Goal: Transaction & Acquisition: Book appointment/travel/reservation

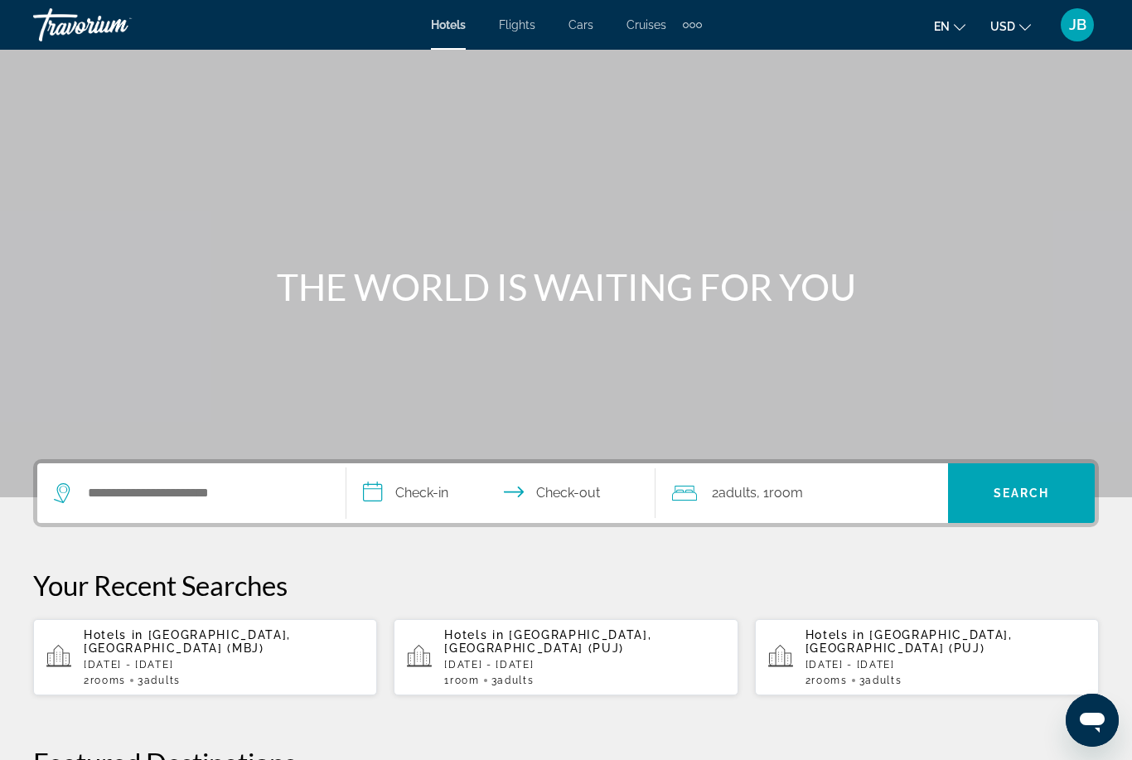
click at [144, 660] on p "[DATE] - [DATE]" at bounding box center [224, 665] width 280 height 12
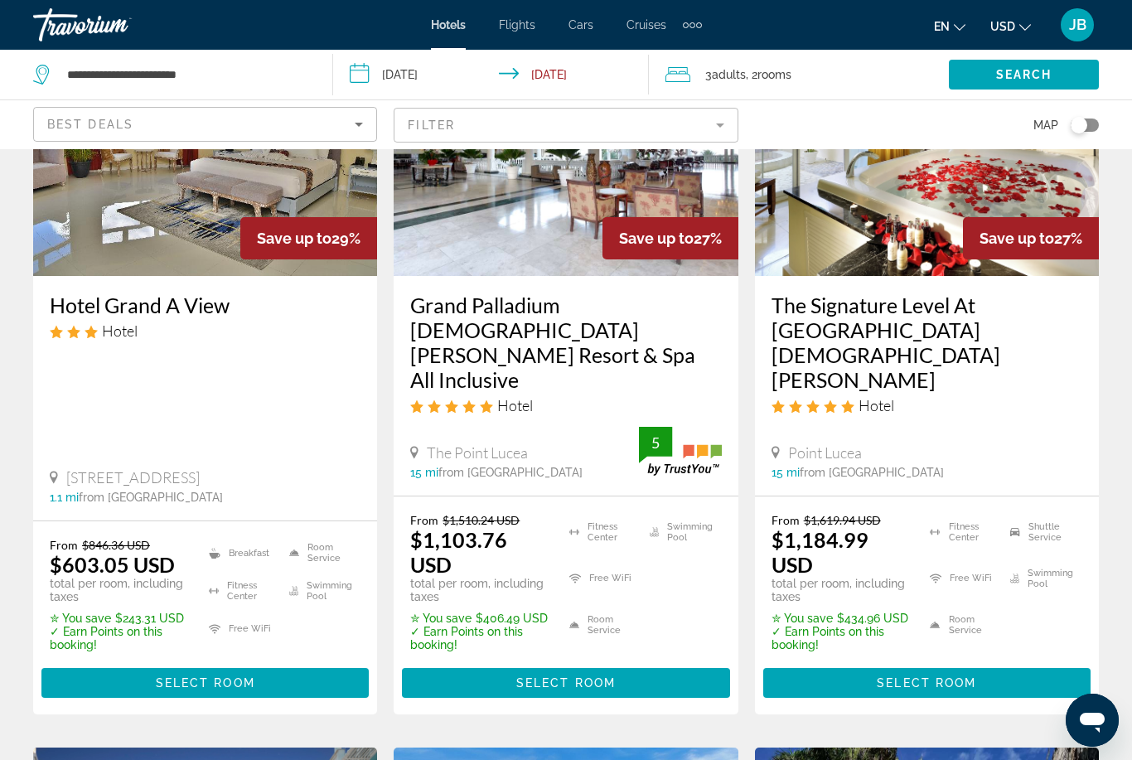
scroll to position [194, 0]
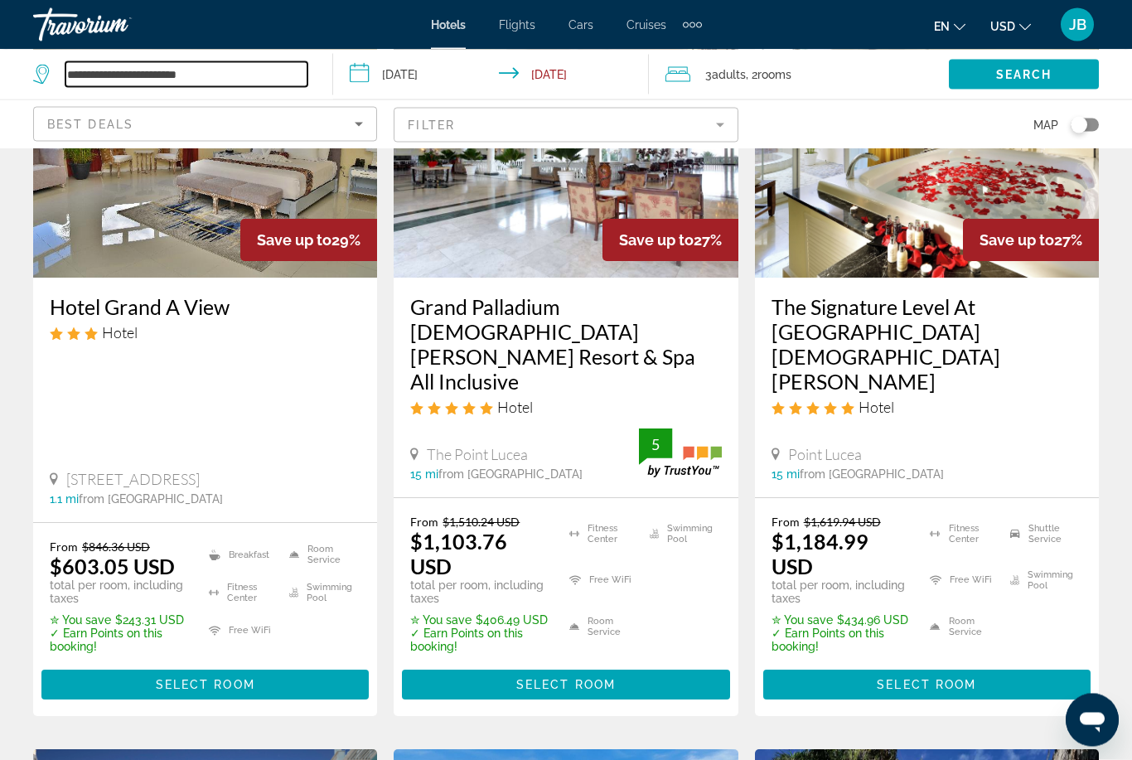
click at [164, 85] on input "**********" at bounding box center [186, 74] width 242 height 25
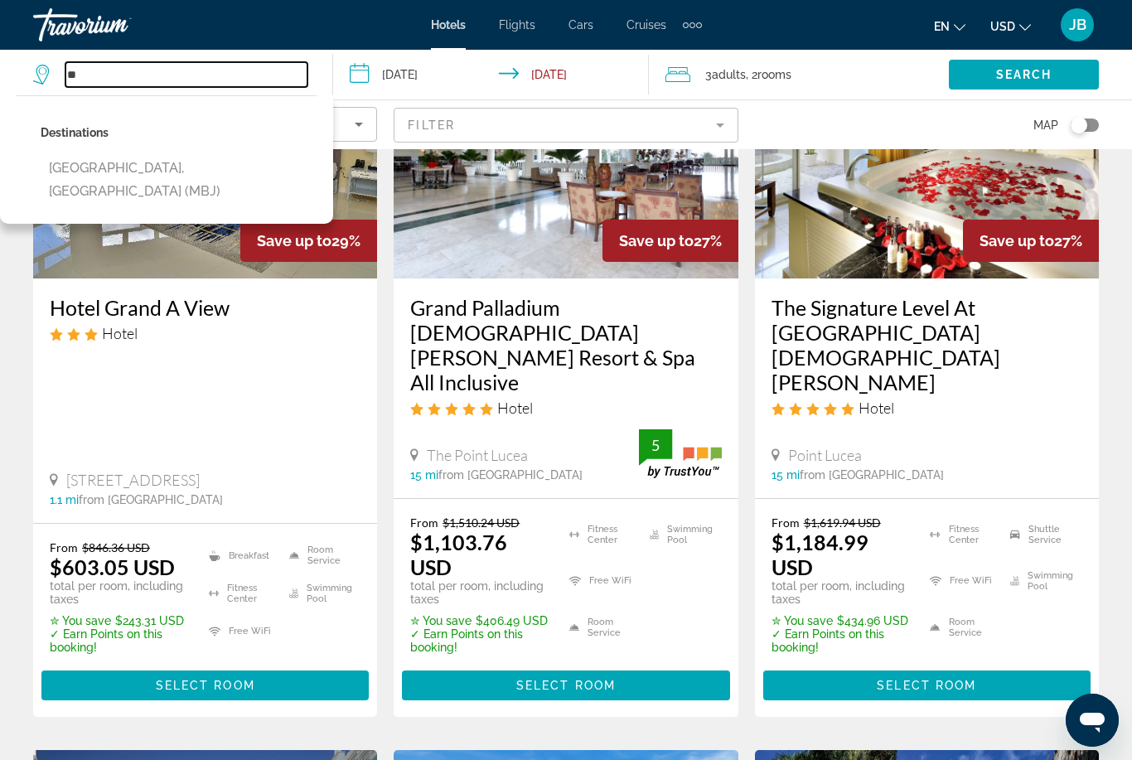
type input "*"
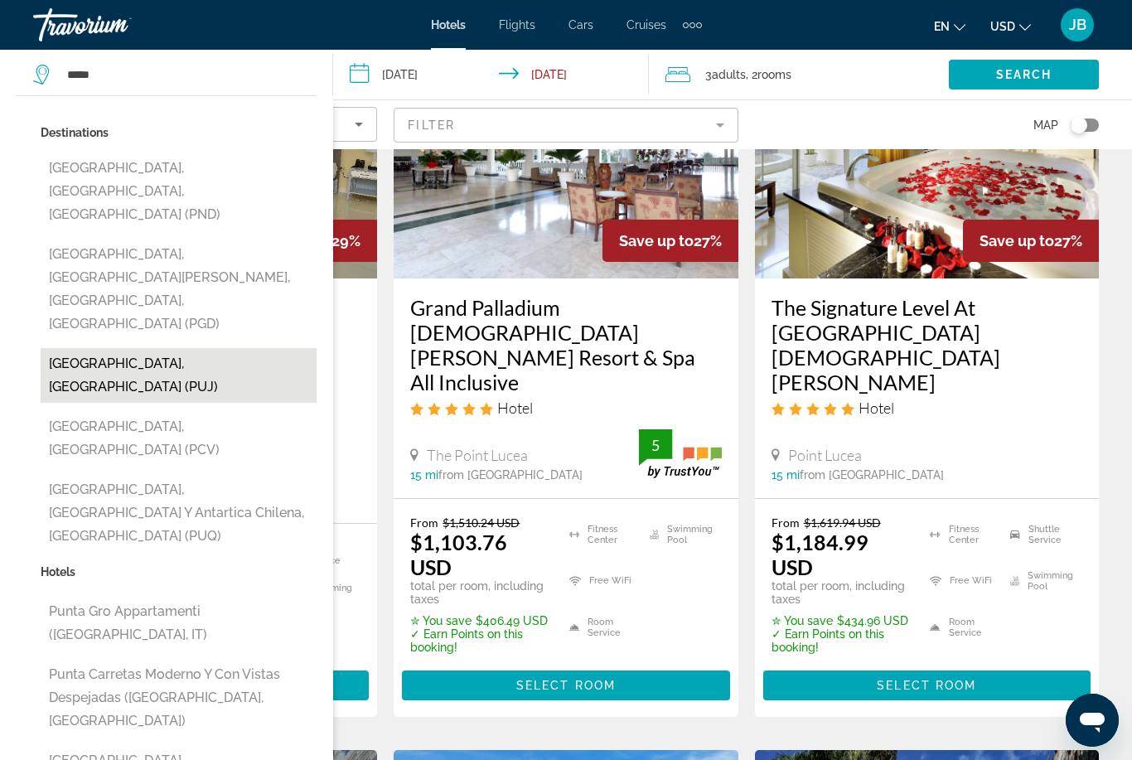
click at [94, 348] on button "[GEOGRAPHIC_DATA], [GEOGRAPHIC_DATA] (PUJ)" at bounding box center [179, 375] width 276 height 55
type input "**********"
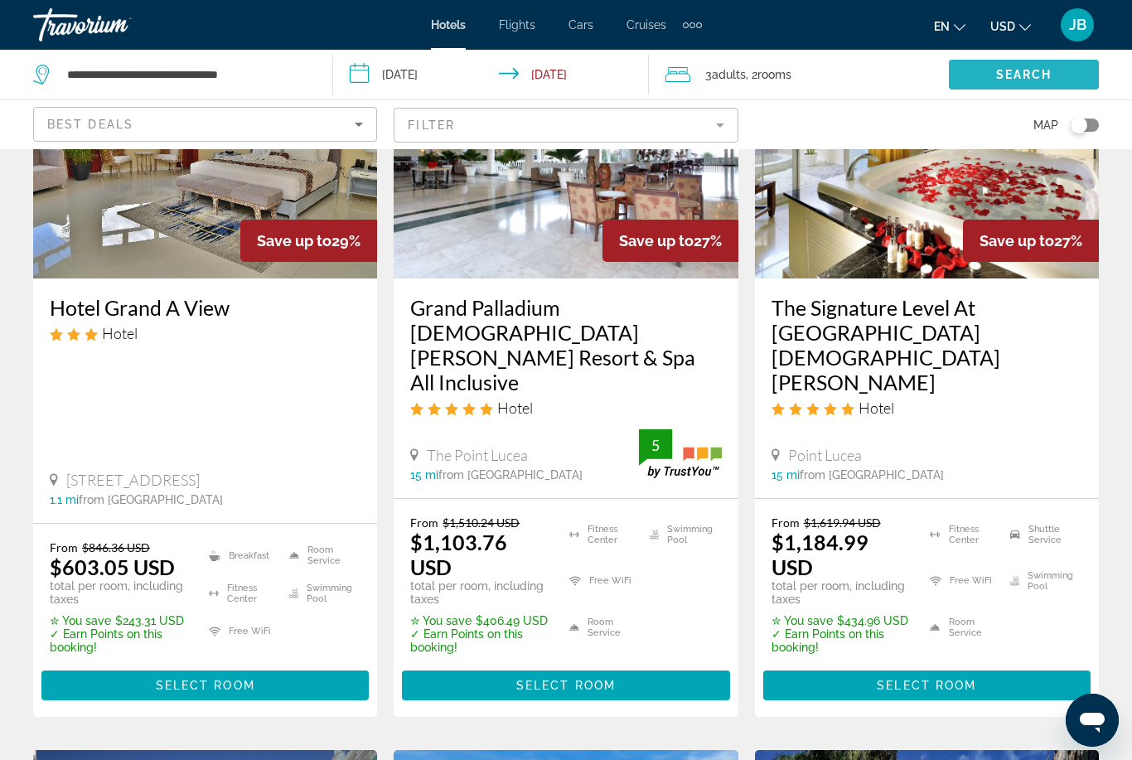
click at [1082, 79] on span "Search widget" at bounding box center [1024, 75] width 150 height 40
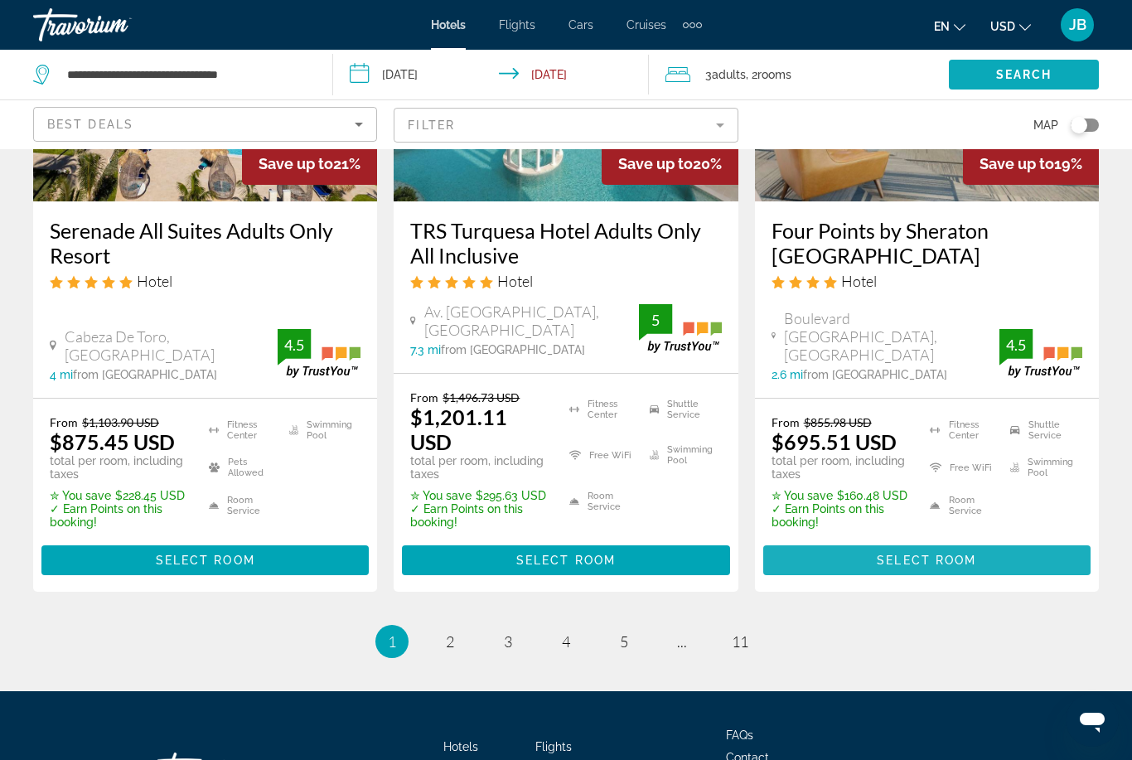
scroll to position [2348, 0]
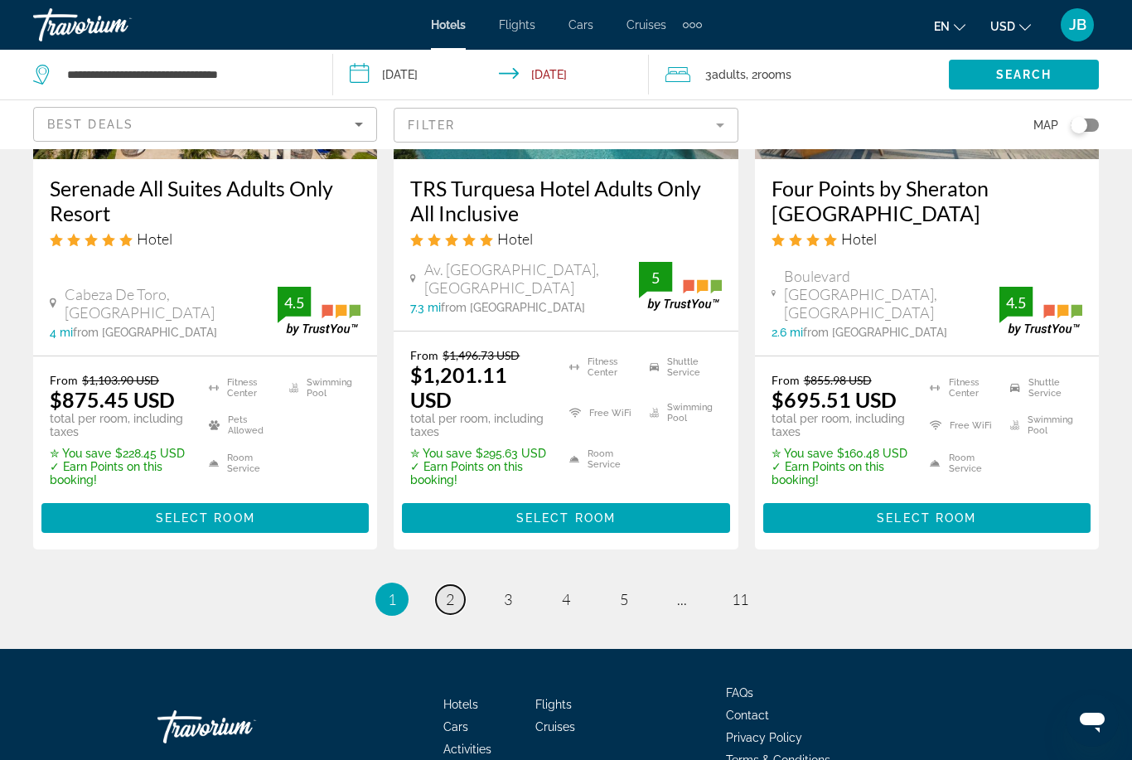
click at [457, 585] on link "page 2" at bounding box center [450, 599] width 29 height 29
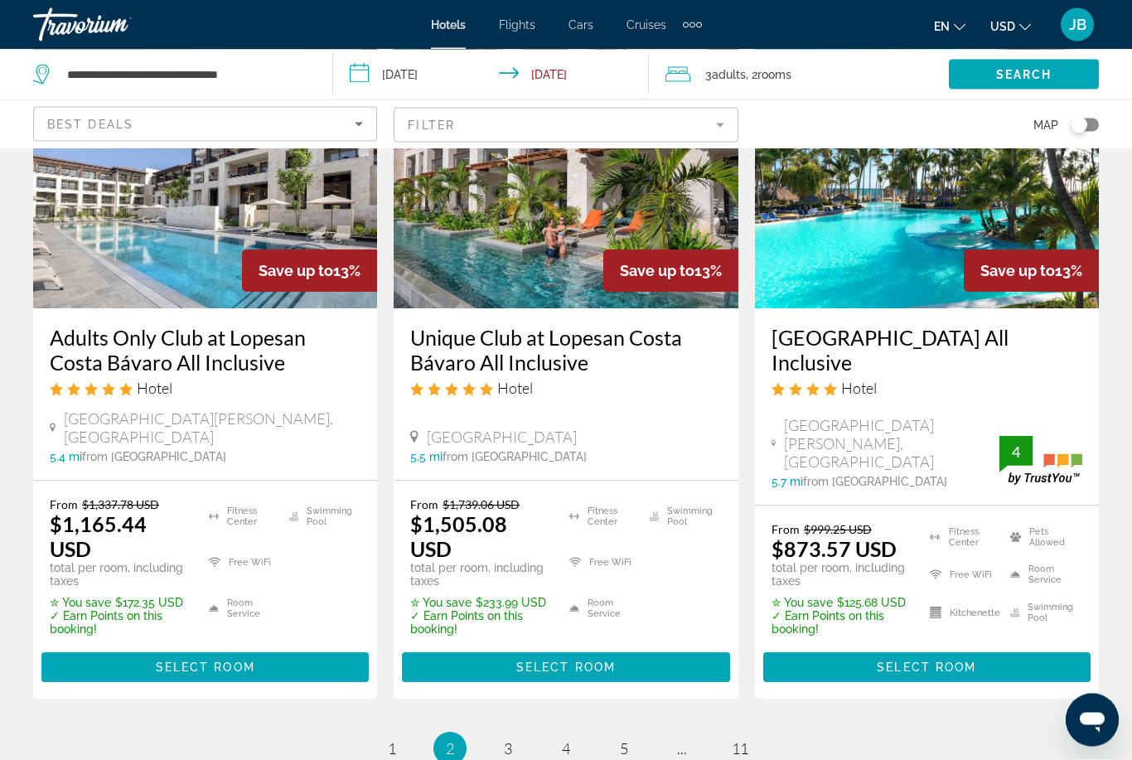
scroll to position [2338, 0]
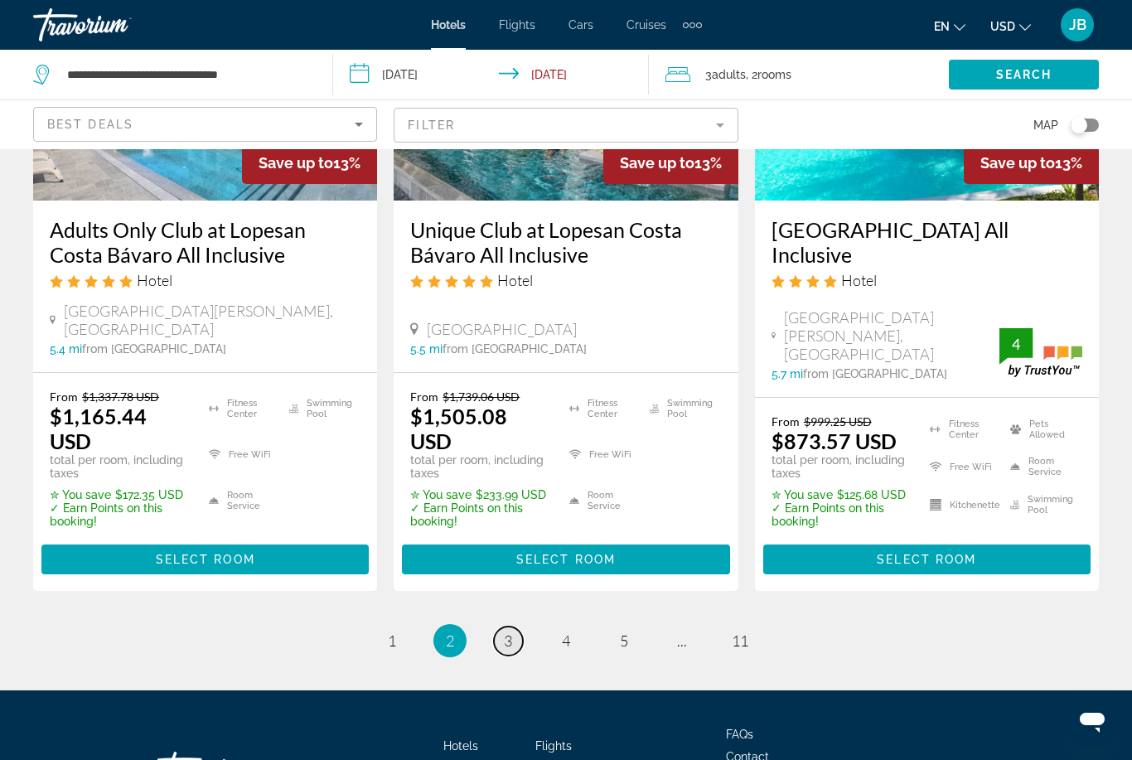
click at [506, 632] on span "3" at bounding box center [508, 641] width 8 height 18
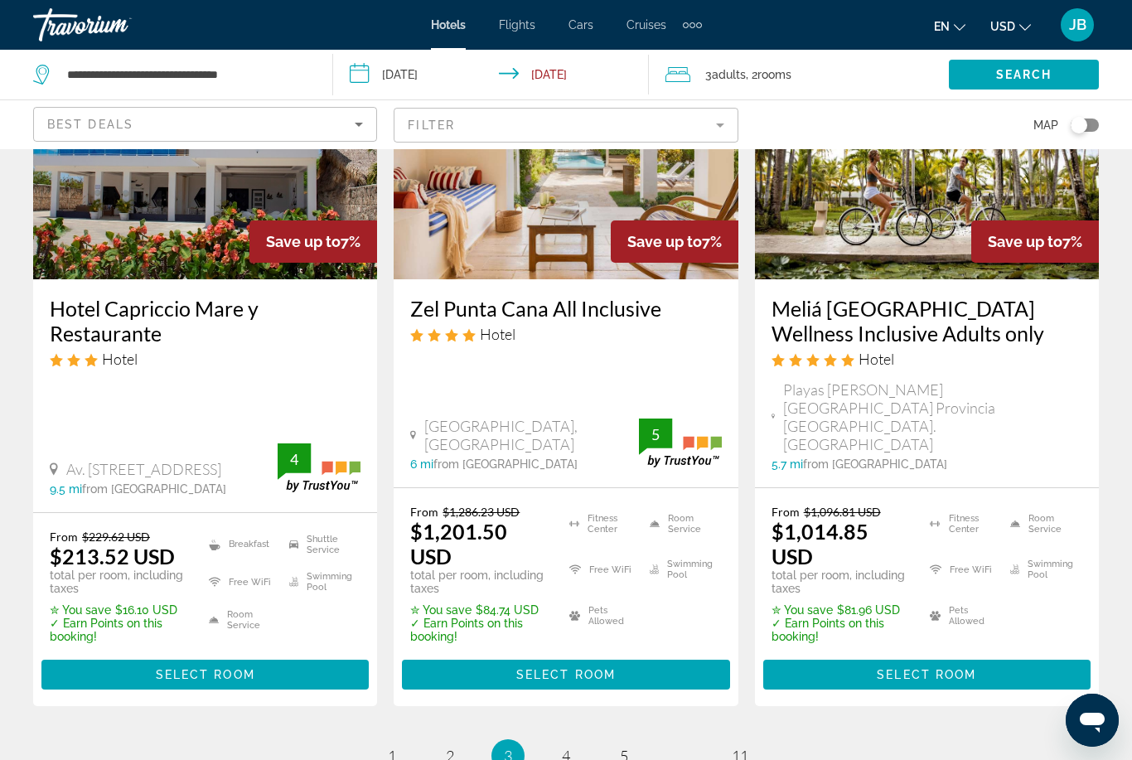
scroll to position [2376, 0]
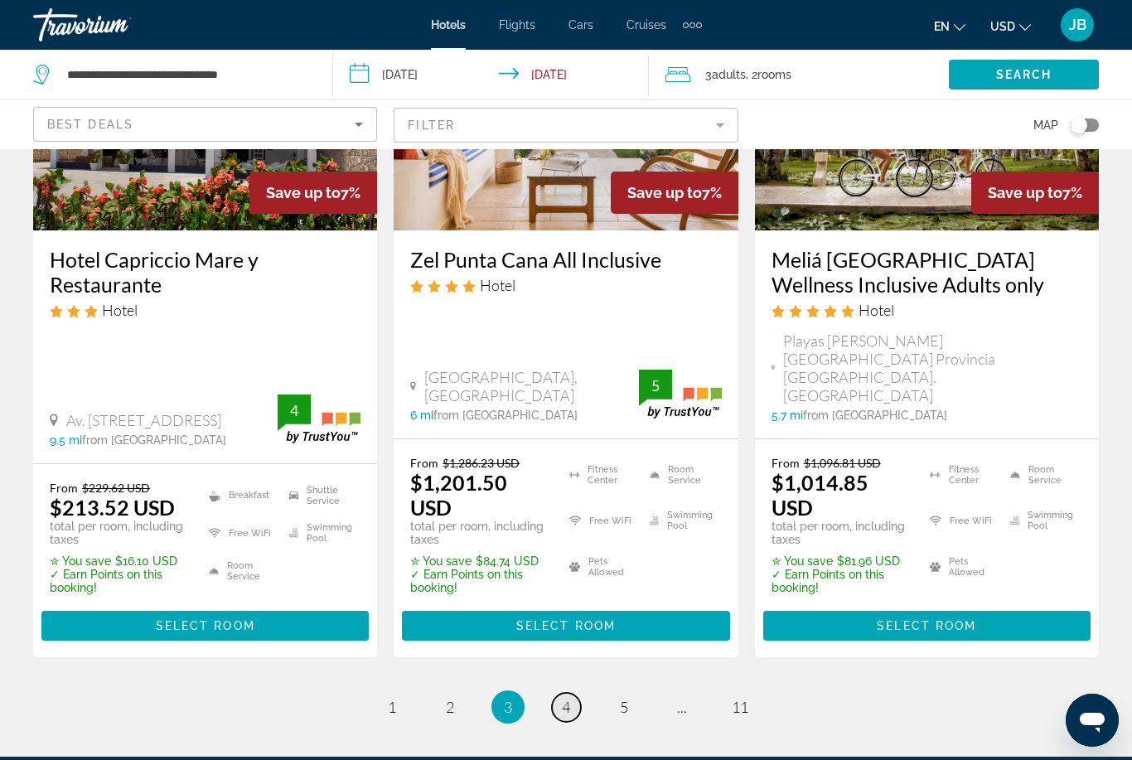
click at [558, 693] on link "page 4" at bounding box center [566, 707] width 29 height 29
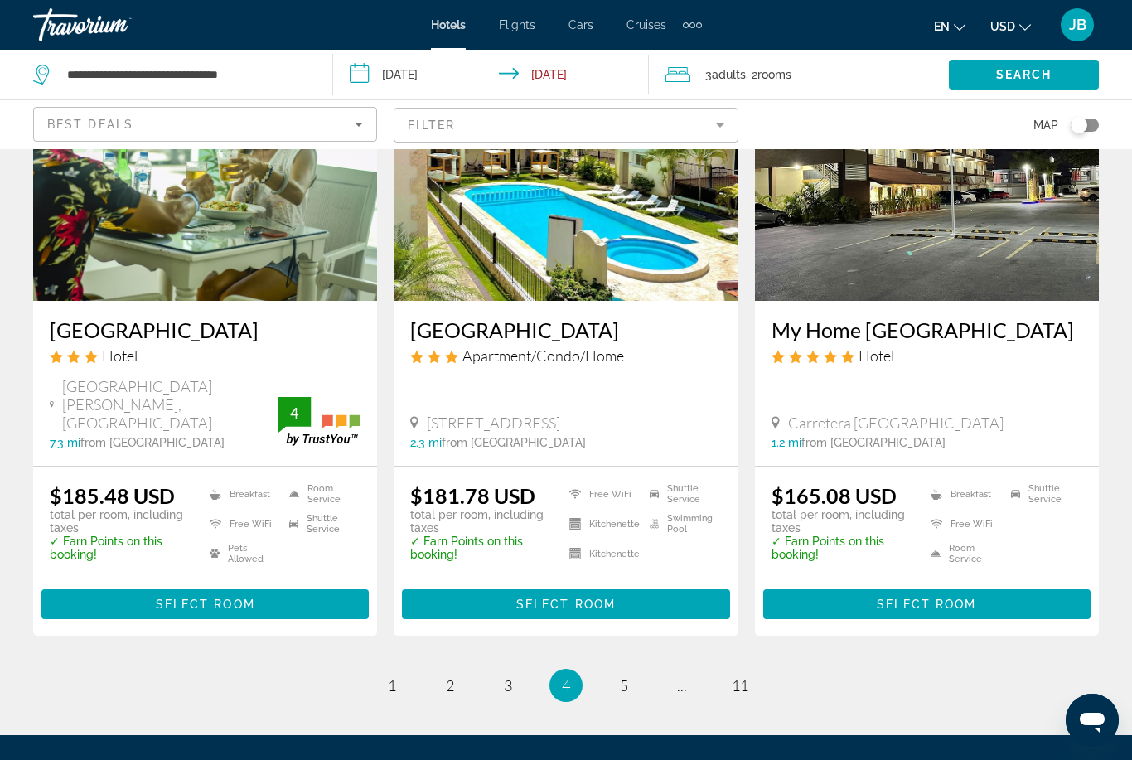
scroll to position [2209, 0]
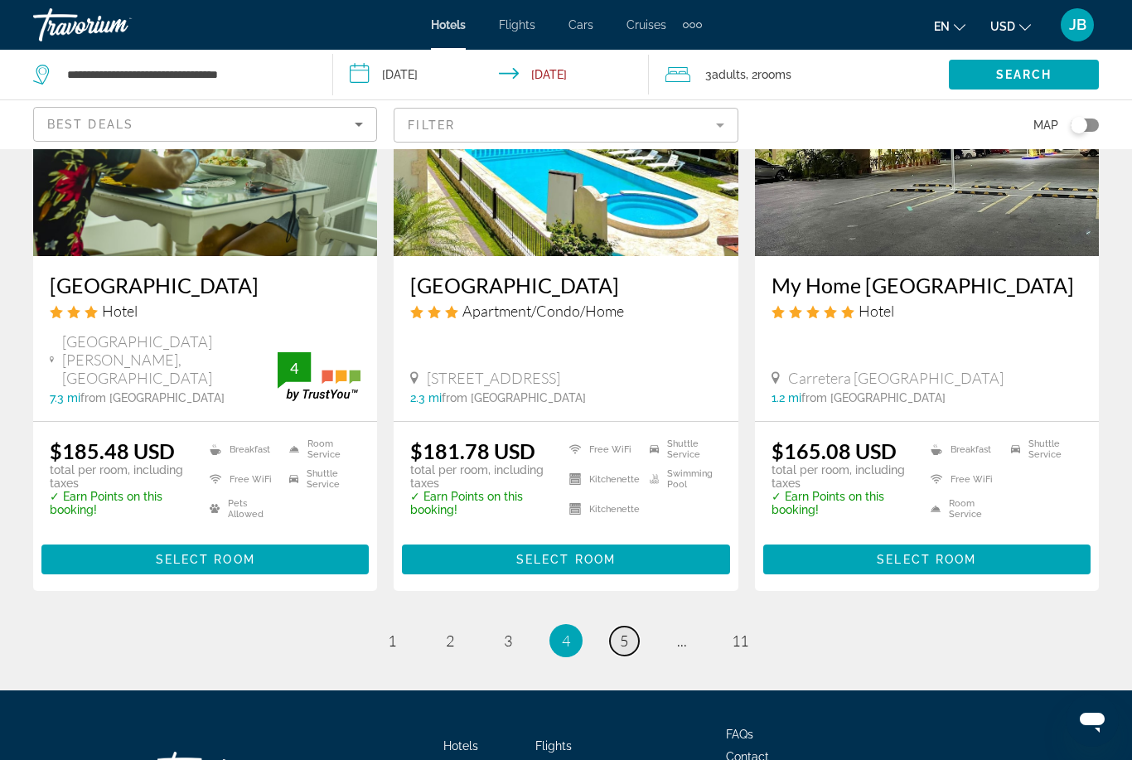
click at [622, 632] on span "5" at bounding box center [624, 641] width 8 height 18
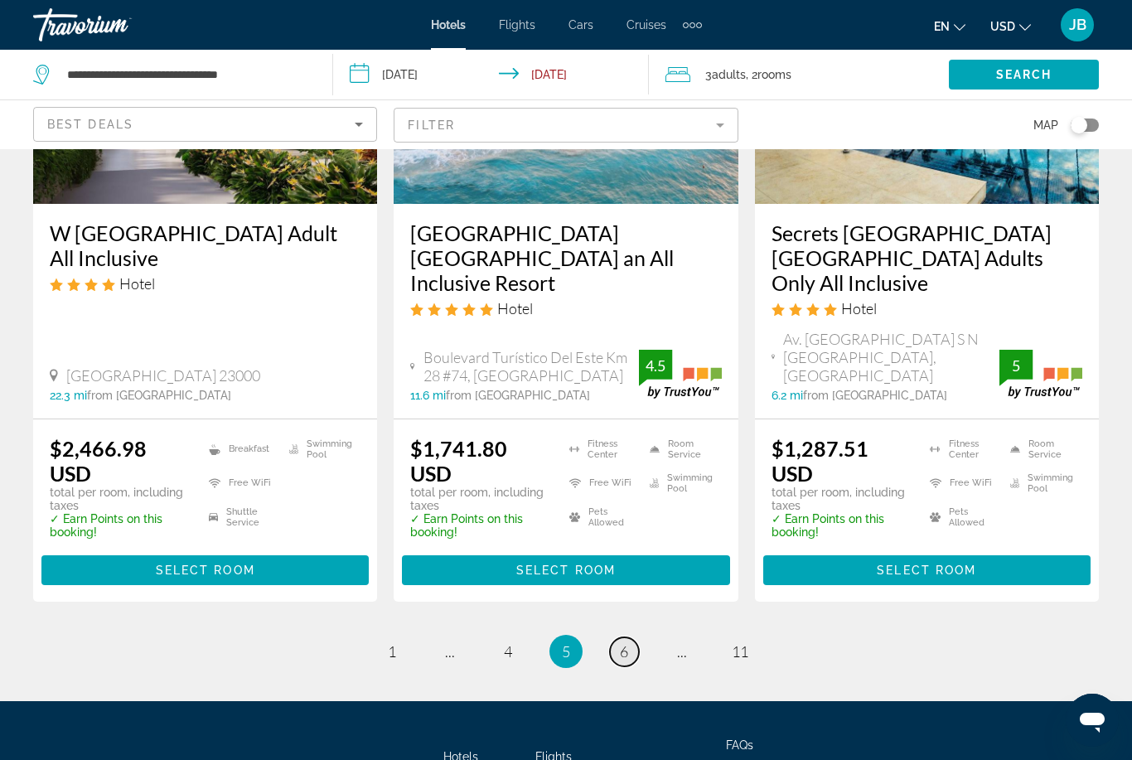
scroll to position [2134, 0]
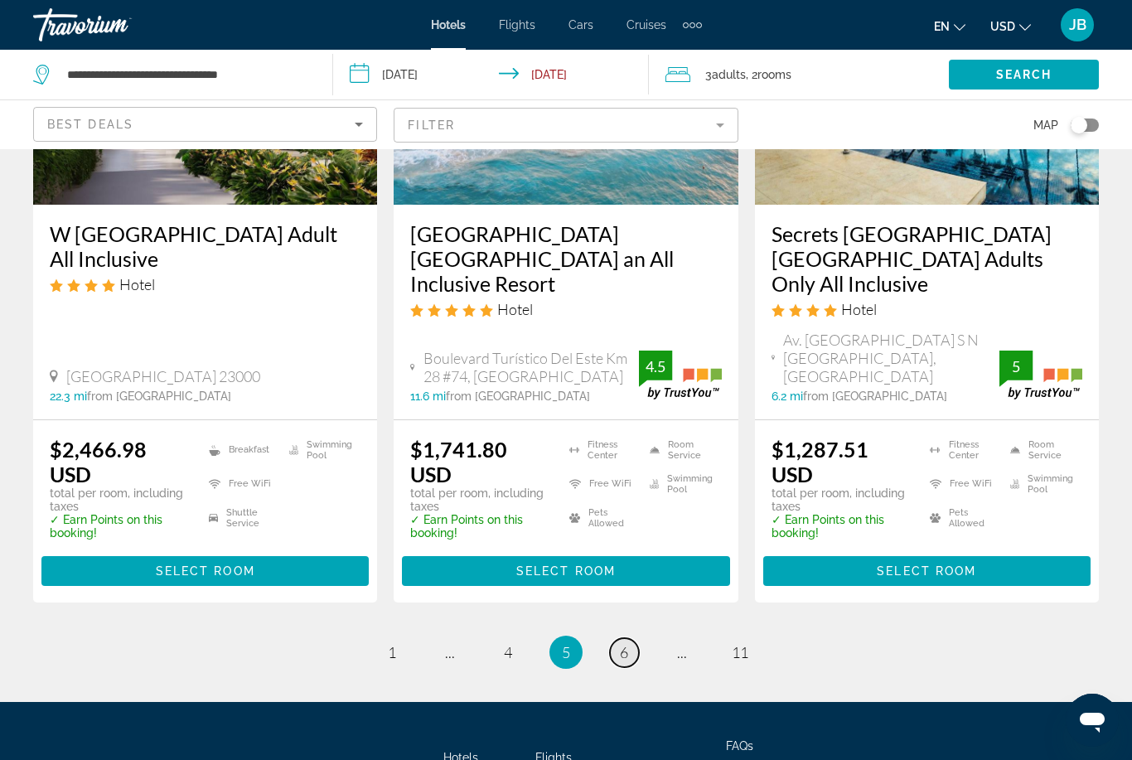
click at [621, 643] on span "6" at bounding box center [624, 652] width 8 height 18
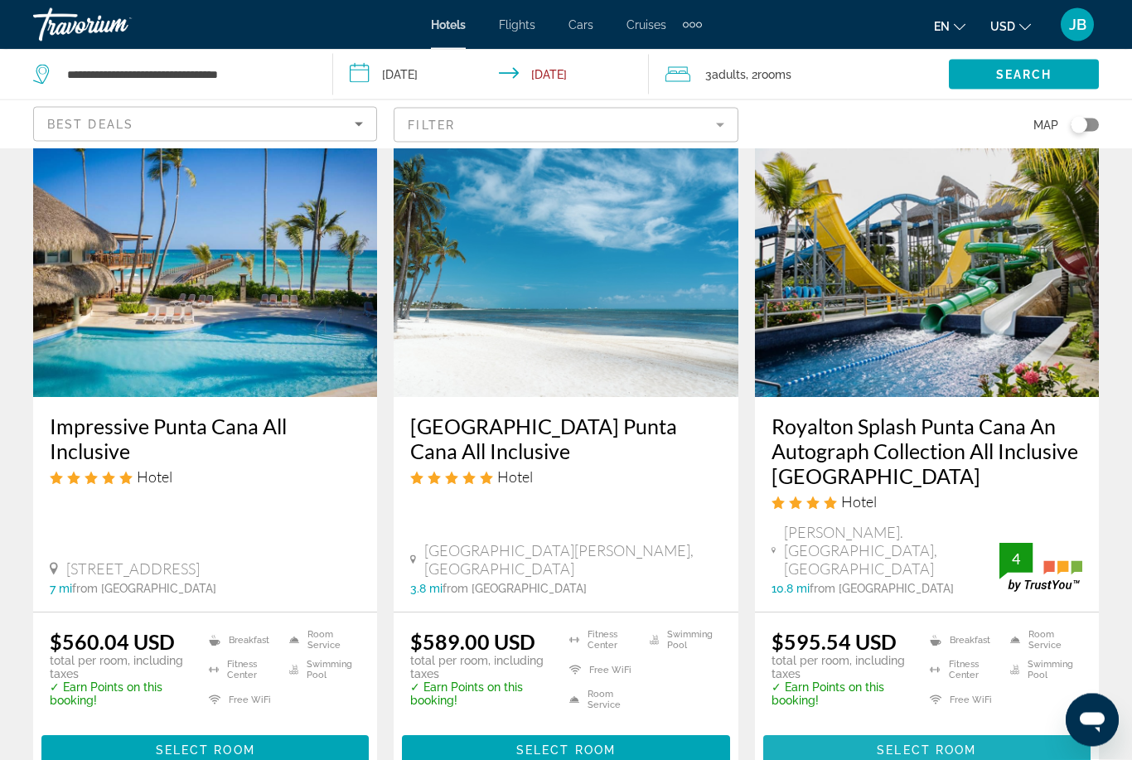
scroll to position [75, 0]
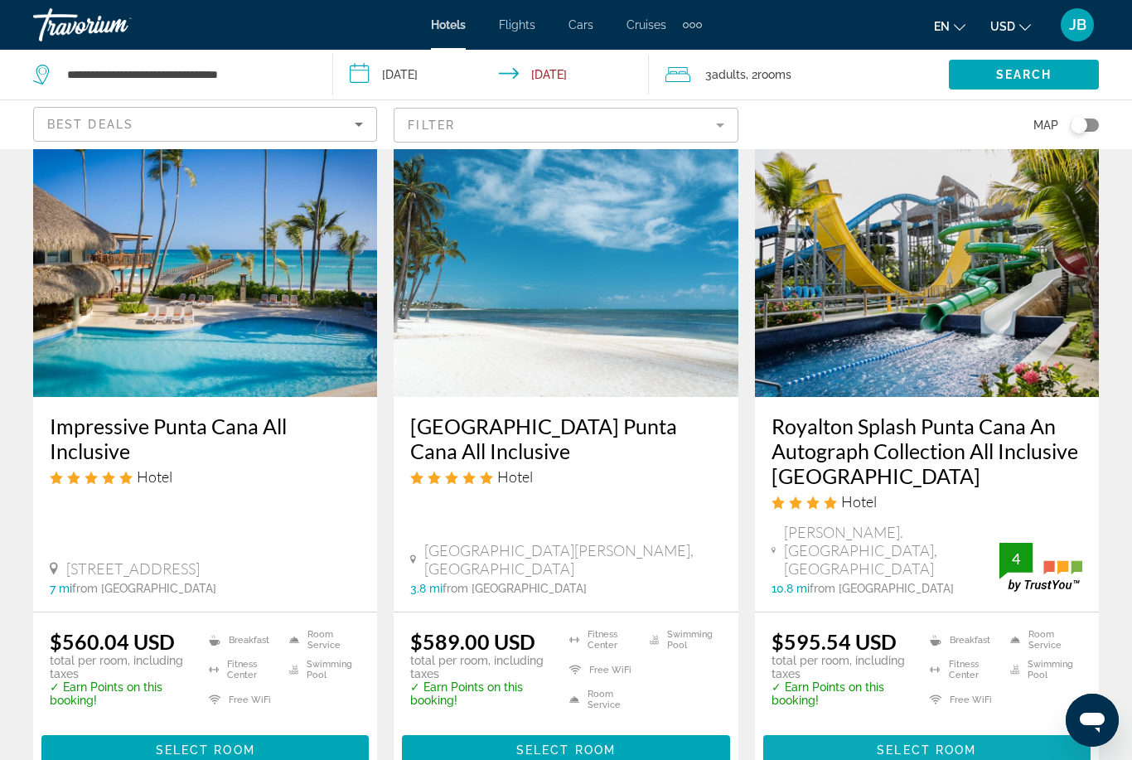
click at [942, 743] on span "Select Room" at bounding box center [926, 749] width 99 height 13
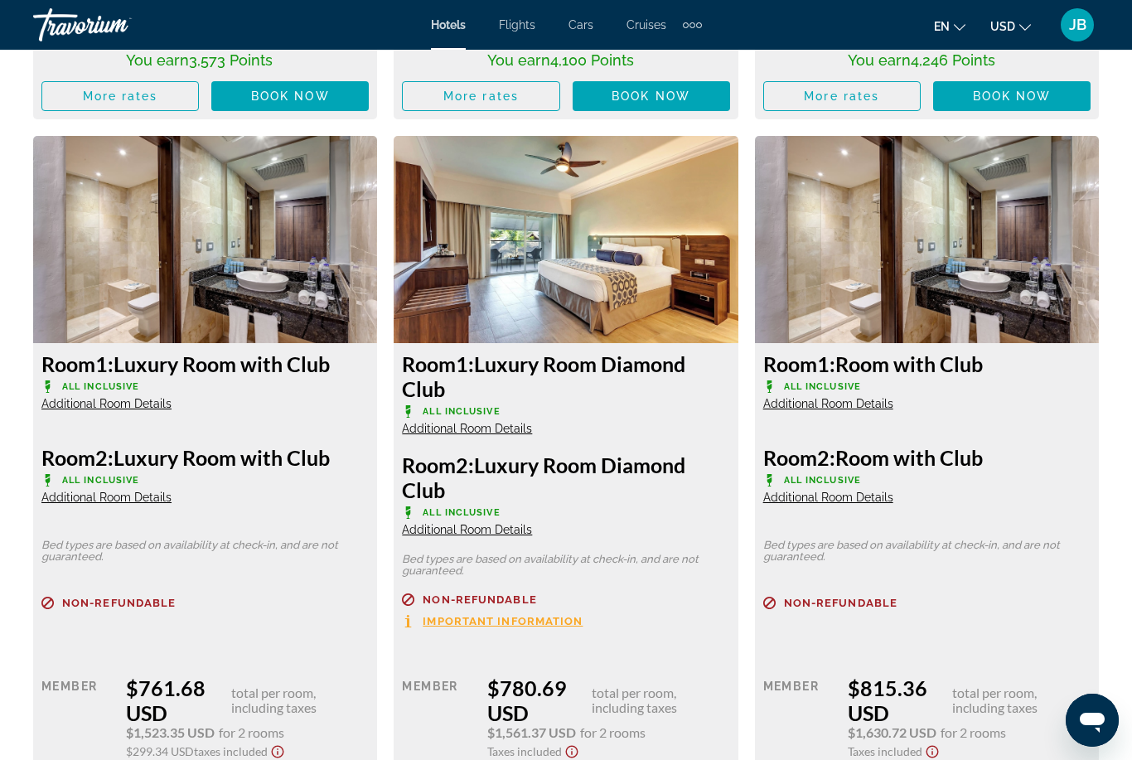
scroll to position [3184, 0]
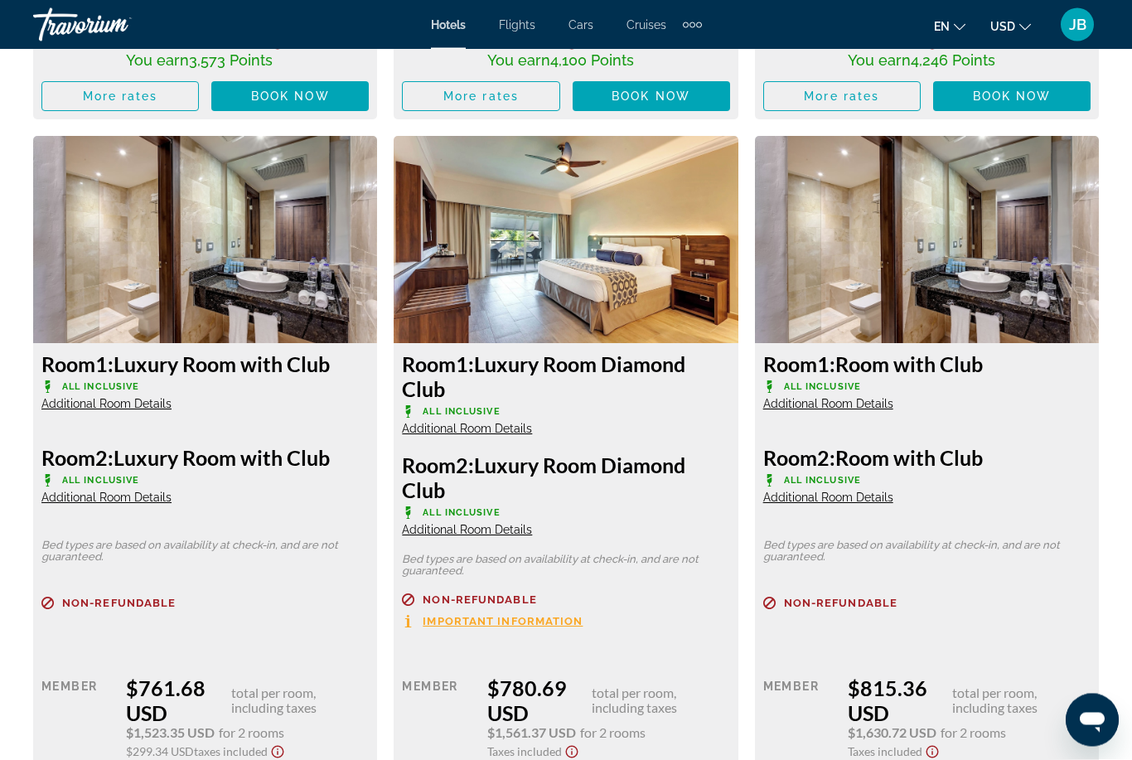
click at [501, 617] on span "Important Information" at bounding box center [503, 622] width 160 height 11
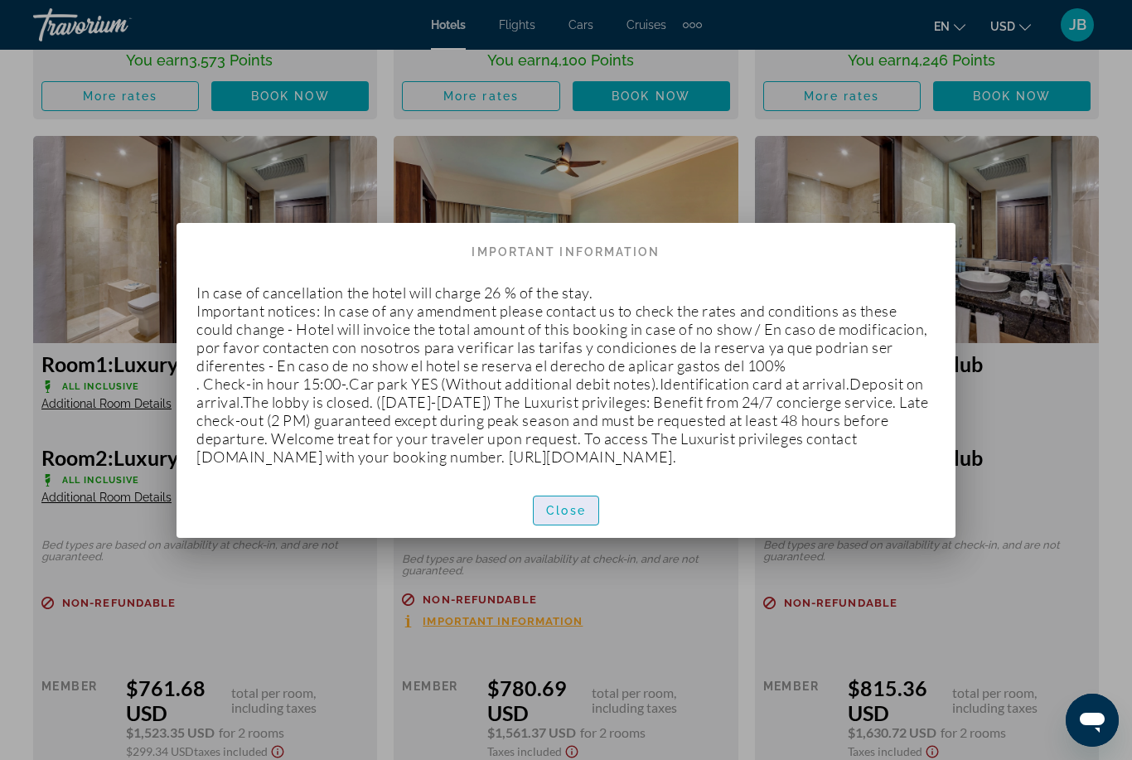
click at [575, 512] on span "Close" at bounding box center [566, 510] width 40 height 13
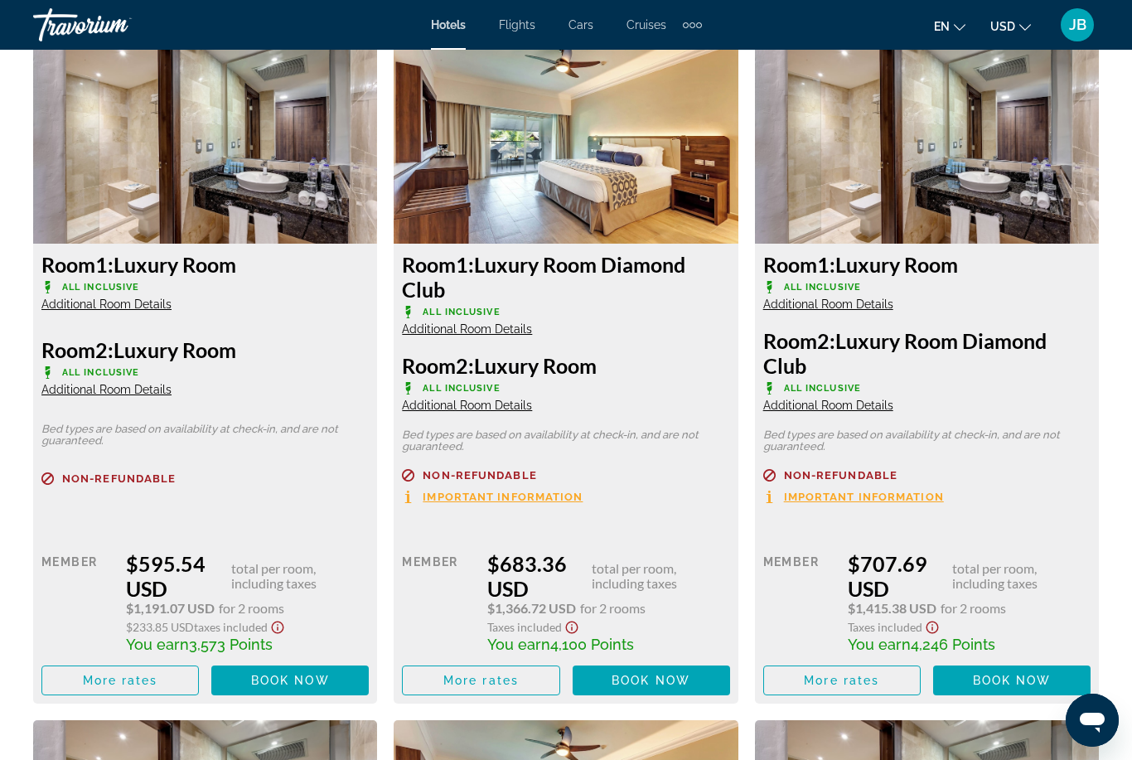
scroll to position [2598, 0]
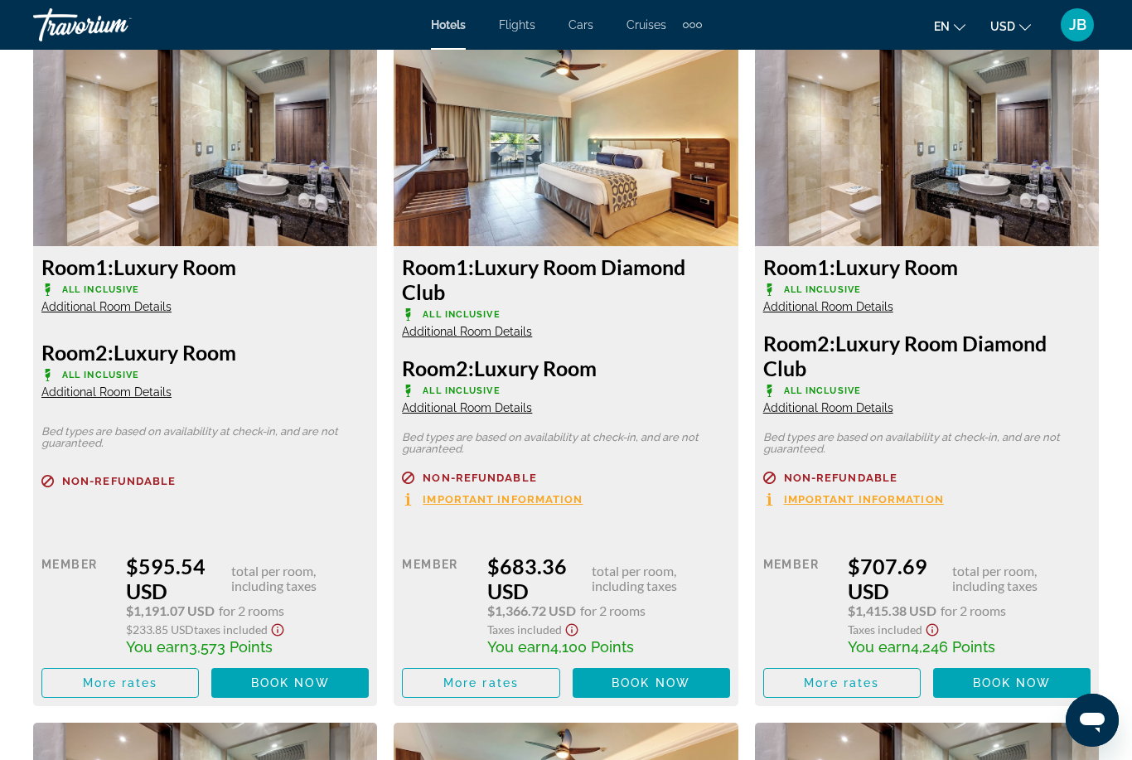
click at [495, 333] on span "Additional Room Details" at bounding box center [467, 331] width 130 height 13
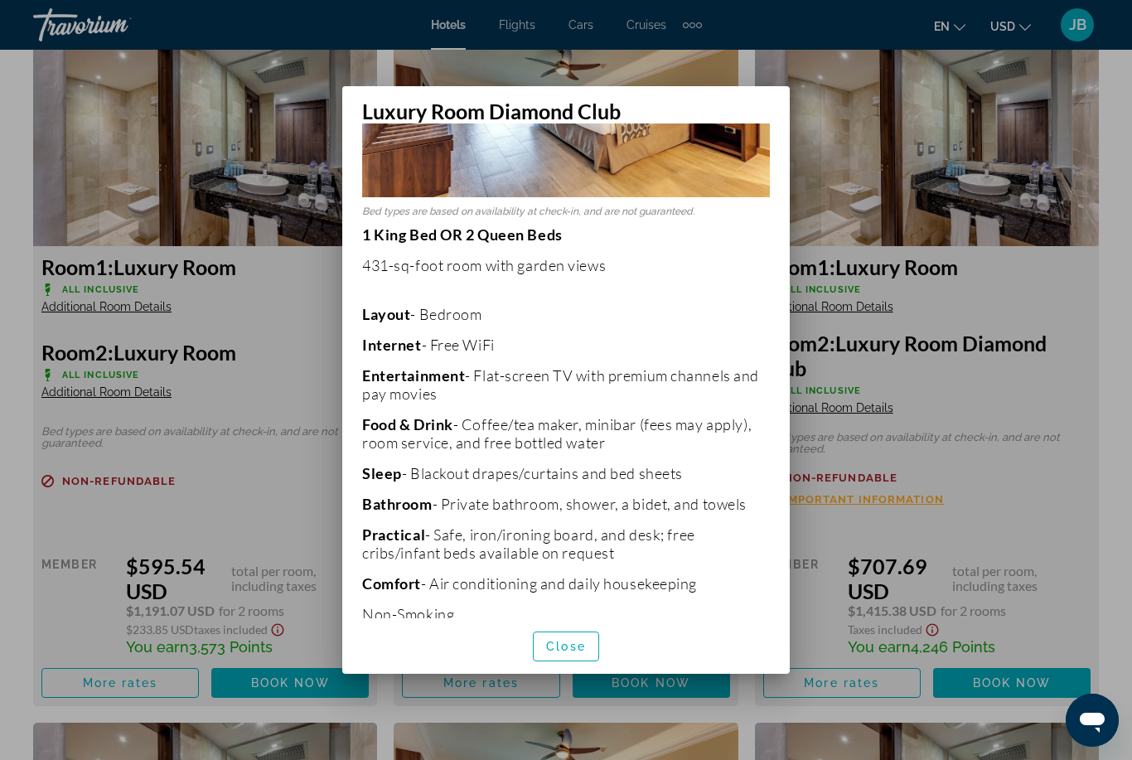
scroll to position [223, 0]
click at [1037, 498] on div at bounding box center [566, 380] width 1132 height 760
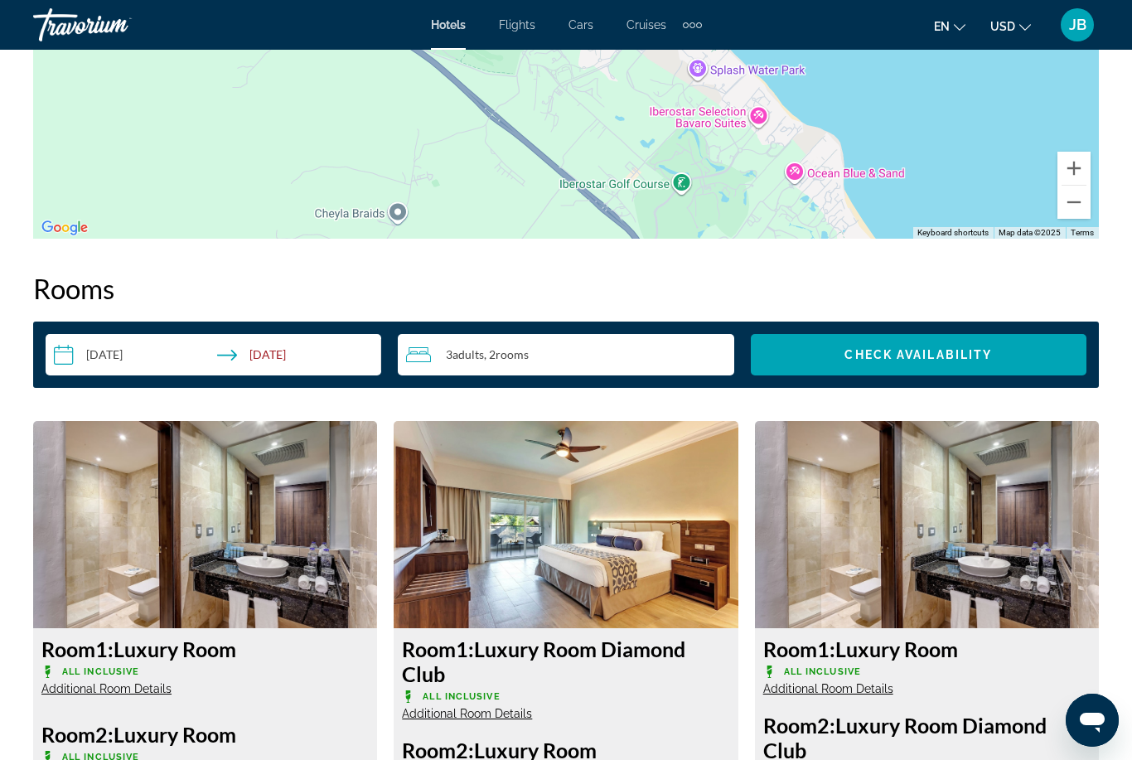
scroll to position [2211, 0]
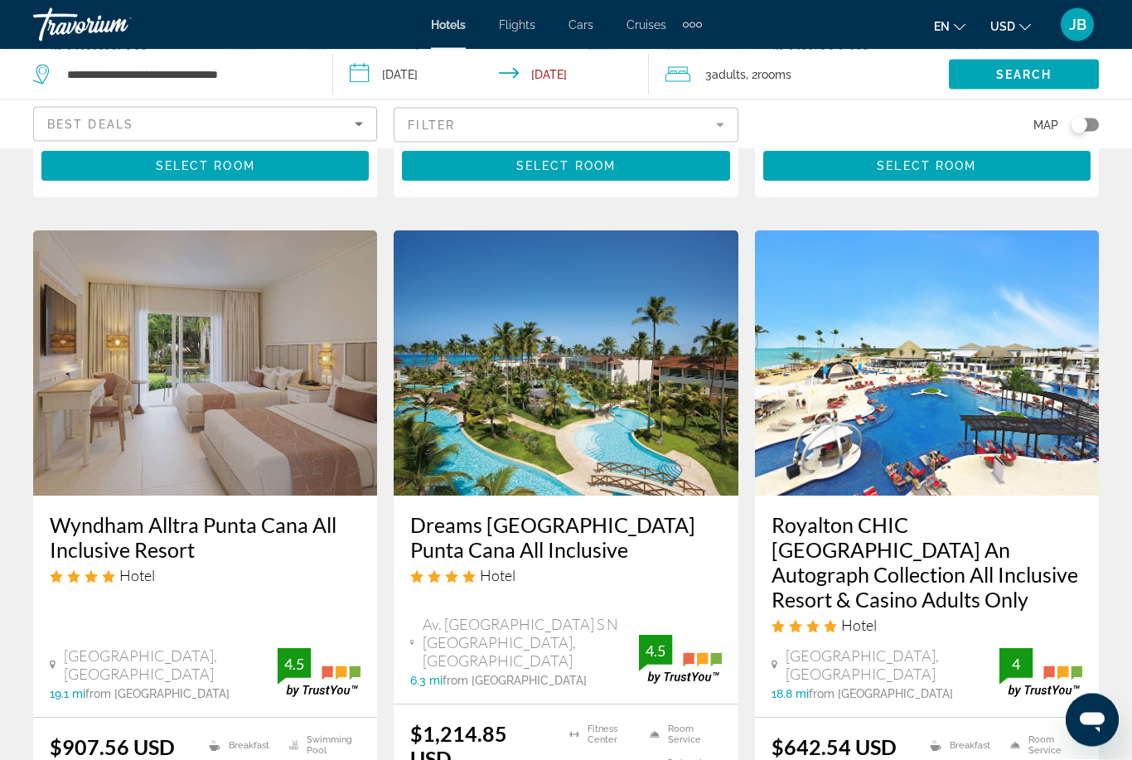
click at [979, 513] on h3 "Royalton CHIC [GEOGRAPHIC_DATA] An Autograph Collection All Inclusive Resort & …" at bounding box center [927, 562] width 311 height 99
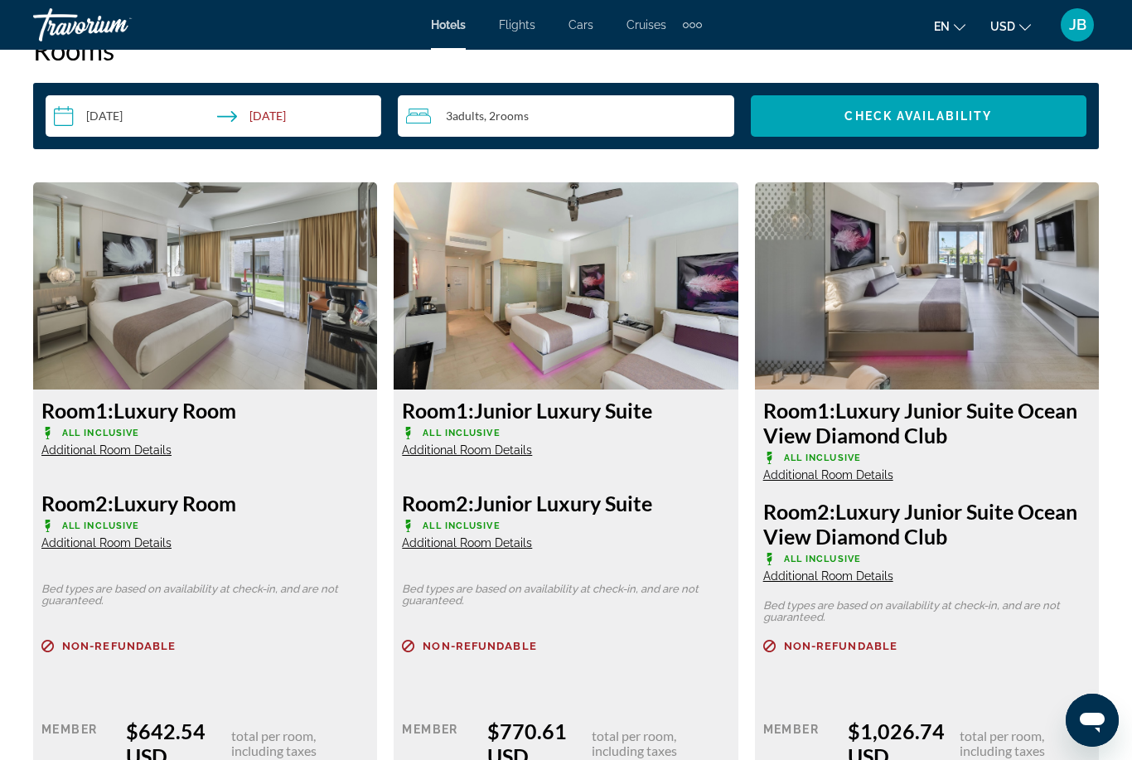
scroll to position [2430, 0]
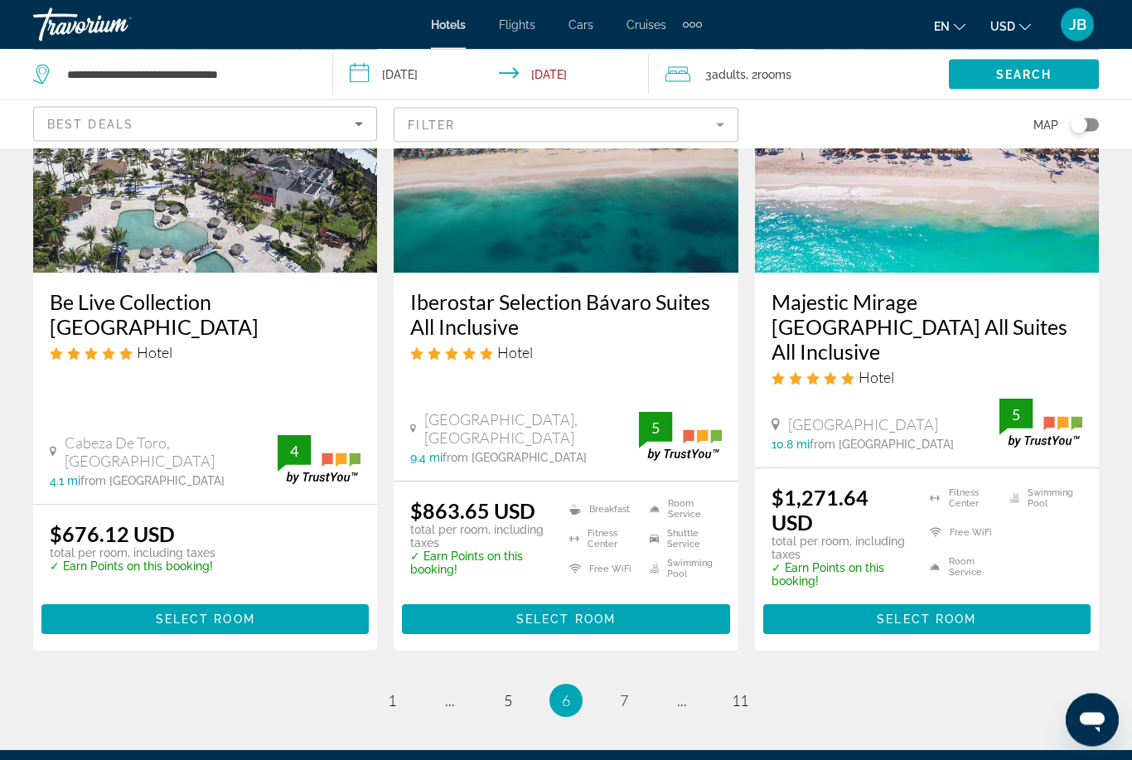
scroll to position [2303, 0]
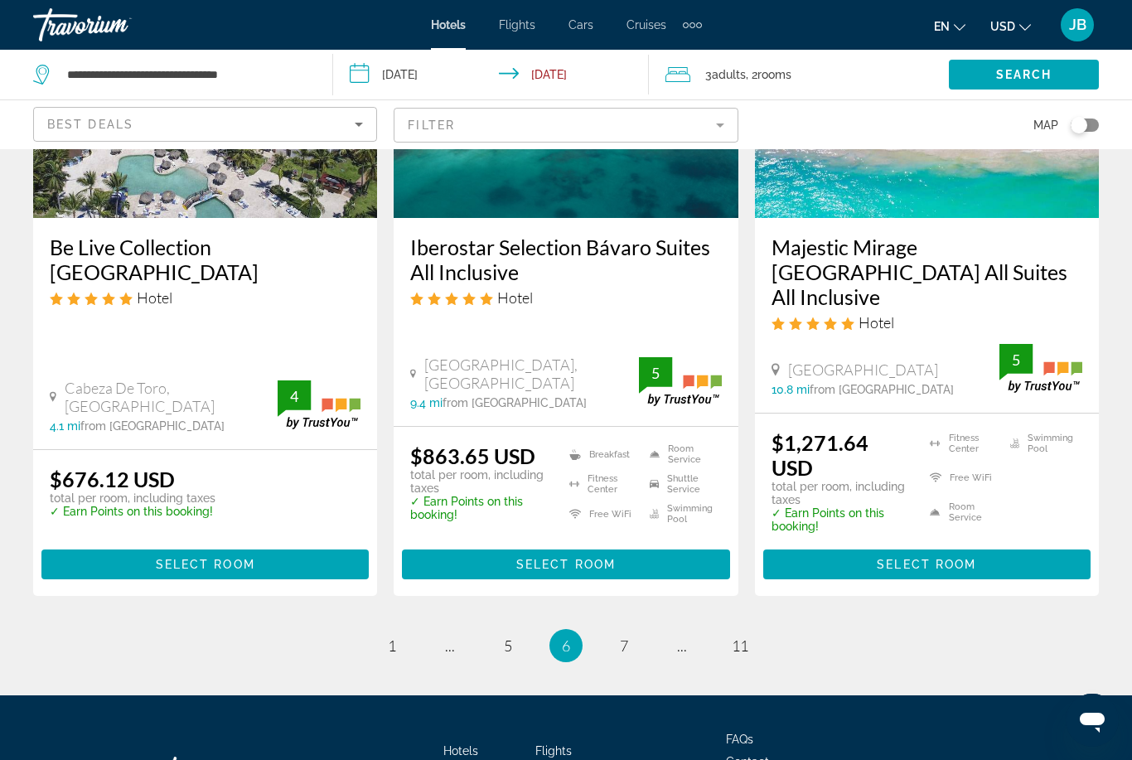
click at [617, 629] on li "page 7" at bounding box center [624, 645] width 33 height 33
click at [610, 632] on link "page 7" at bounding box center [624, 646] width 29 height 29
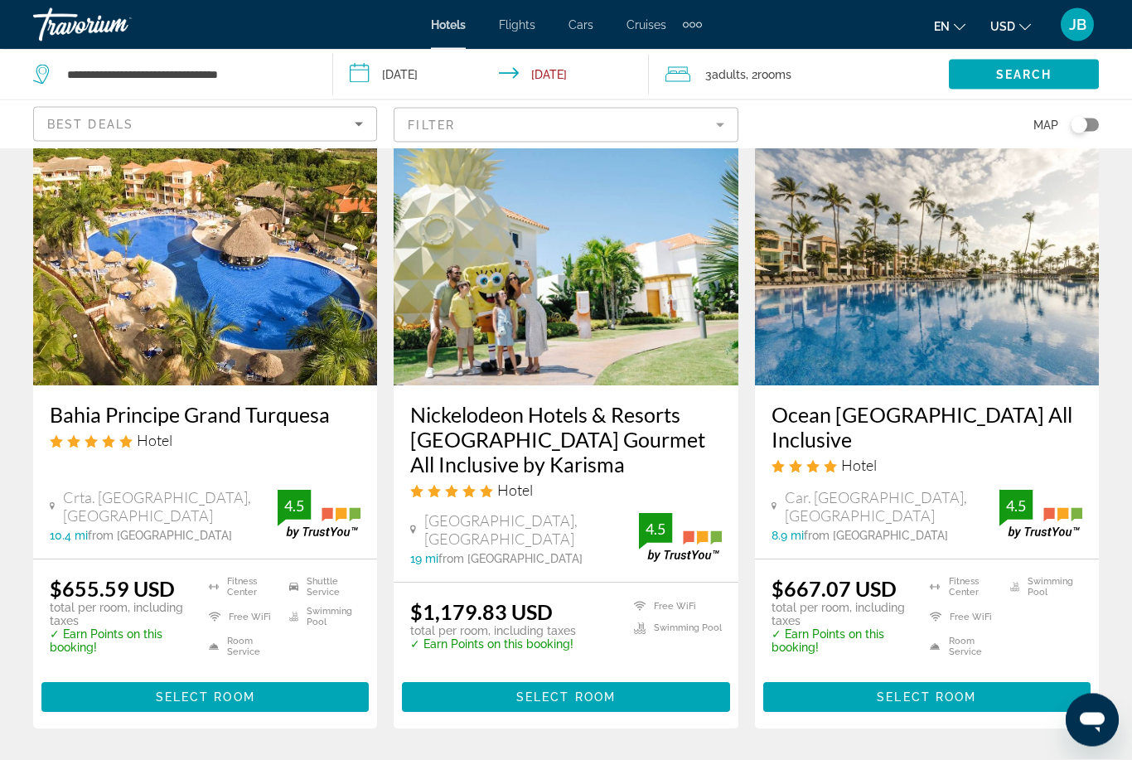
scroll to position [87, 0]
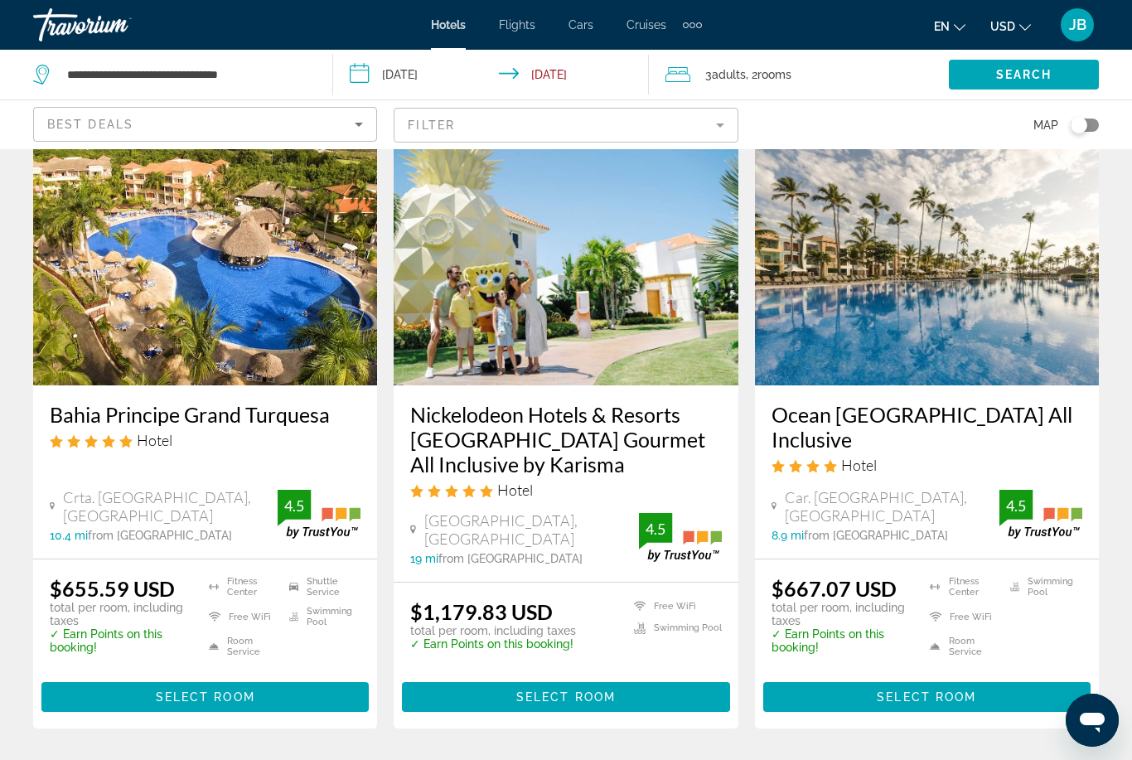
click at [226, 414] on h3 "Bahia Principe Grand Turquesa" at bounding box center [205, 414] width 311 height 25
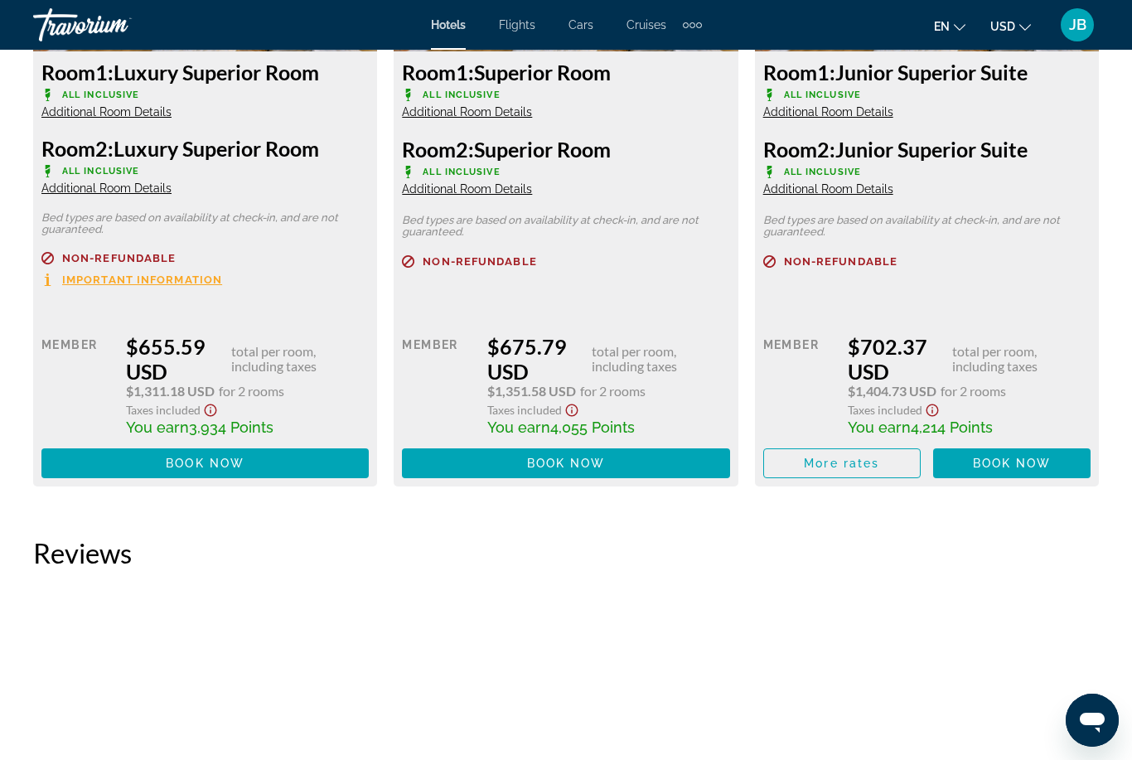
scroll to position [2740, 0]
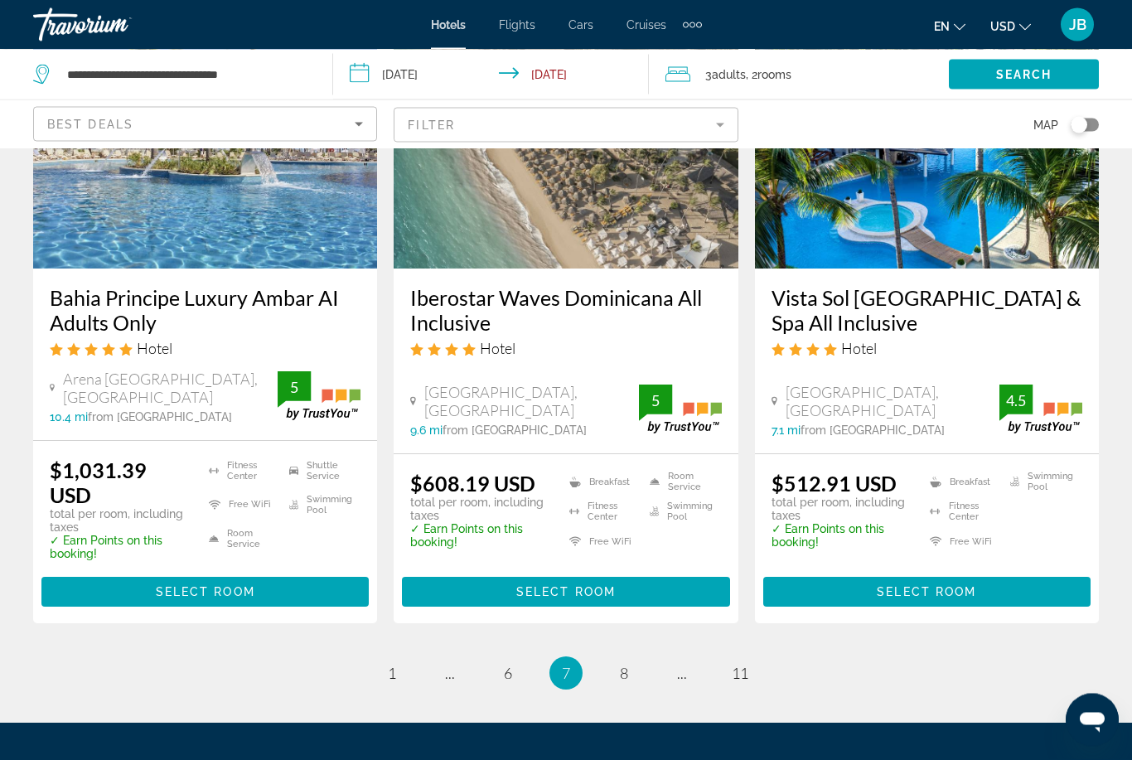
scroll to position [2285, 0]
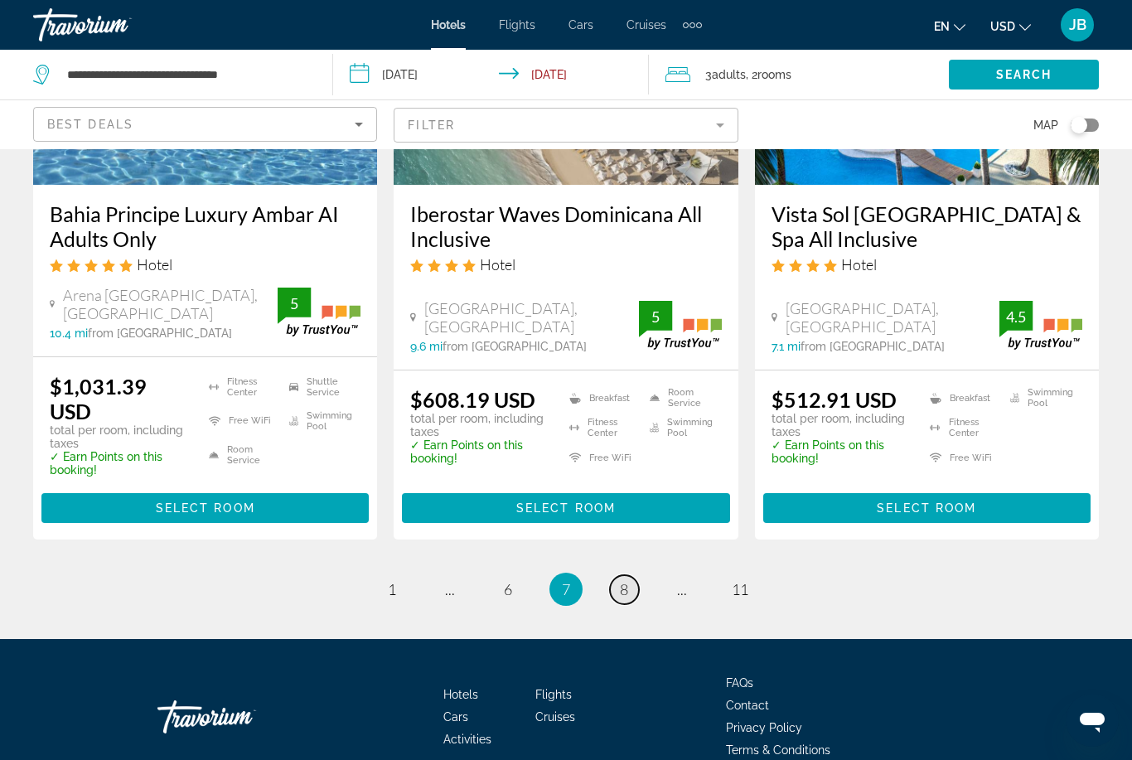
click at [615, 575] on link "page 8" at bounding box center [624, 589] width 29 height 29
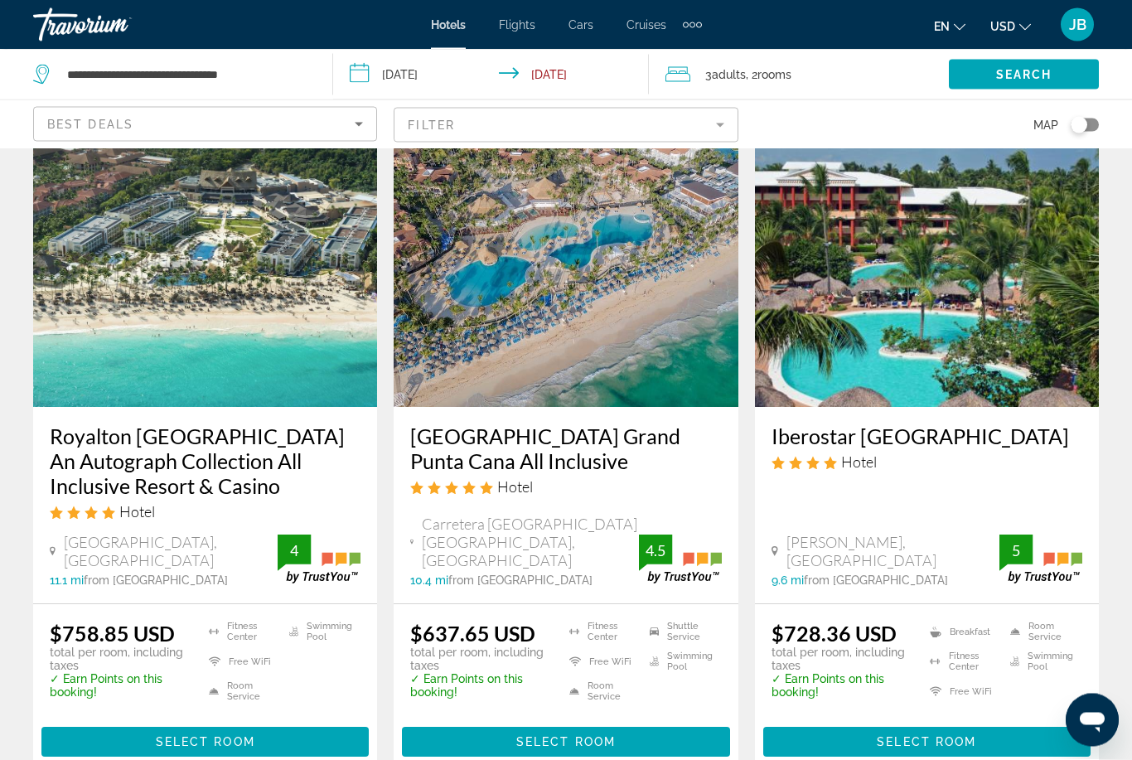
click at [85, 458] on h3 "Royalton [GEOGRAPHIC_DATA] An Autograph Collection All Inclusive Resort & Casino" at bounding box center [205, 461] width 311 height 75
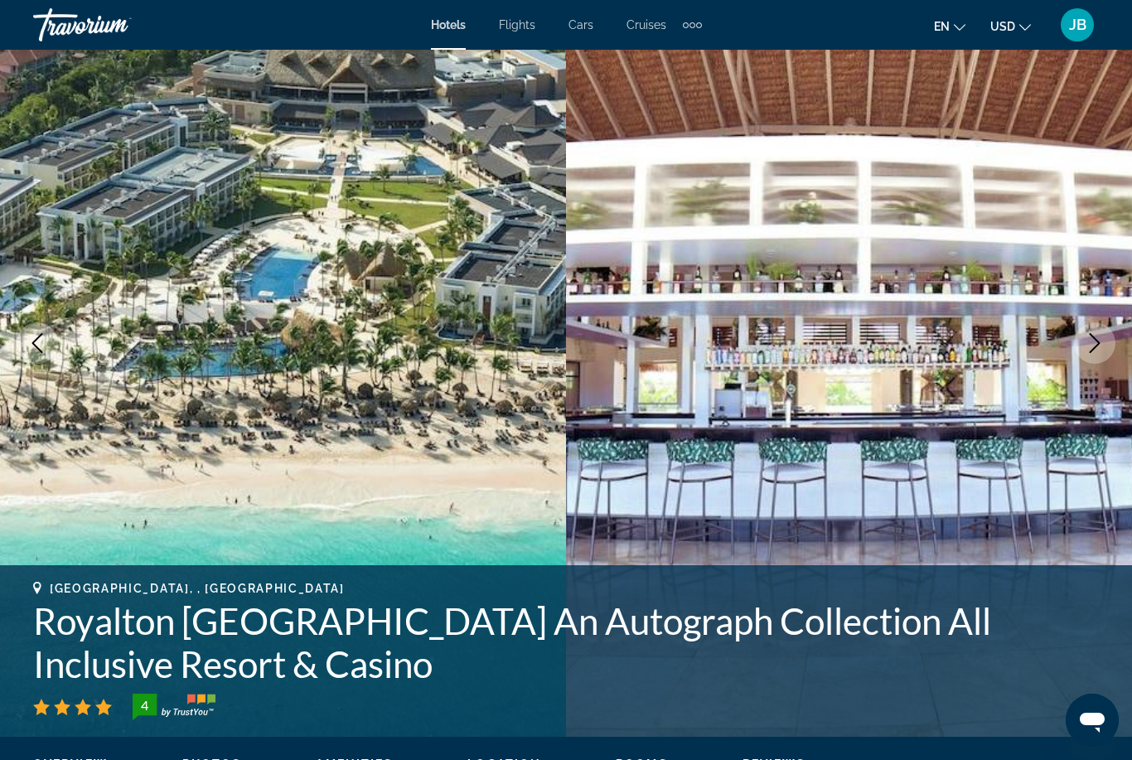
scroll to position [97, 0]
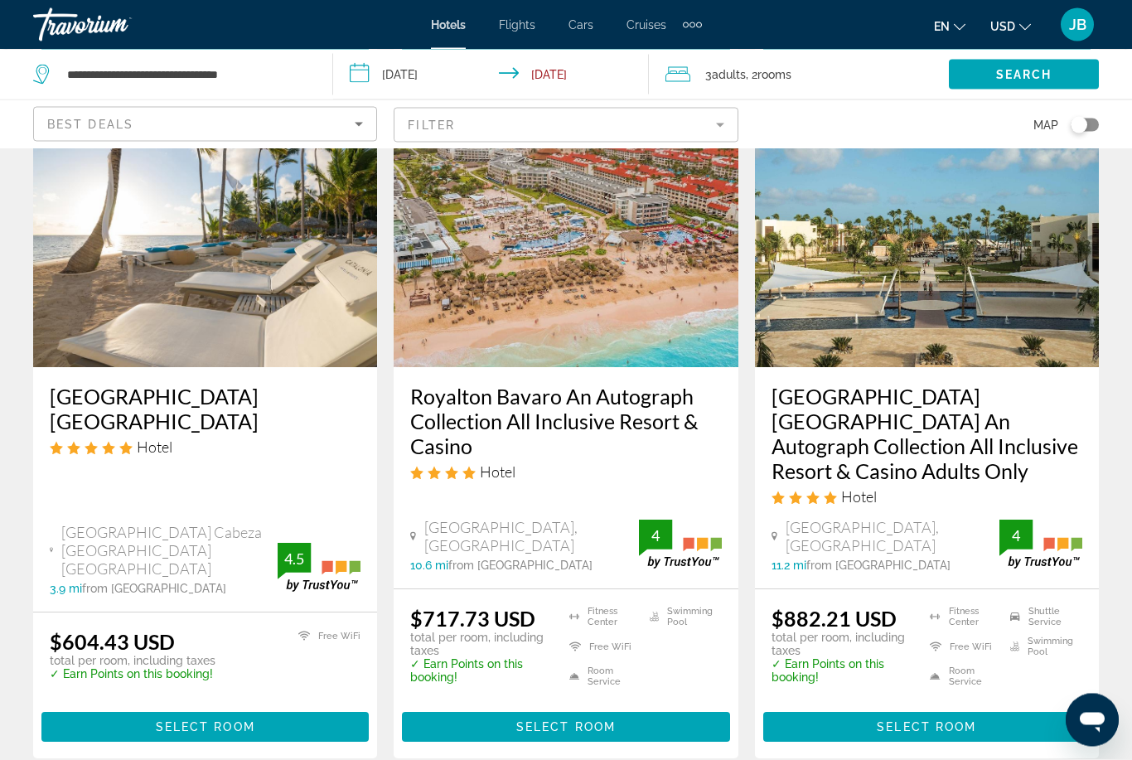
scroll to position [771, 0]
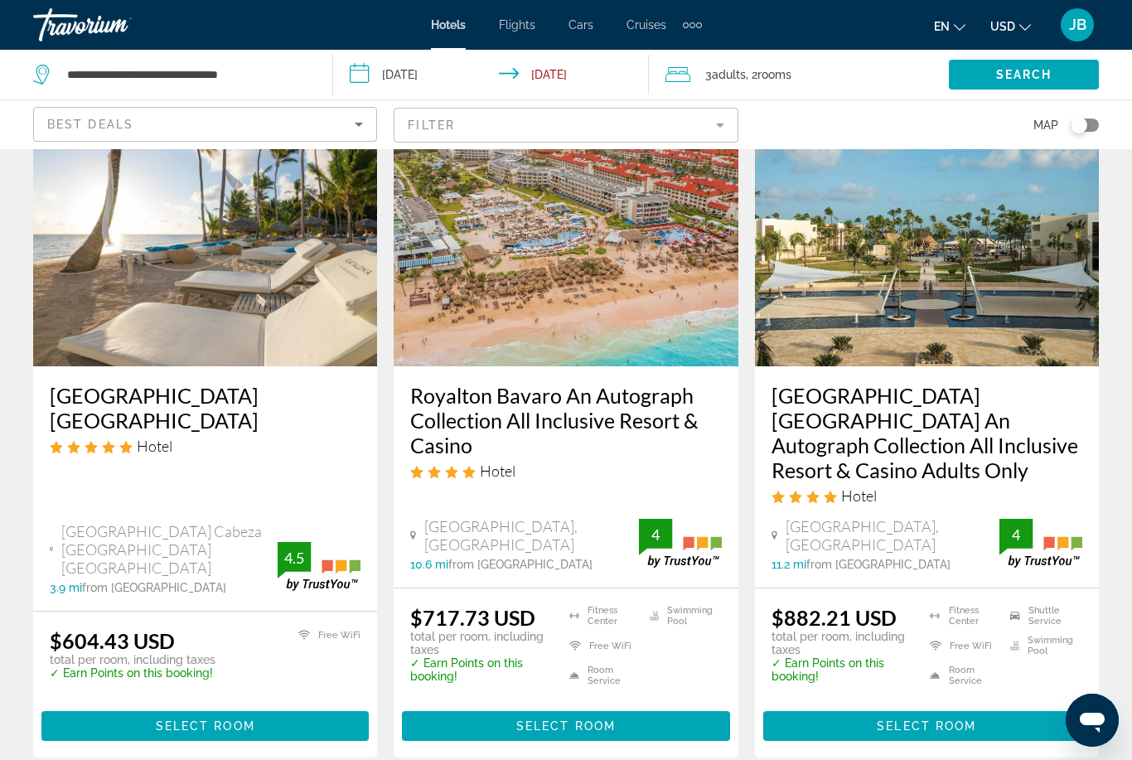
click at [502, 409] on h3 "Royalton Bavaro An Autograph Collection All Inclusive Resort & Casino" at bounding box center [565, 420] width 311 height 75
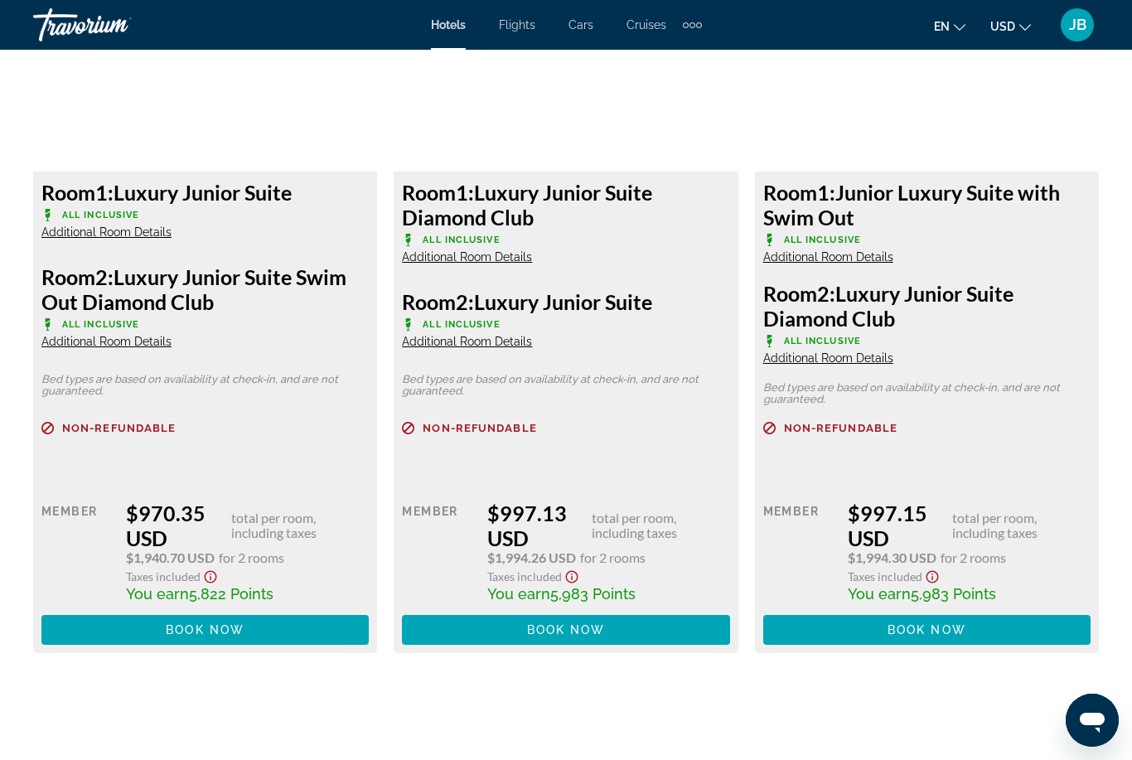
scroll to position [4030, 0]
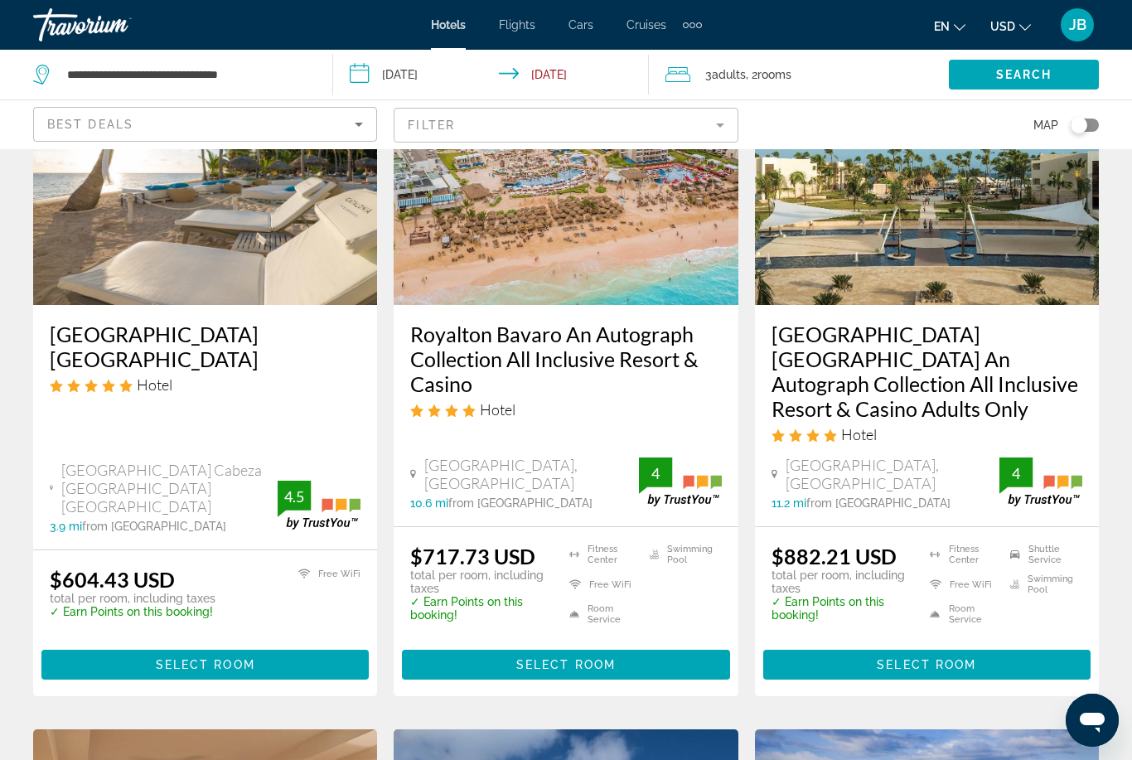
scroll to position [833, 0]
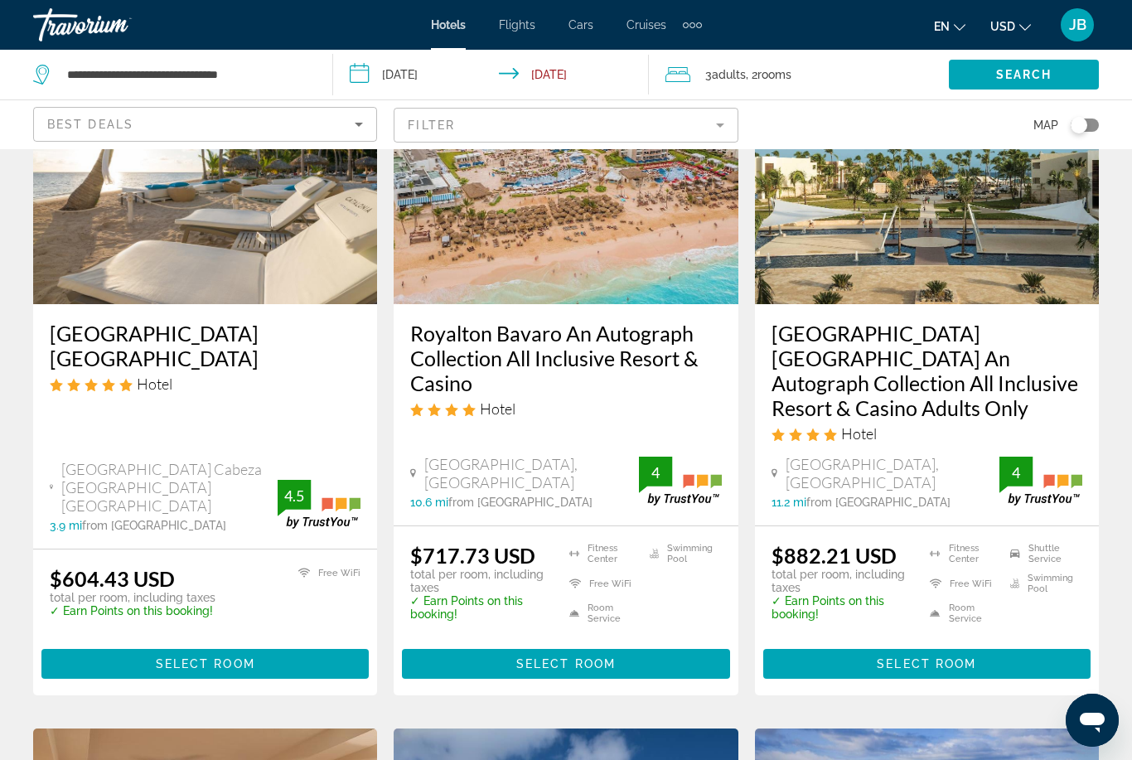
click at [840, 342] on h3 "[GEOGRAPHIC_DATA] [GEOGRAPHIC_DATA] An Autograph Collection All Inclusive Resor…" at bounding box center [927, 370] width 311 height 99
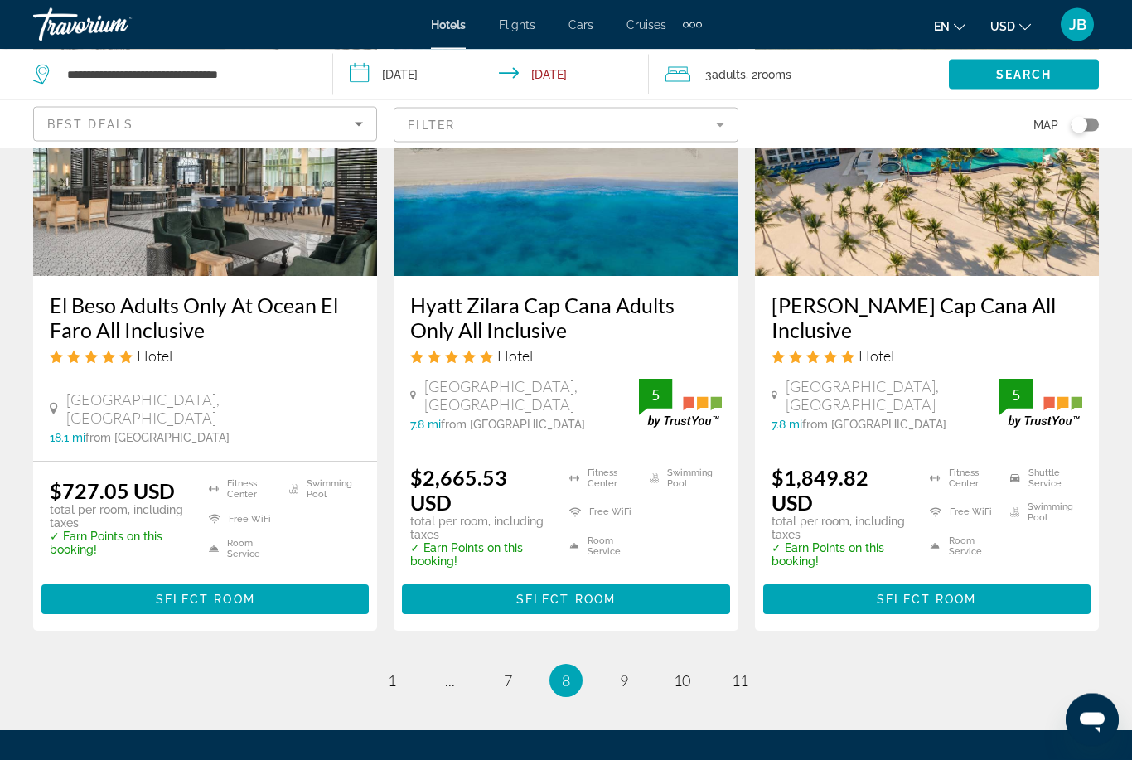
scroll to position [2225, 0]
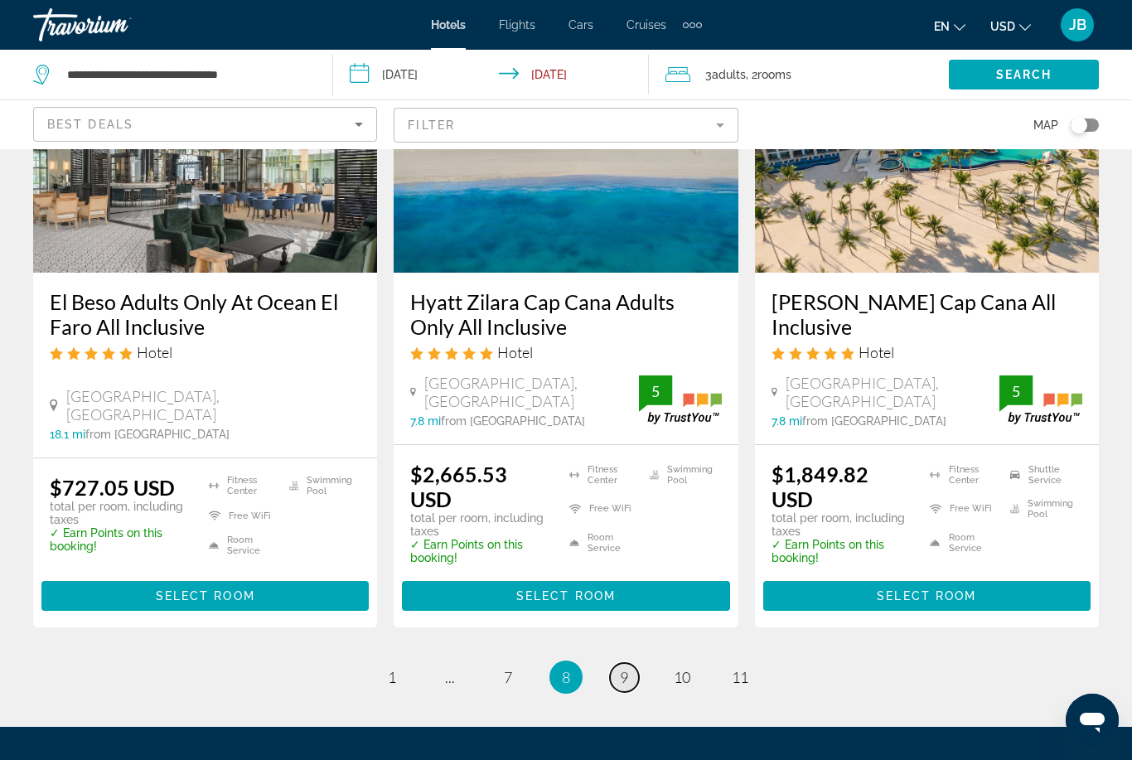
click at [624, 668] on span "9" at bounding box center [624, 677] width 8 height 18
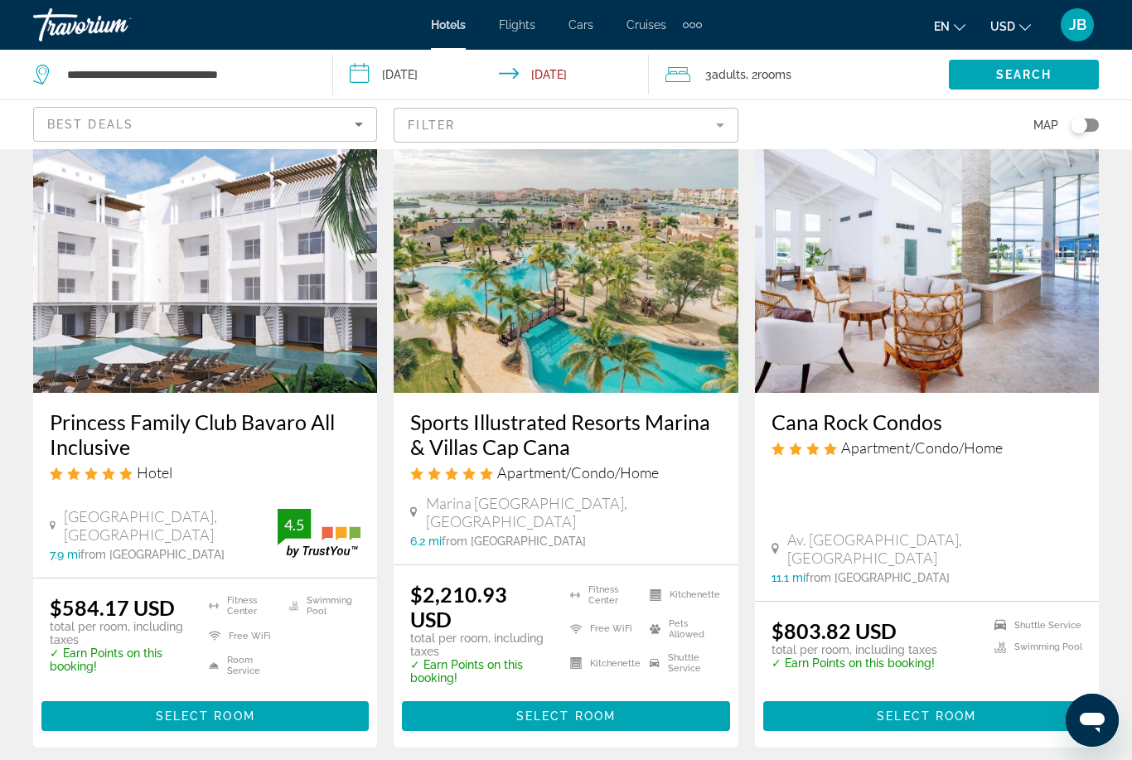
scroll to position [79, 0]
click at [72, 413] on h3 "Princess Family Club Bavaro All Inclusive" at bounding box center [205, 435] width 311 height 50
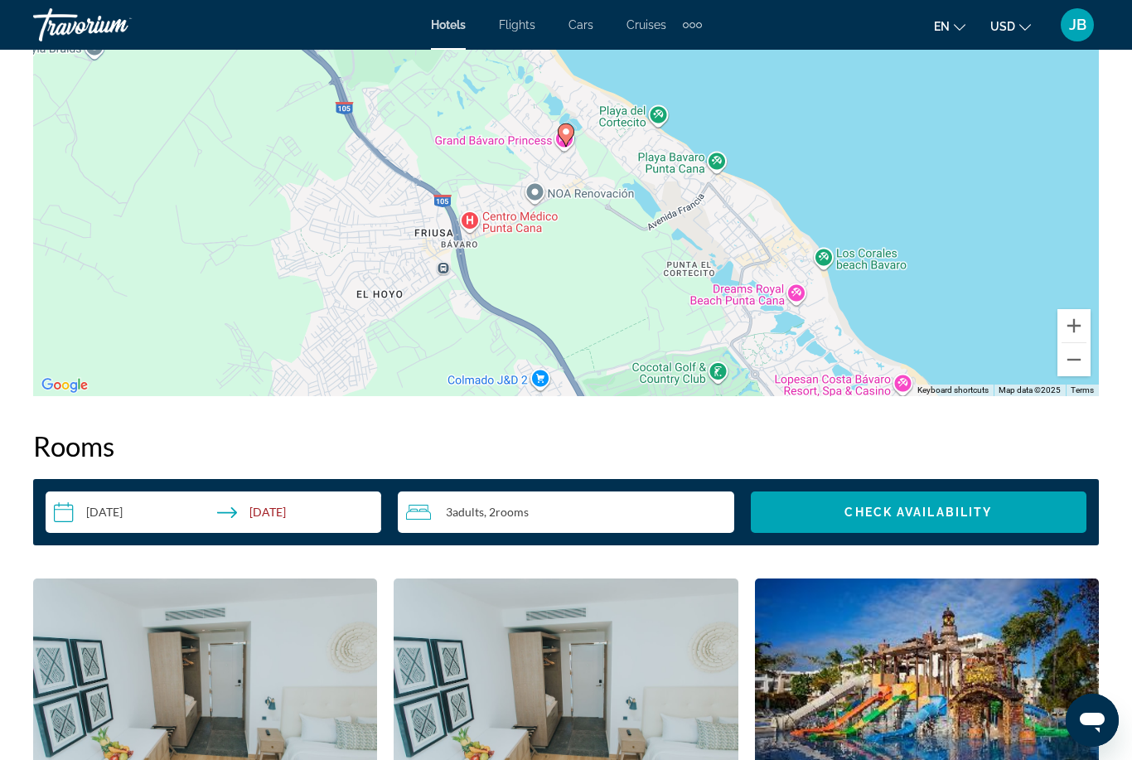
scroll to position [2034, 0]
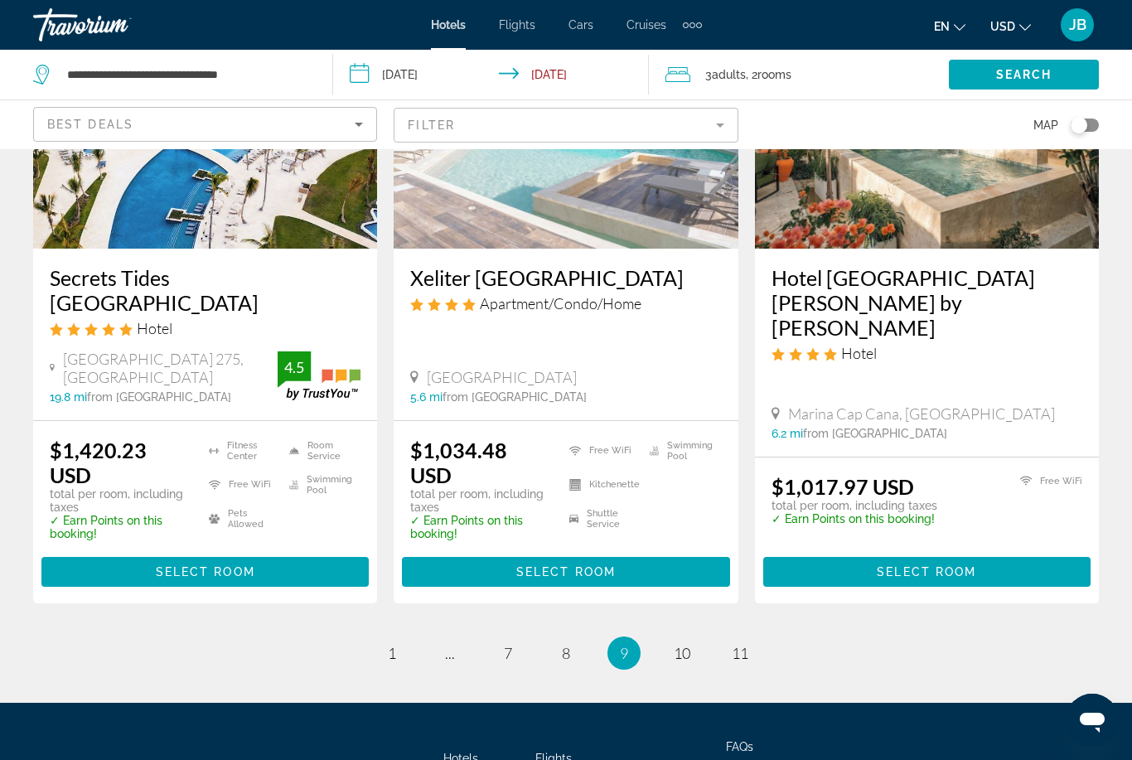
scroll to position [2160, 0]
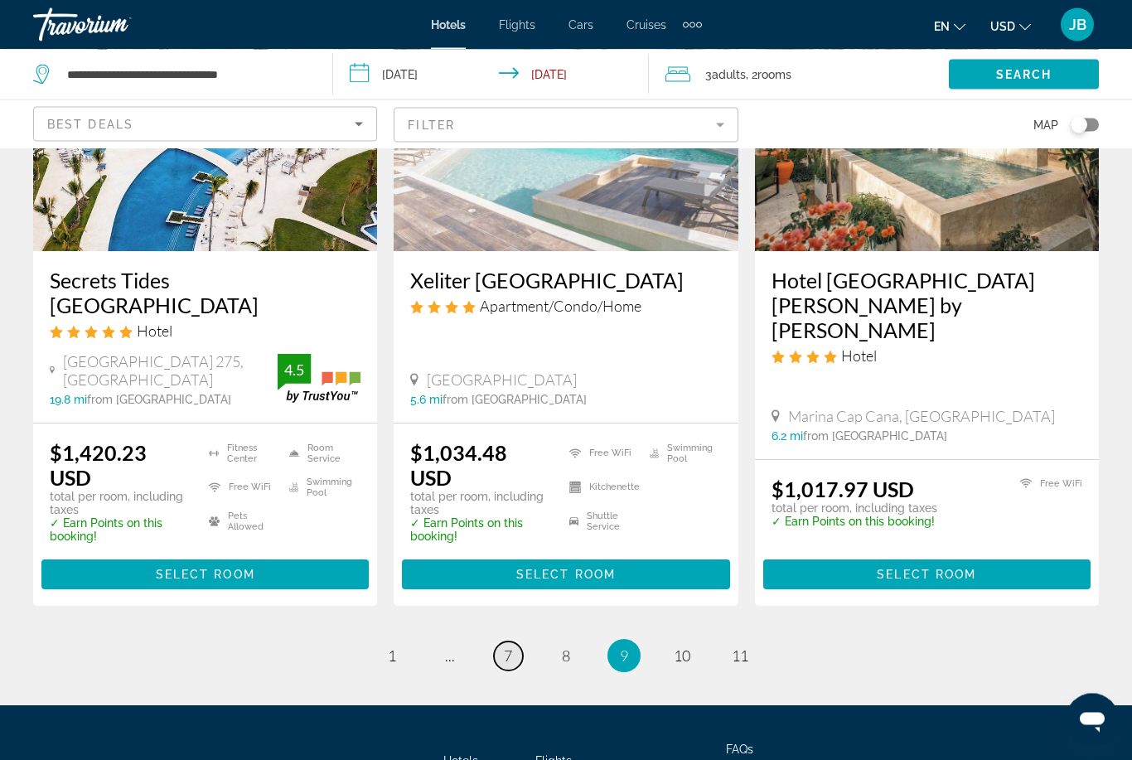
click at [511, 642] on link "page 7" at bounding box center [508, 656] width 29 height 29
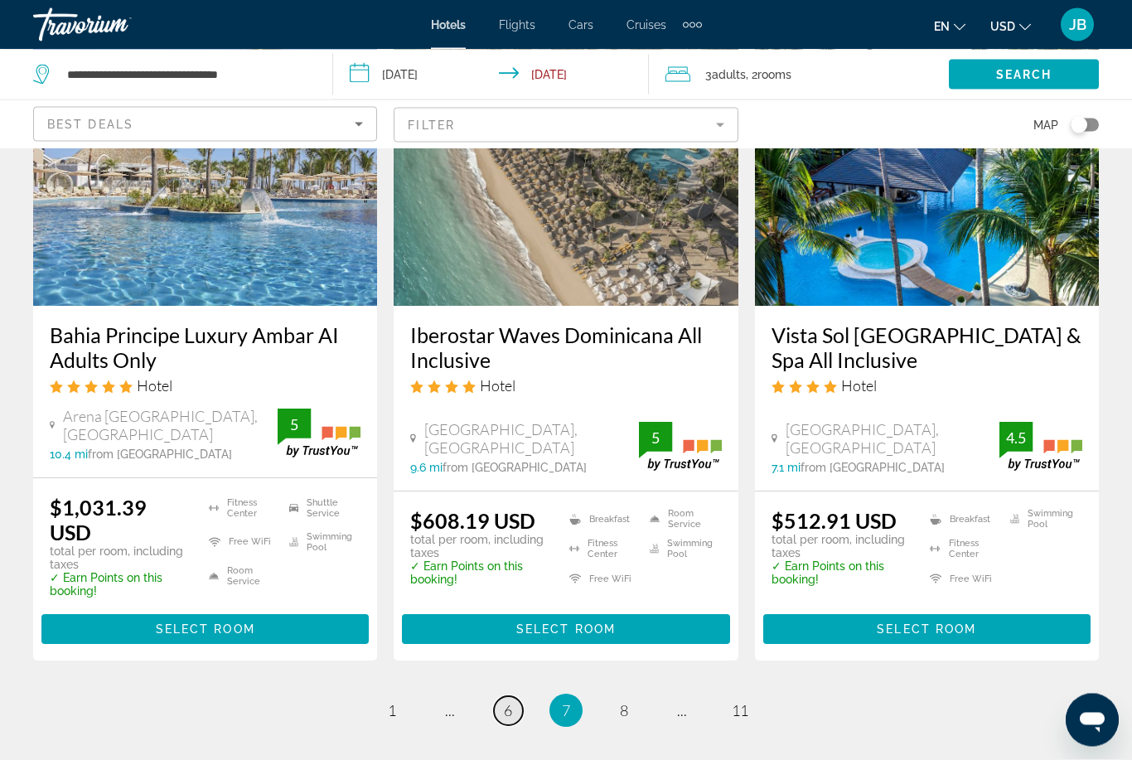
scroll to position [2167, 0]
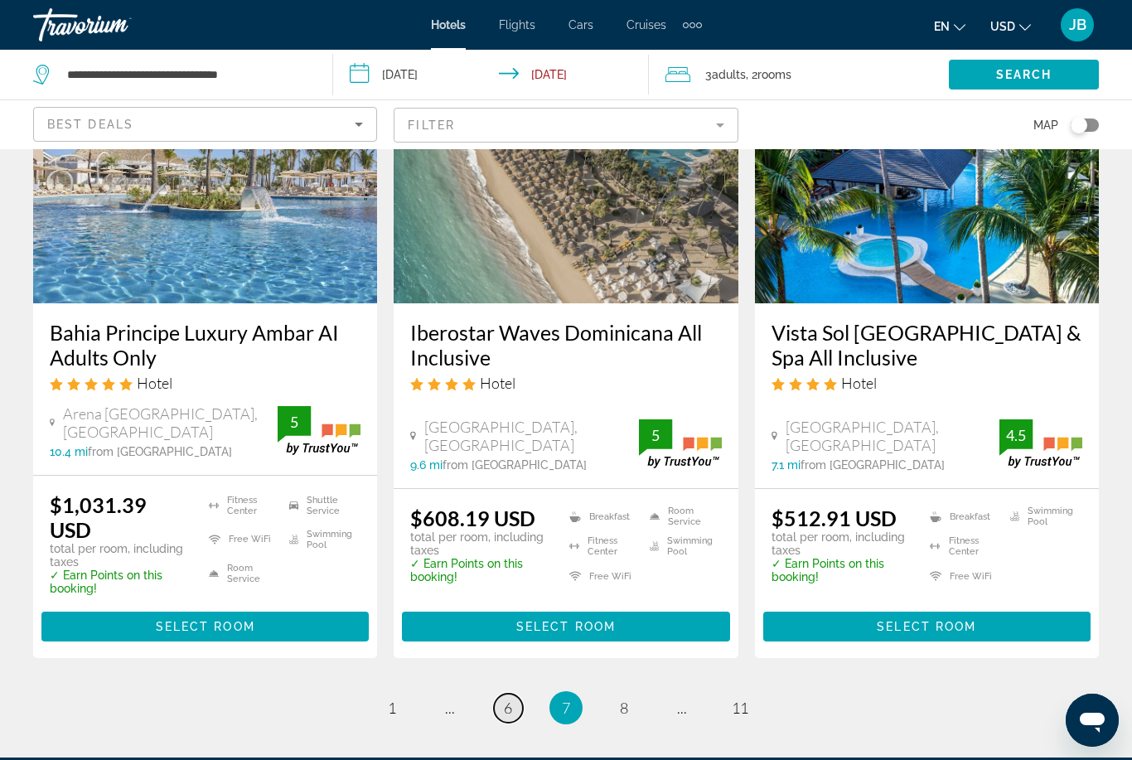
click at [502, 694] on link "page 6" at bounding box center [508, 708] width 29 height 29
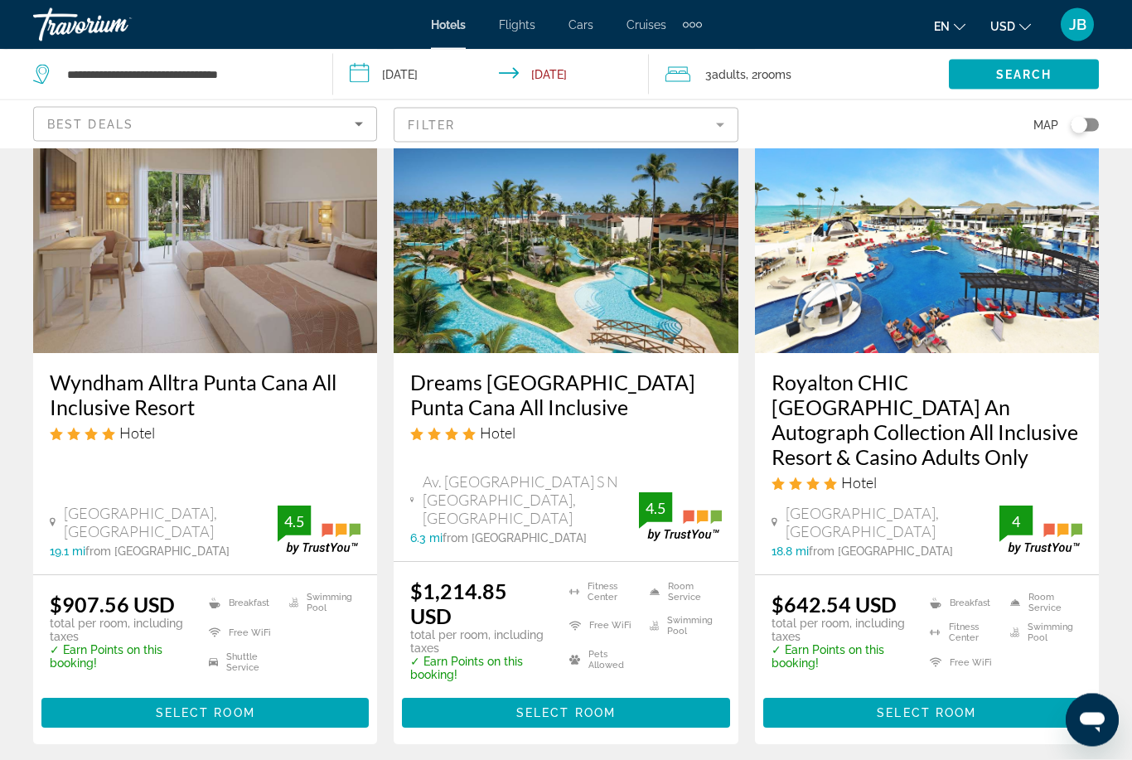
scroll to position [1475, 0]
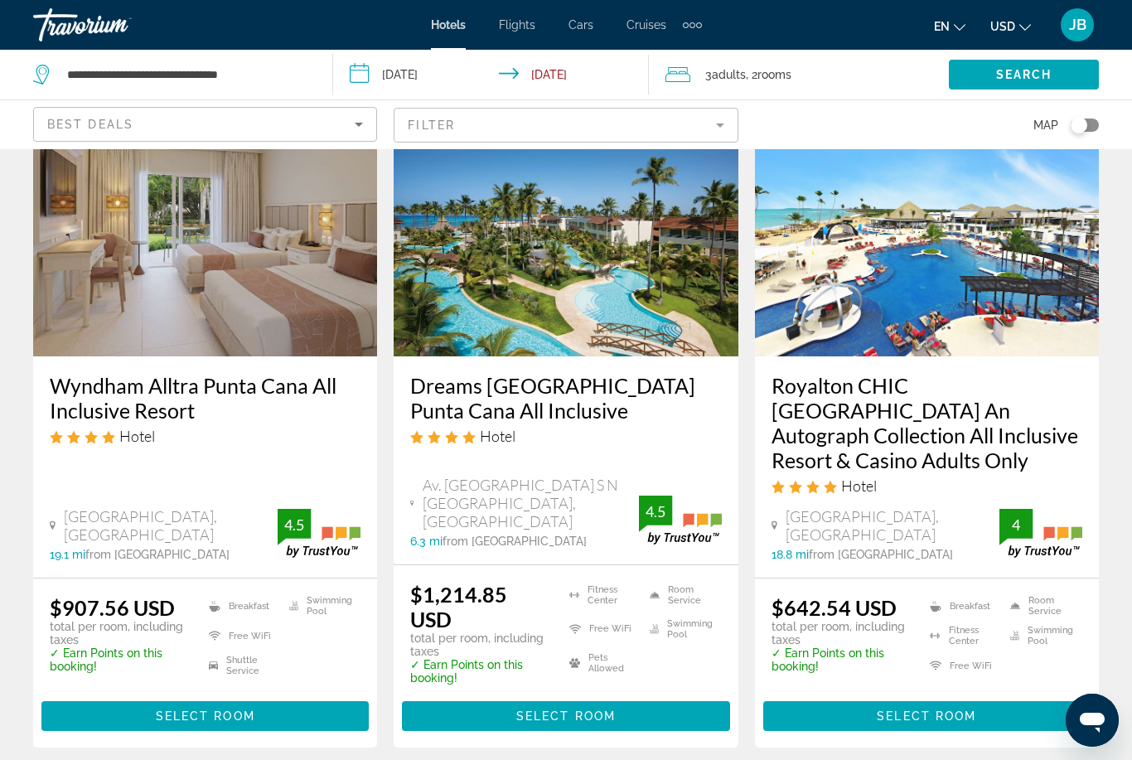
click at [832, 385] on h3 "Royalton CHIC [GEOGRAPHIC_DATA] An Autograph Collection All Inclusive Resort & …" at bounding box center [927, 422] width 311 height 99
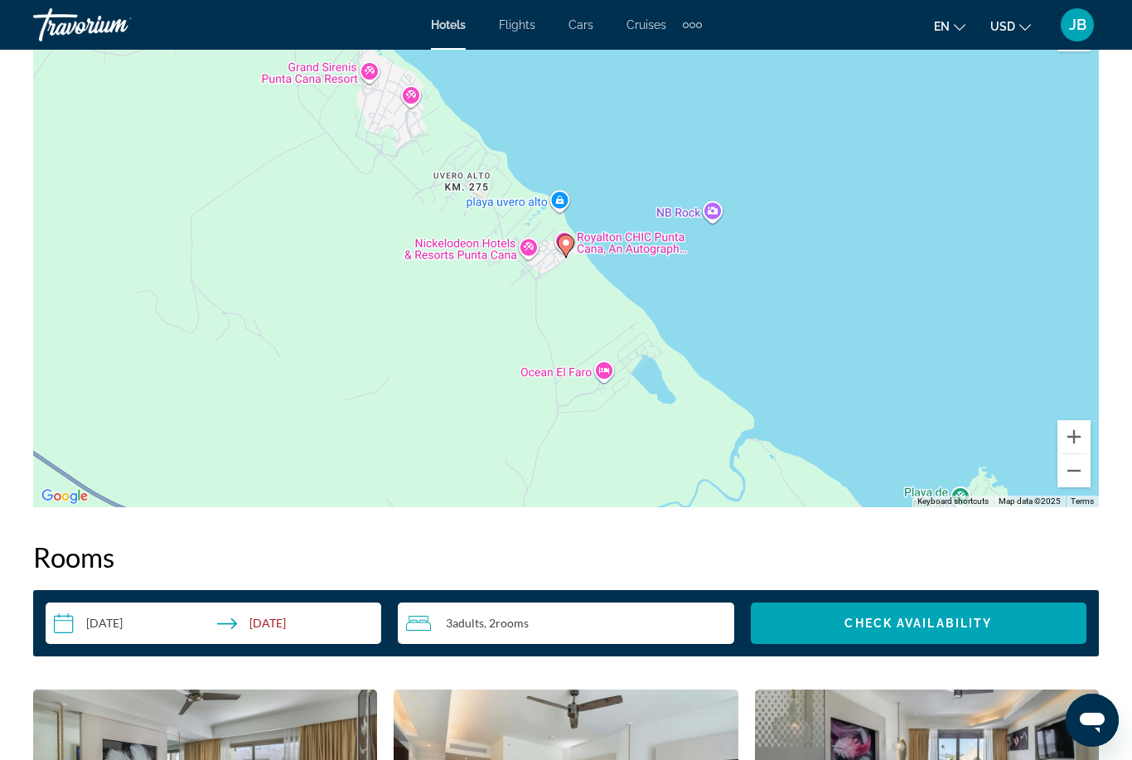
scroll to position [1923, 0]
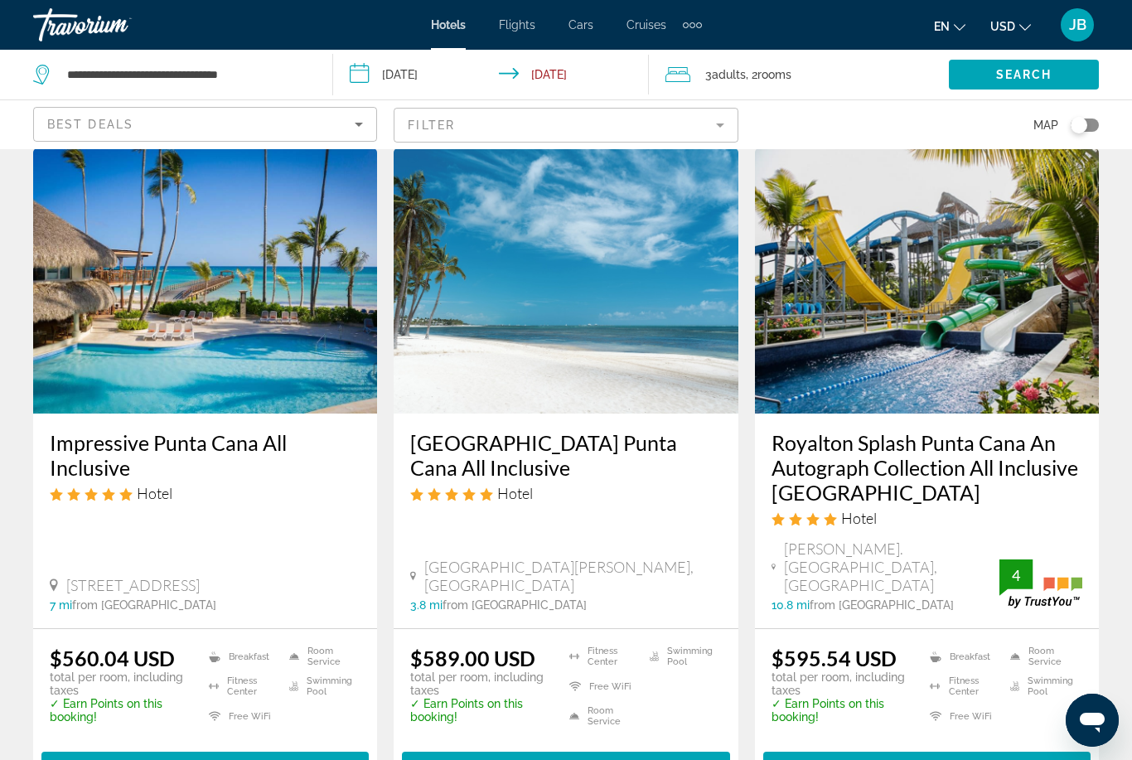
scroll to position [64, 0]
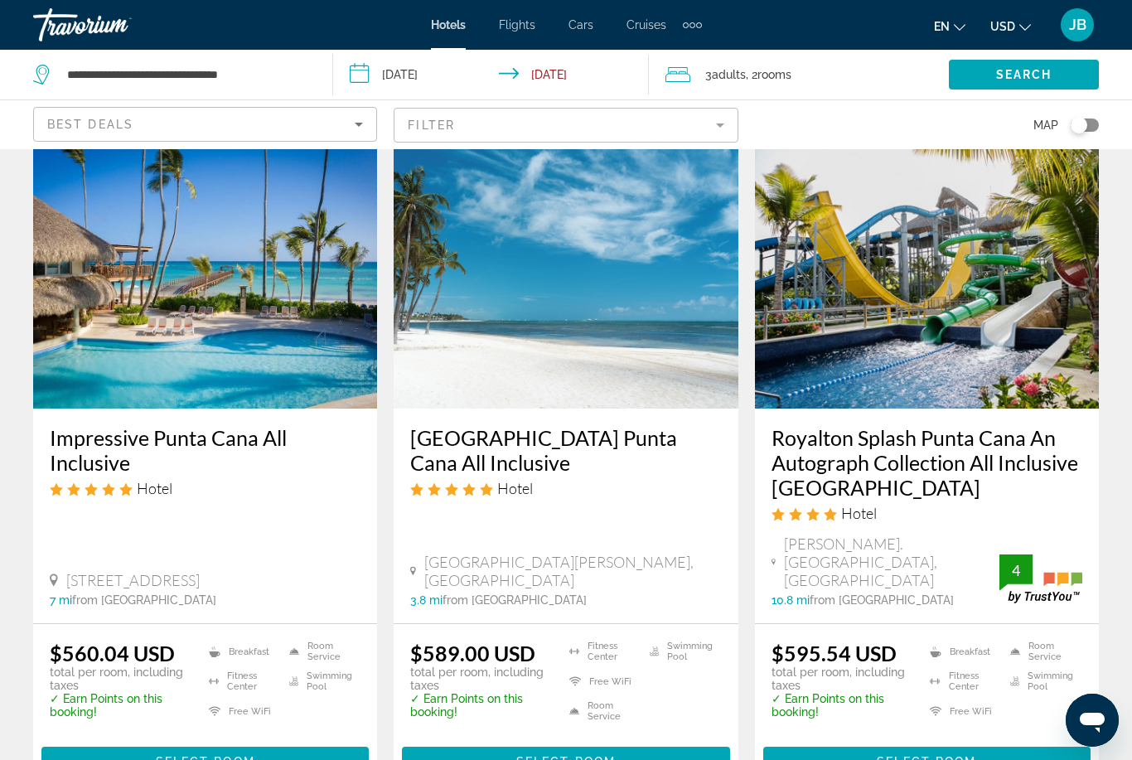
click at [829, 459] on h3 "Royalton Splash Punta Cana An Autograph Collection All Inclusive [GEOGRAPHIC_DA…" at bounding box center [927, 462] width 311 height 75
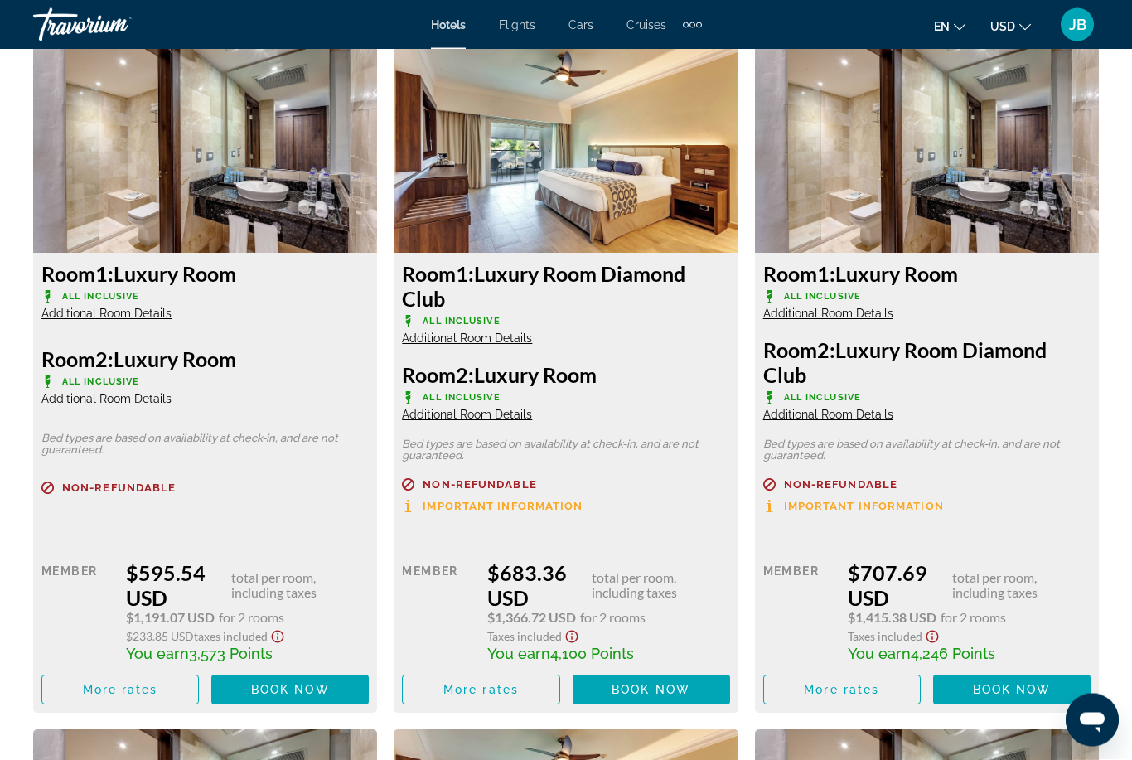
scroll to position [2593, 0]
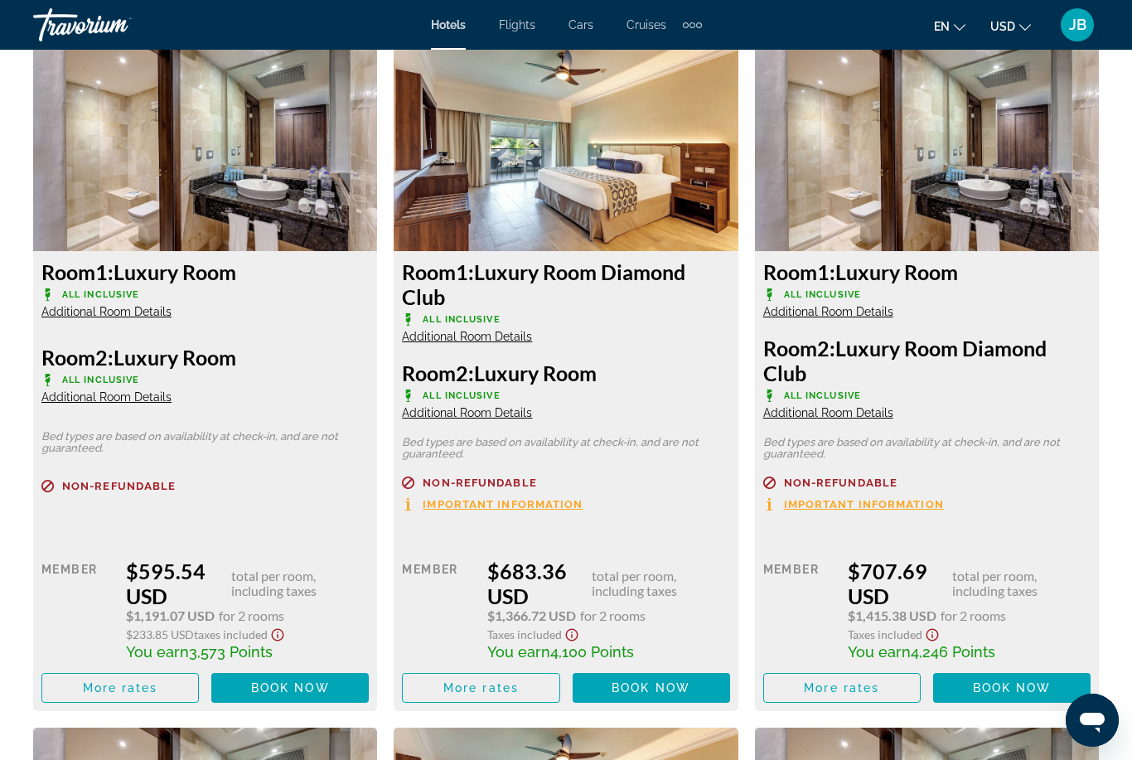
click at [462, 509] on span "Important Information" at bounding box center [503, 504] width 160 height 11
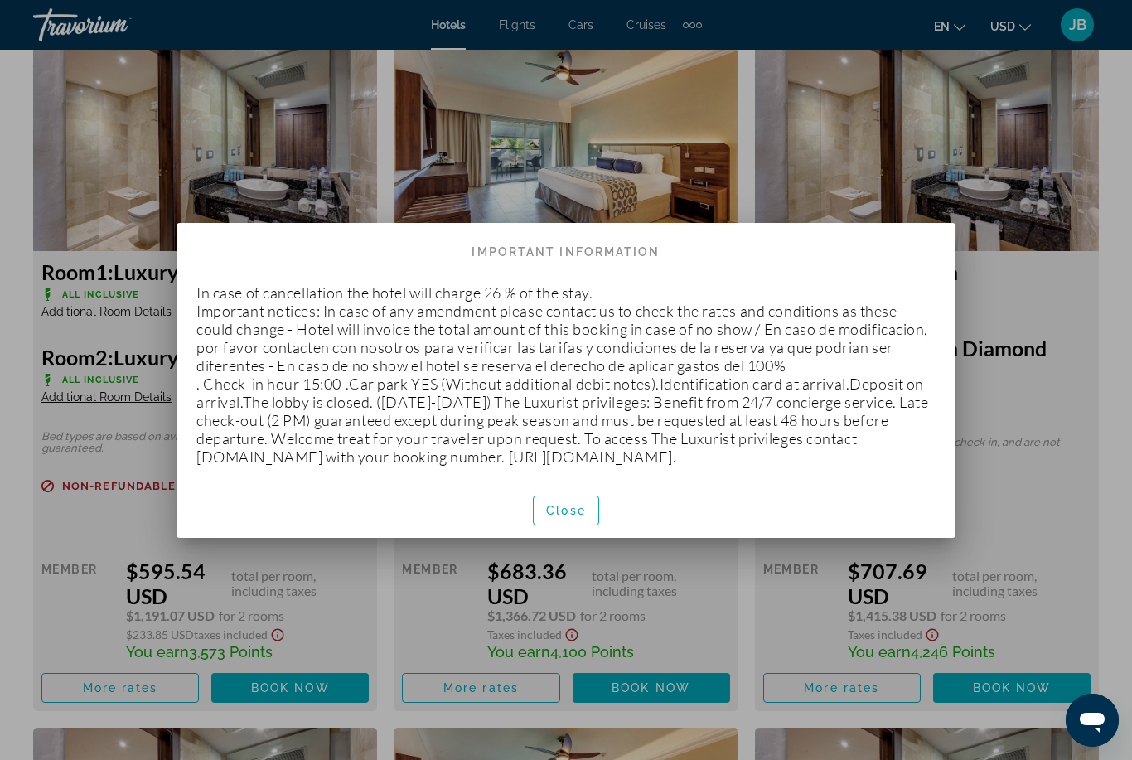
scroll to position [0, 0]
click at [564, 506] on span "Close" at bounding box center [566, 510] width 40 height 13
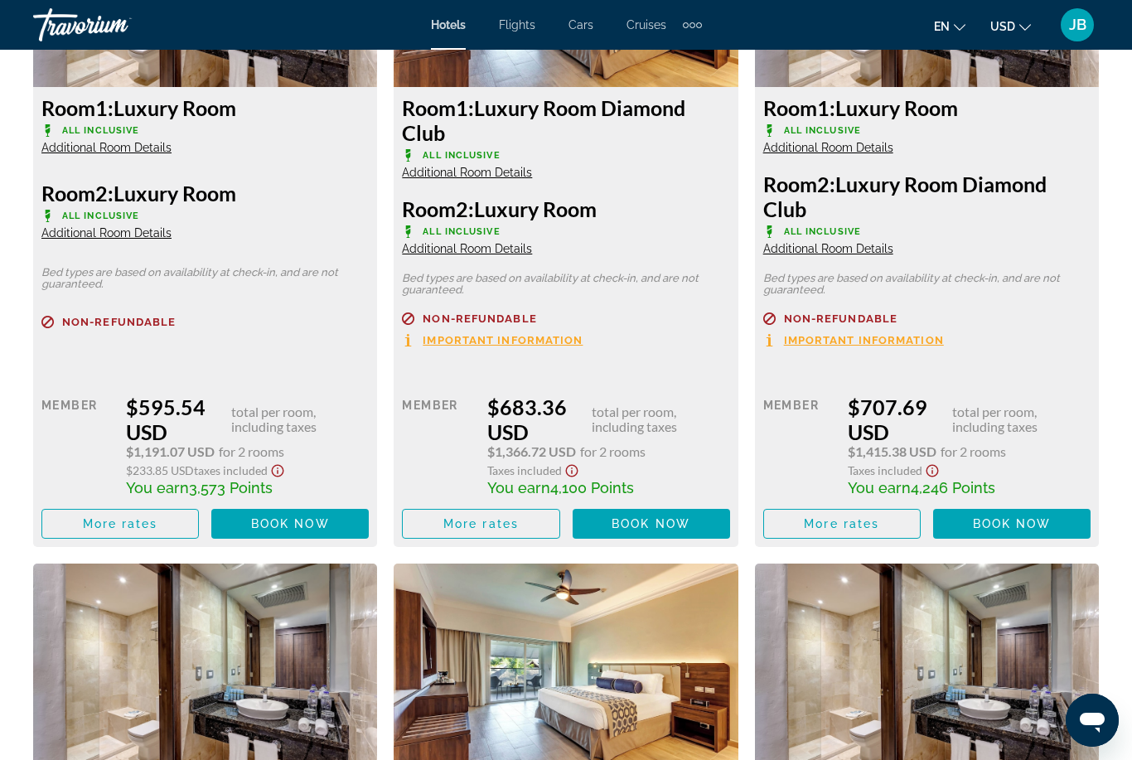
scroll to position [2744, 0]
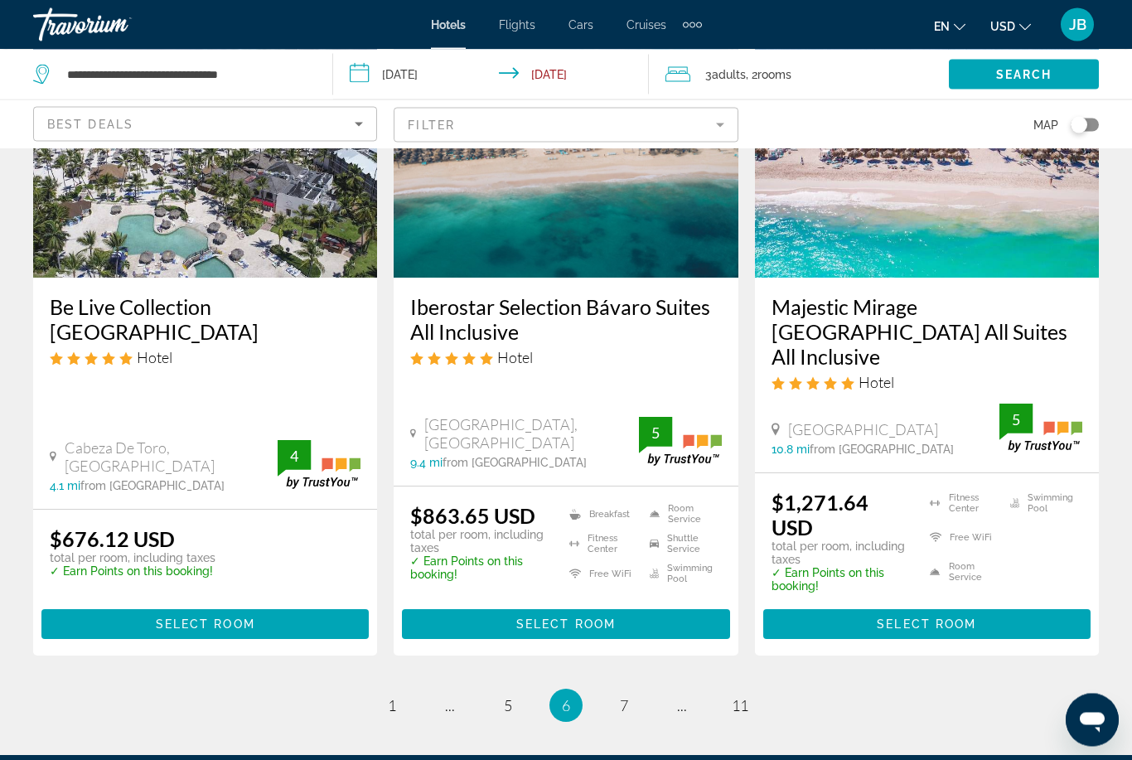
scroll to position [2303, 0]
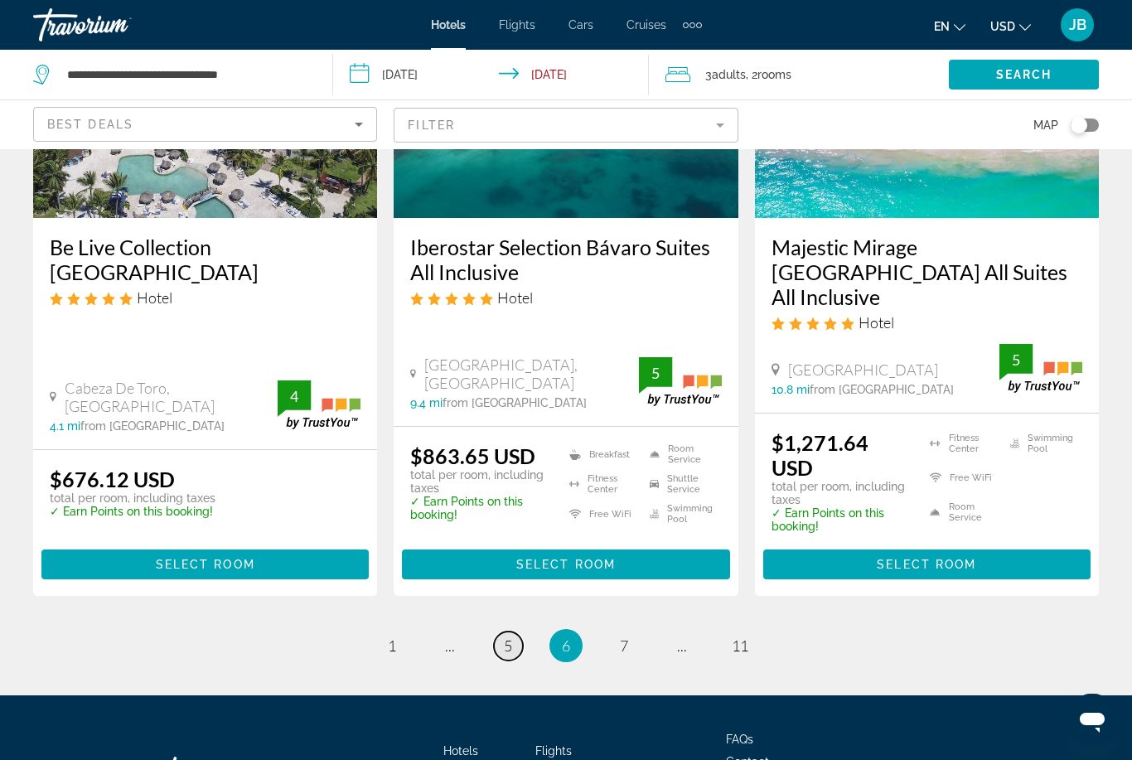
click at [504, 632] on link "page 5" at bounding box center [508, 646] width 29 height 29
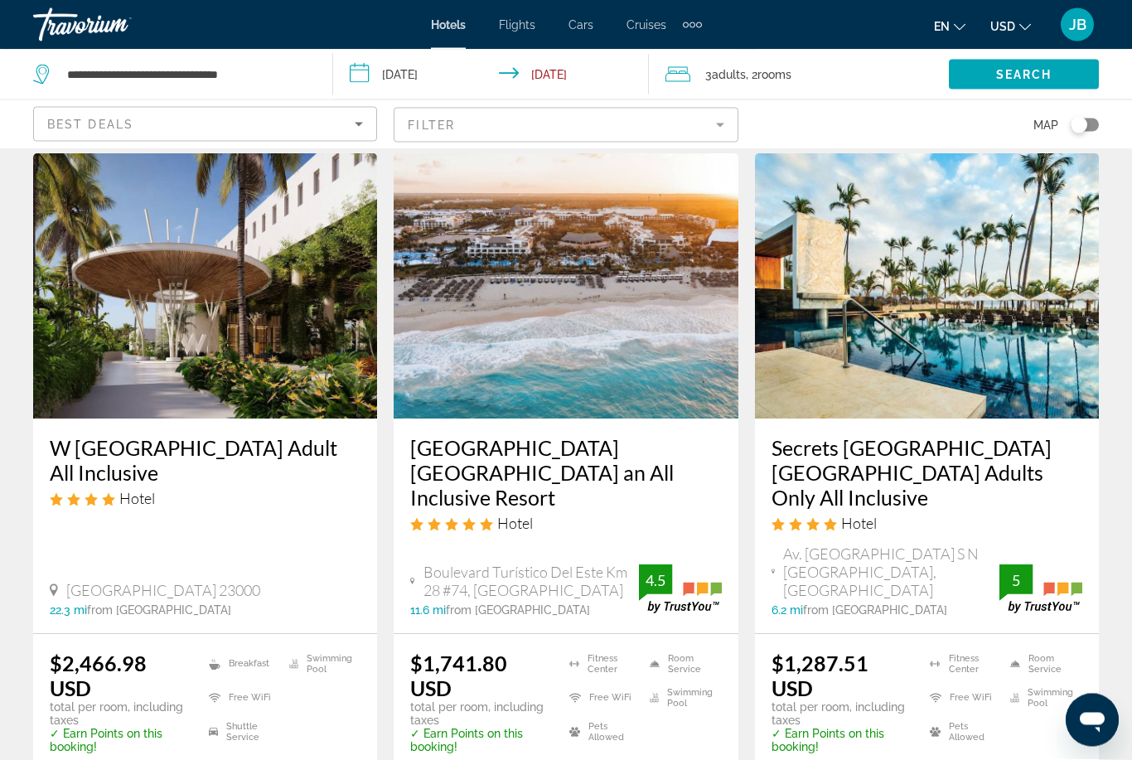
scroll to position [2141, 0]
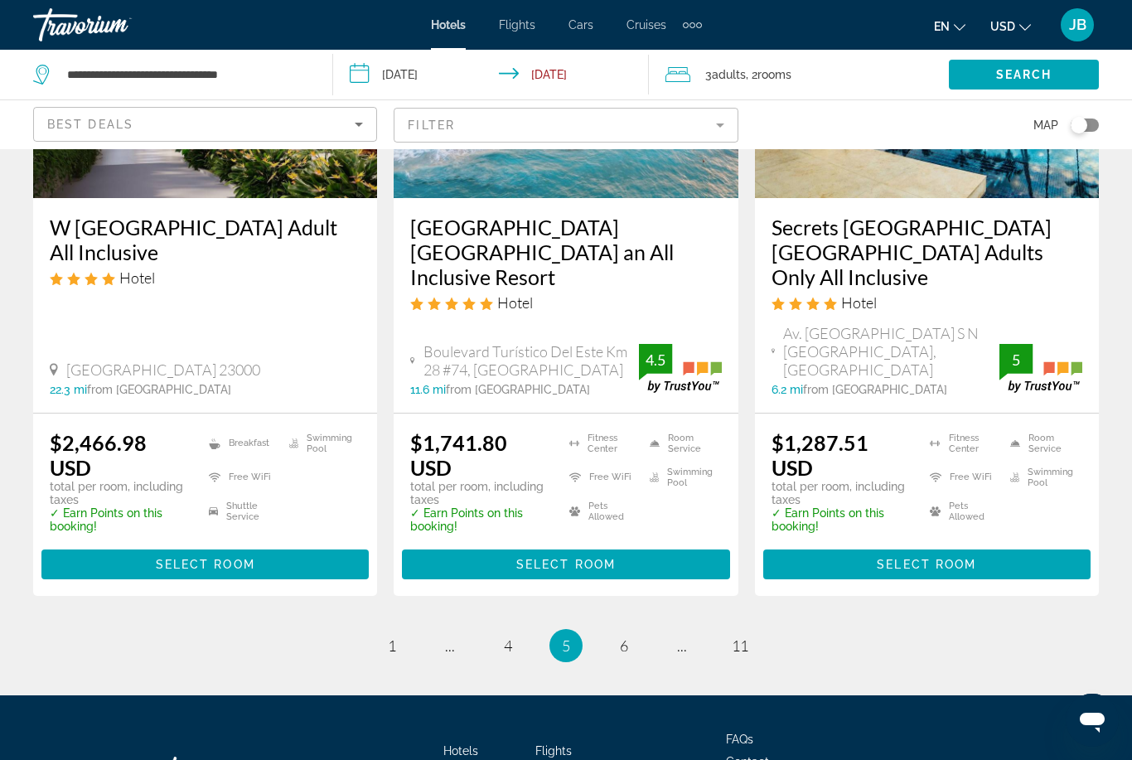
click at [562, 637] on span "5" at bounding box center [566, 646] width 8 height 18
click at [613, 629] on li "page 6" at bounding box center [624, 645] width 33 height 33
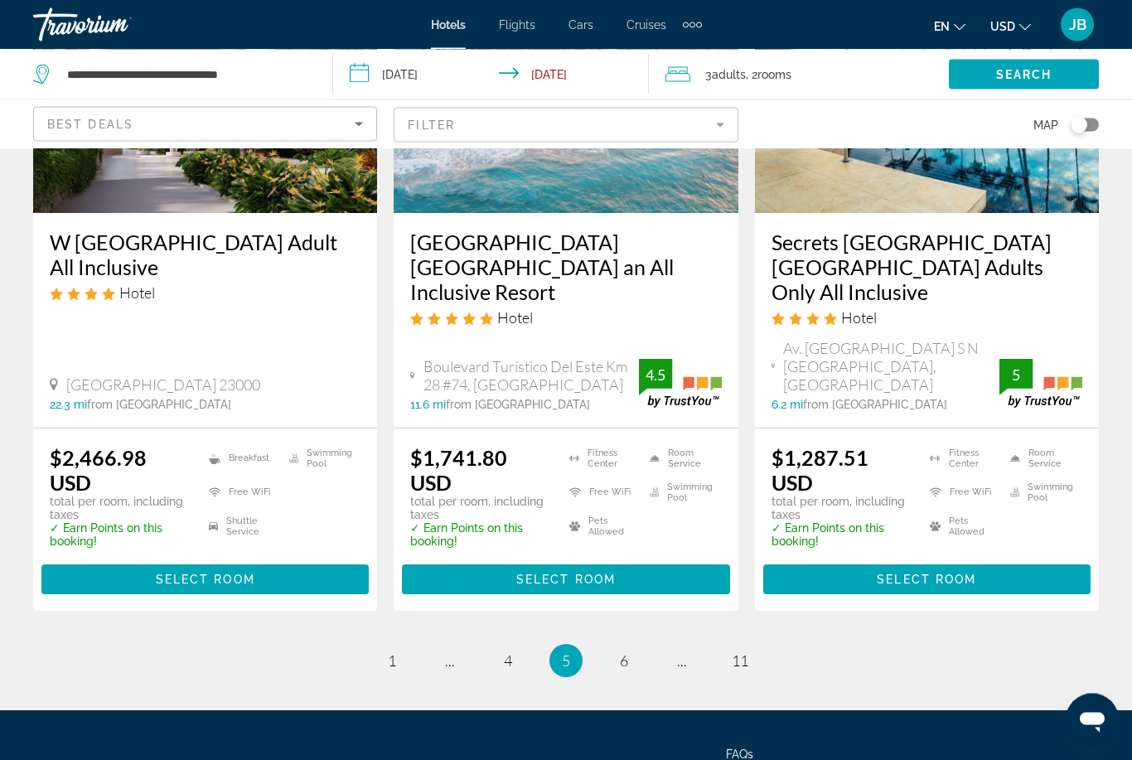
scroll to position [2127, 0]
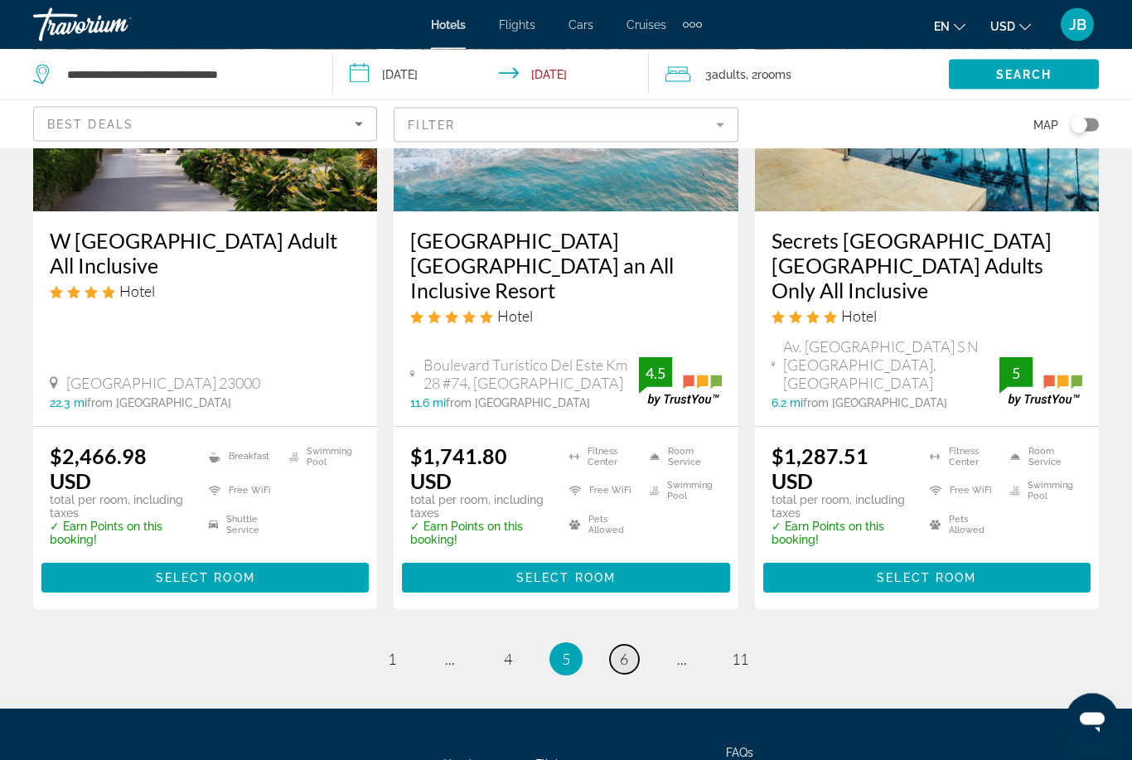
click at [618, 646] on link "page 6" at bounding box center [624, 660] width 29 height 29
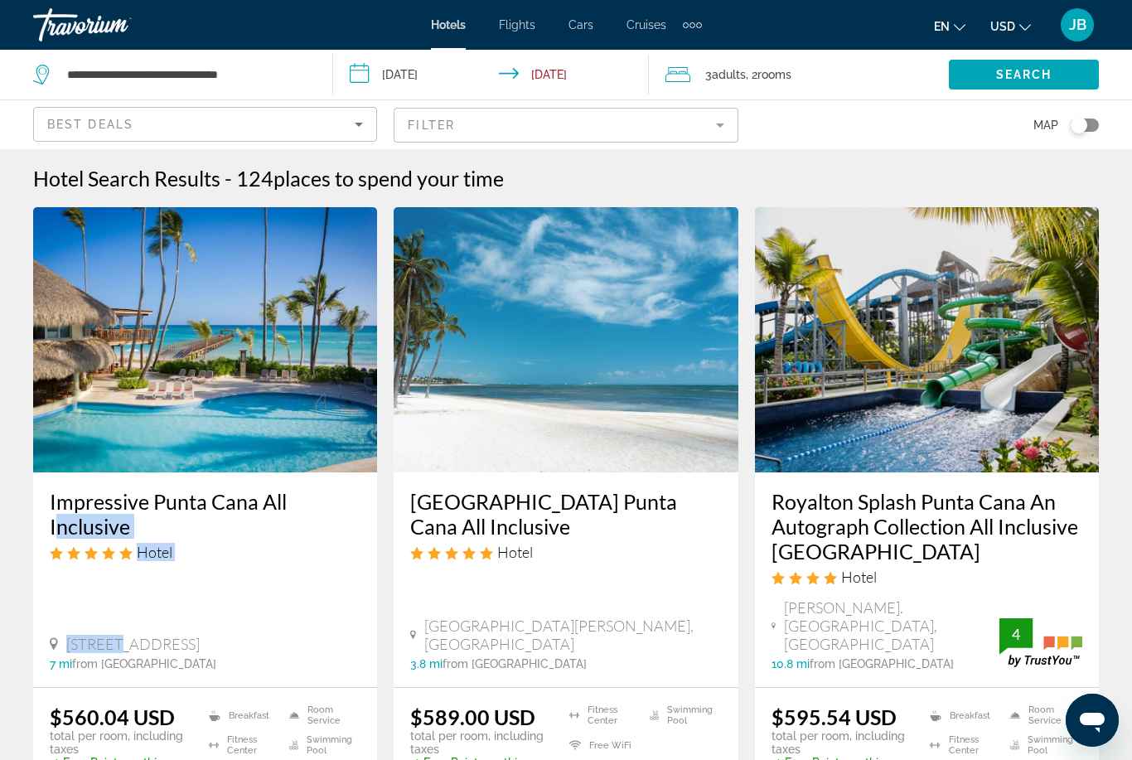
click at [571, 177] on div "Hotel Search Results - 124 places to spend your time" at bounding box center [566, 178] width 1066 height 25
click at [409, 73] on input "**********" at bounding box center [494, 77] width 323 height 55
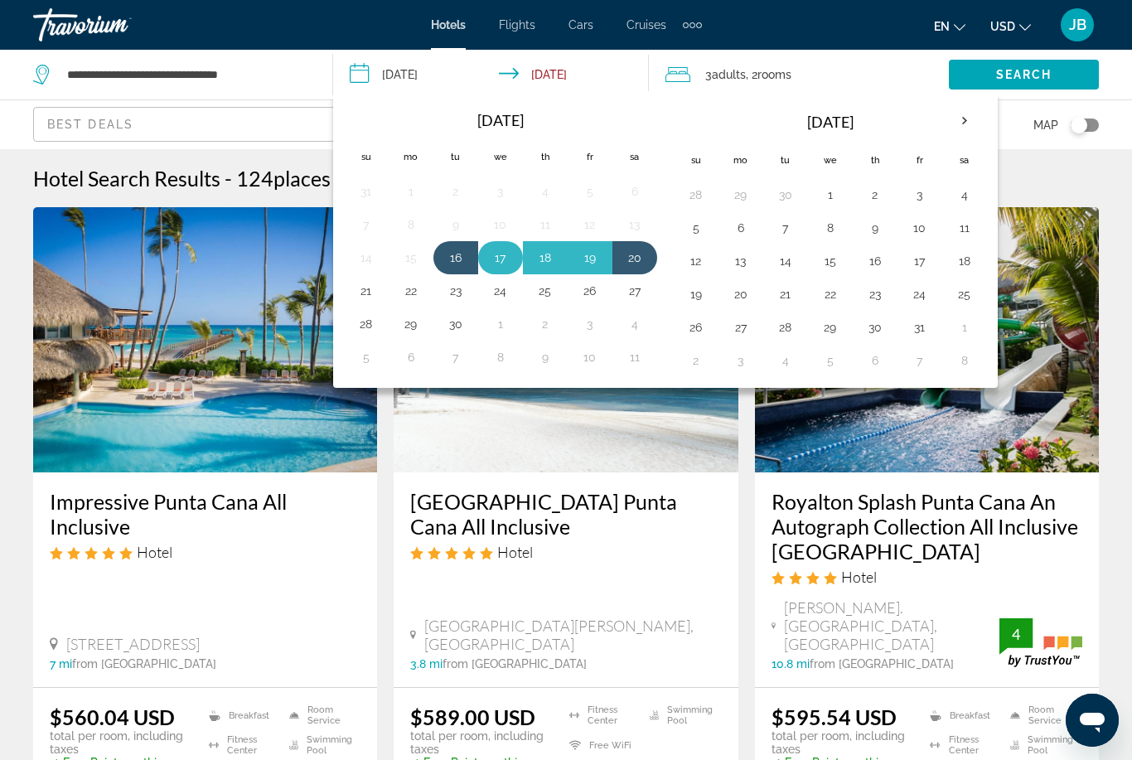
click at [492, 264] on button "17" at bounding box center [500, 257] width 27 height 23
click at [535, 77] on input "**********" at bounding box center [494, 77] width 323 height 55
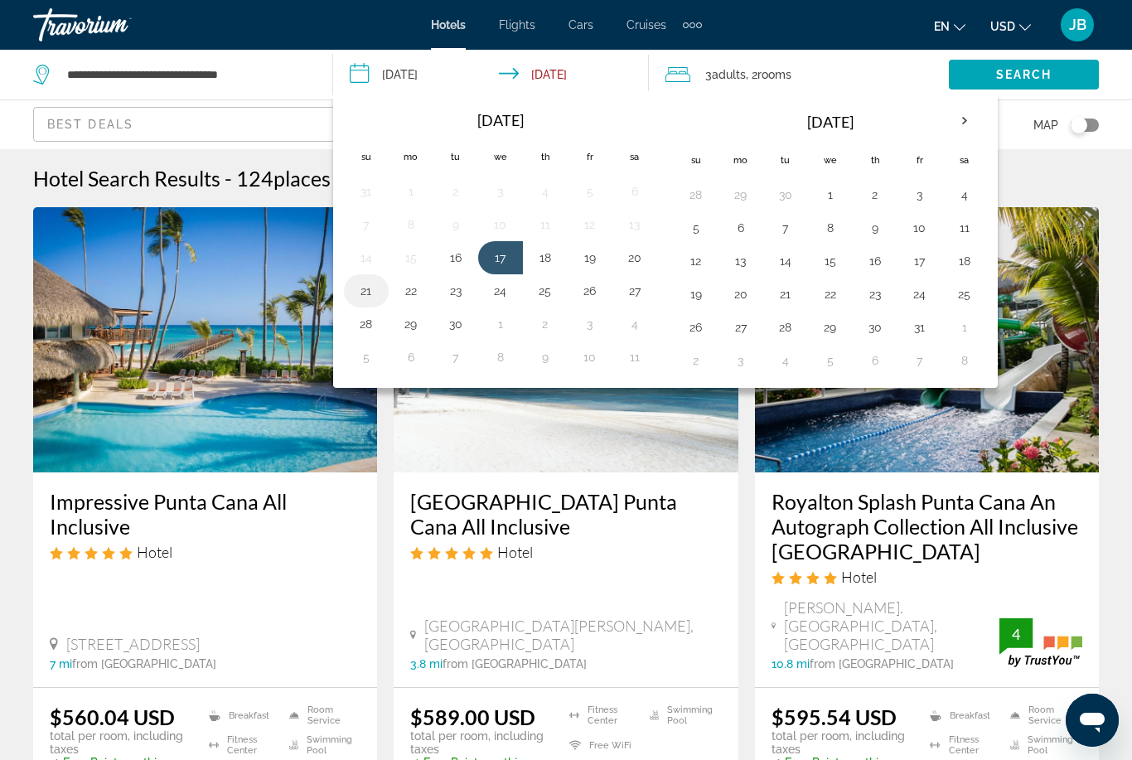
click at [372, 298] on button "21" at bounding box center [366, 290] width 27 height 23
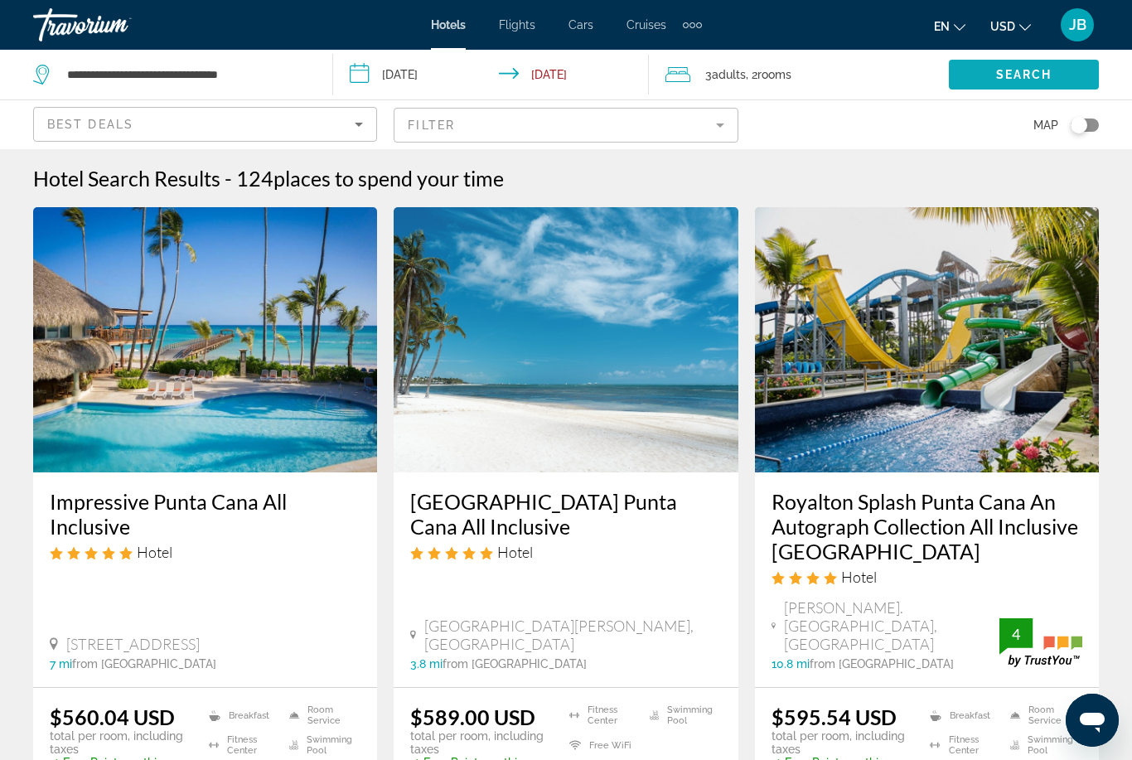
click at [990, 68] on span "Search widget" at bounding box center [1024, 75] width 150 height 40
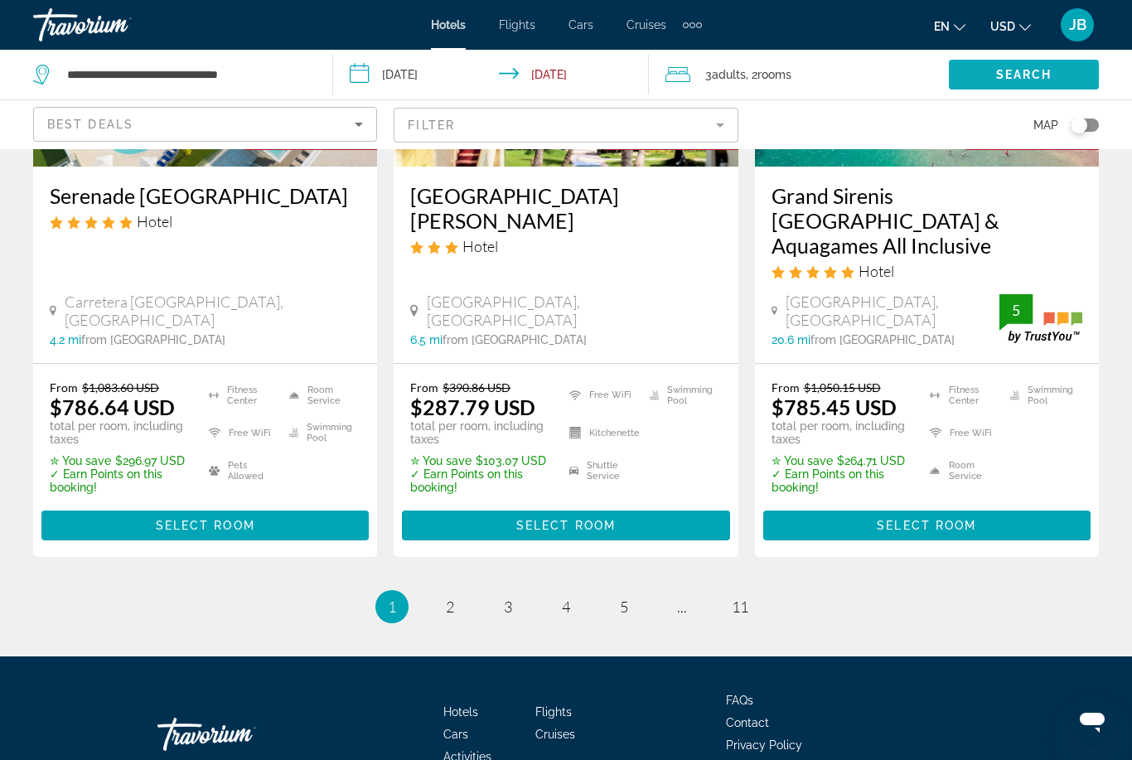
scroll to position [2342, 0]
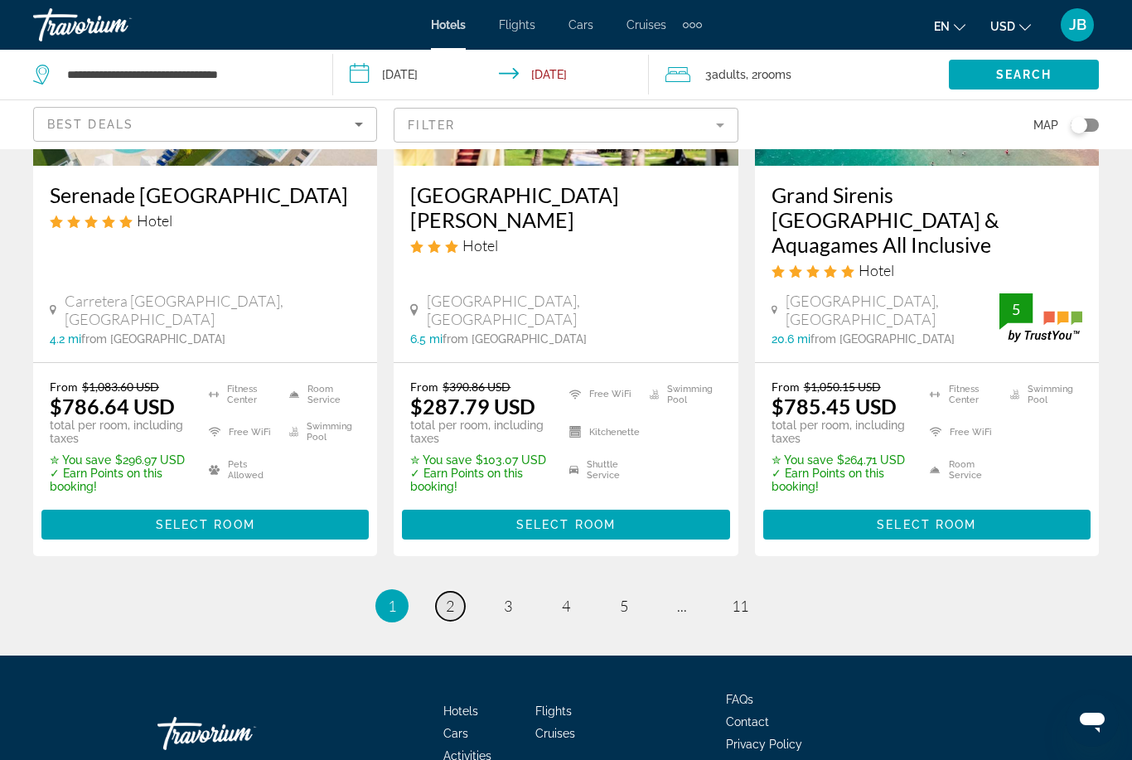
click at [446, 592] on link "page 2" at bounding box center [450, 606] width 29 height 29
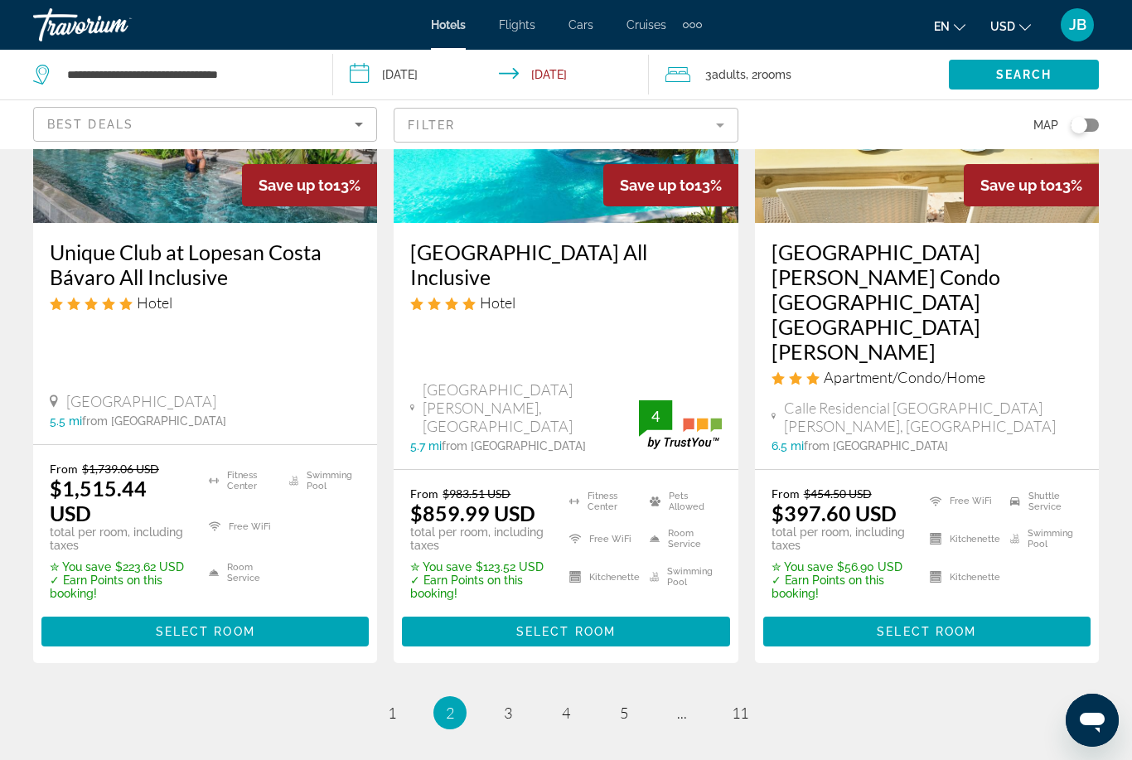
scroll to position [2358, 0]
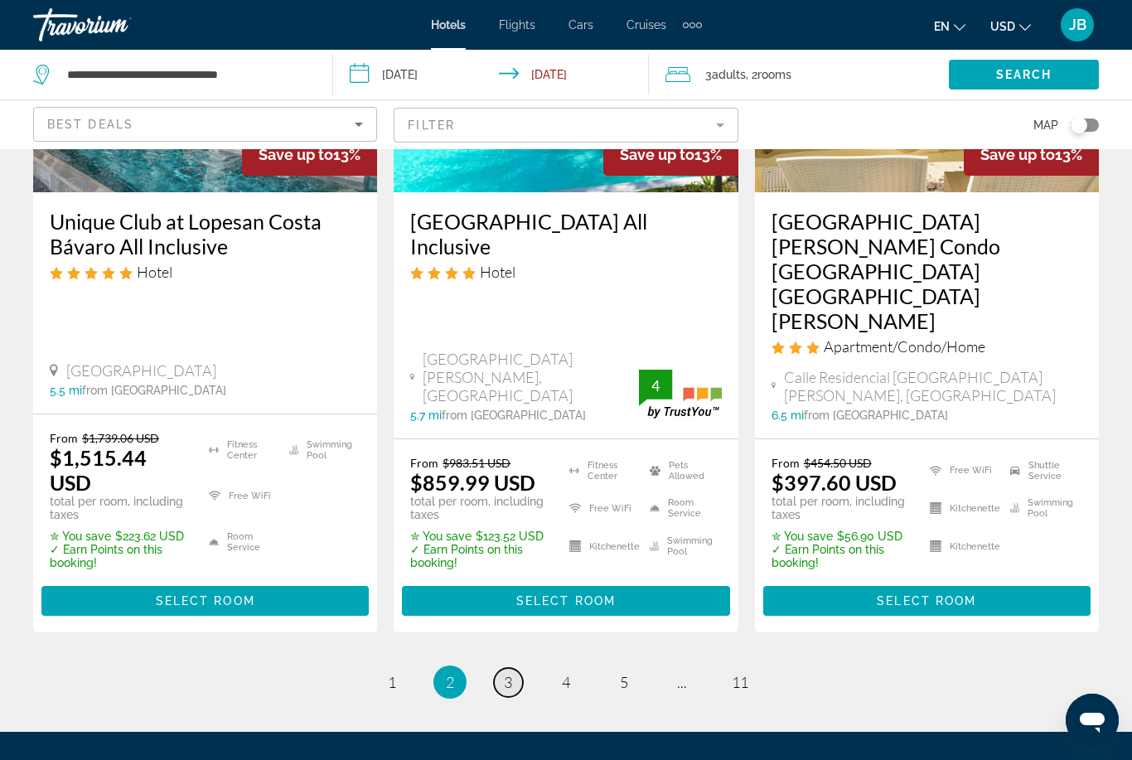
click at [515, 668] on link "page 3" at bounding box center [508, 682] width 29 height 29
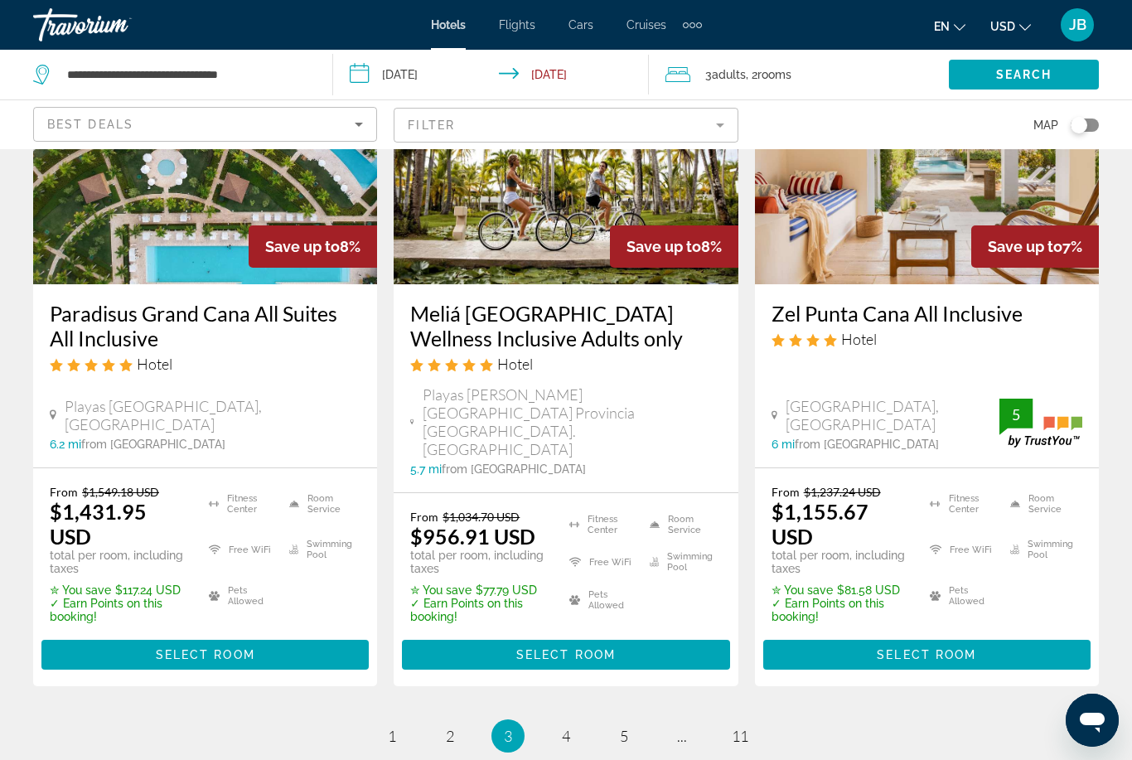
scroll to position [2376, 0]
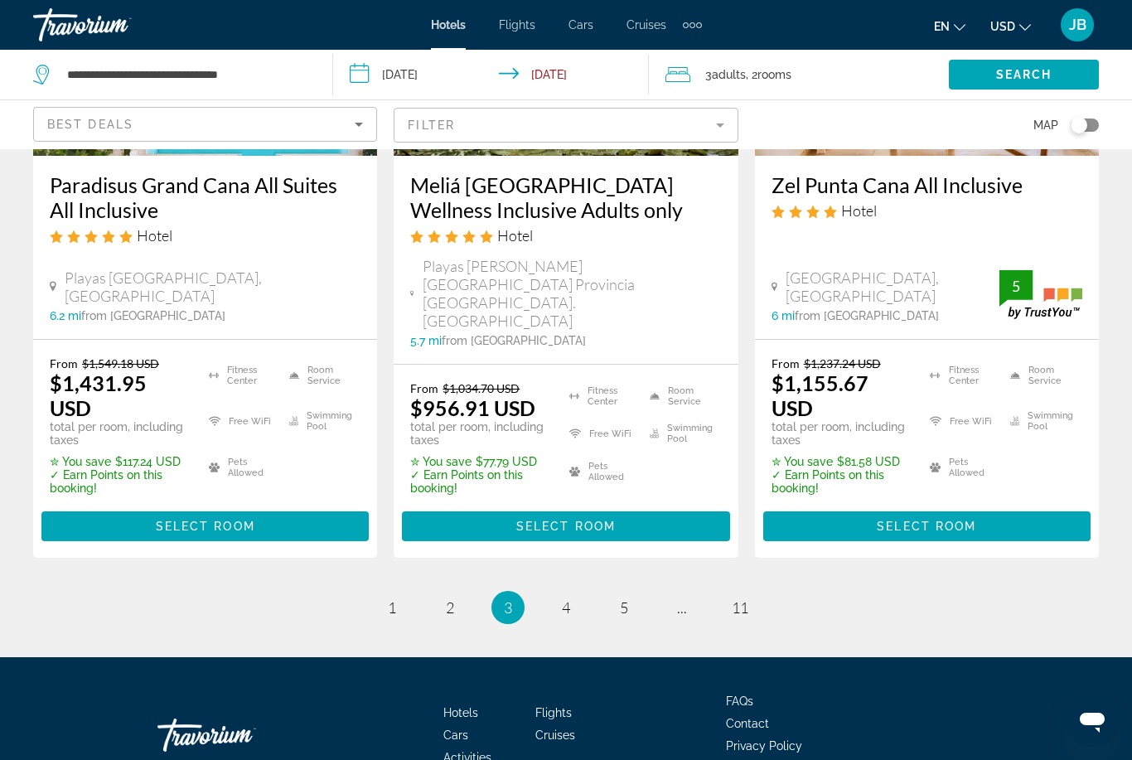
click at [554, 591] on li "page 4" at bounding box center [566, 607] width 33 height 33
click at [562, 598] on span "4" at bounding box center [566, 607] width 8 height 18
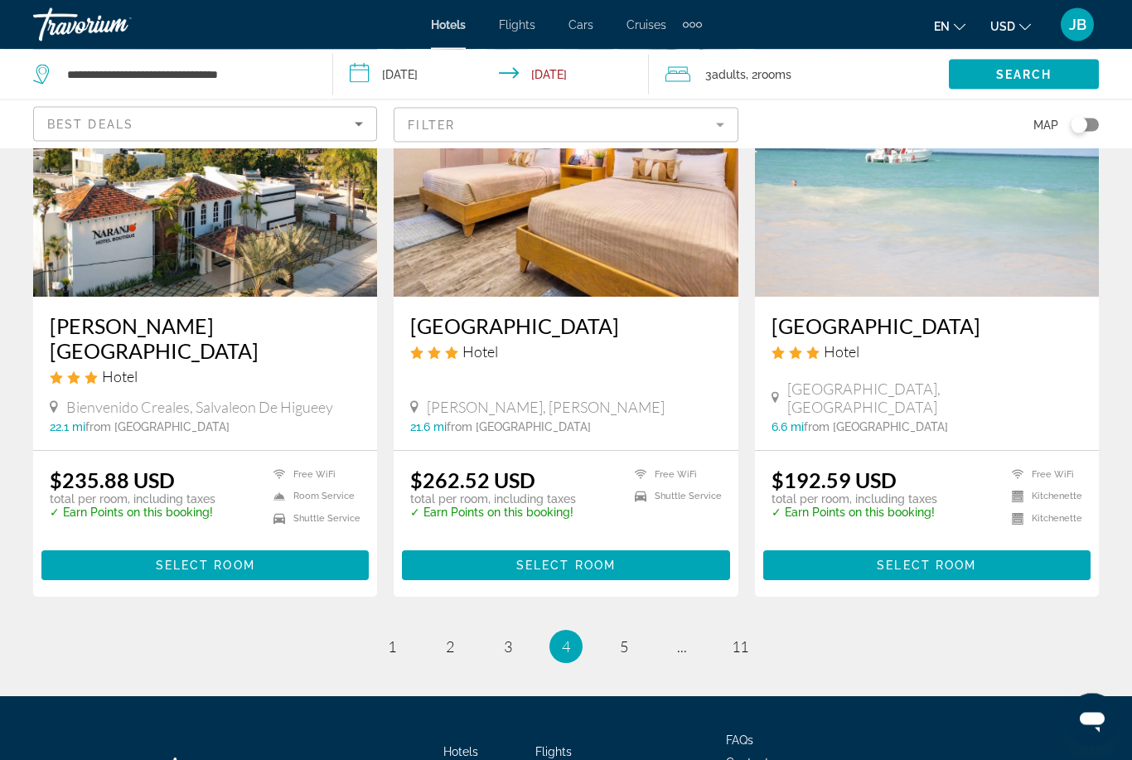
scroll to position [2161, 0]
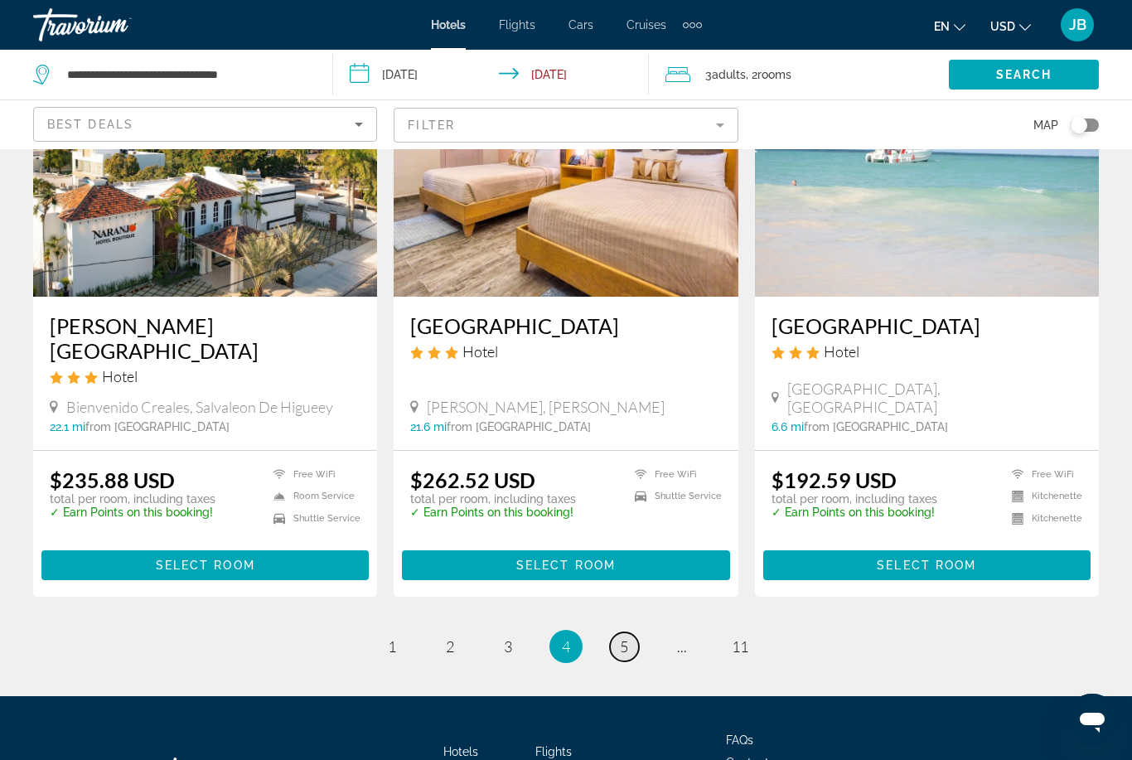
click at [618, 632] on link "page 5" at bounding box center [624, 646] width 29 height 29
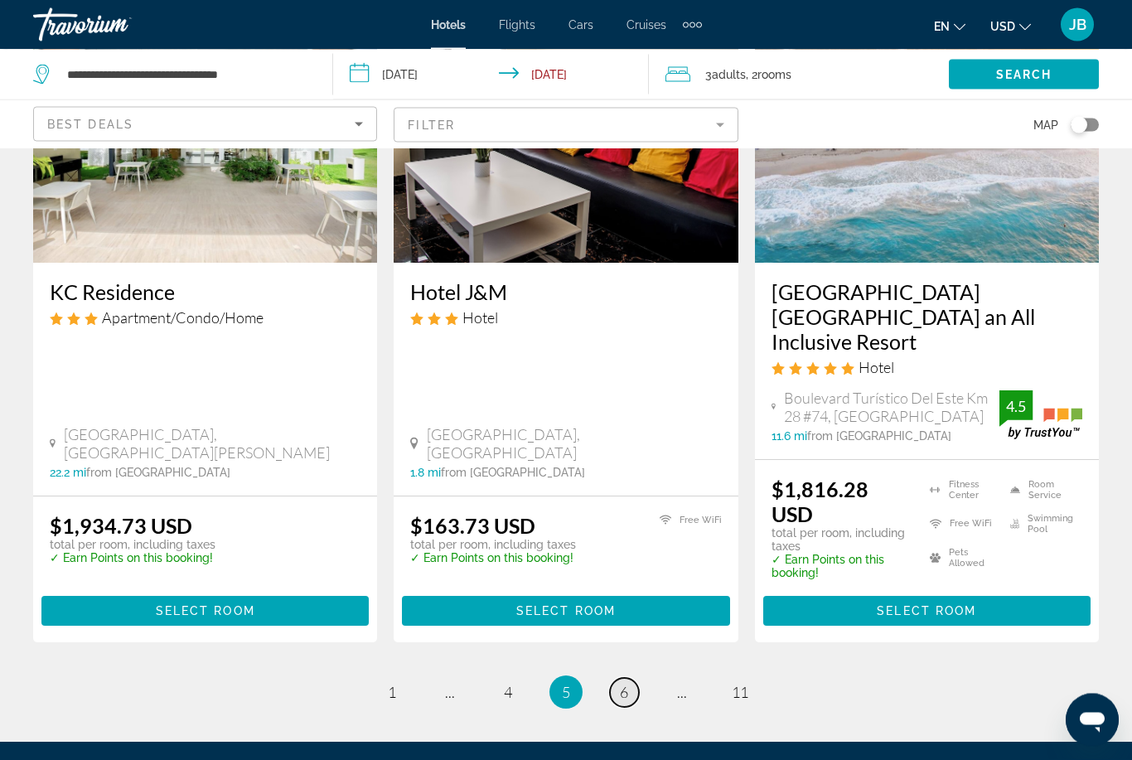
scroll to position [2118, 0]
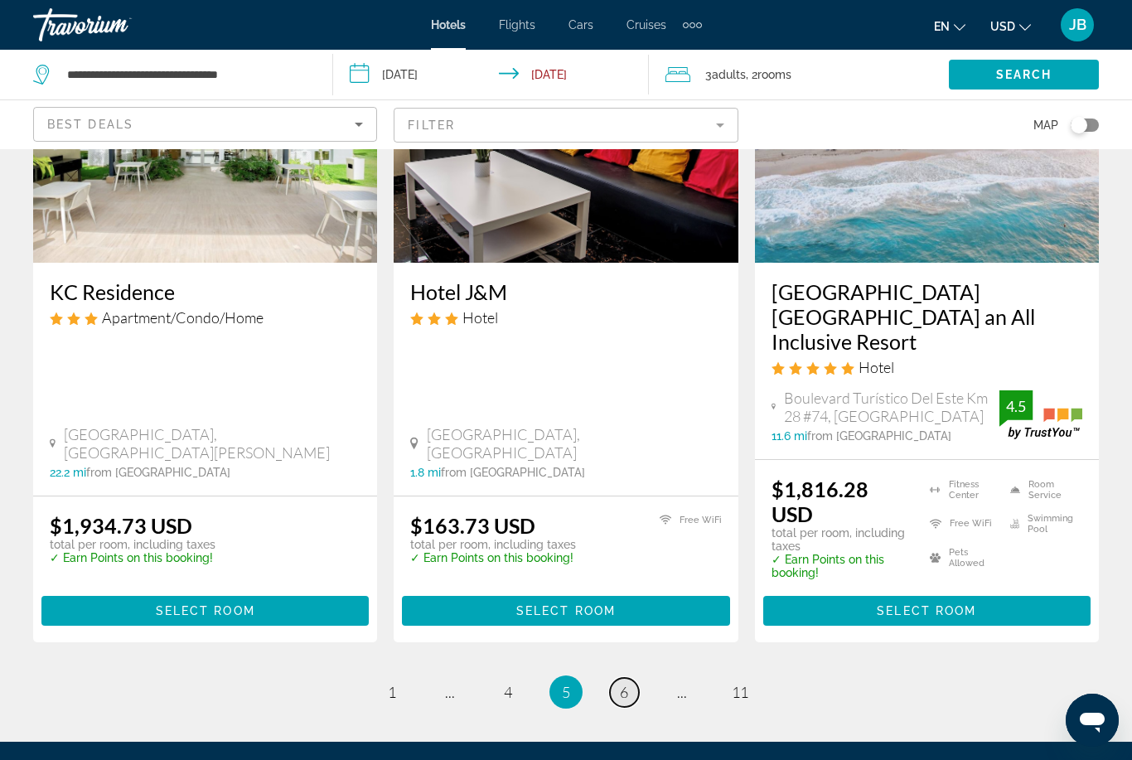
click at [626, 683] on span "6" at bounding box center [624, 692] width 8 height 18
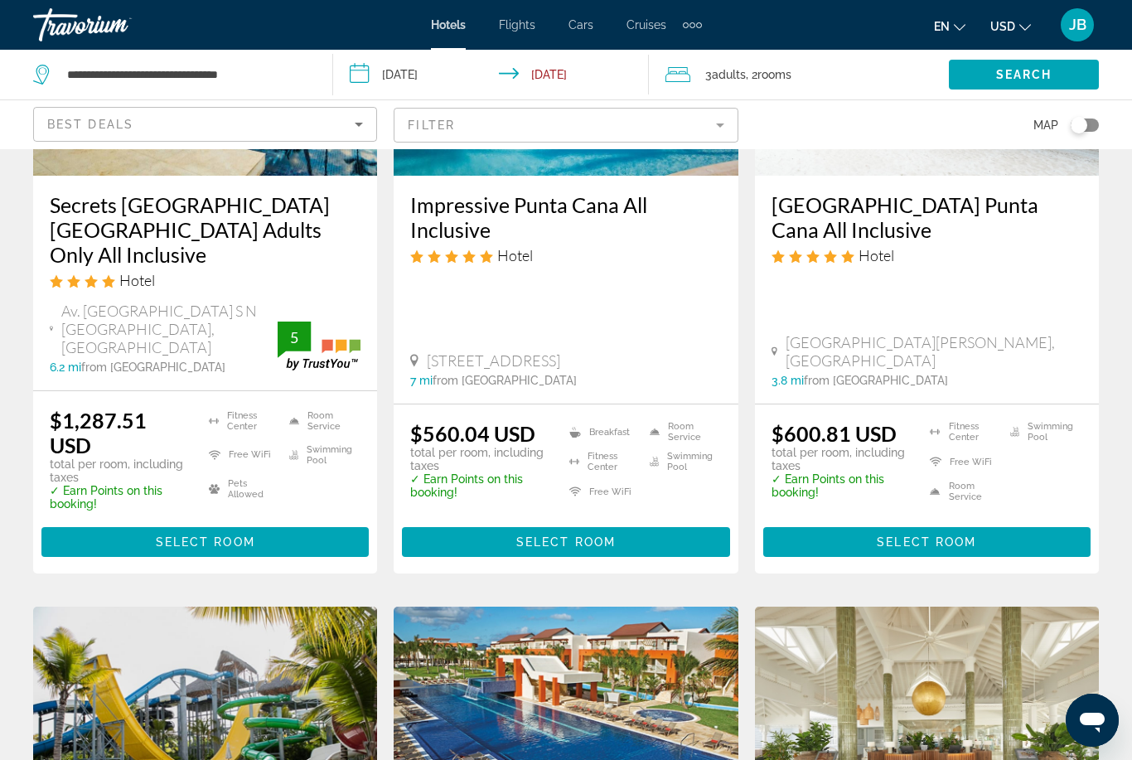
scroll to position [298, 0]
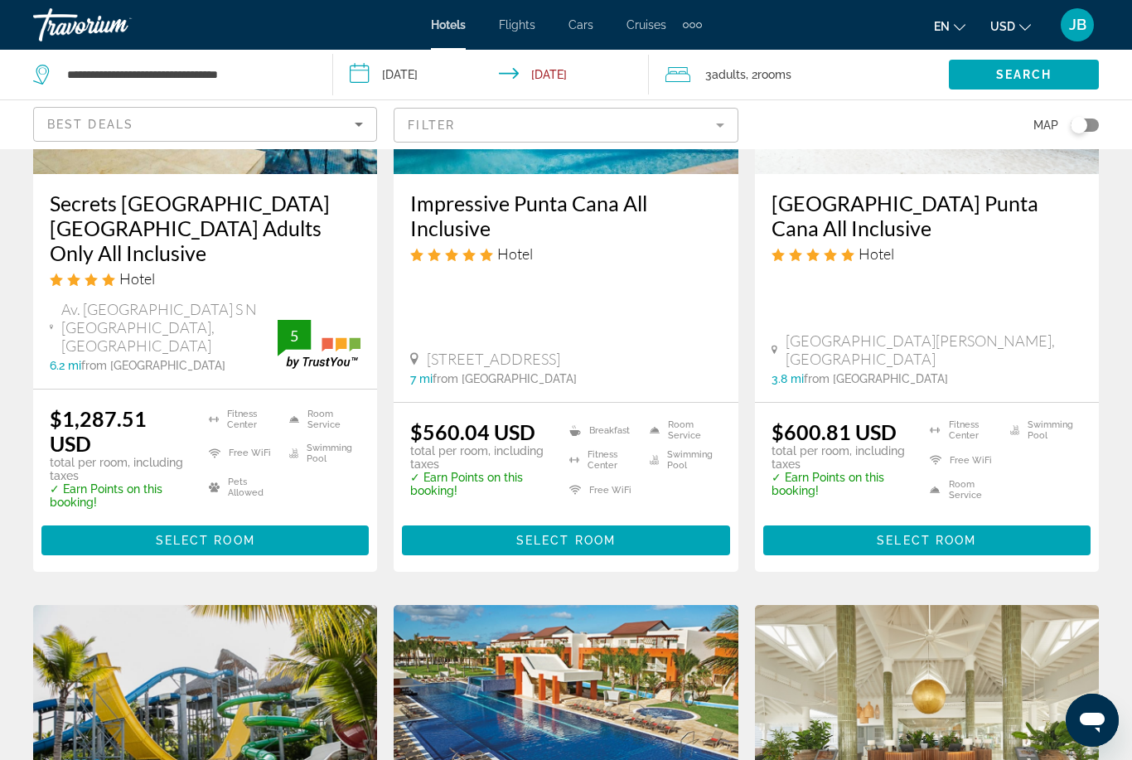
click at [390, 75] on input "**********" at bounding box center [494, 77] width 323 height 55
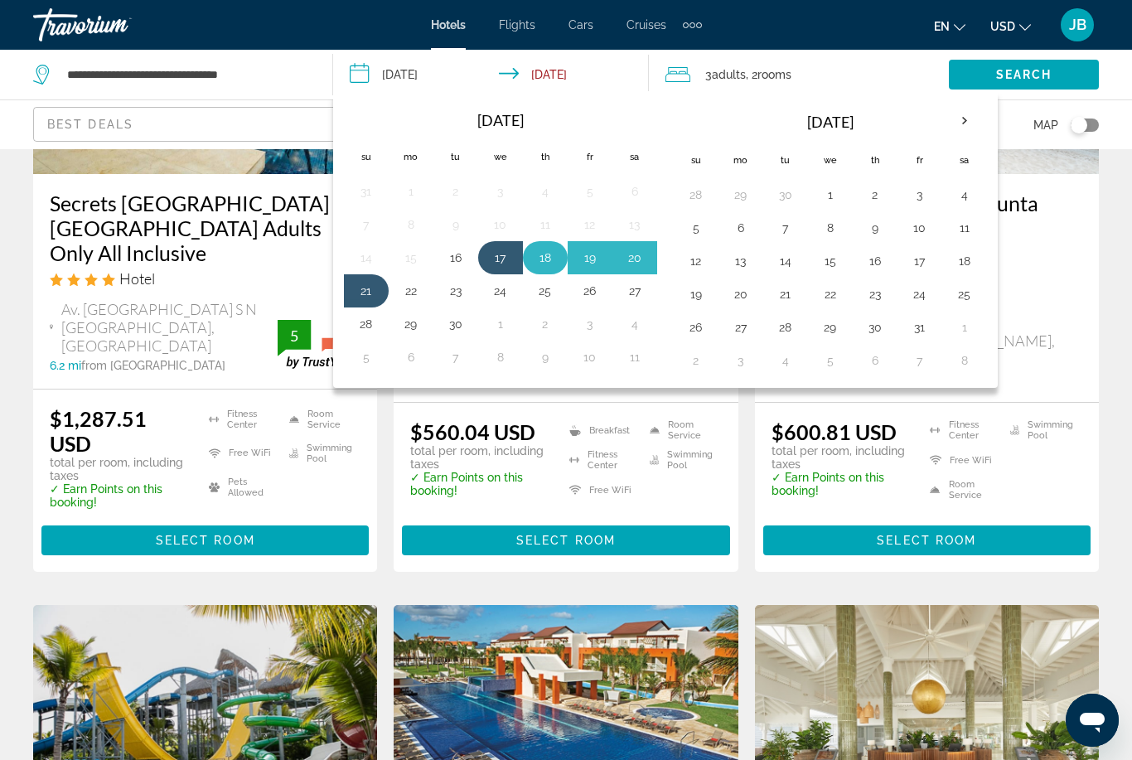
click at [535, 264] on button "18" at bounding box center [545, 257] width 27 height 23
click at [412, 299] on button "22" at bounding box center [411, 290] width 27 height 23
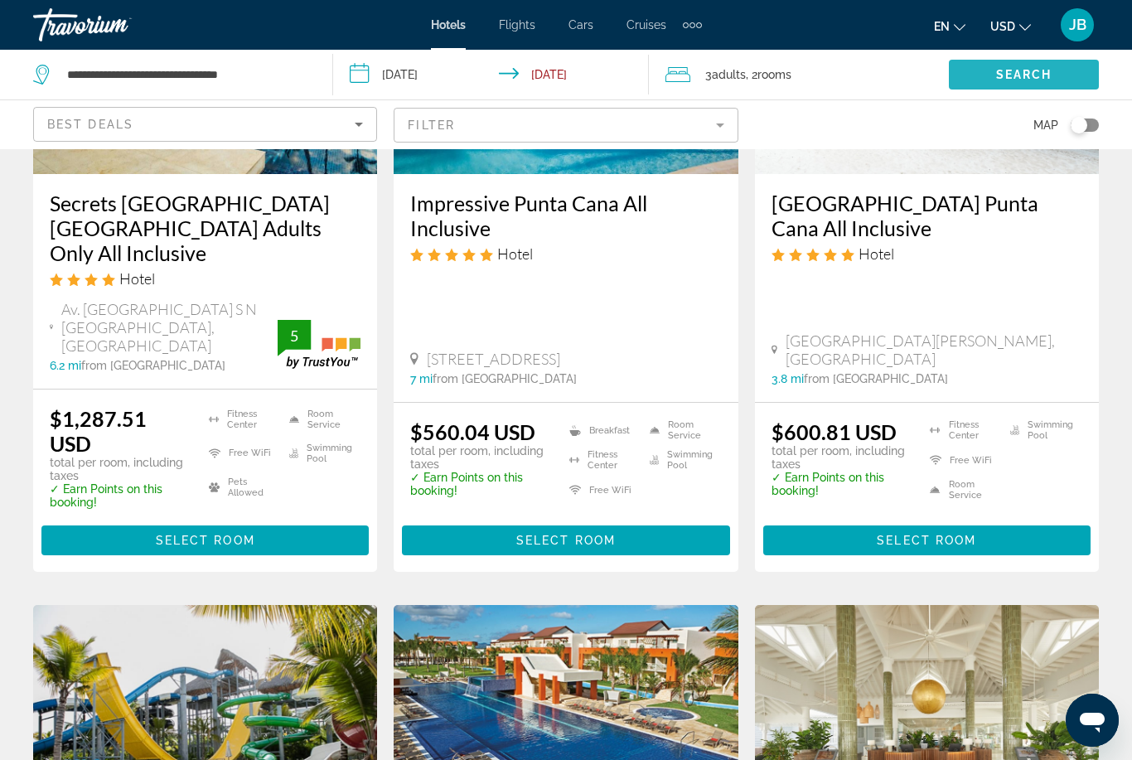
click at [989, 61] on span "Search widget" at bounding box center [1024, 75] width 150 height 40
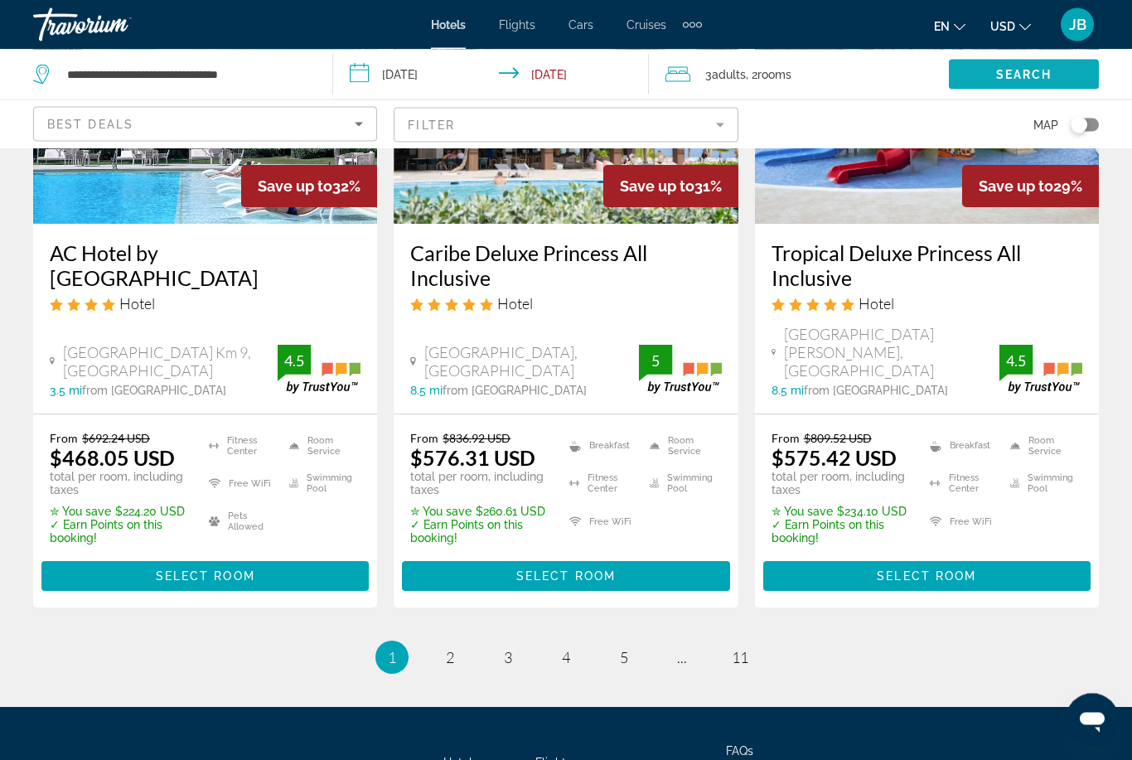
scroll to position [2330, 0]
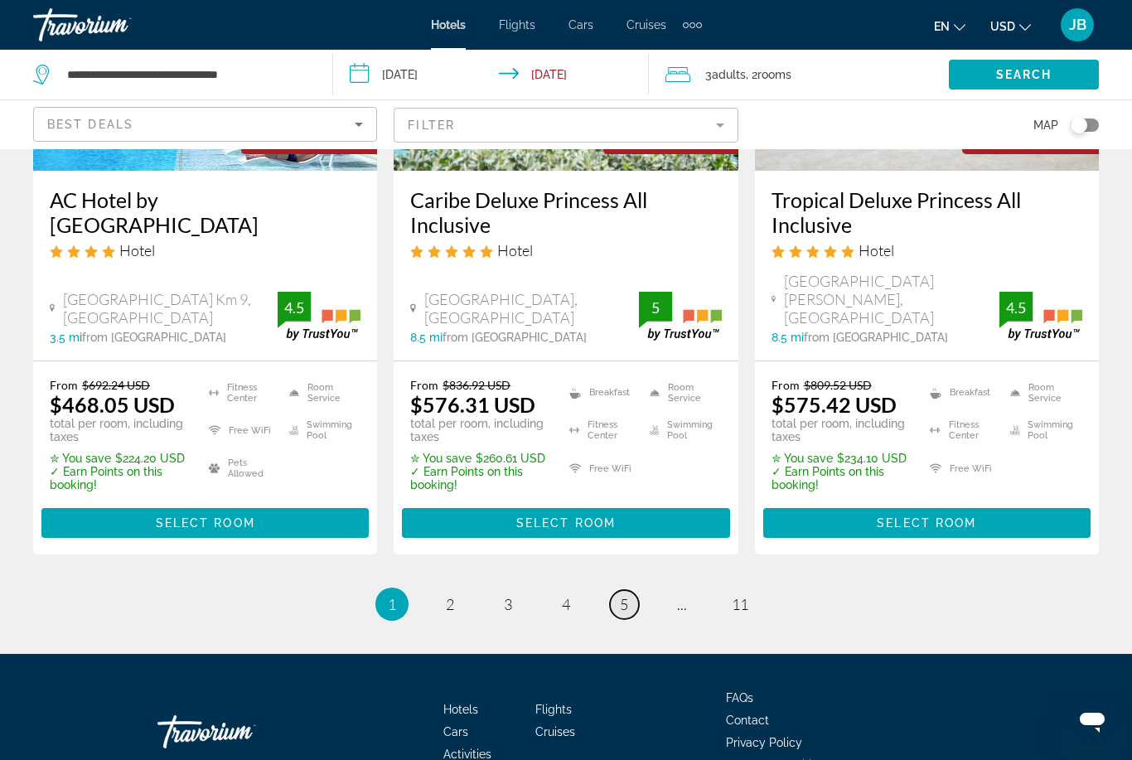
click at [613, 590] on link "page 5" at bounding box center [624, 604] width 29 height 29
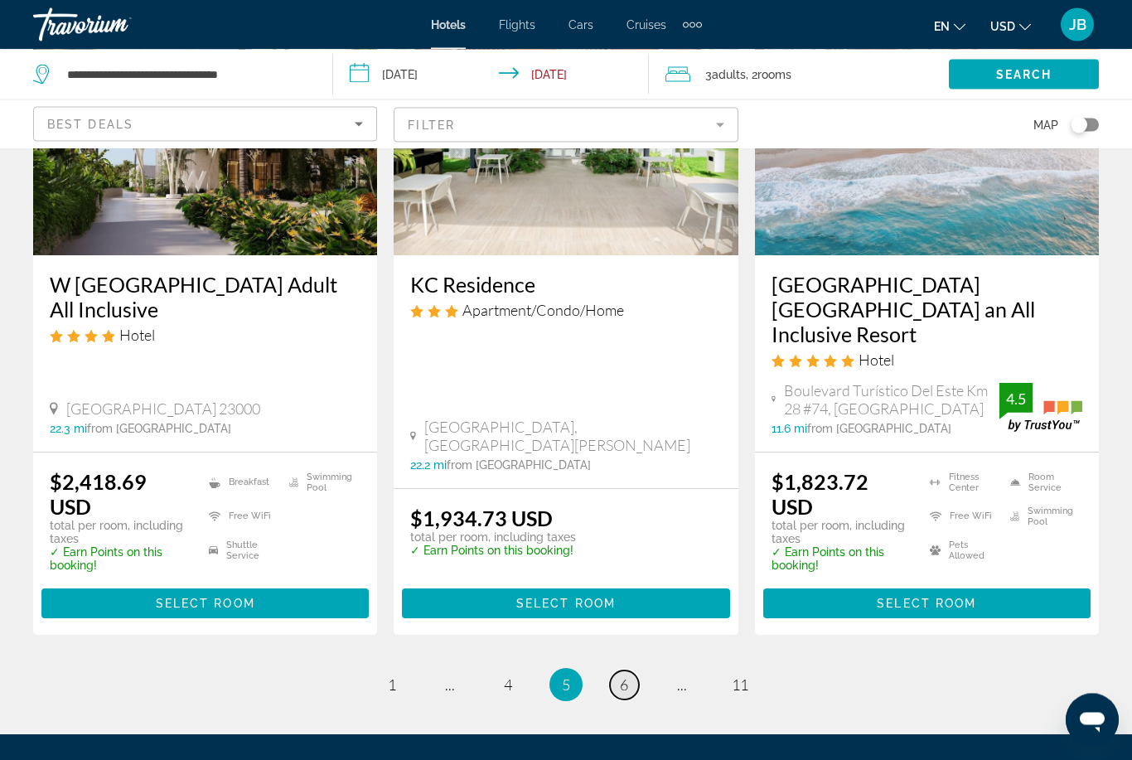
scroll to position [2086, 0]
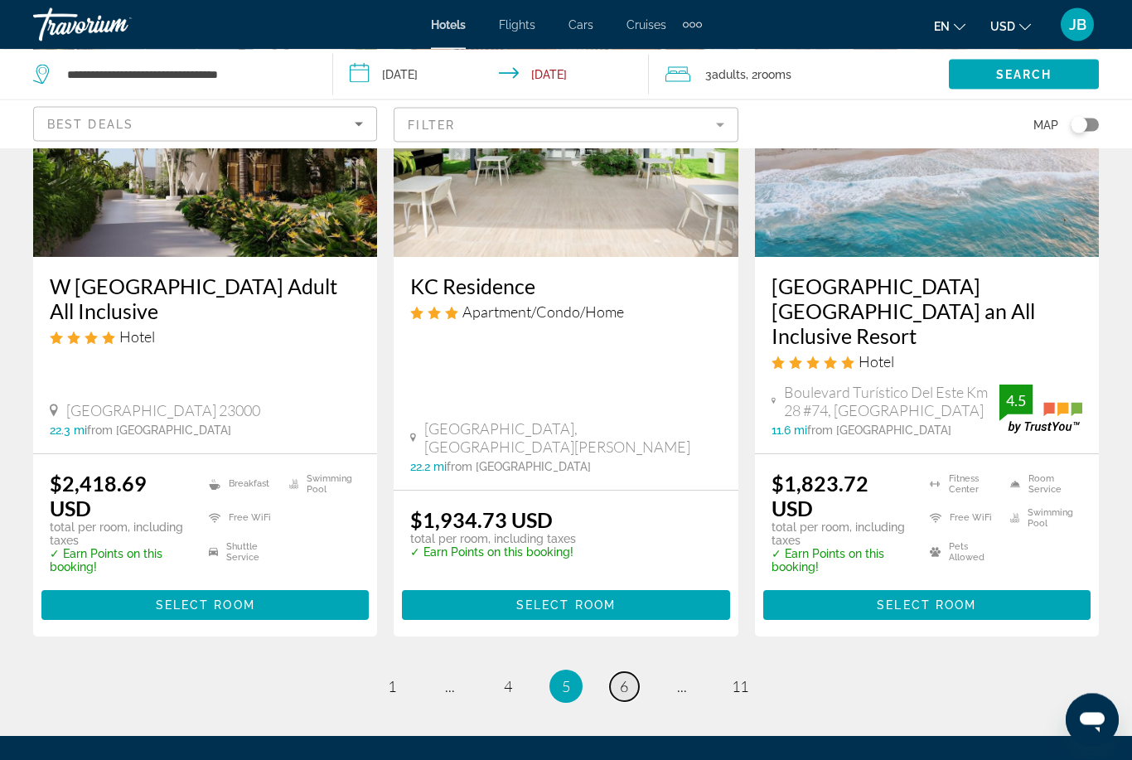
click at [614, 673] on link "page 6" at bounding box center [624, 687] width 29 height 29
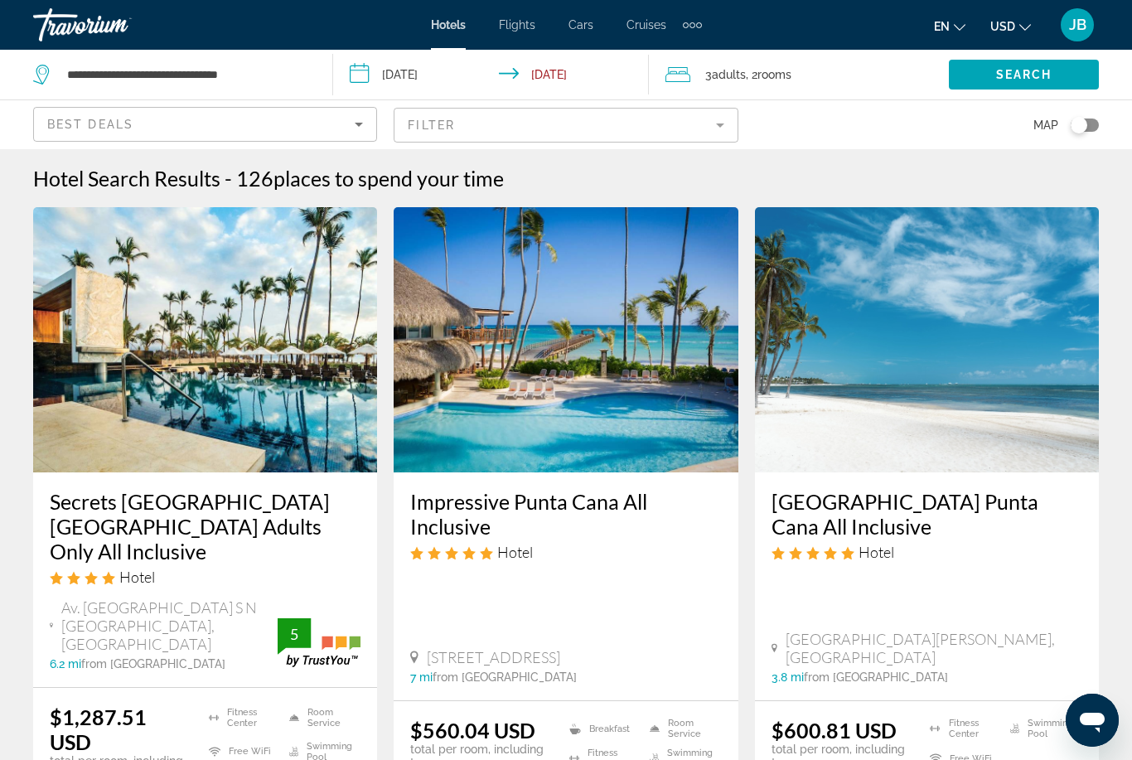
click at [402, 70] on input "**********" at bounding box center [494, 77] width 323 height 55
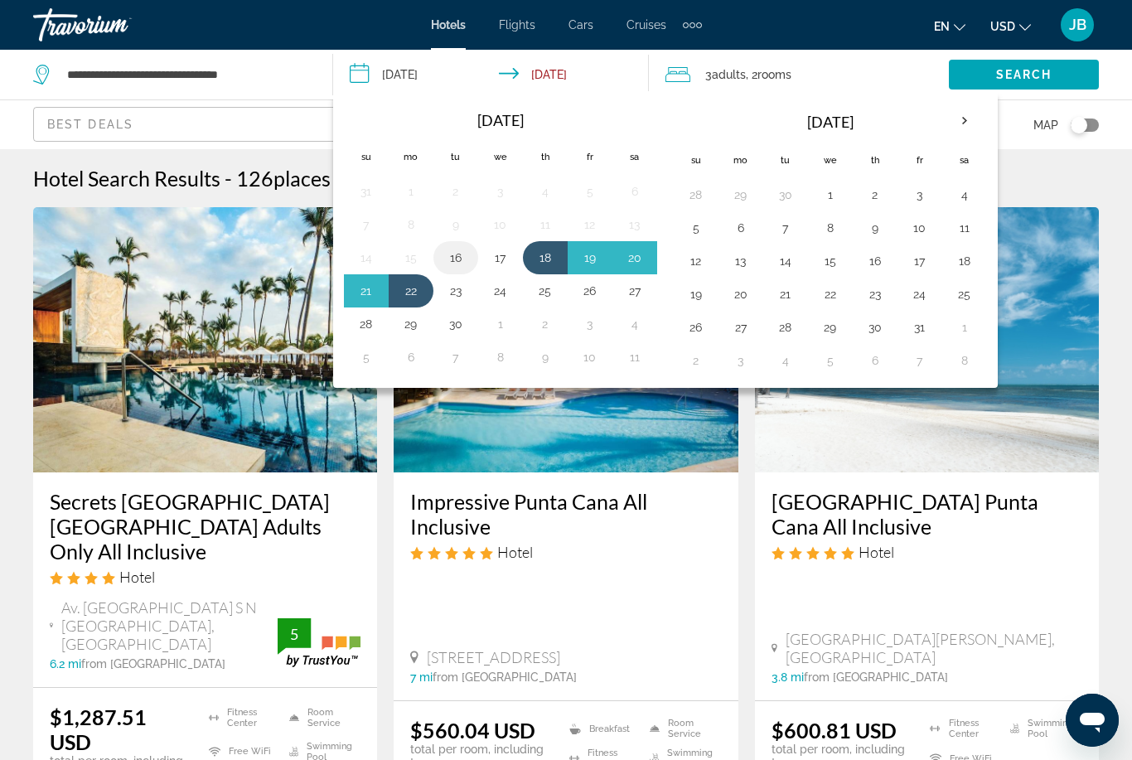
click at [448, 257] on button "16" at bounding box center [456, 257] width 27 height 23
click at [624, 257] on button "20" at bounding box center [635, 257] width 27 height 23
type input "**********"
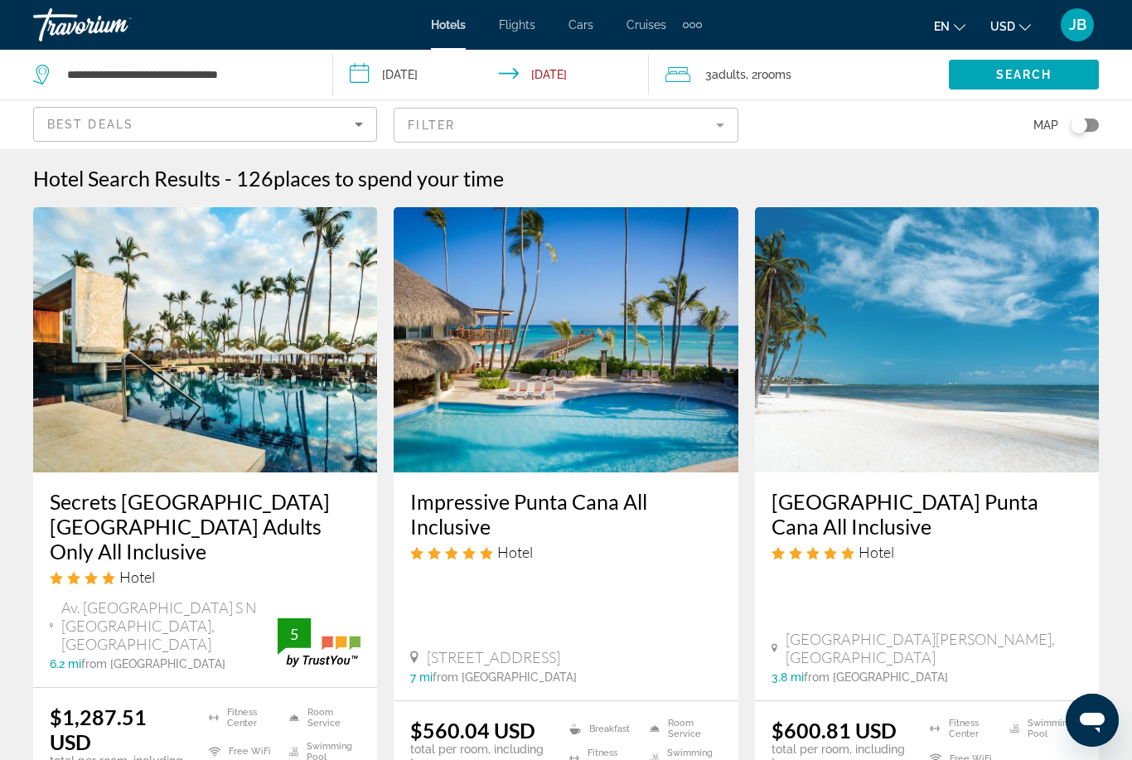
click at [734, 90] on div "3 Adult Adults , 2 Room rooms" at bounding box center [807, 75] width 283 height 50
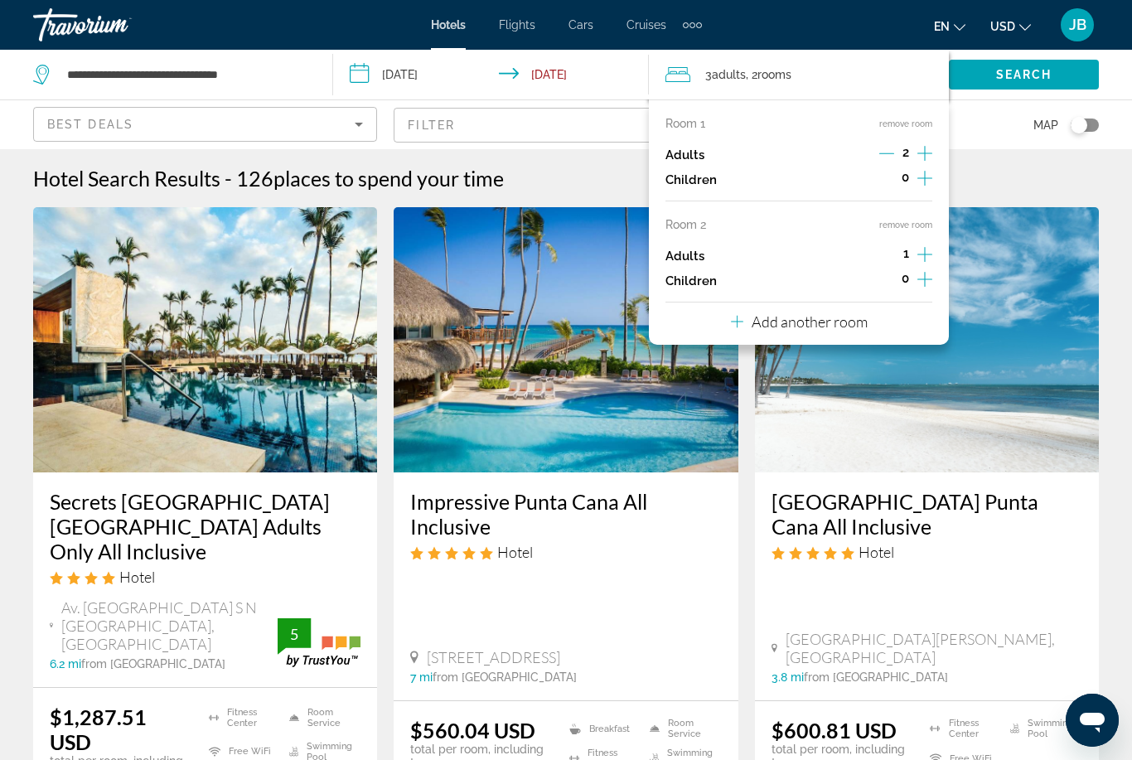
click at [893, 226] on button "remove room" at bounding box center [905, 225] width 53 height 11
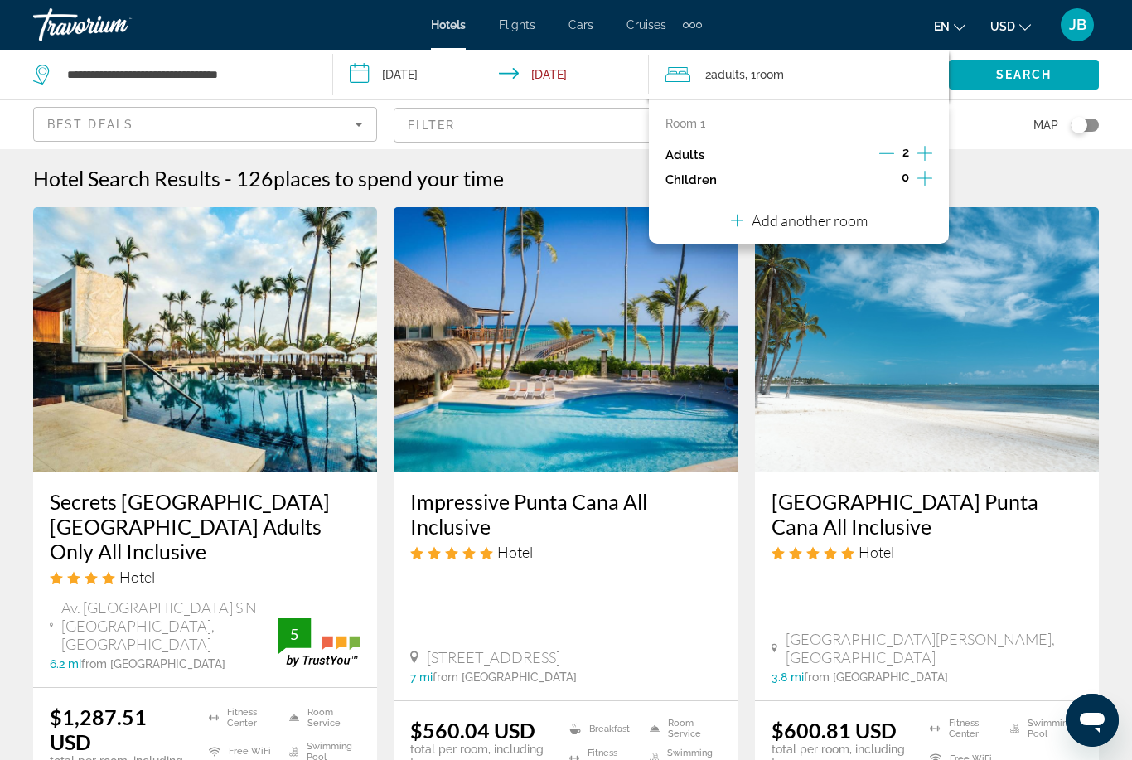
click at [913, 150] on div "2" at bounding box center [905, 155] width 53 height 25
click at [927, 164] on button "Increment adults" at bounding box center [925, 155] width 15 height 25
click at [1017, 85] on span "Search widget" at bounding box center [1024, 75] width 150 height 40
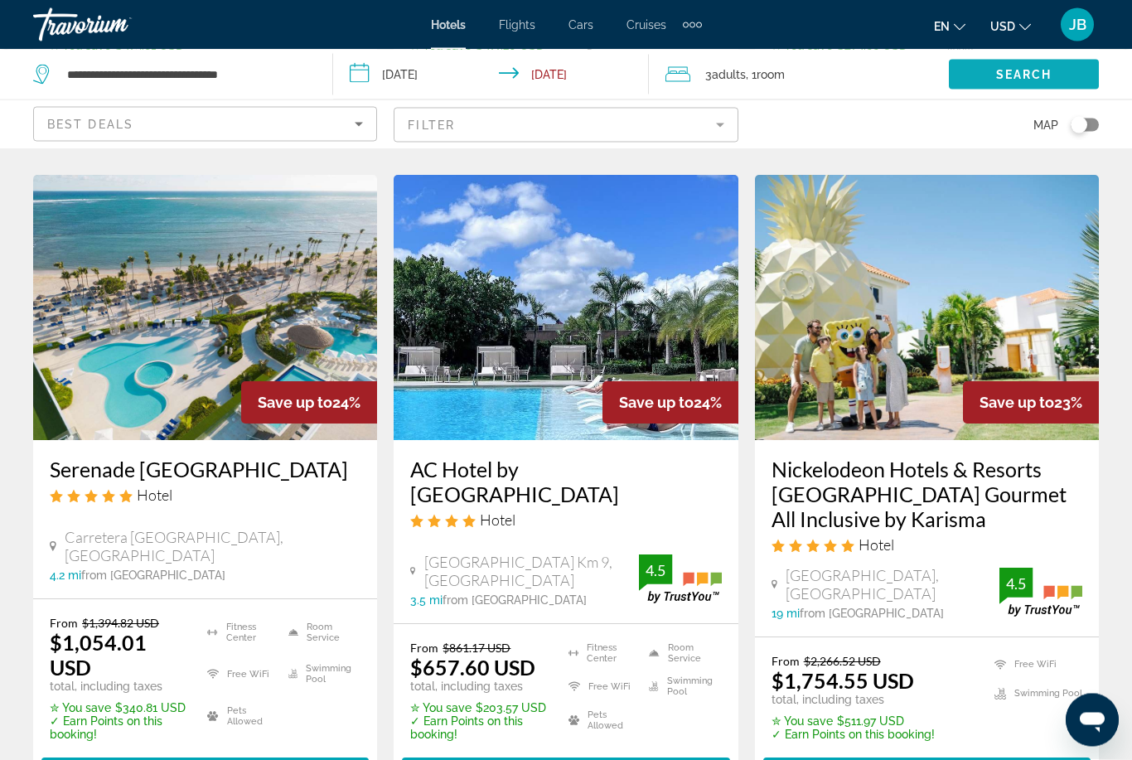
scroll to position [2337, 0]
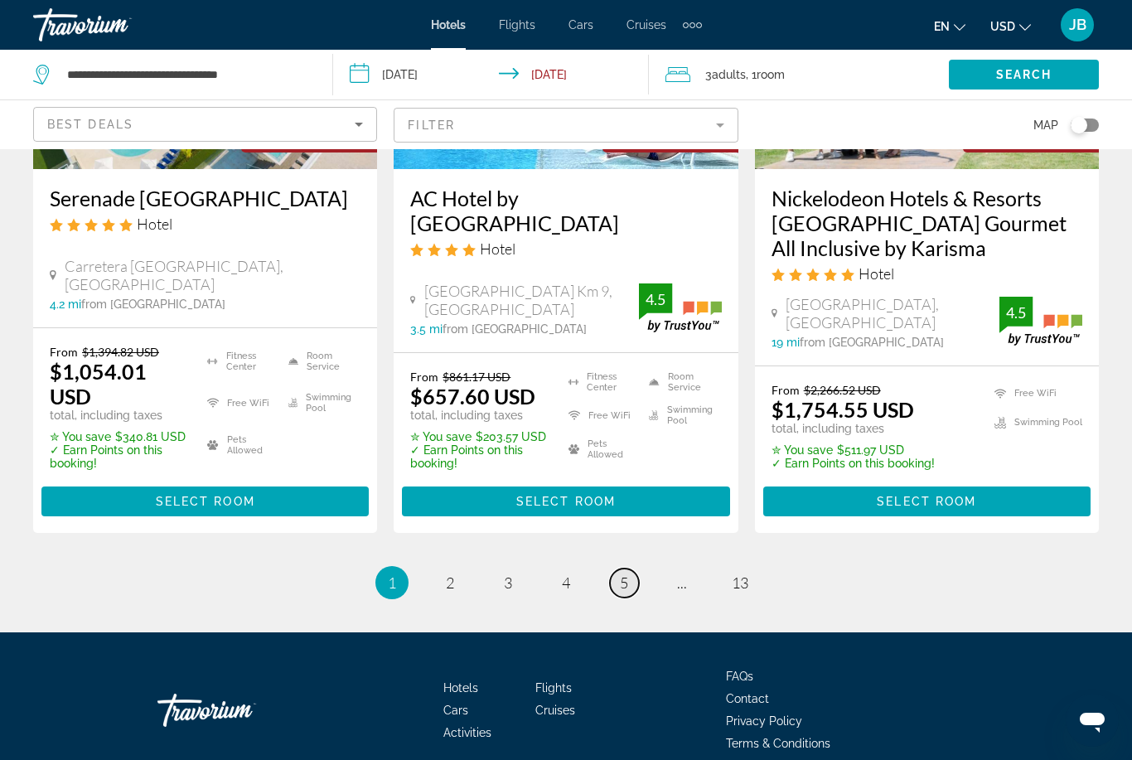
click at [627, 574] on span "5" at bounding box center [624, 583] width 8 height 18
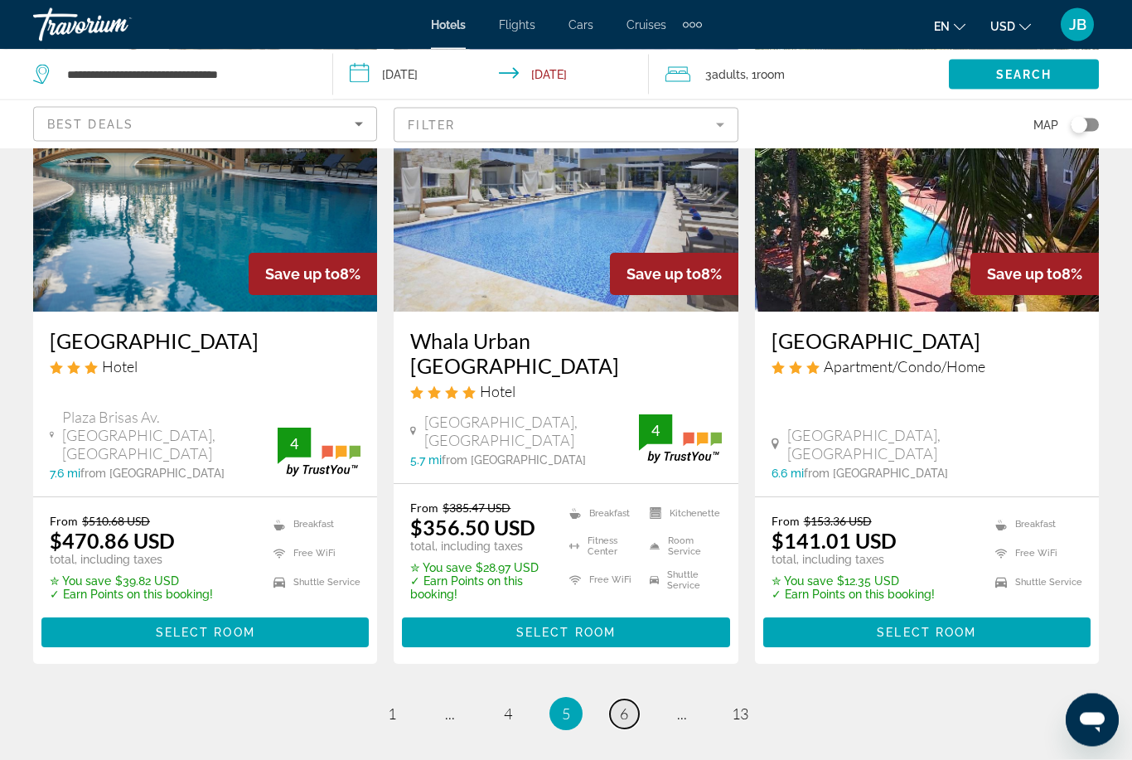
scroll to position [2249, 0]
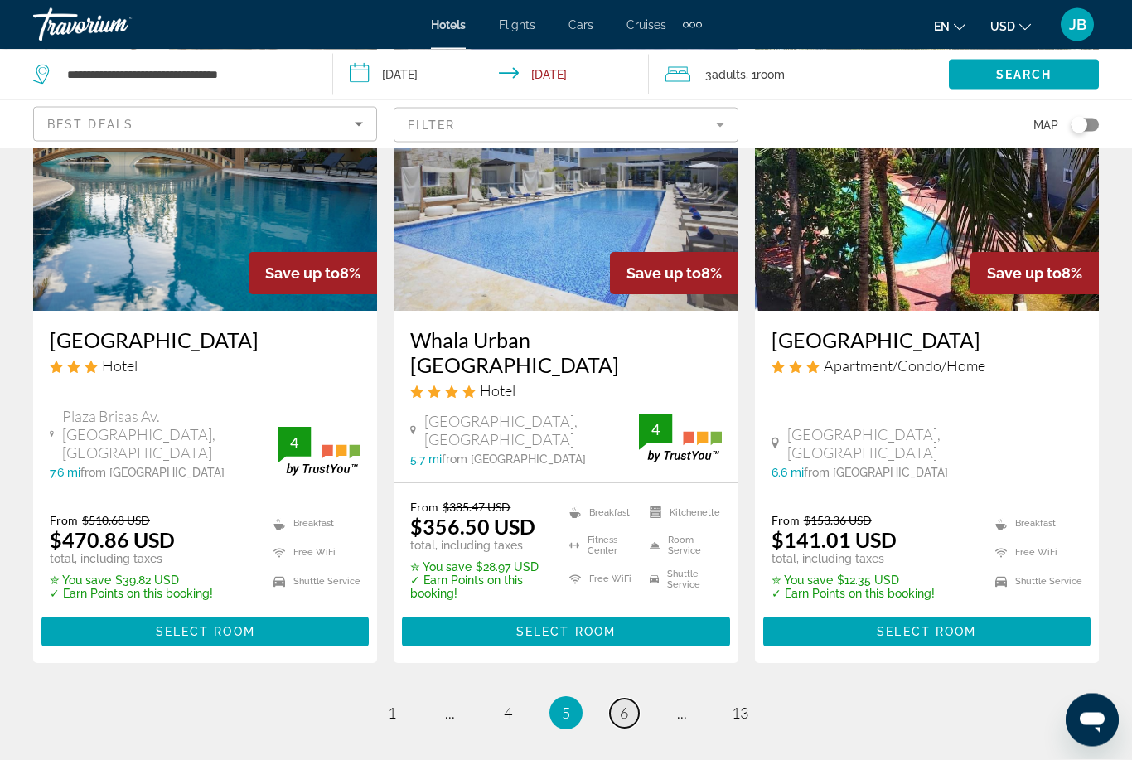
click at [613, 700] on link "page 6" at bounding box center [624, 714] width 29 height 29
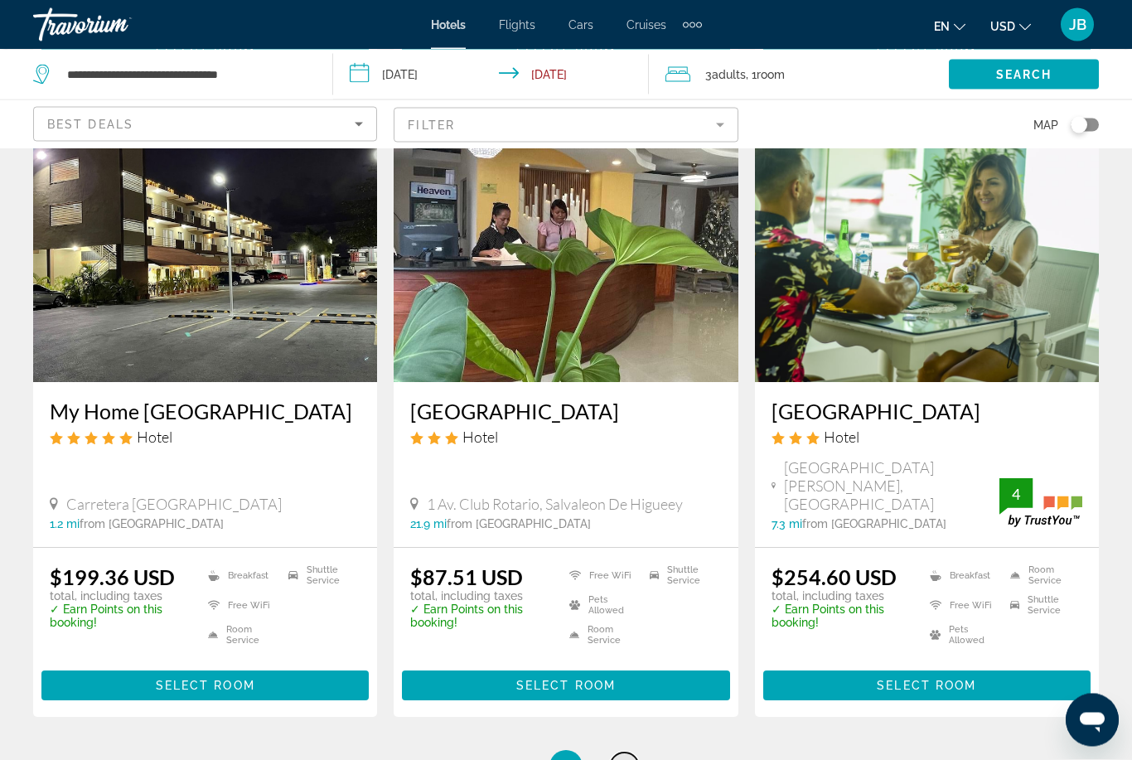
scroll to position [2093, 0]
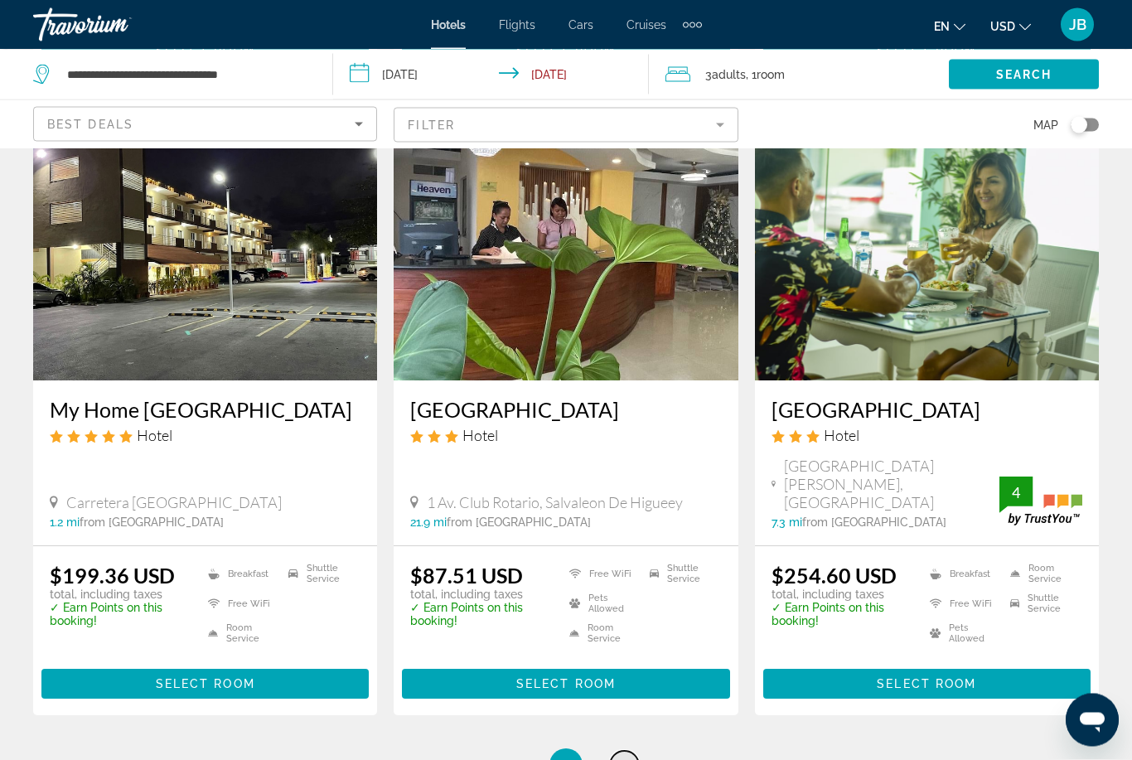
click at [625, 757] on span "7" at bounding box center [624, 766] width 8 height 18
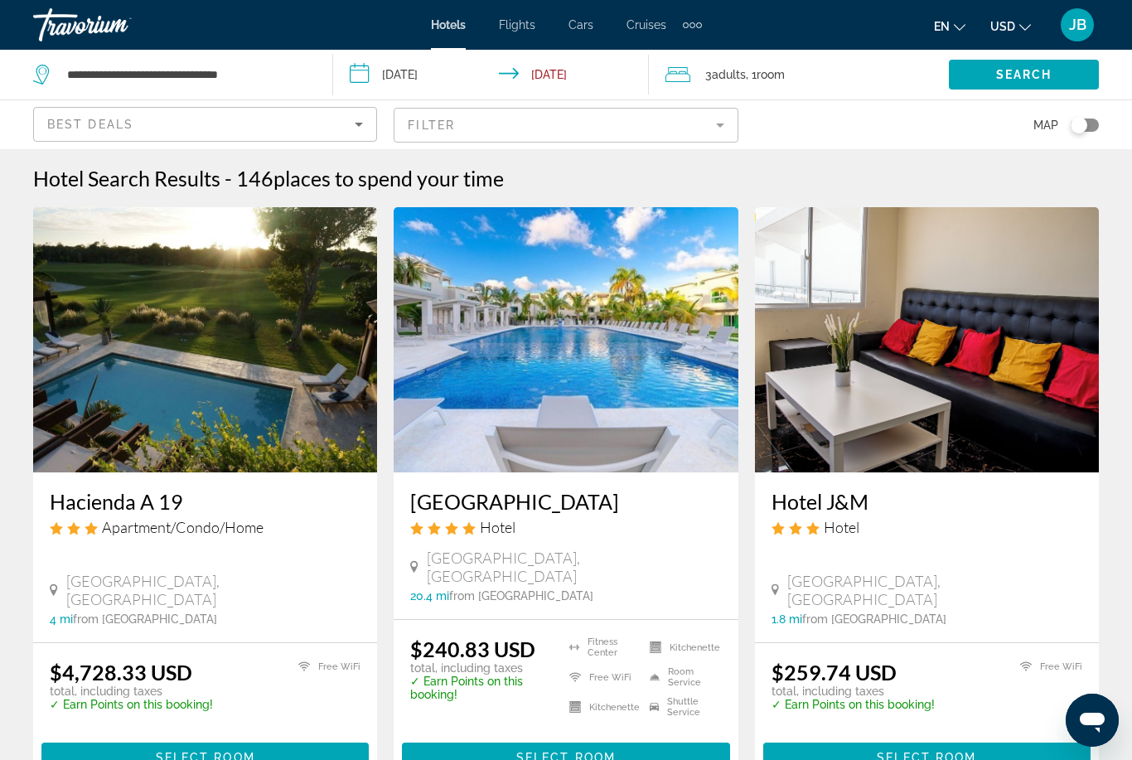
click at [485, 497] on h3 "[GEOGRAPHIC_DATA]" at bounding box center [565, 501] width 311 height 25
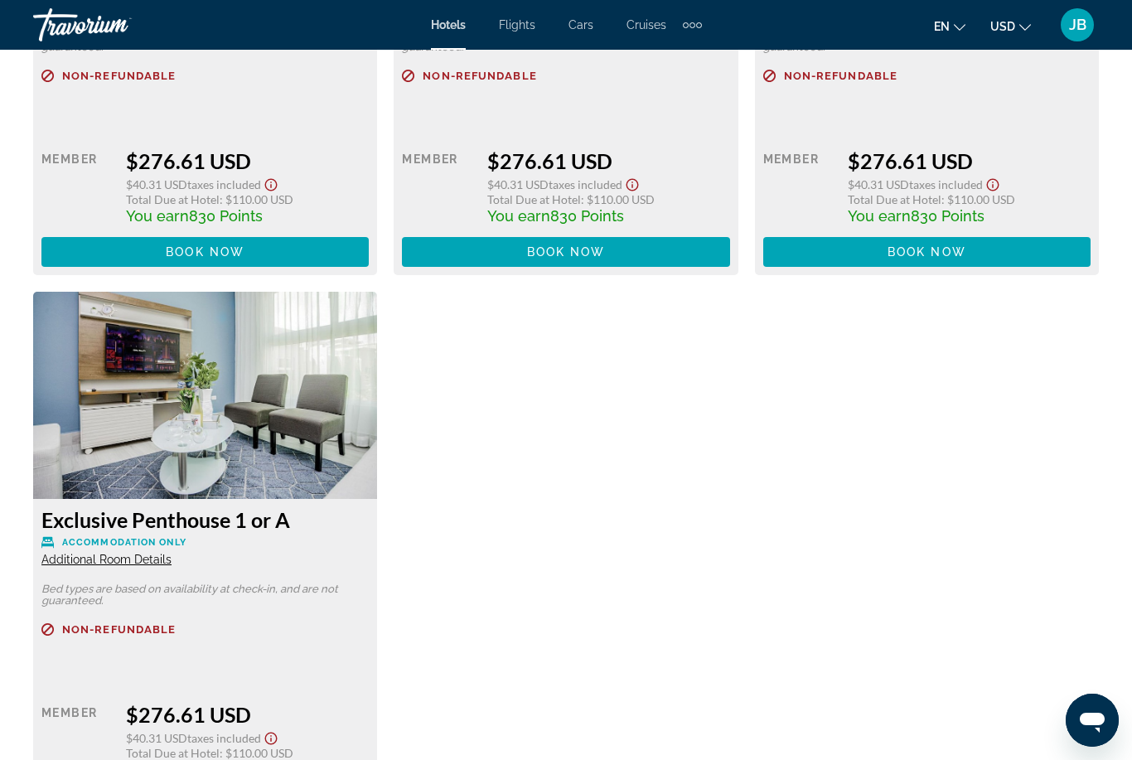
scroll to position [6754, 0]
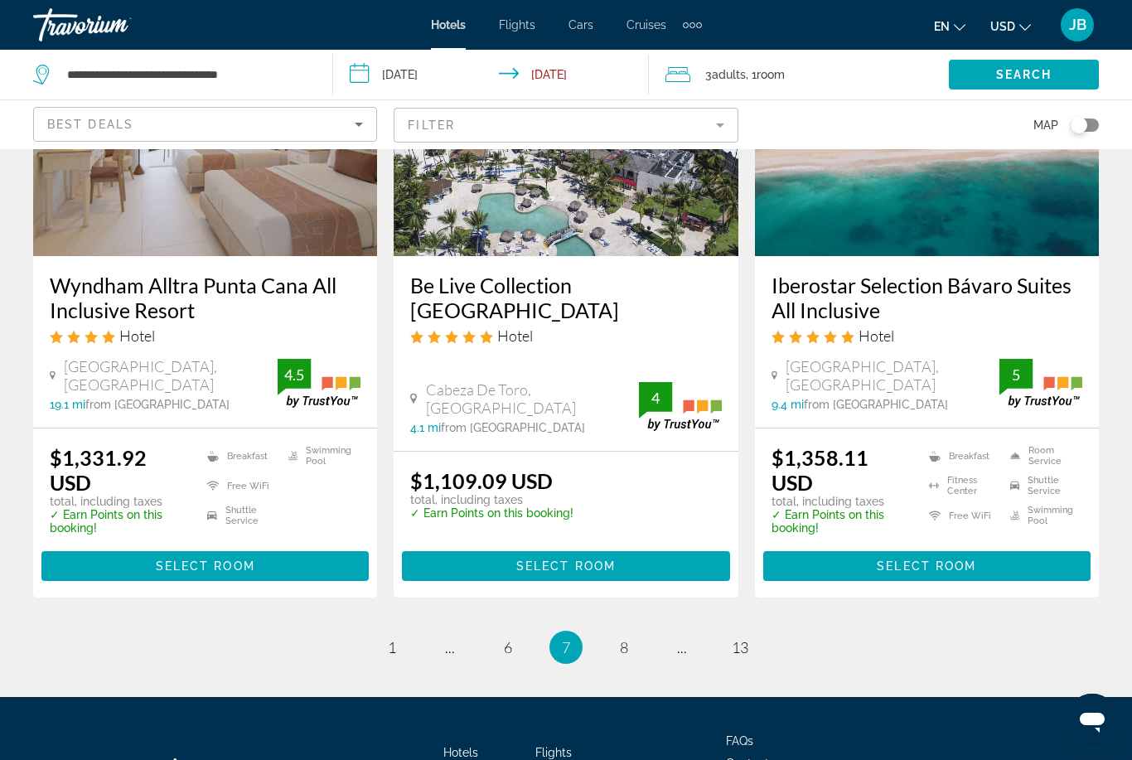
scroll to position [2199, 0]
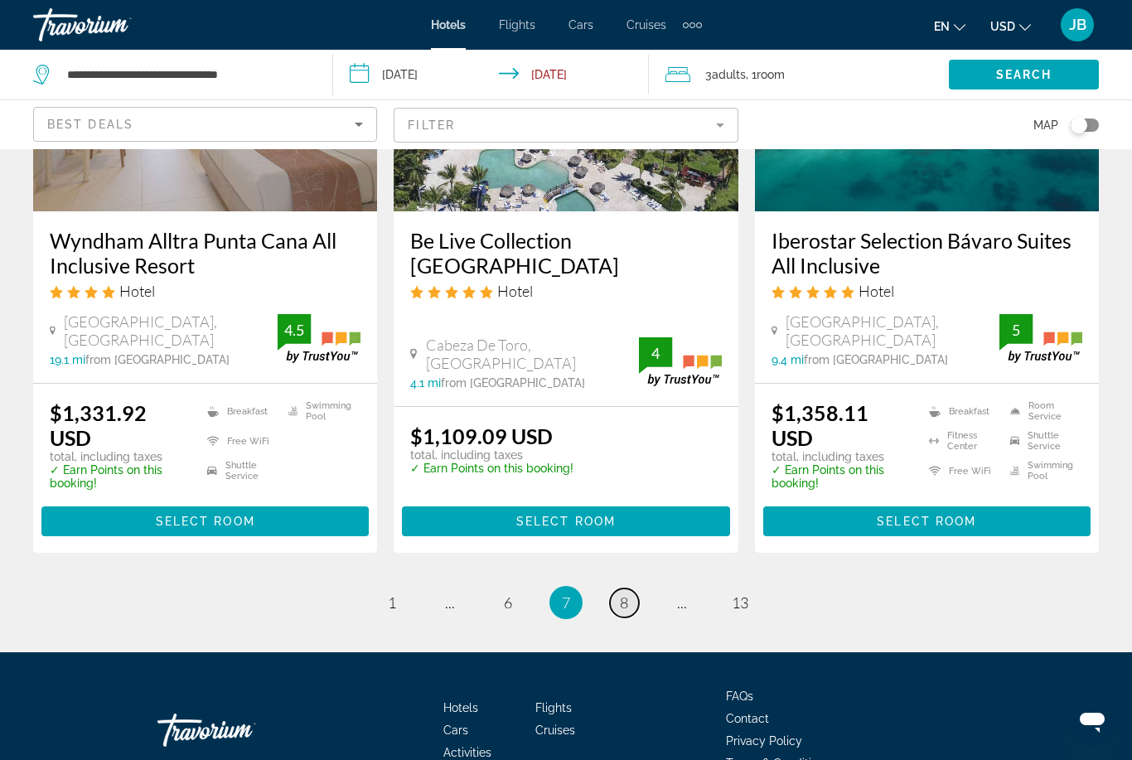
click at [621, 593] on span "8" at bounding box center [624, 602] width 8 height 18
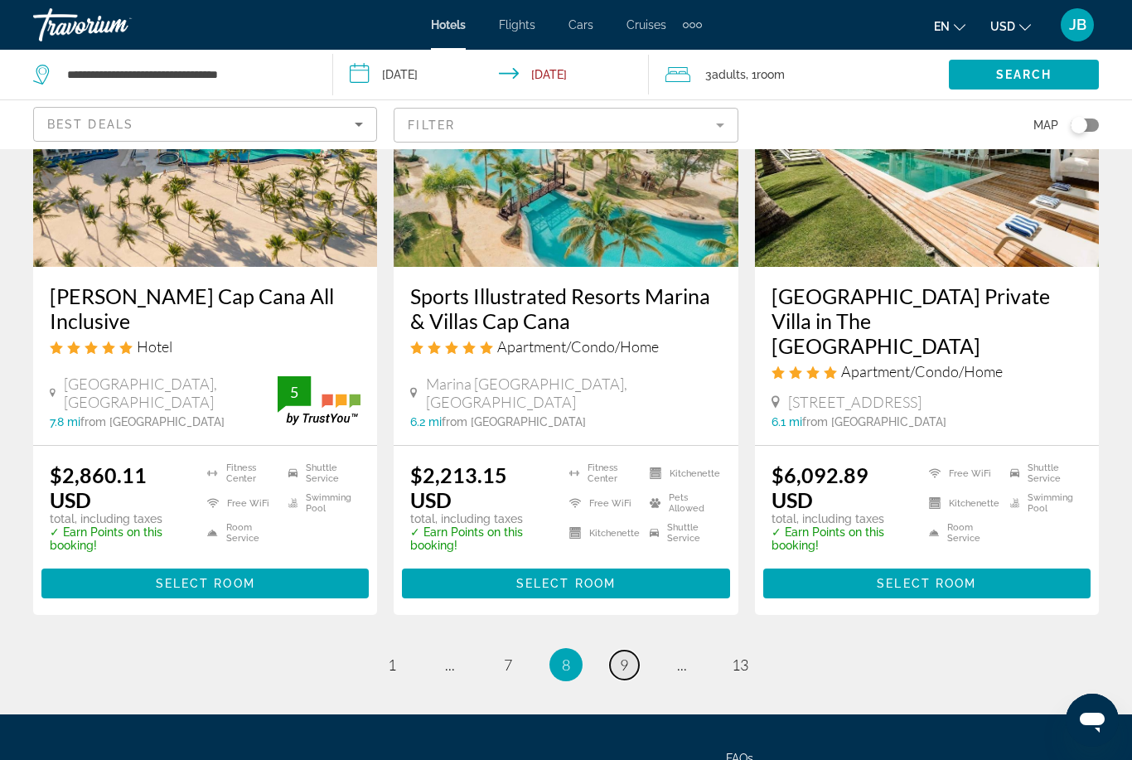
scroll to position [2182, 0]
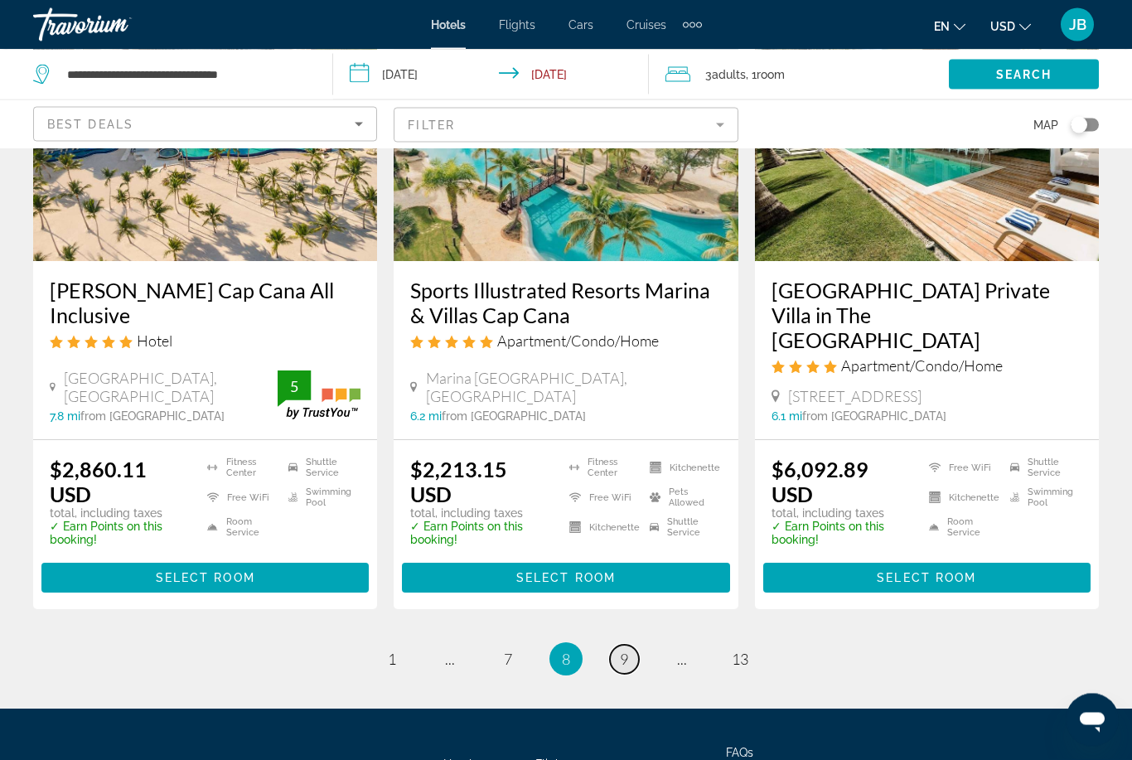
click at [617, 646] on link "page 9" at bounding box center [624, 660] width 29 height 29
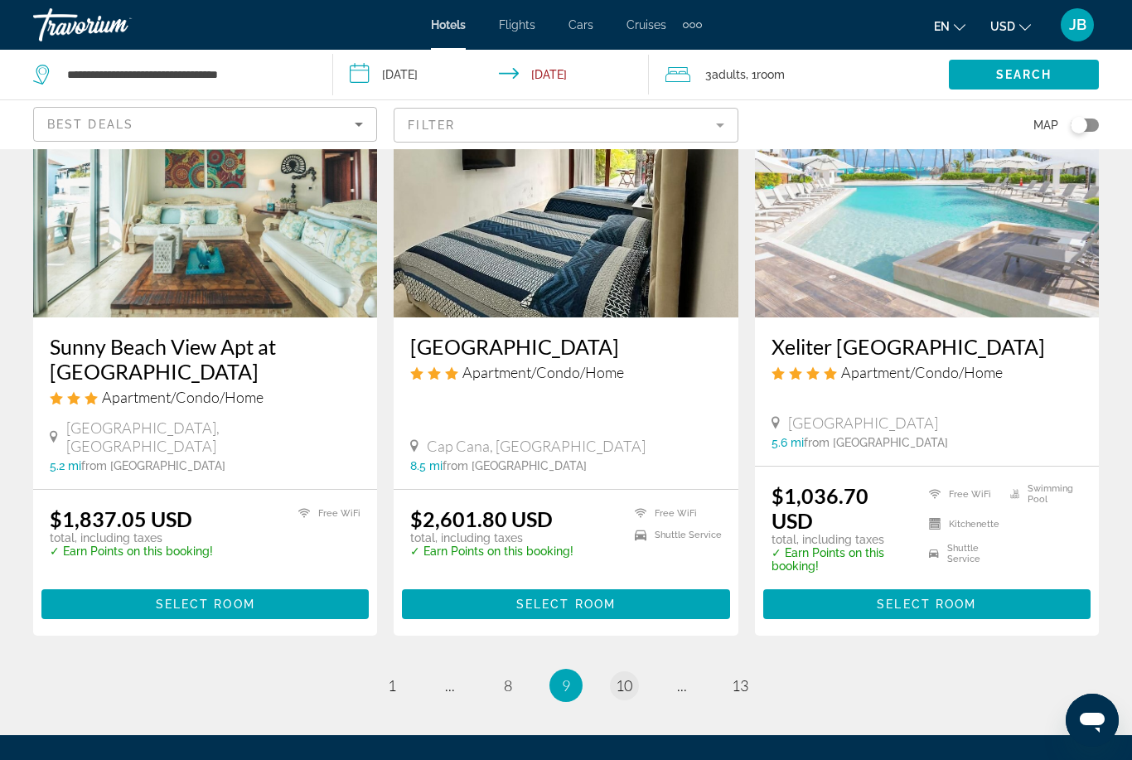
scroll to position [2052, 0]
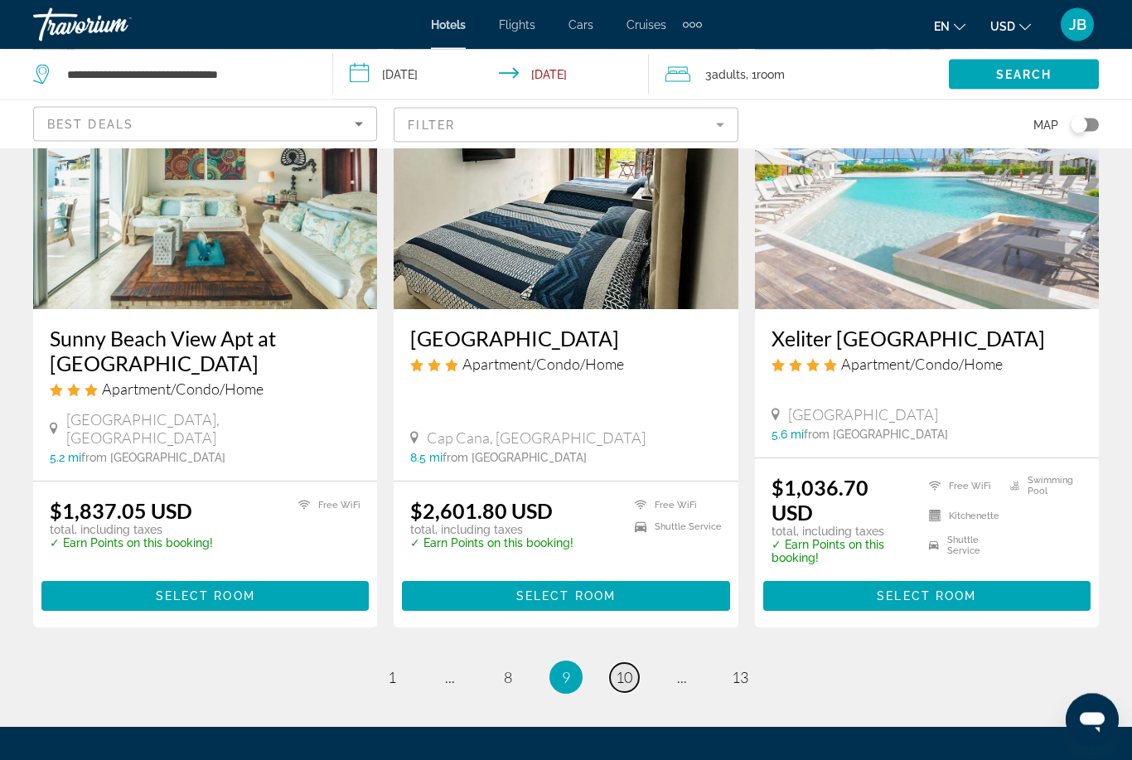
click at [616, 669] on span "10" at bounding box center [624, 678] width 17 height 18
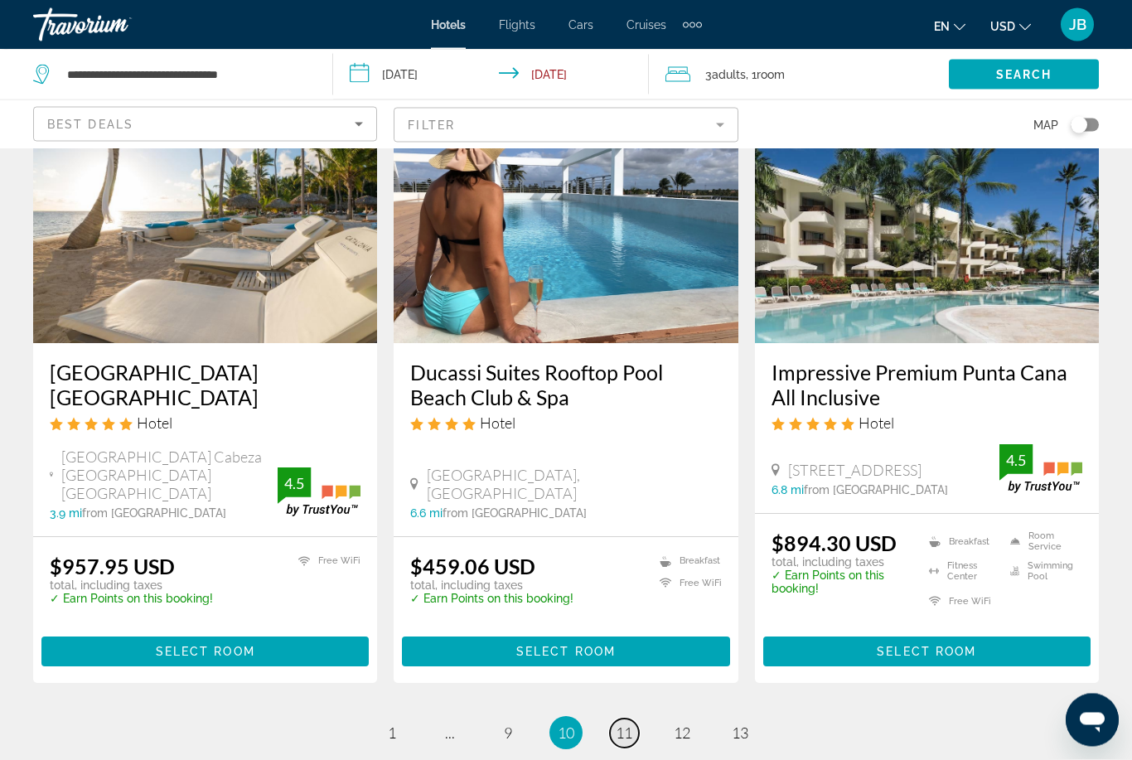
scroll to position [2050, 0]
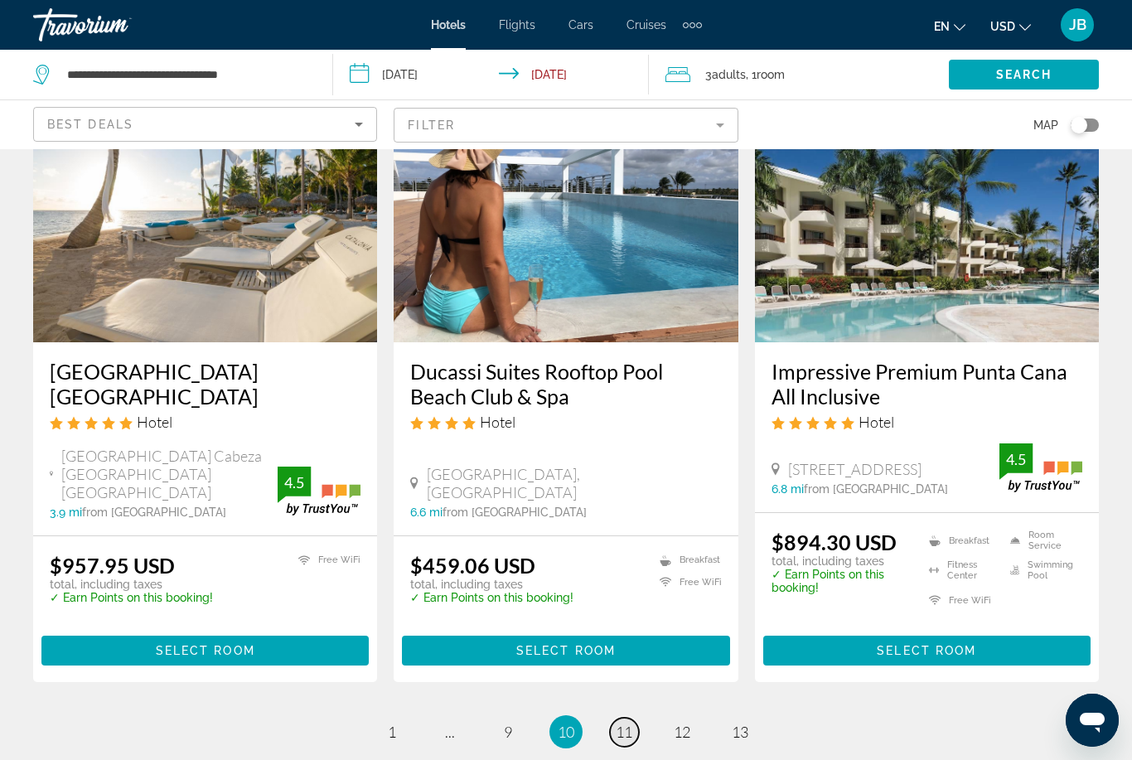
click at [622, 723] on span "11" at bounding box center [624, 732] width 17 height 18
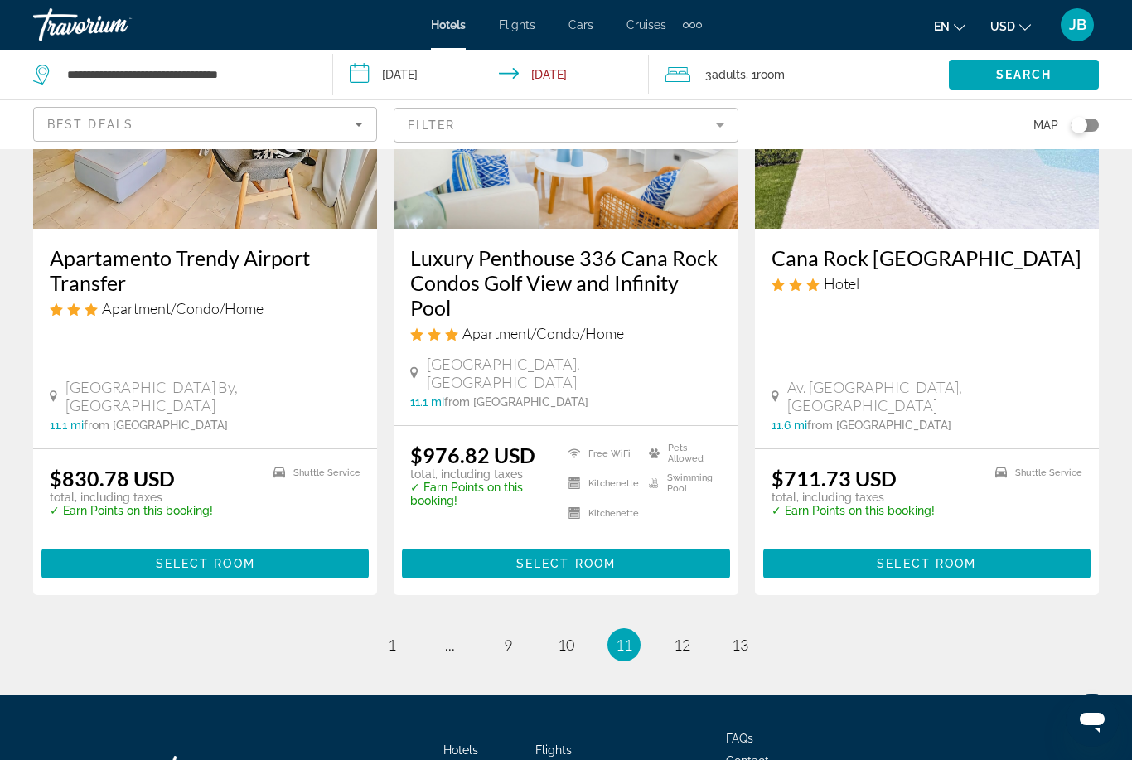
scroll to position [2125, 0]
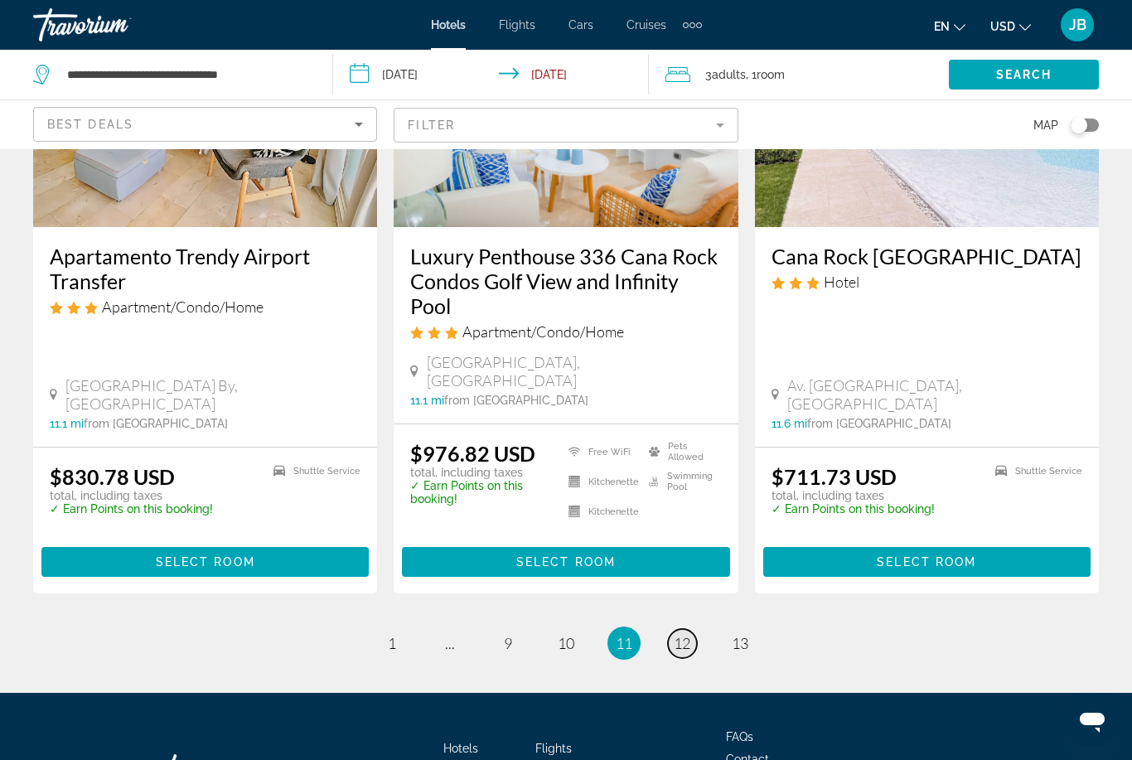
click at [692, 629] on link "page 12" at bounding box center [682, 643] width 29 height 29
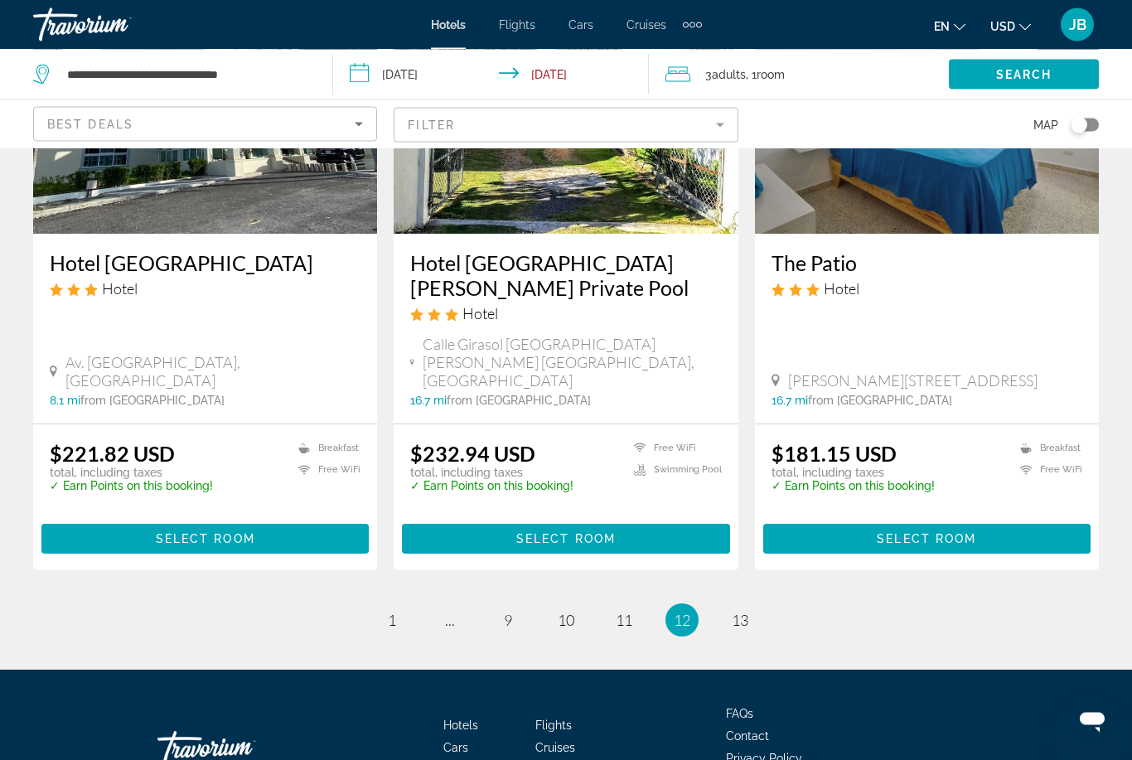
scroll to position [2095, 0]
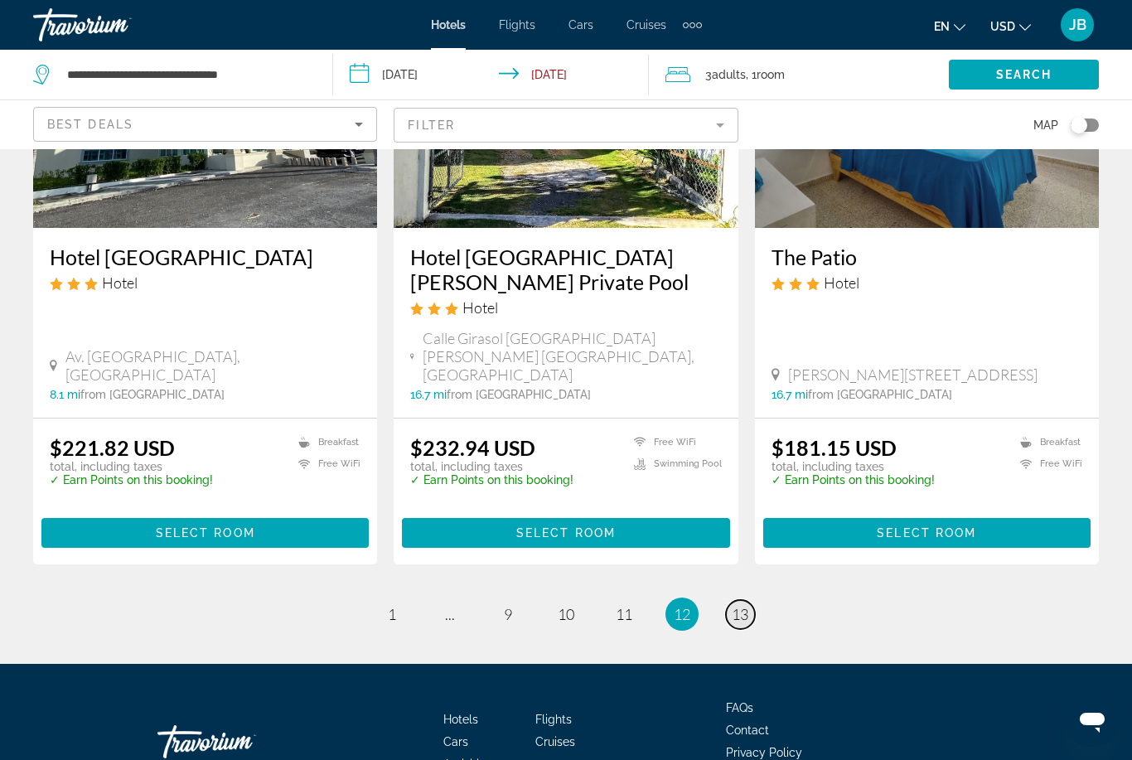
click at [739, 605] on span "13" at bounding box center [740, 614] width 17 height 18
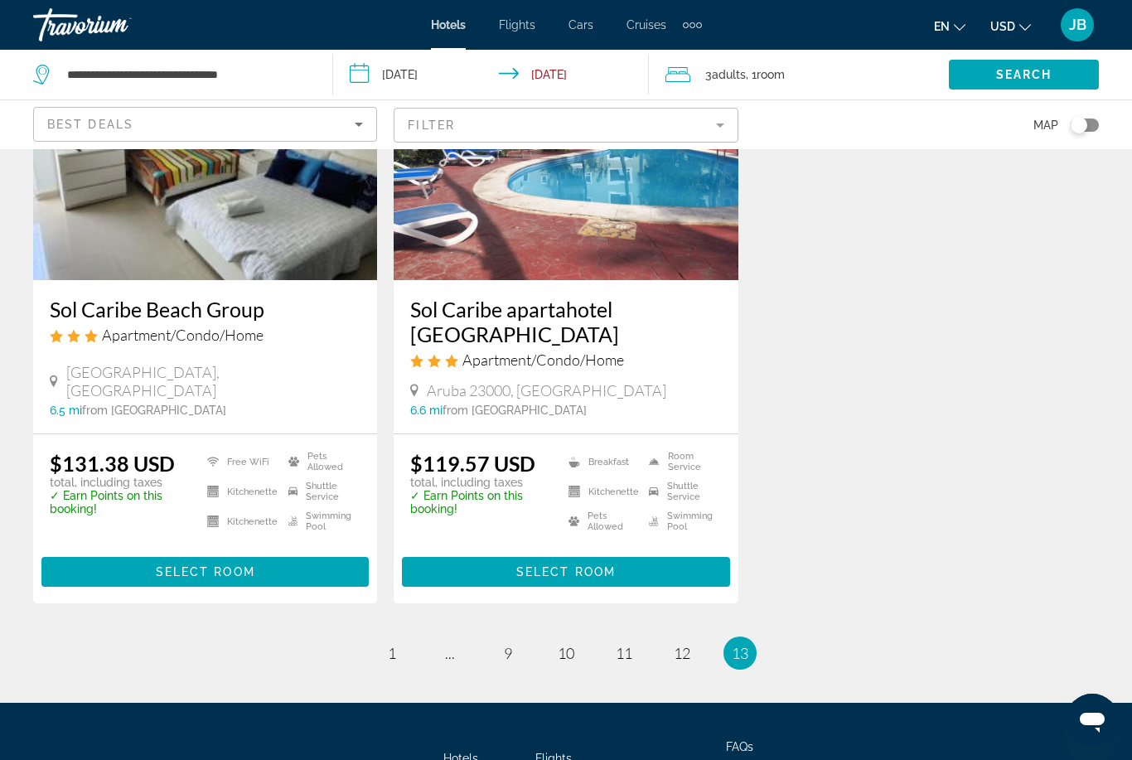
scroll to position [286, 0]
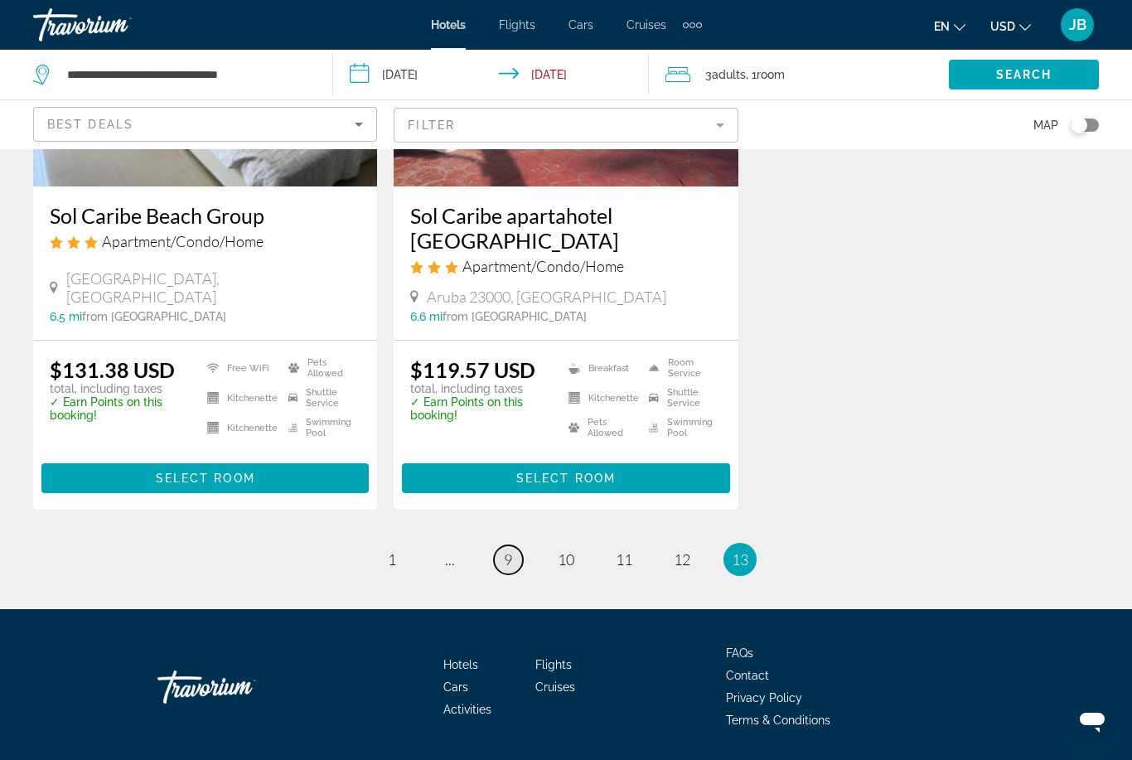
click at [516, 571] on link "page 9" at bounding box center [508, 559] width 29 height 29
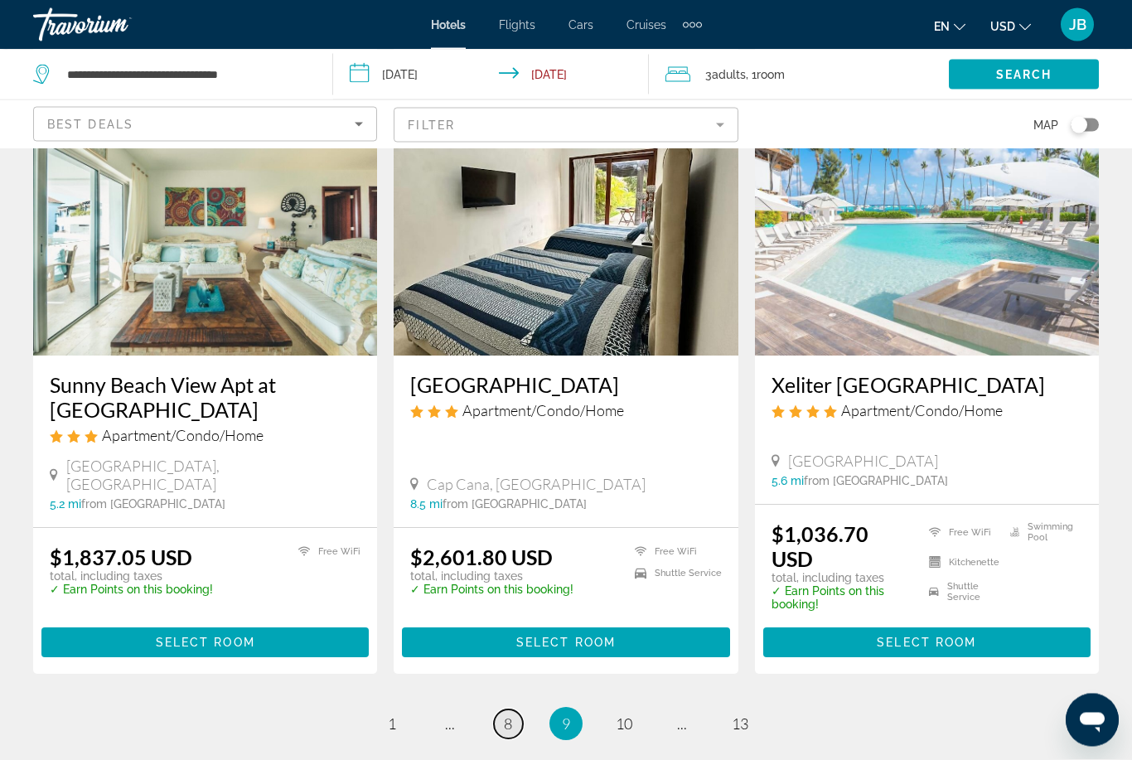
scroll to position [2098, 0]
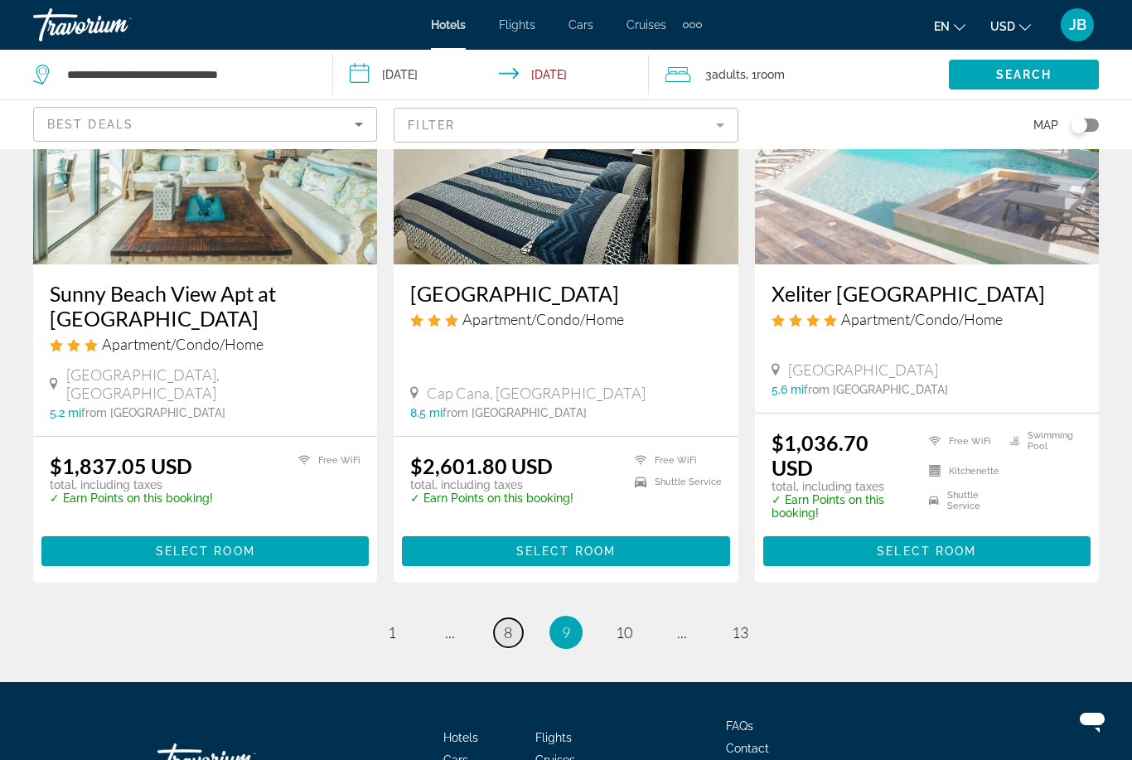
click at [505, 618] on link "page 8" at bounding box center [508, 632] width 29 height 29
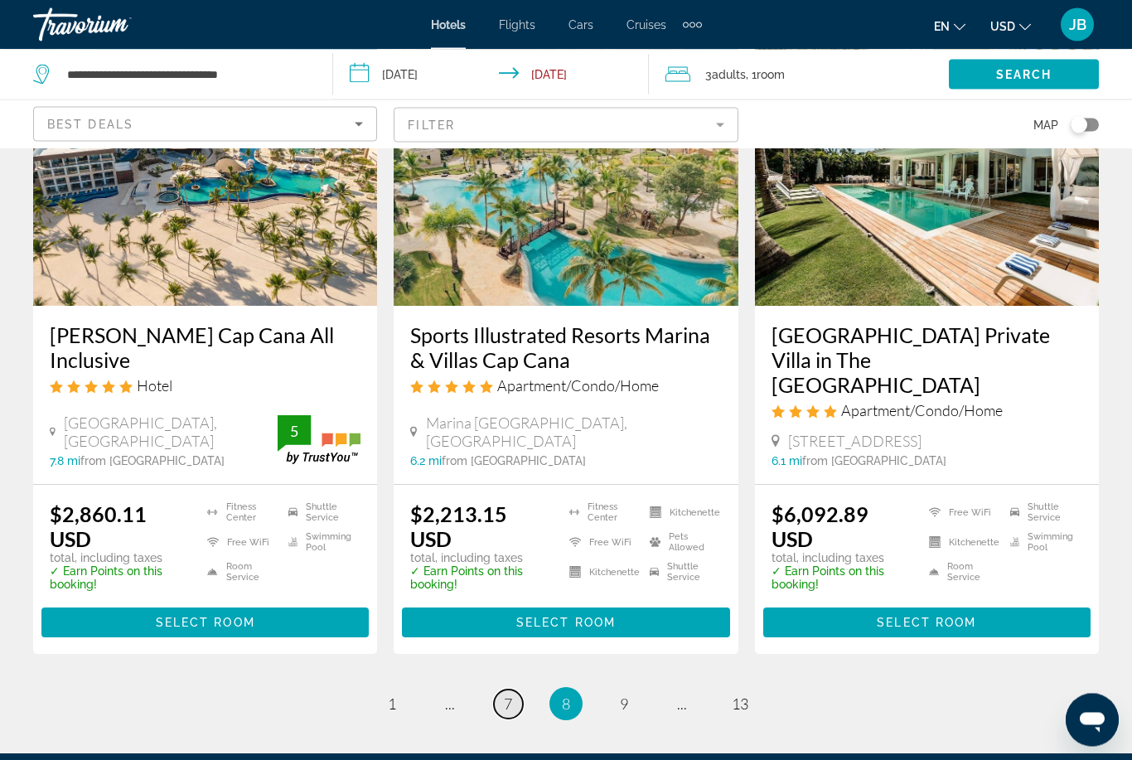
scroll to position [2143, 0]
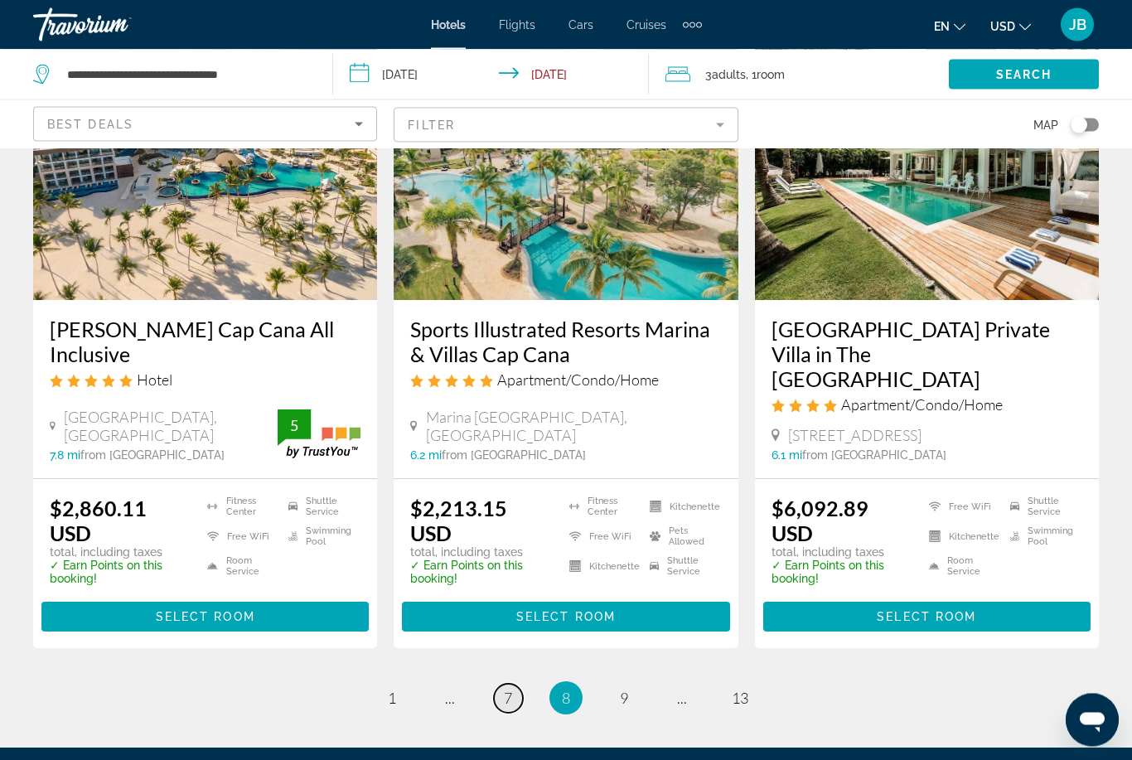
click at [512, 690] on span "7" at bounding box center [508, 699] width 8 height 18
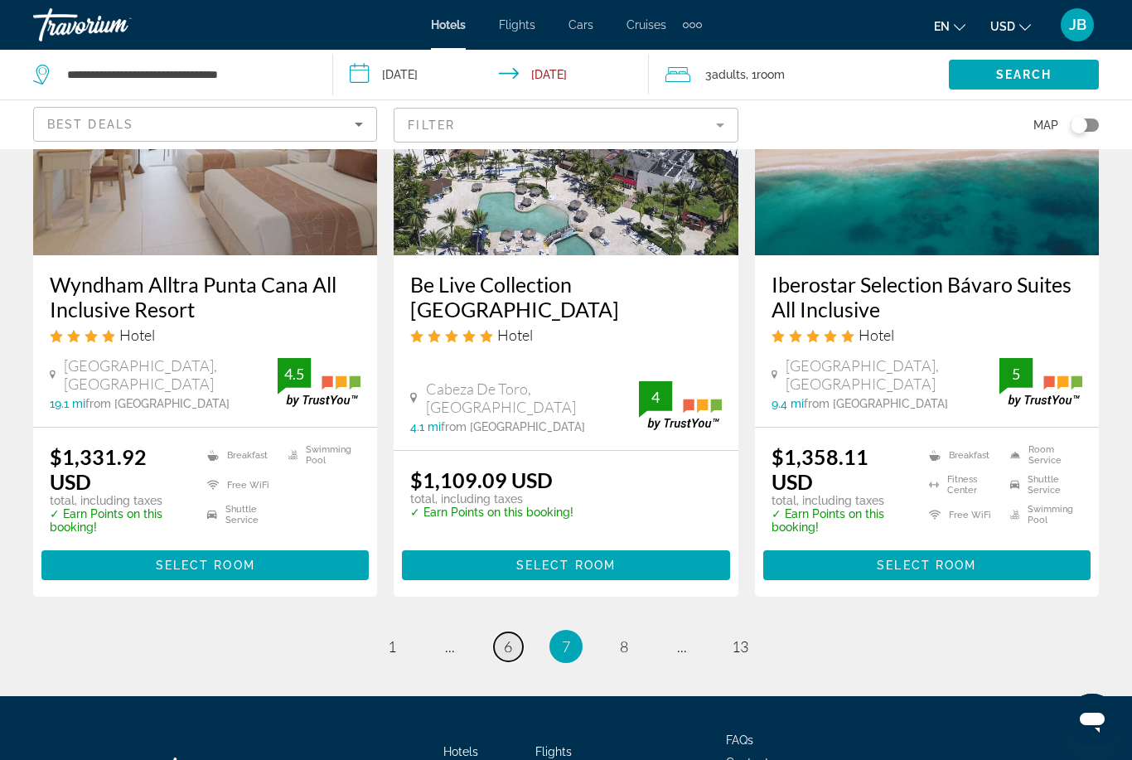
scroll to position [2199, 0]
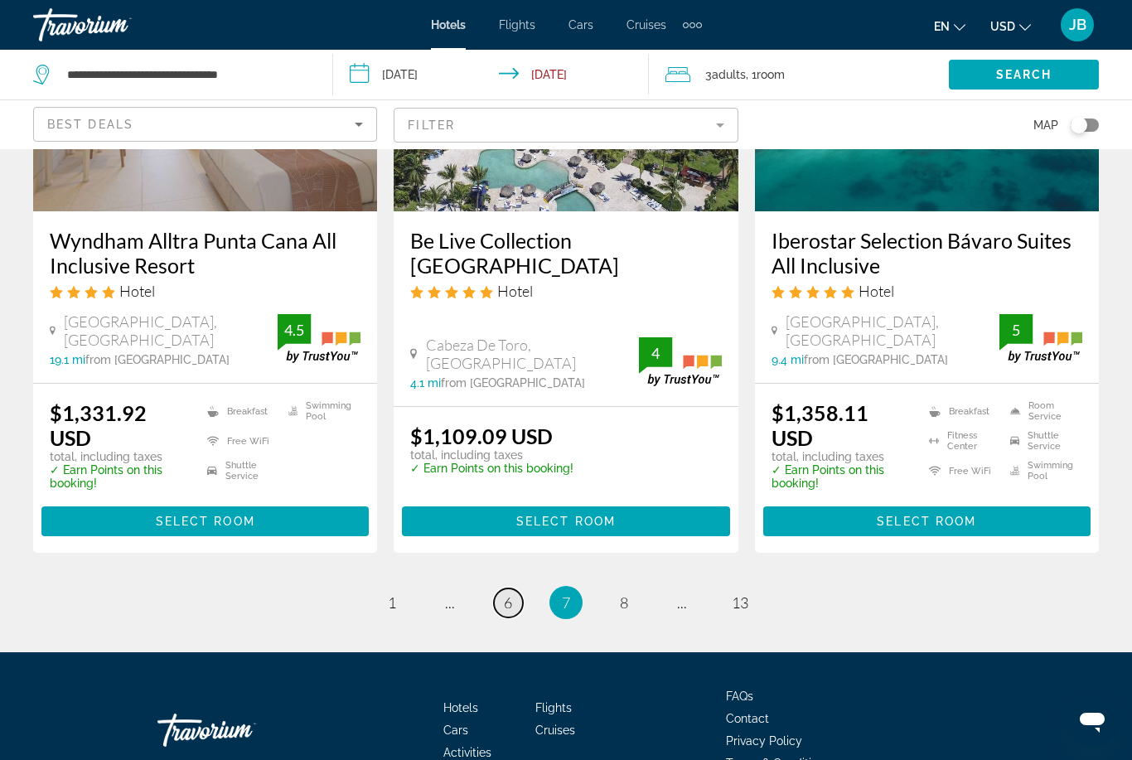
click at [501, 588] on link "page 6" at bounding box center [508, 602] width 29 height 29
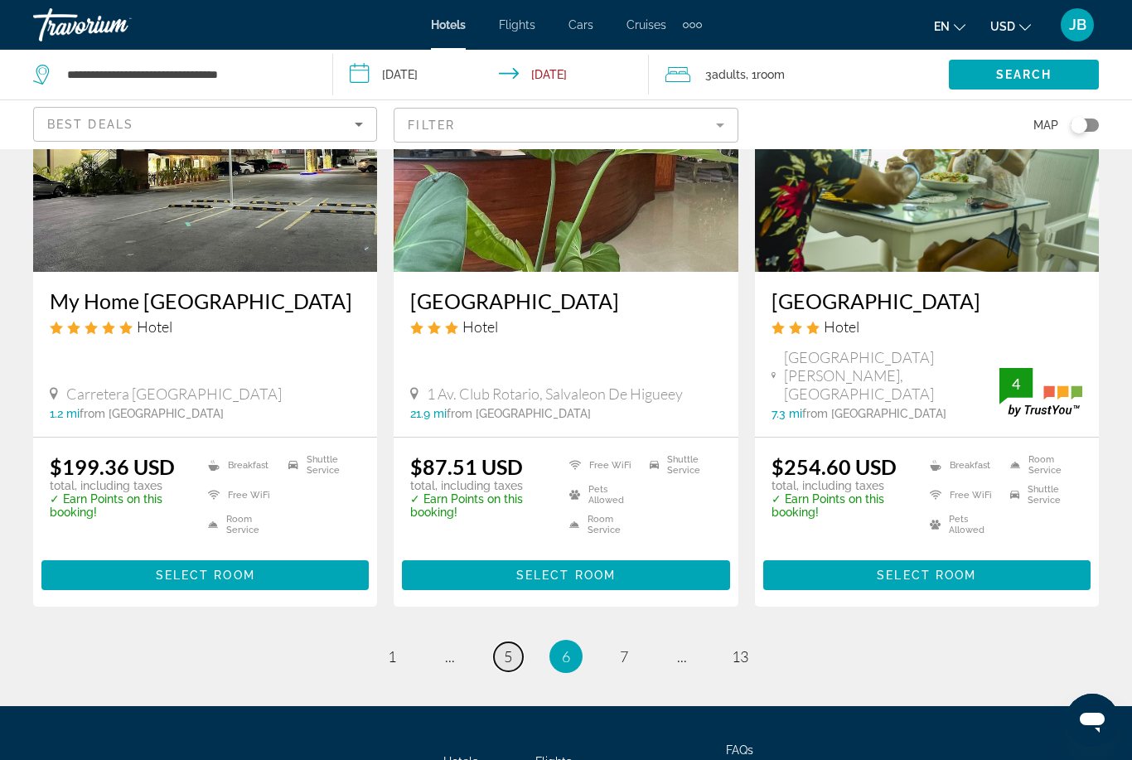
scroll to position [2210, 0]
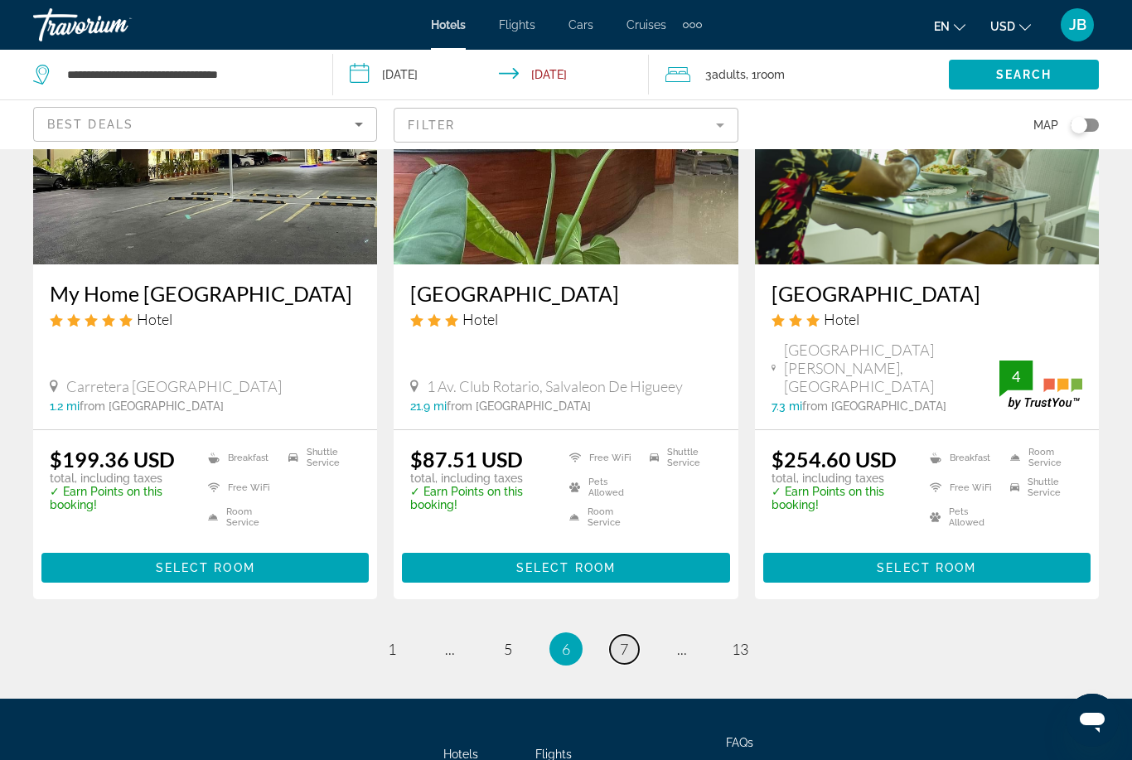
click at [621, 640] on span "7" at bounding box center [624, 649] width 8 height 18
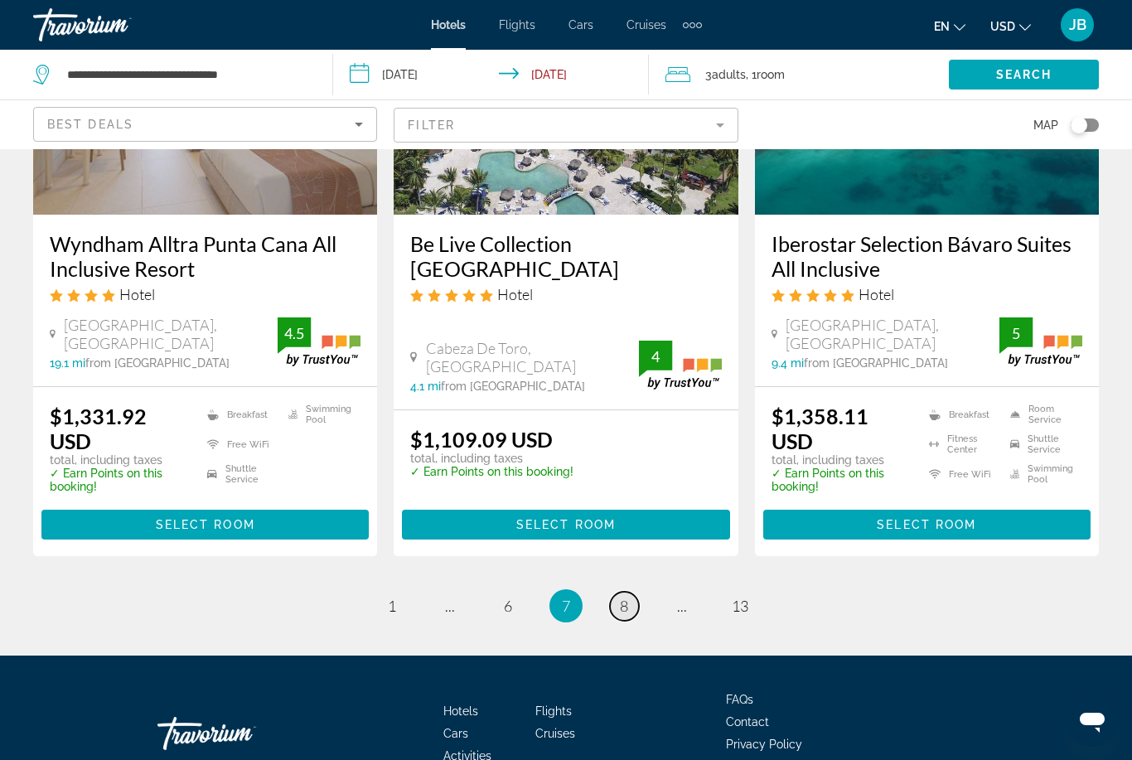
scroll to position [2199, 0]
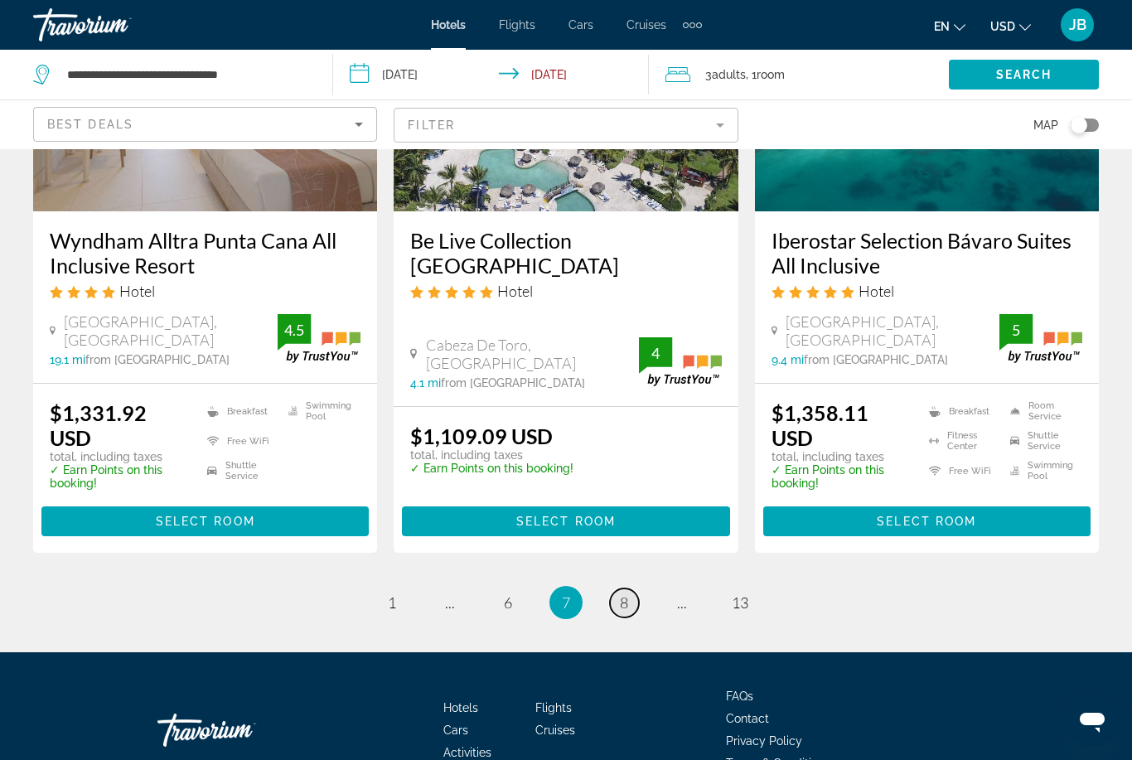
click at [625, 593] on span "8" at bounding box center [624, 602] width 8 height 18
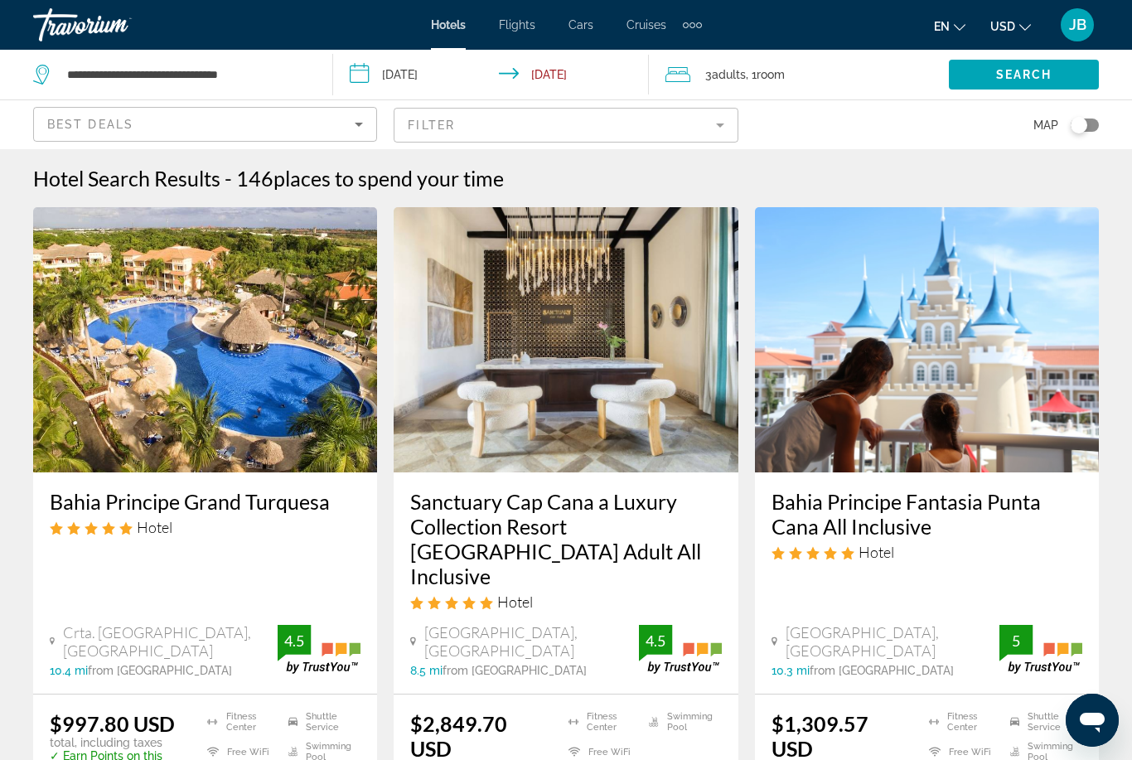
click at [76, 498] on h3 "Bahia Principe Grand Turquesa" at bounding box center [205, 501] width 311 height 25
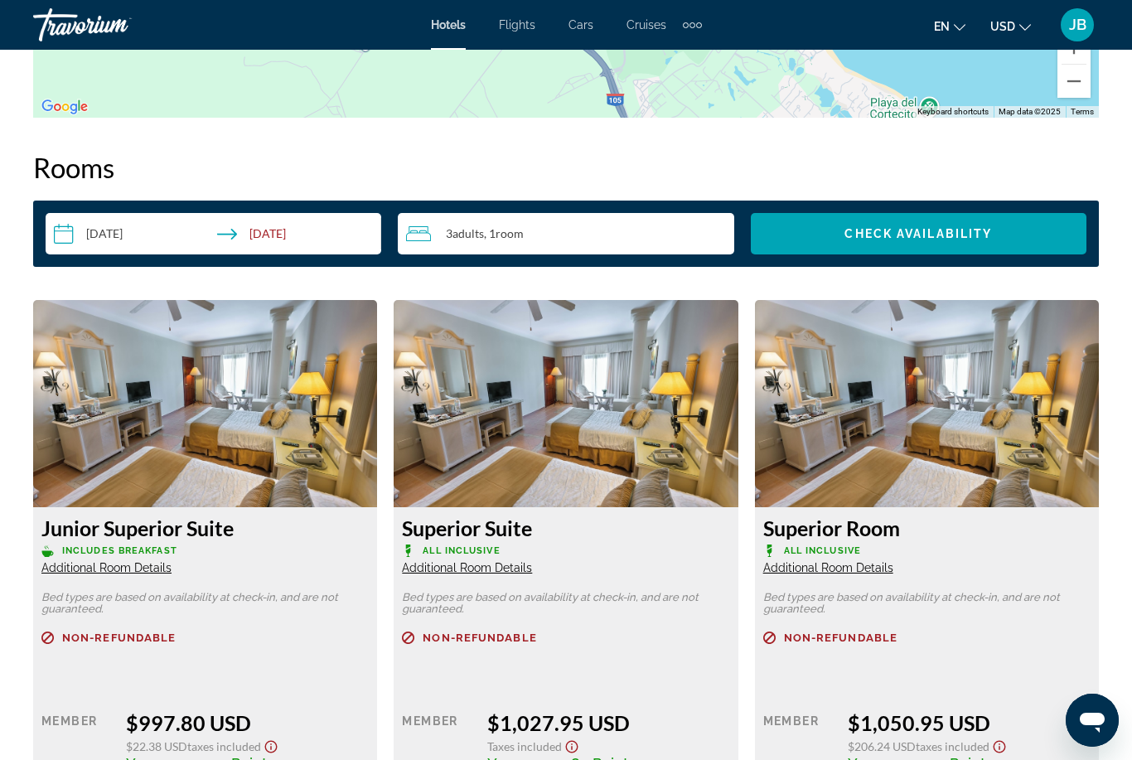
scroll to position [2298, 0]
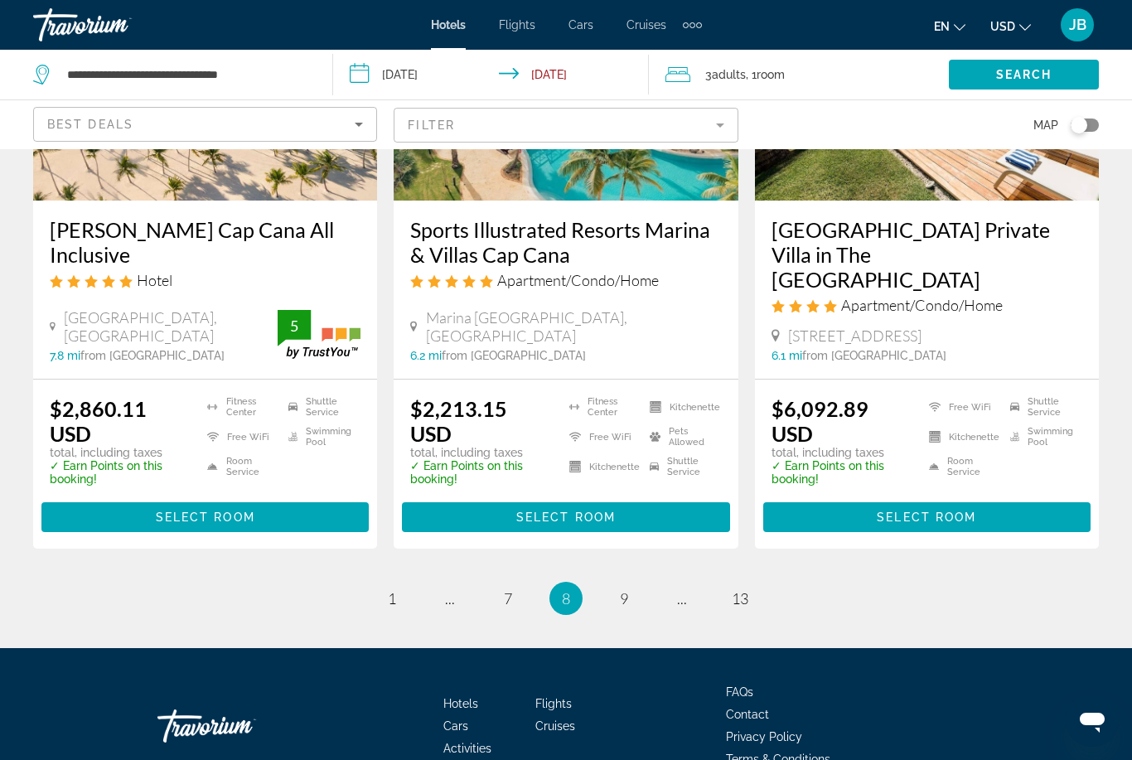
scroll to position [2245, 0]
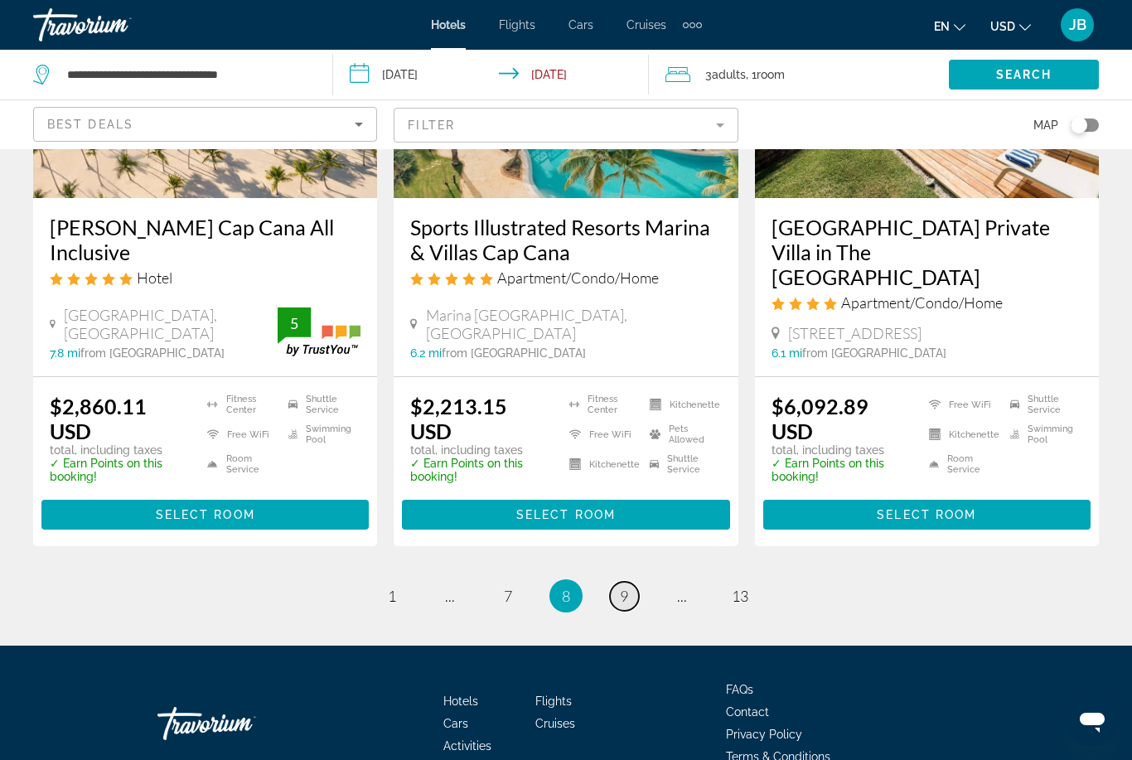
click at [624, 582] on link "page 9" at bounding box center [624, 596] width 29 height 29
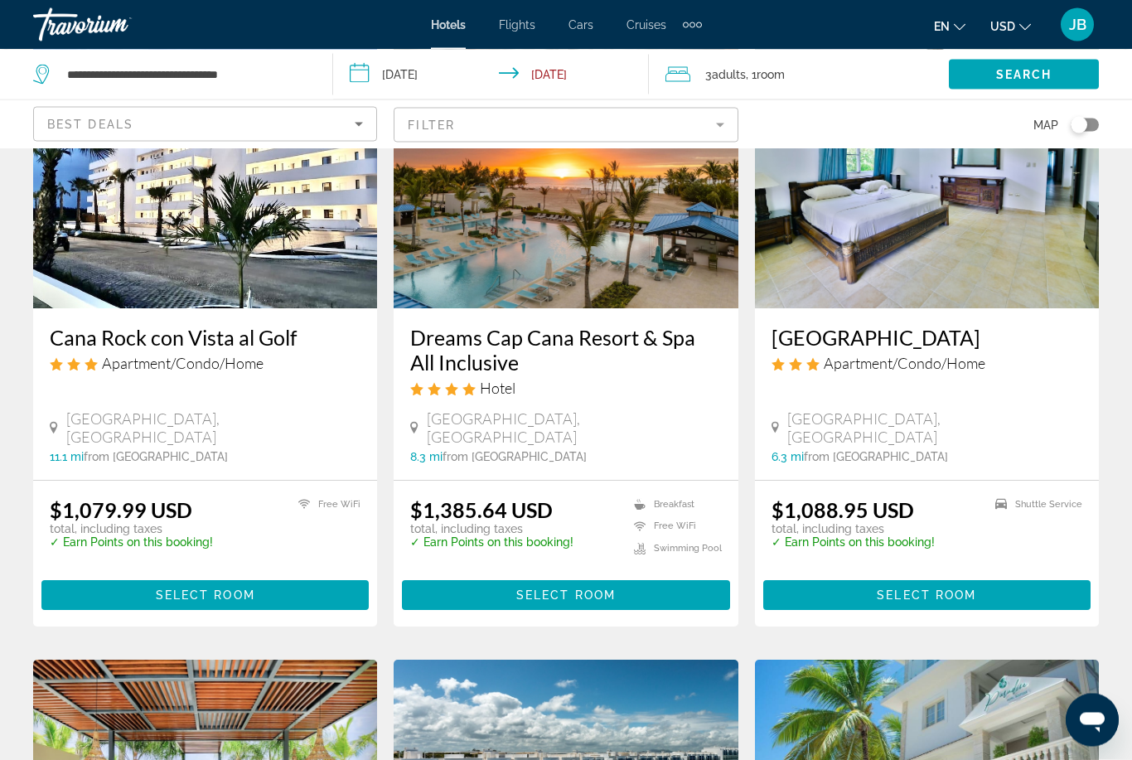
scroll to position [823, 0]
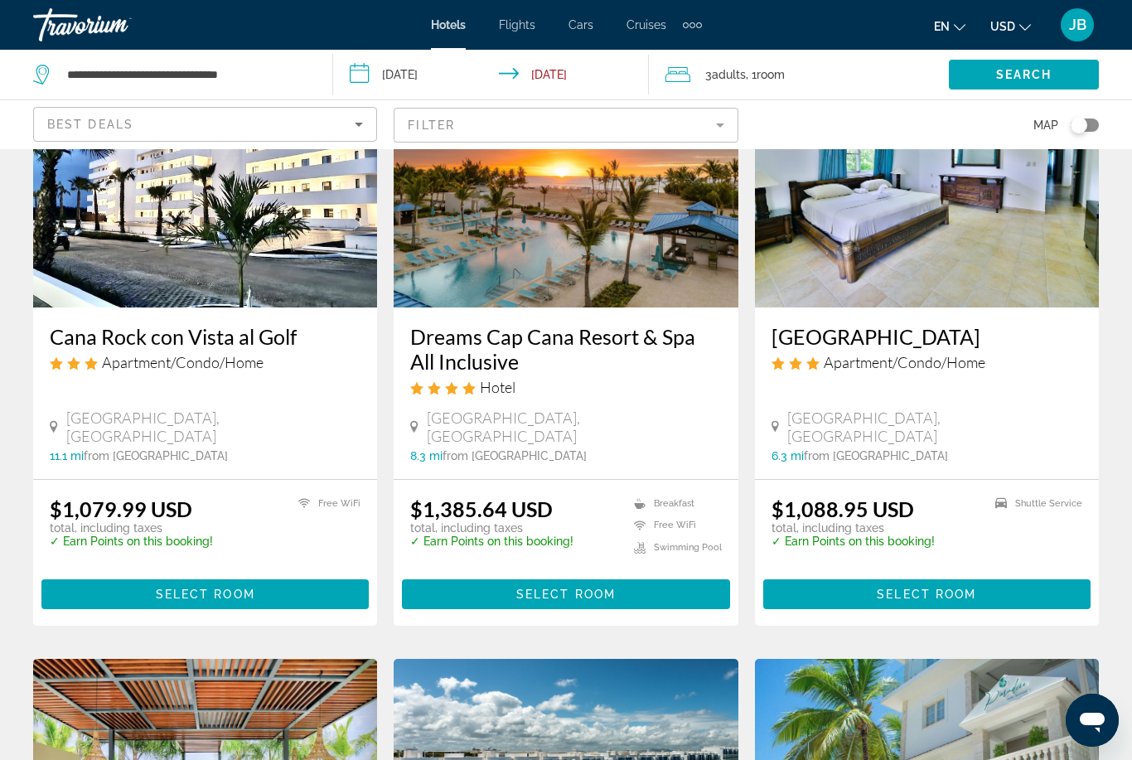
click at [438, 332] on h3 "Dreams Cap Cana Resort & Spa All Inclusive" at bounding box center [565, 349] width 311 height 50
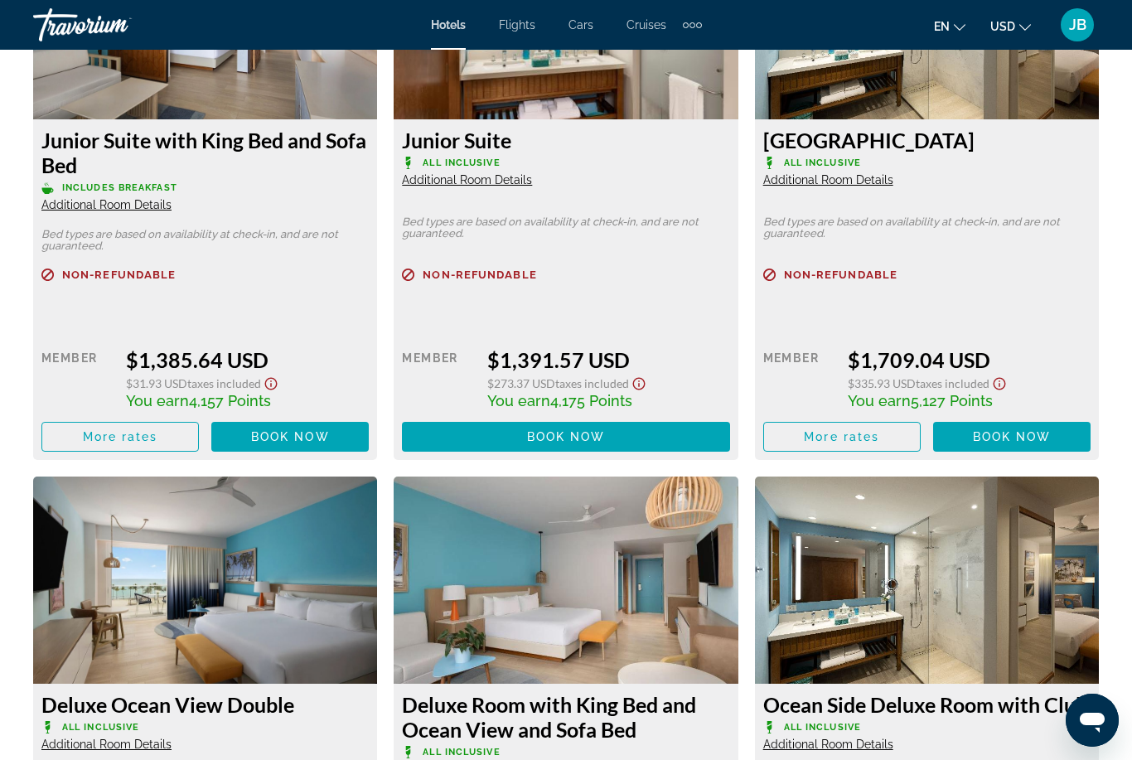
scroll to position [2697, 0]
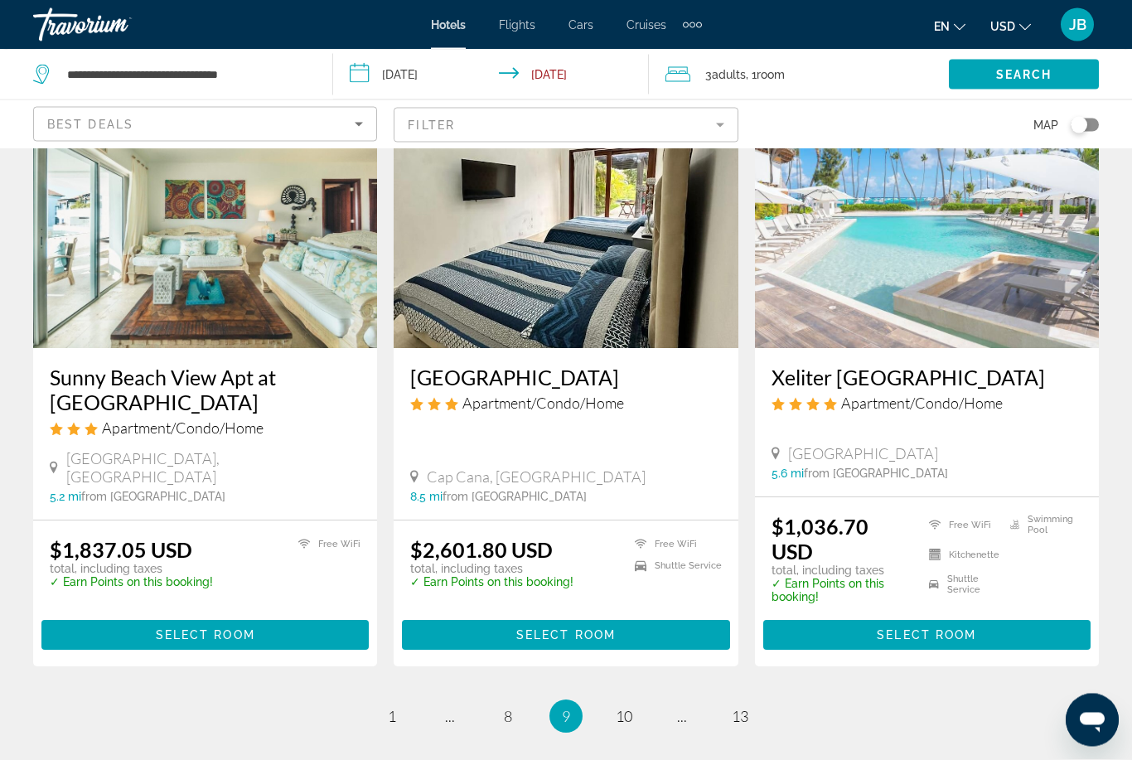
scroll to position [2018, 0]
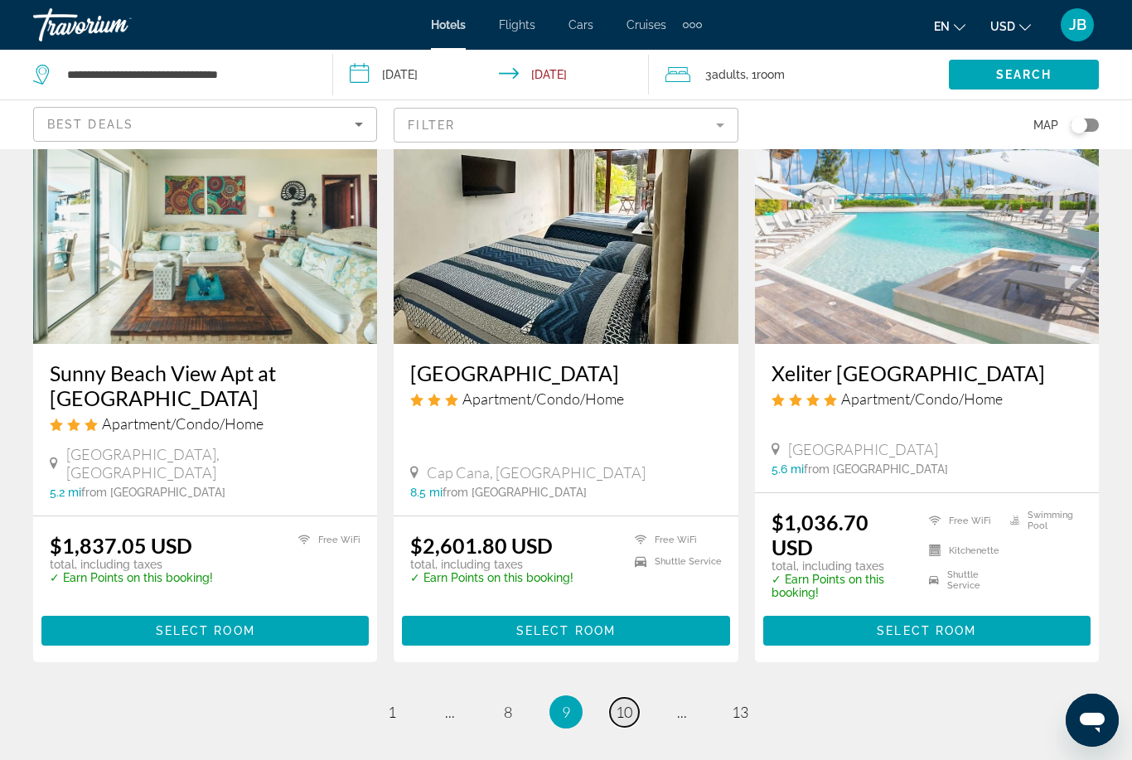
click at [620, 703] on span "10" at bounding box center [624, 712] width 17 height 18
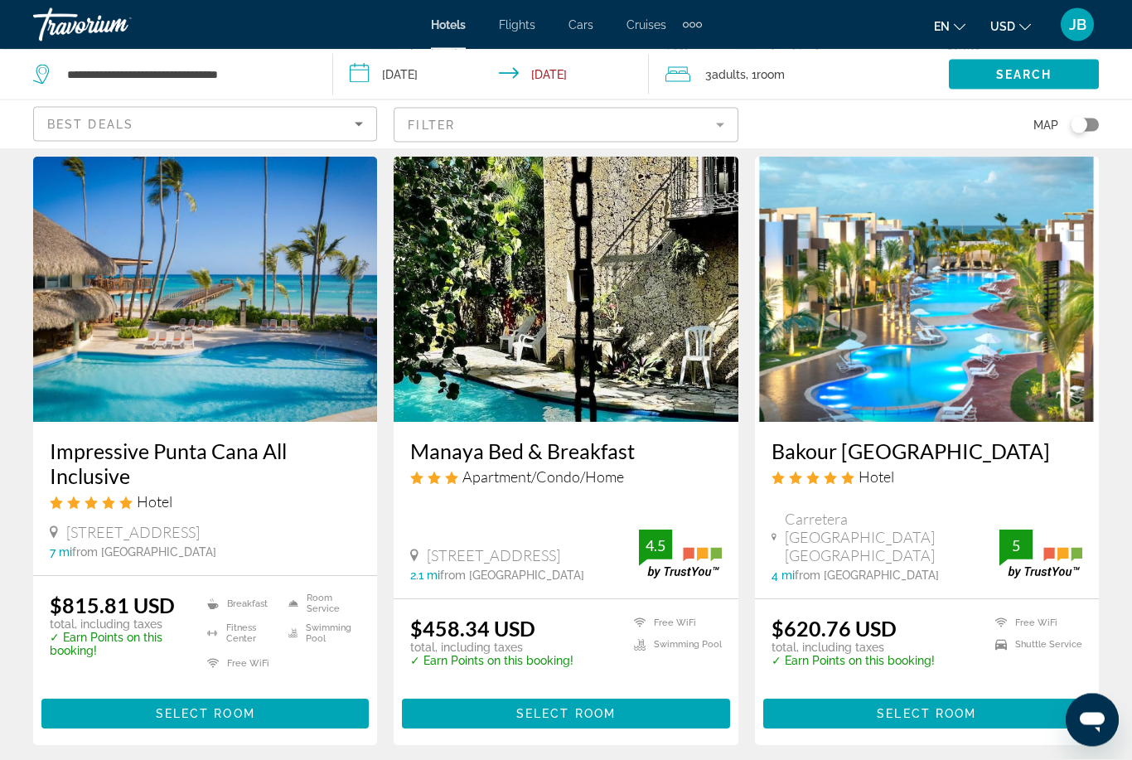
scroll to position [690, 0]
click at [841, 438] on h3 "Bakour [GEOGRAPHIC_DATA]" at bounding box center [927, 450] width 311 height 25
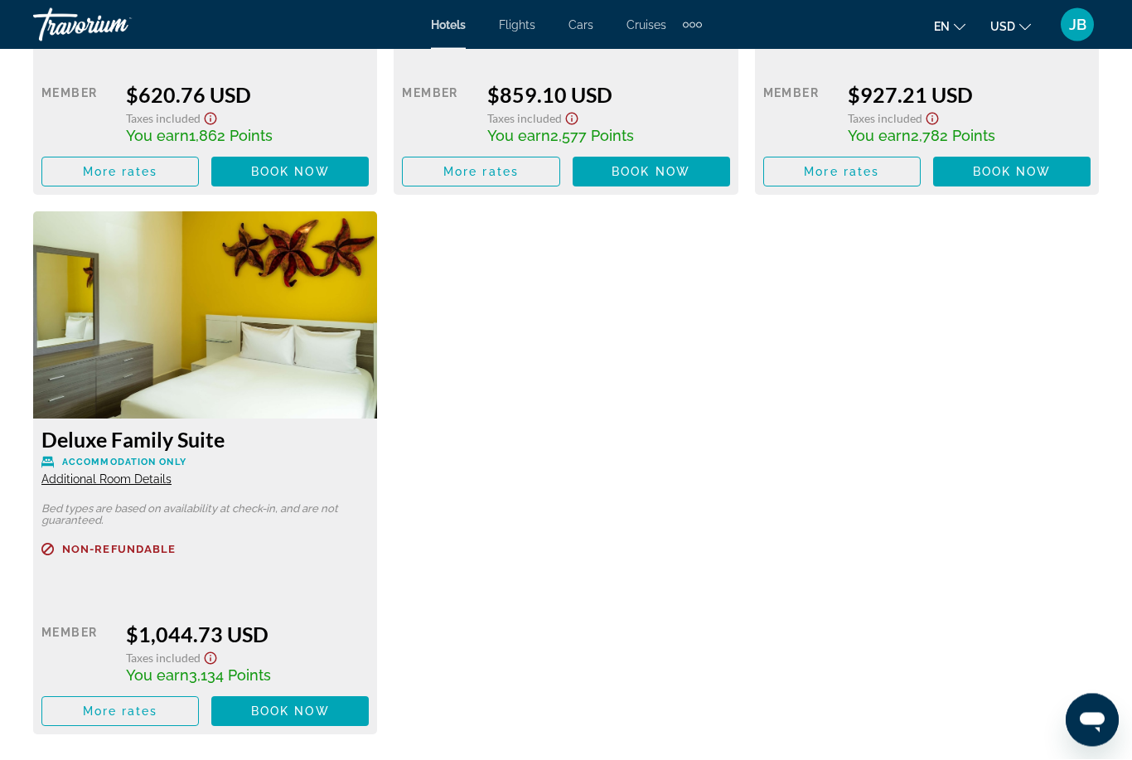
scroll to position [2966, 0]
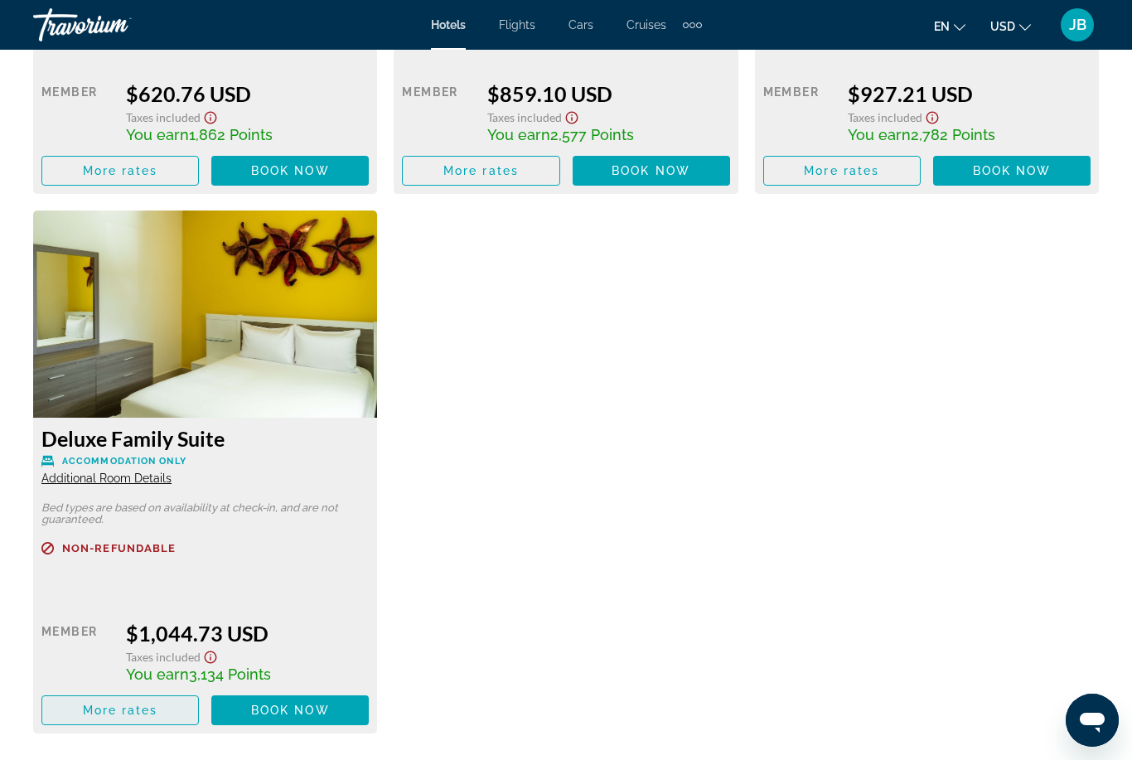
click at [90, 704] on span "More rates" at bounding box center [120, 710] width 75 height 13
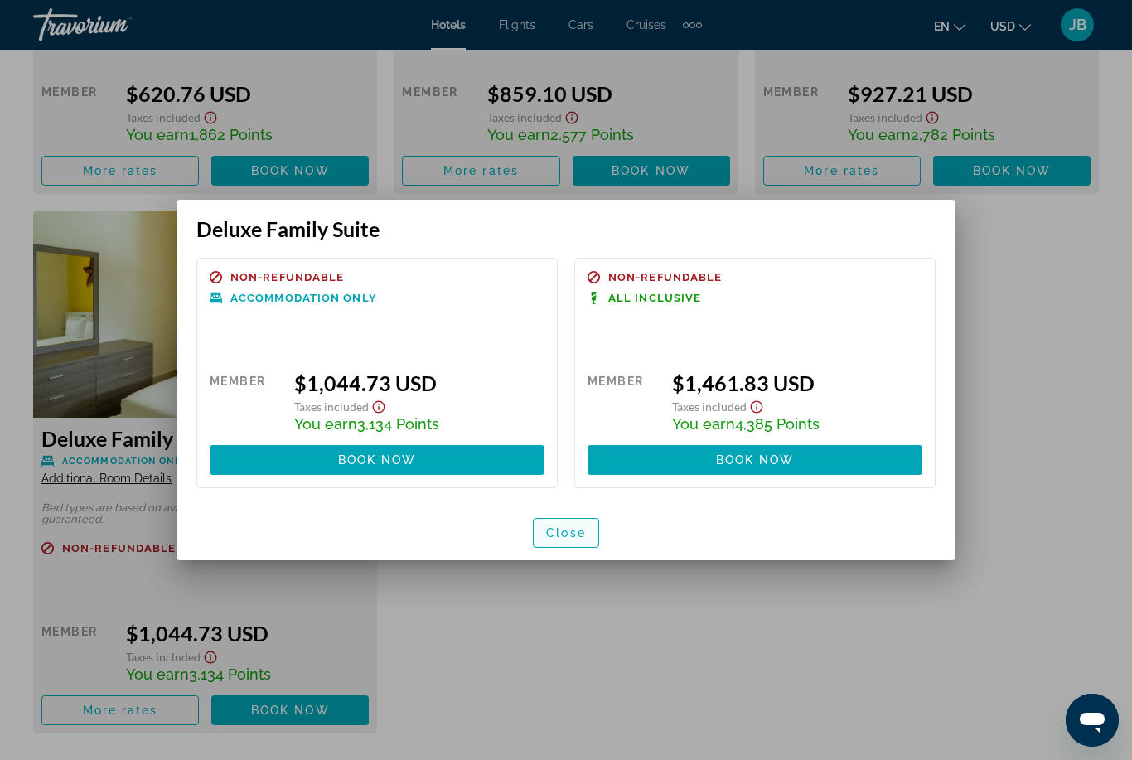
click at [578, 551] on span "button" at bounding box center [566, 533] width 65 height 40
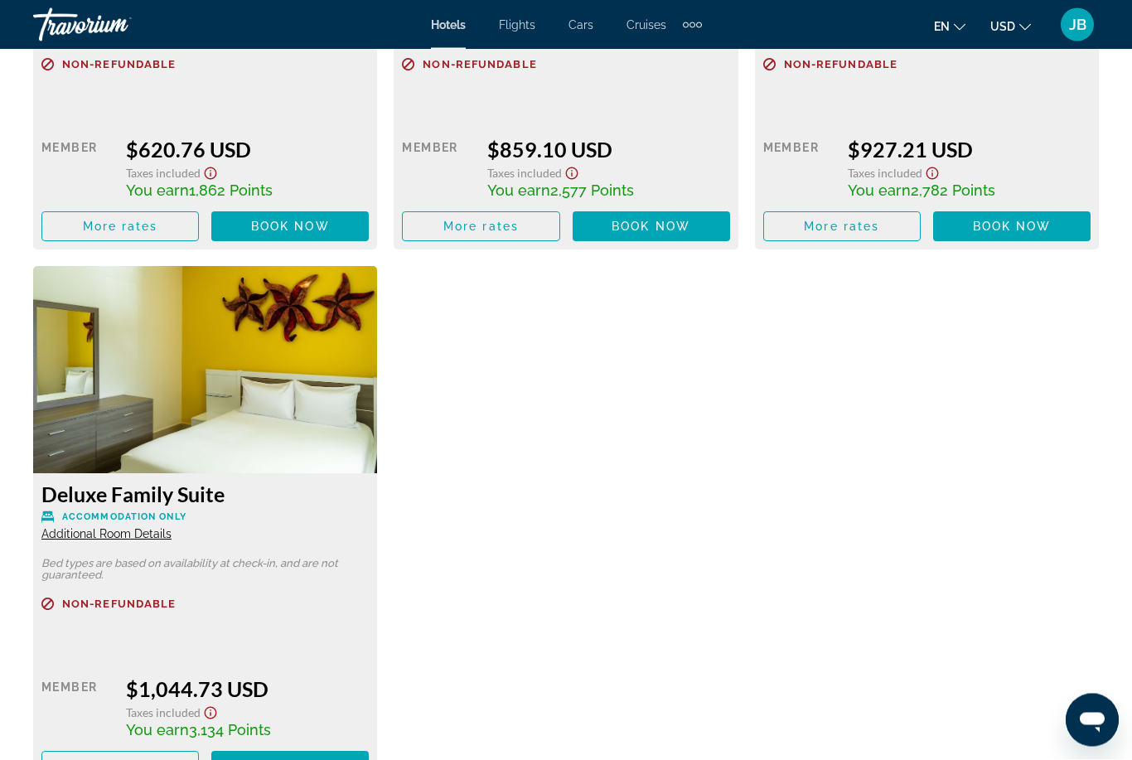
scroll to position [2866, 0]
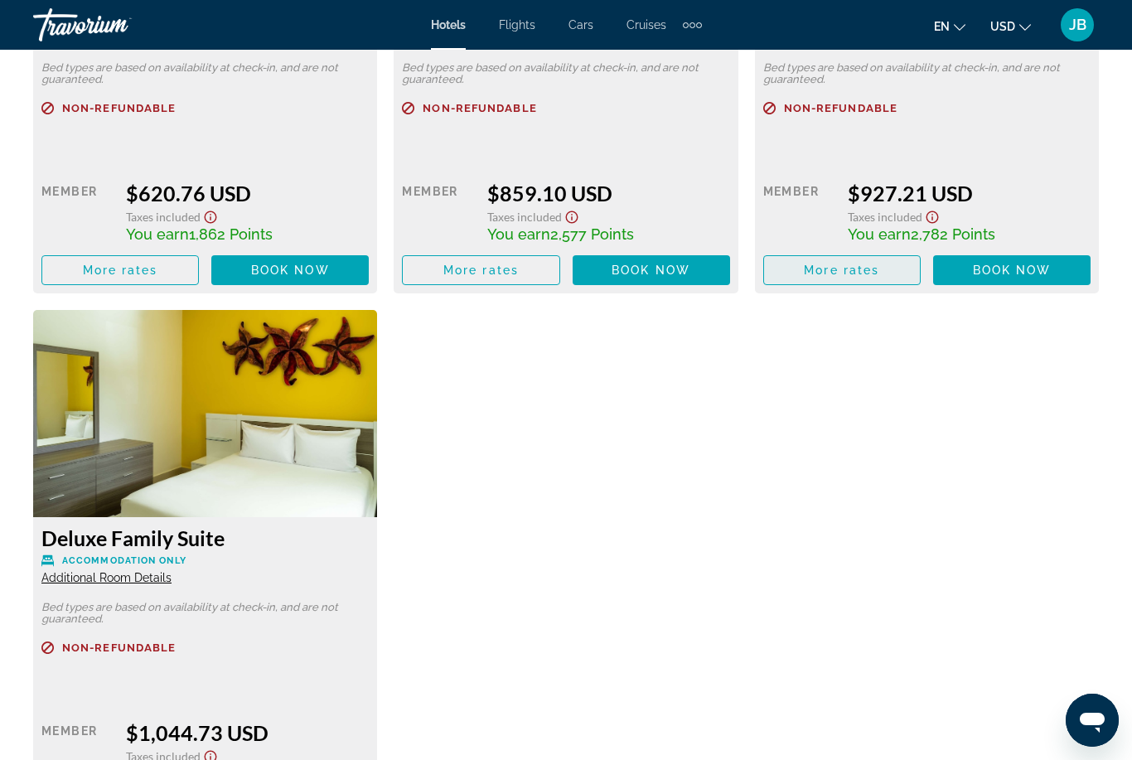
click at [823, 277] on span "Main content" at bounding box center [842, 270] width 156 height 40
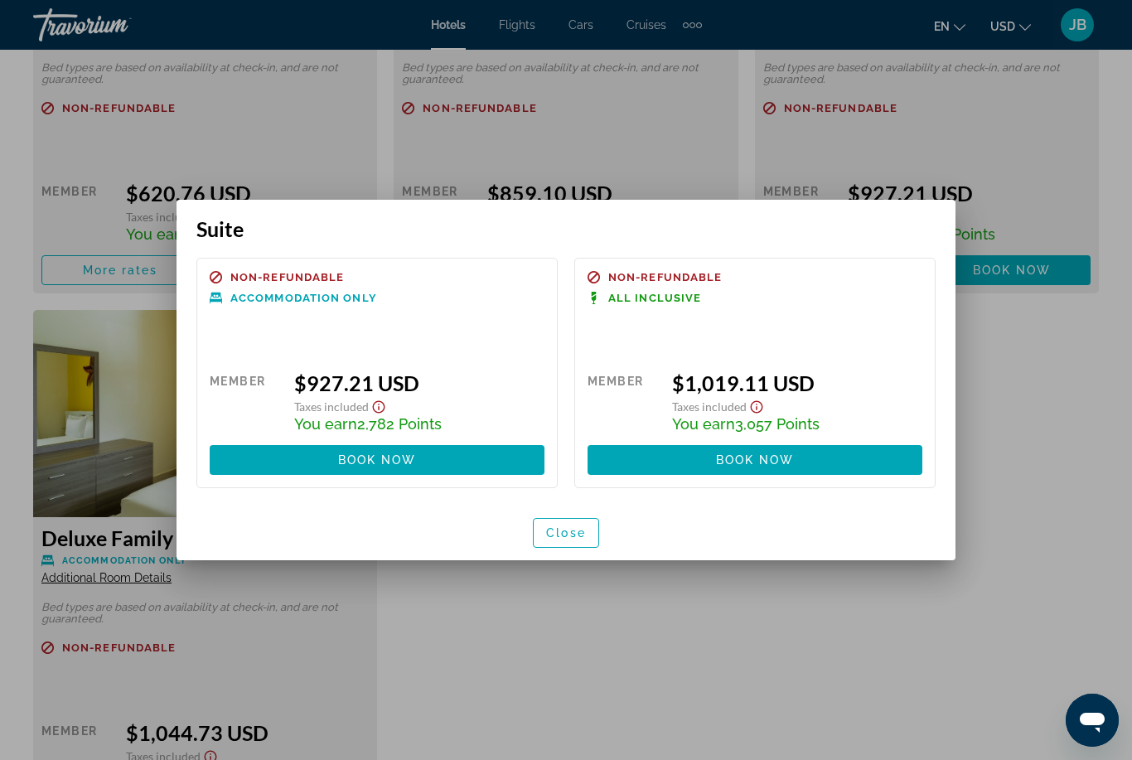
scroll to position [0, 0]
click at [555, 542] on span "button" at bounding box center [566, 533] width 65 height 40
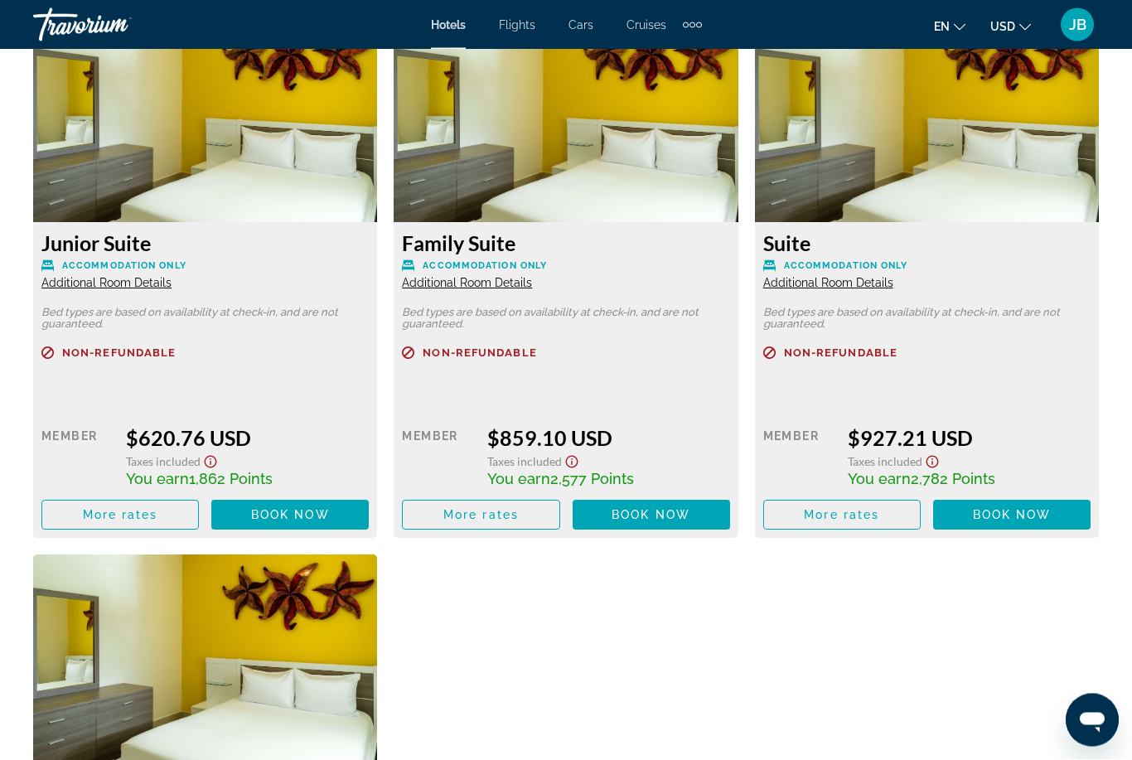
scroll to position [2603, 0]
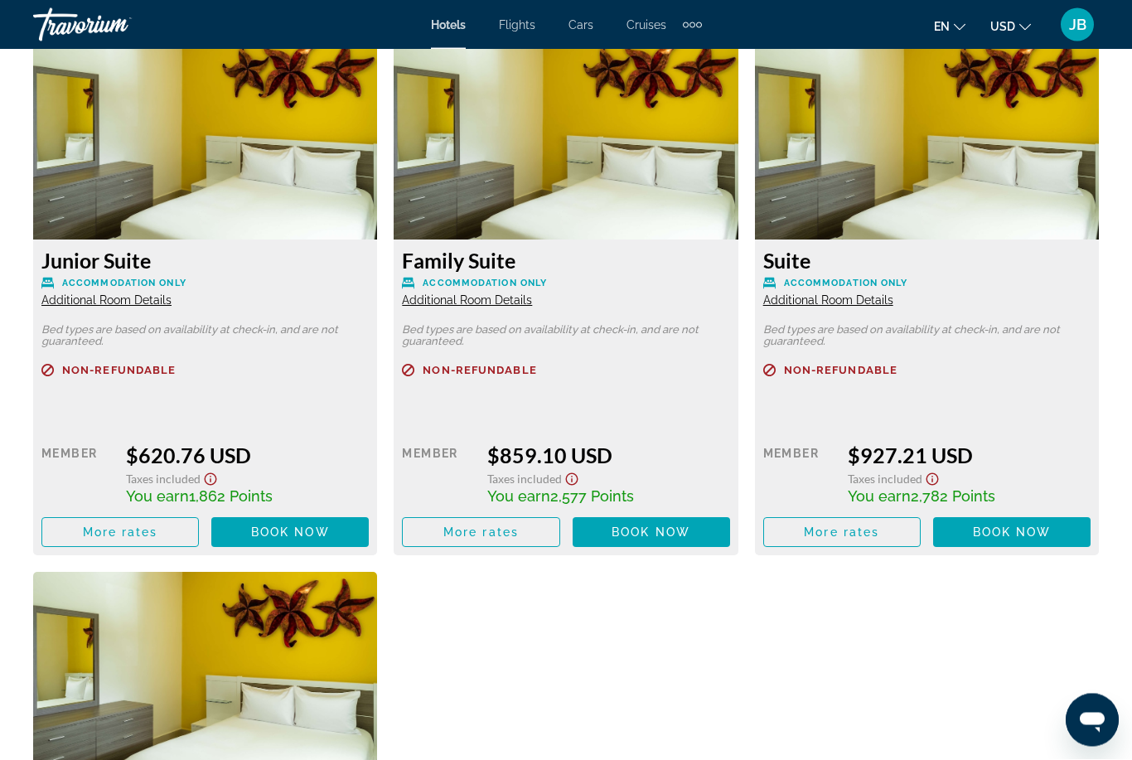
click at [781, 306] on span "Additional Room Details" at bounding box center [828, 300] width 130 height 13
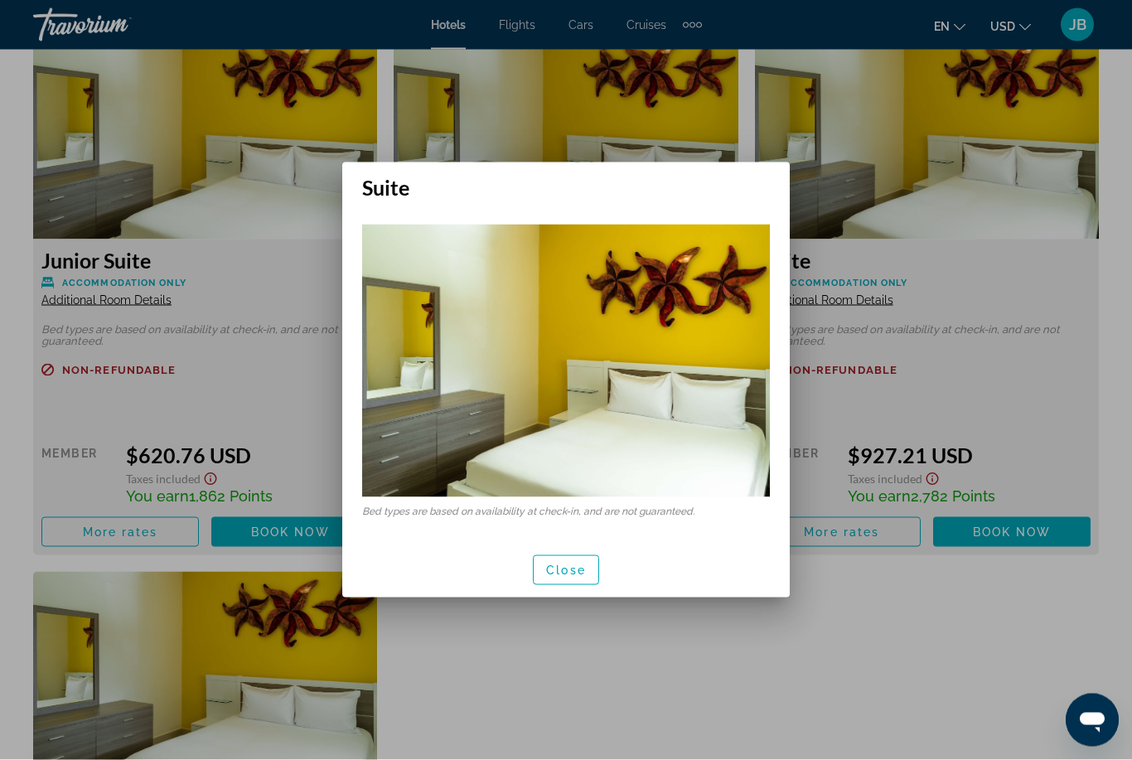
scroll to position [0, 0]
click at [550, 569] on span "Close" at bounding box center [566, 570] width 40 height 13
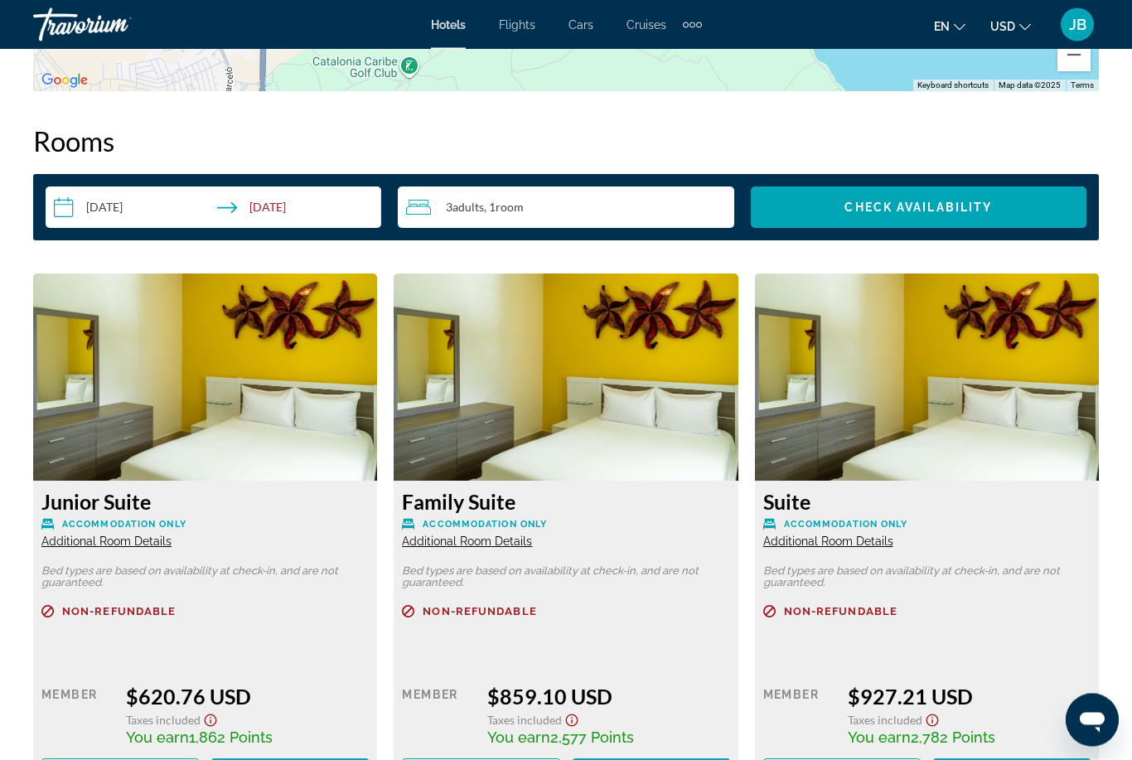
scroll to position [2358, 0]
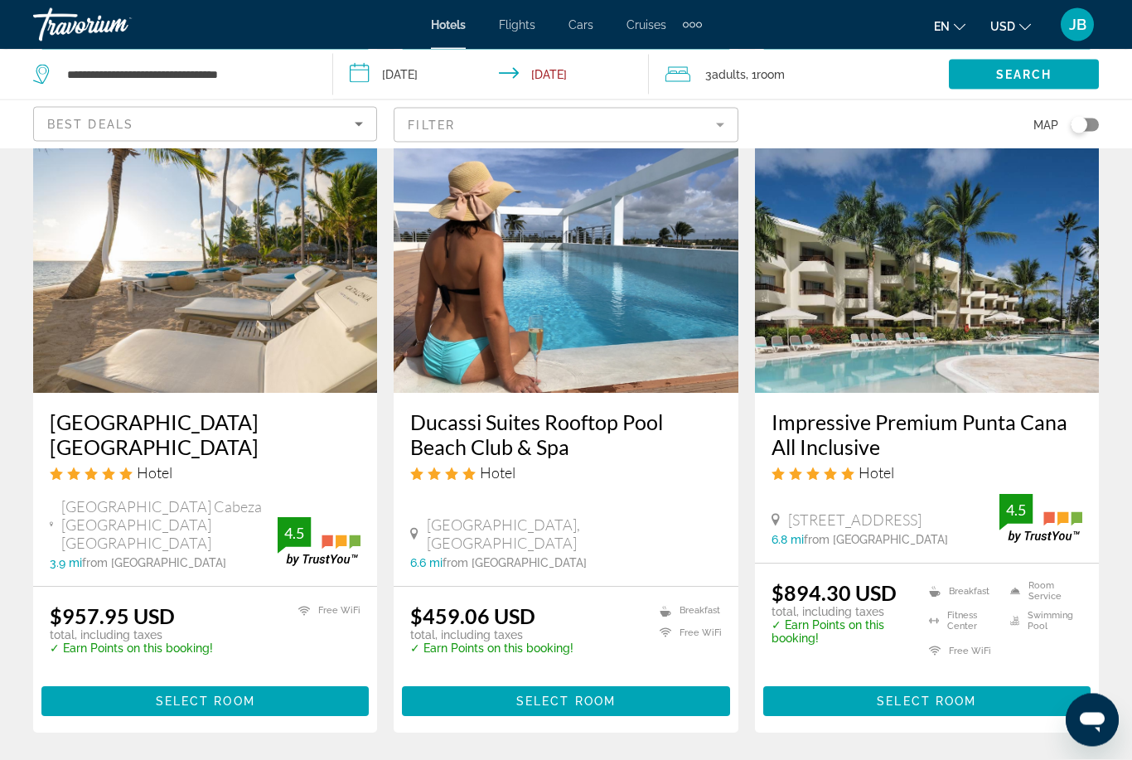
scroll to position [1992, 0]
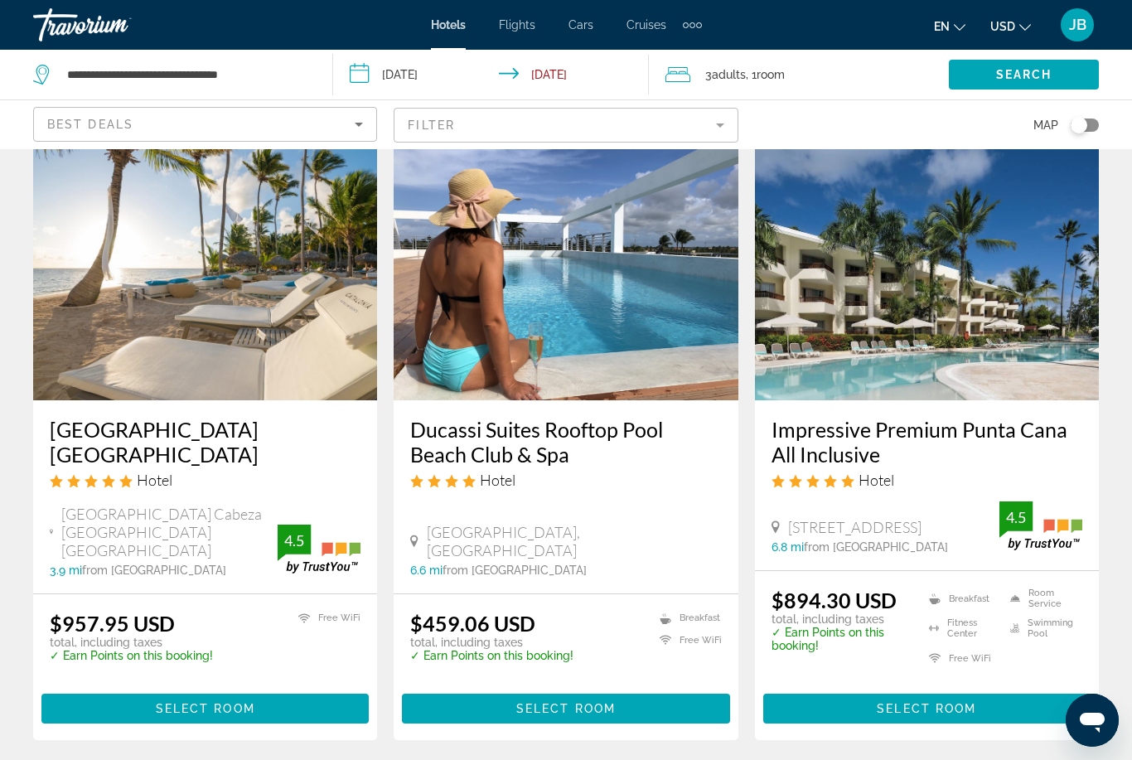
click at [433, 417] on h3 "Ducassi Suites Rooftop Pool Beach Club & Spa" at bounding box center [565, 442] width 311 height 50
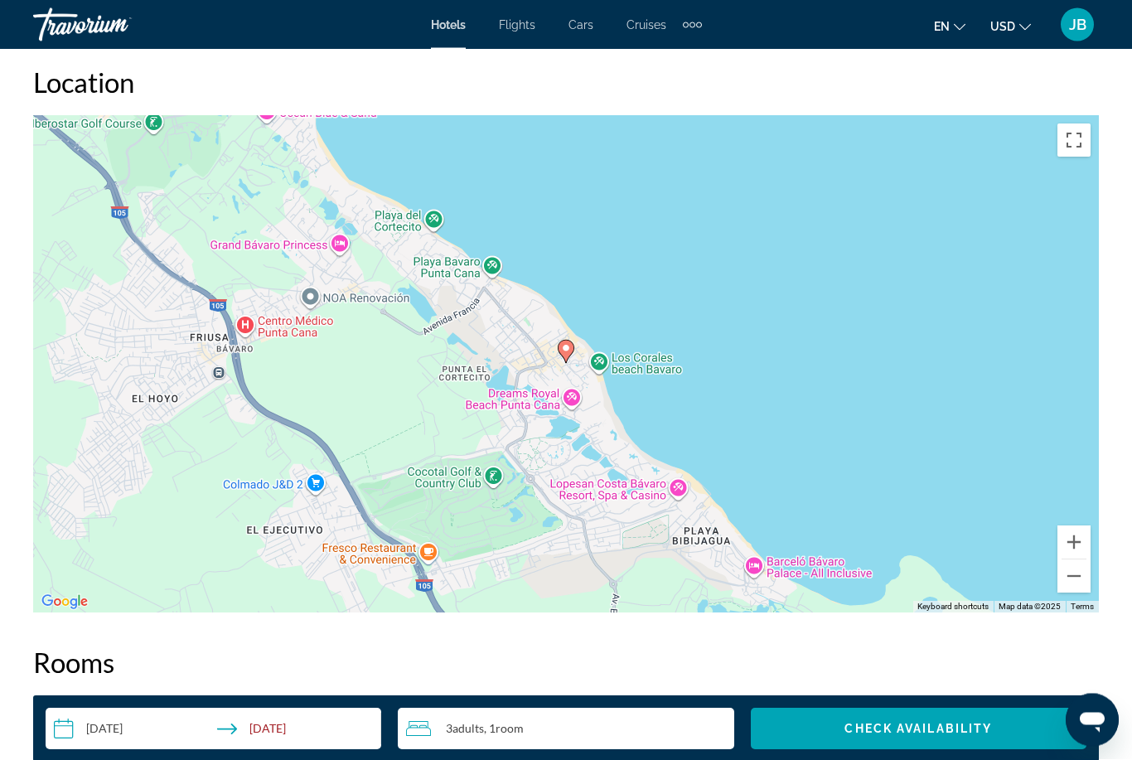
scroll to position [1819, 0]
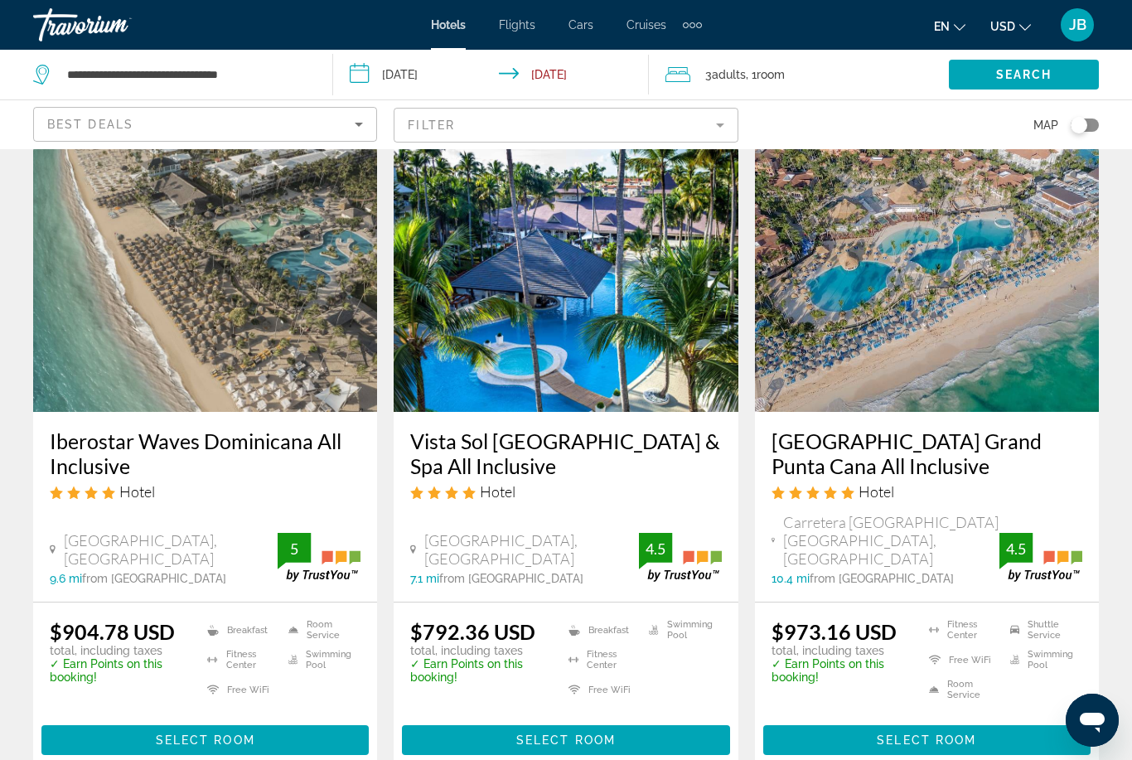
scroll to position [1321, 0]
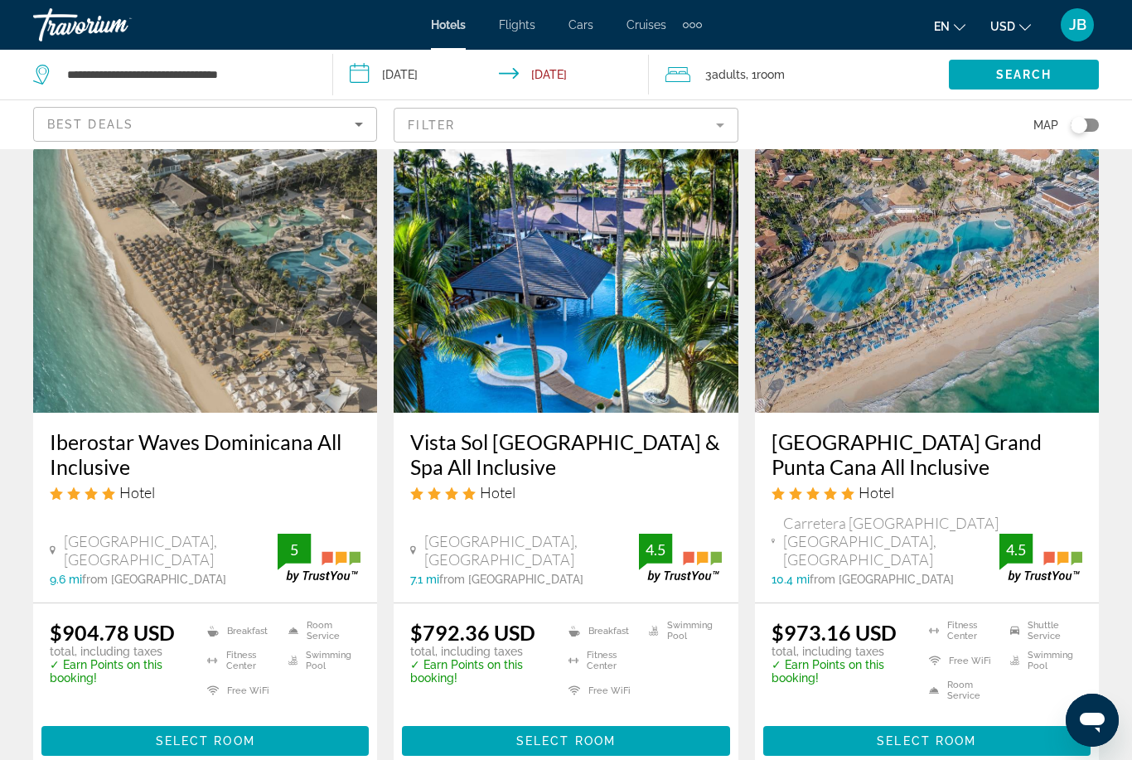
click at [804, 431] on h3 "[GEOGRAPHIC_DATA] Grand Punta Cana All Inclusive" at bounding box center [927, 454] width 311 height 50
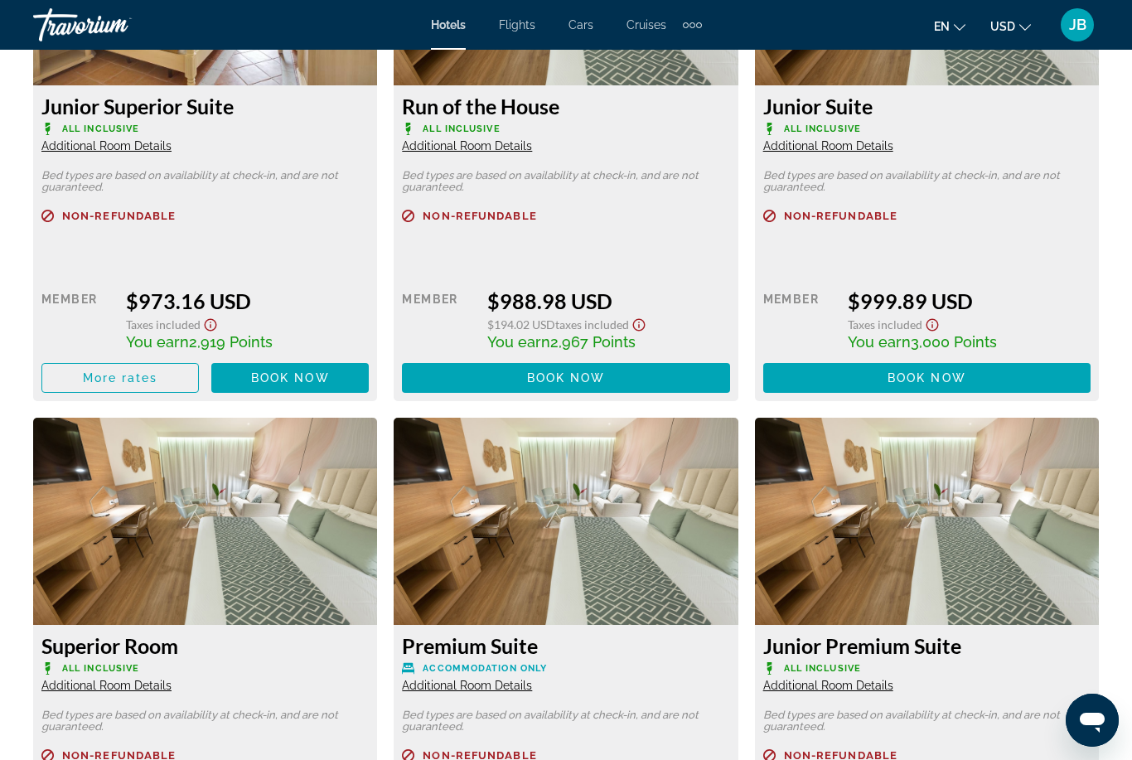
scroll to position [2753, 0]
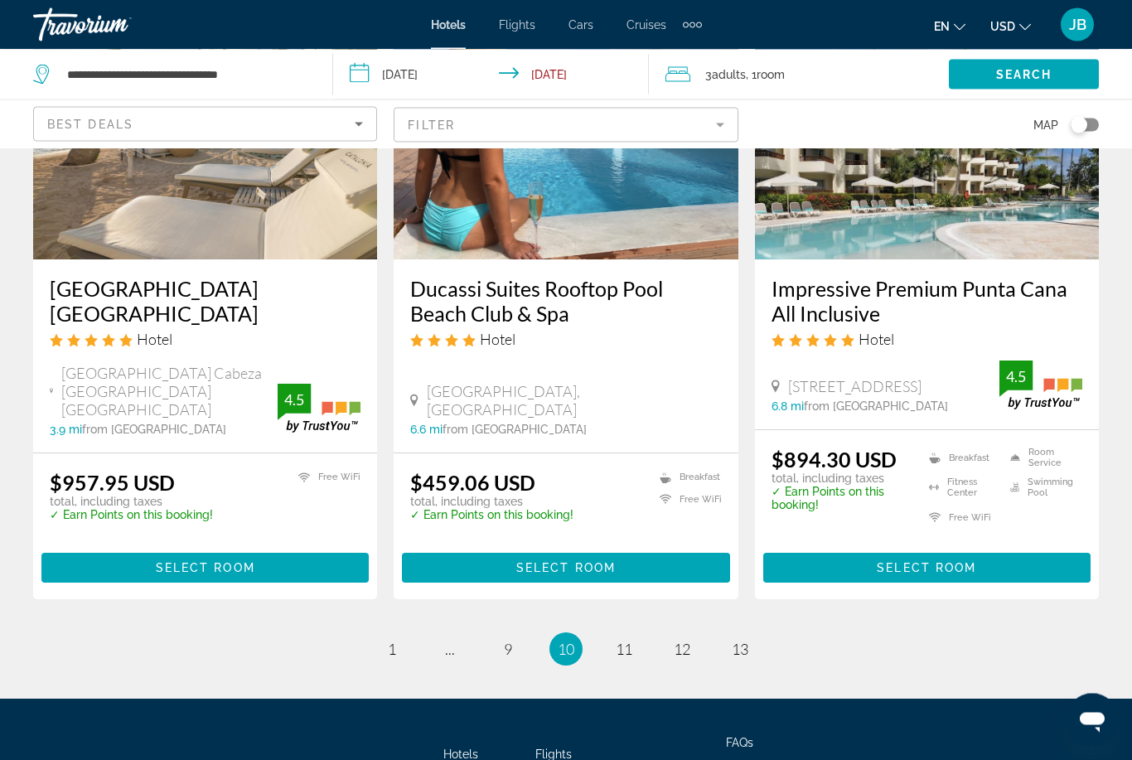
scroll to position [2187, 0]
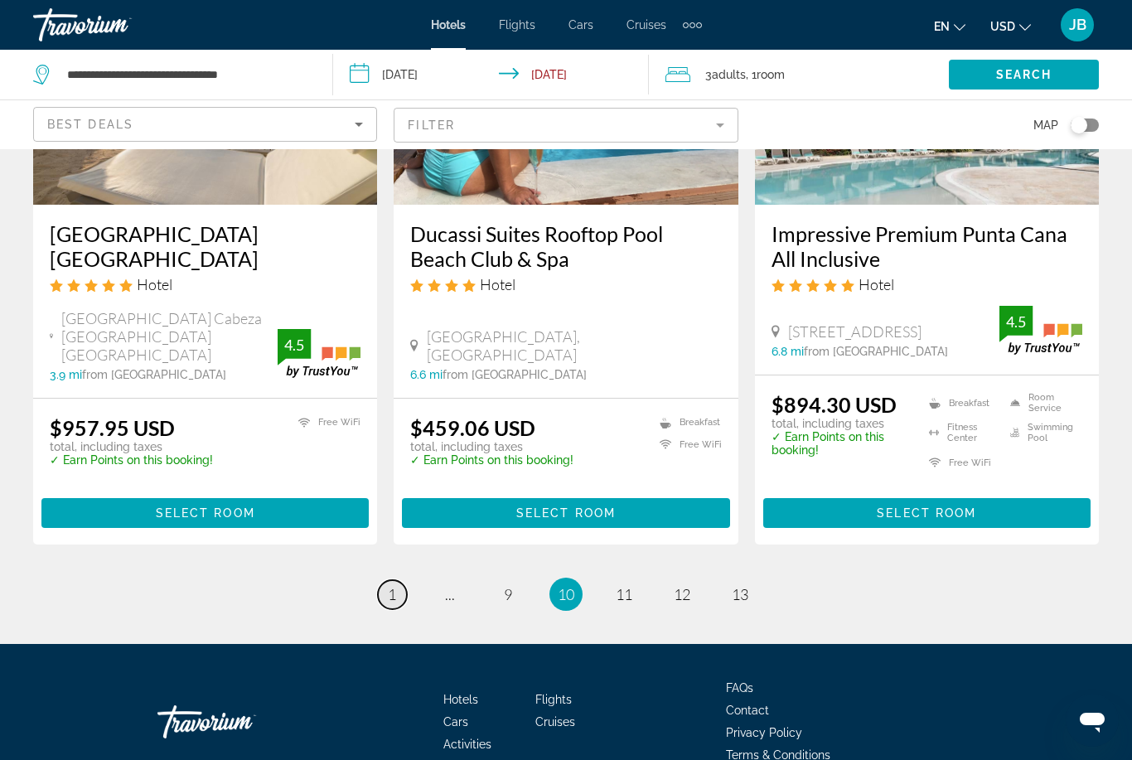
click at [385, 580] on link "page 1" at bounding box center [392, 594] width 29 height 29
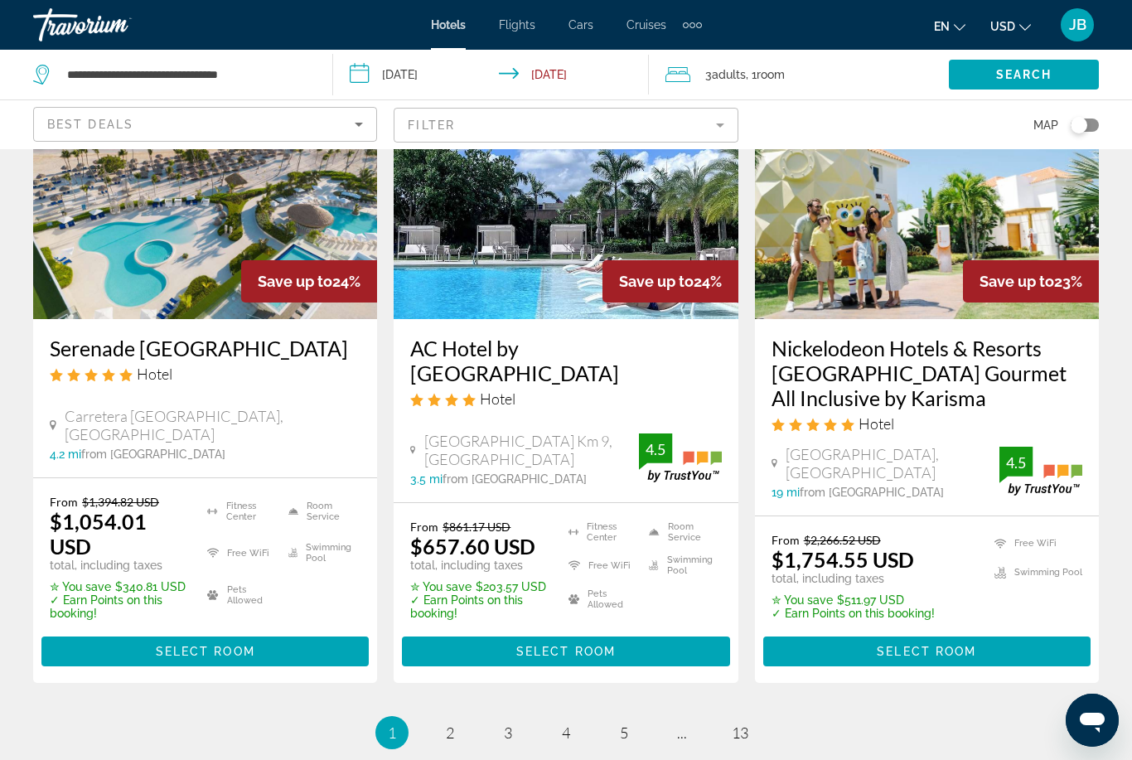
scroll to position [2337, 0]
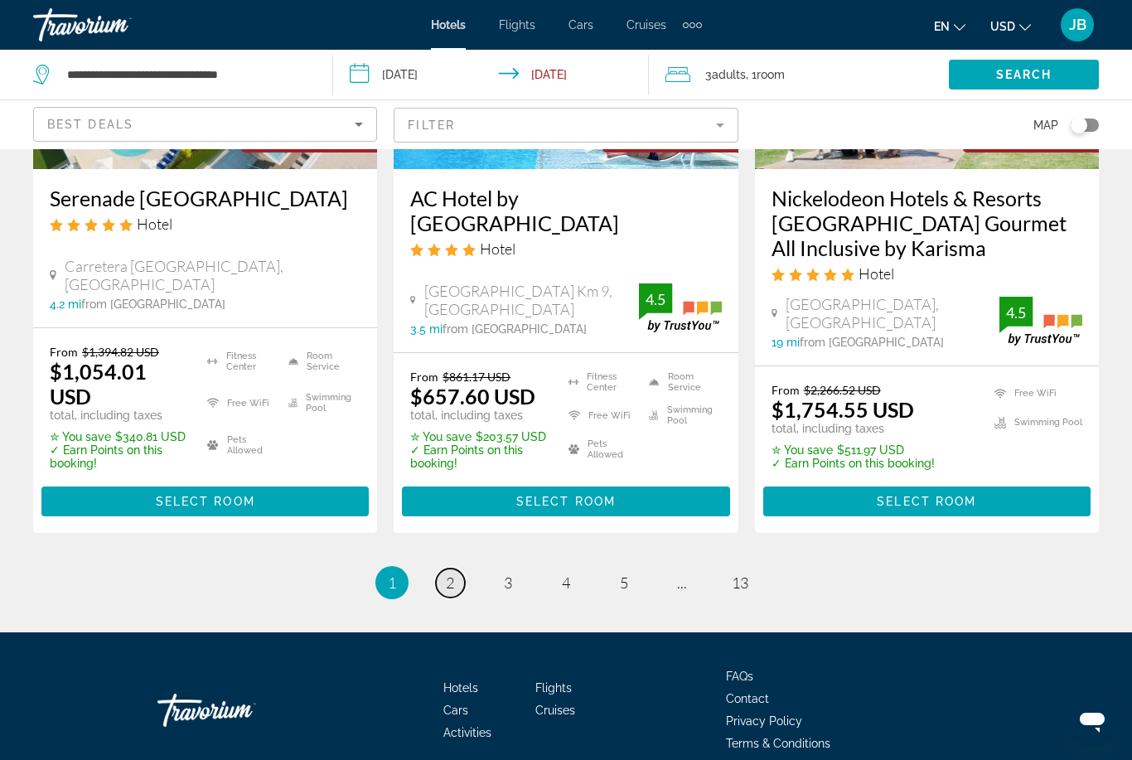
click at [443, 573] on link "page 2" at bounding box center [450, 583] width 29 height 29
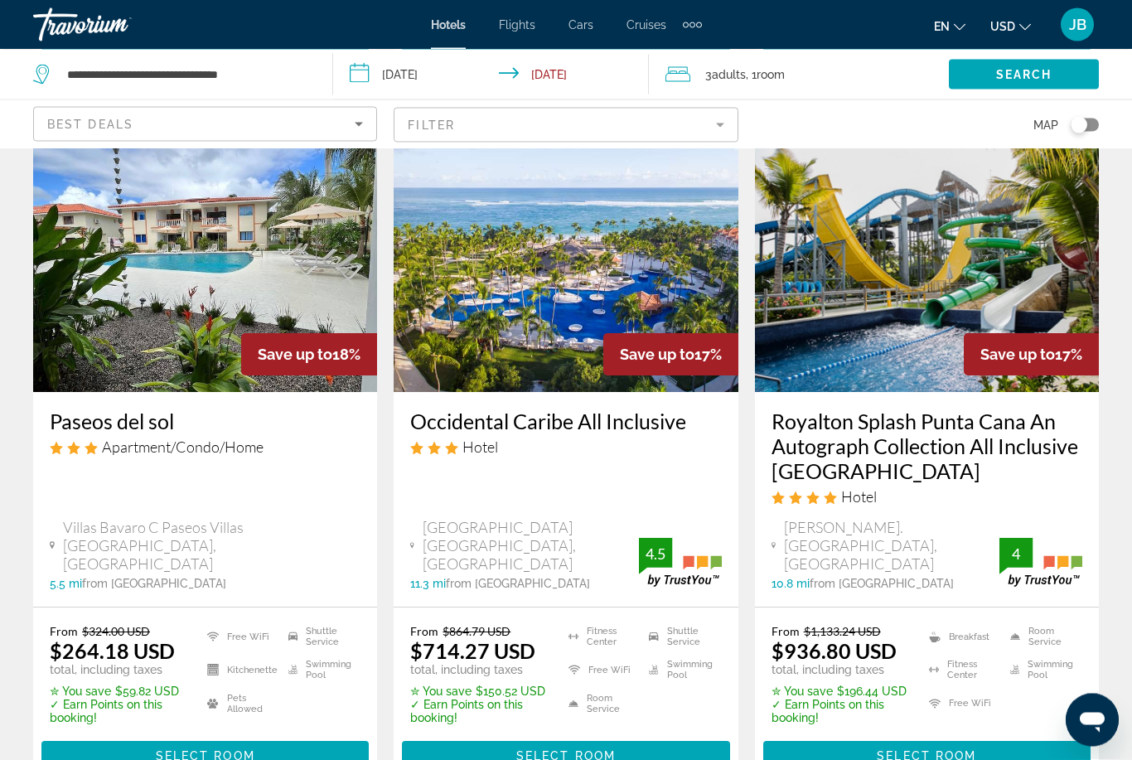
scroll to position [1426, 0]
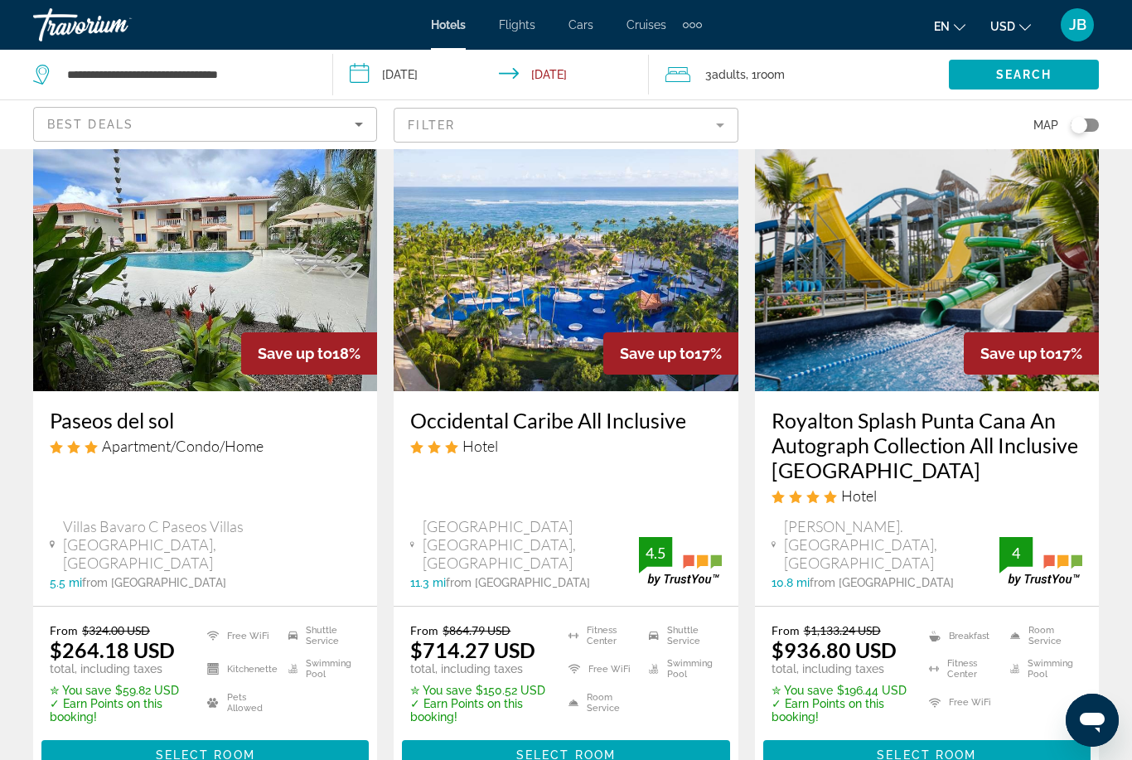
click at [839, 426] on h3 "Royalton Splash Punta Cana An Autograph Collection All Inclusive [GEOGRAPHIC_DA…" at bounding box center [927, 445] width 311 height 75
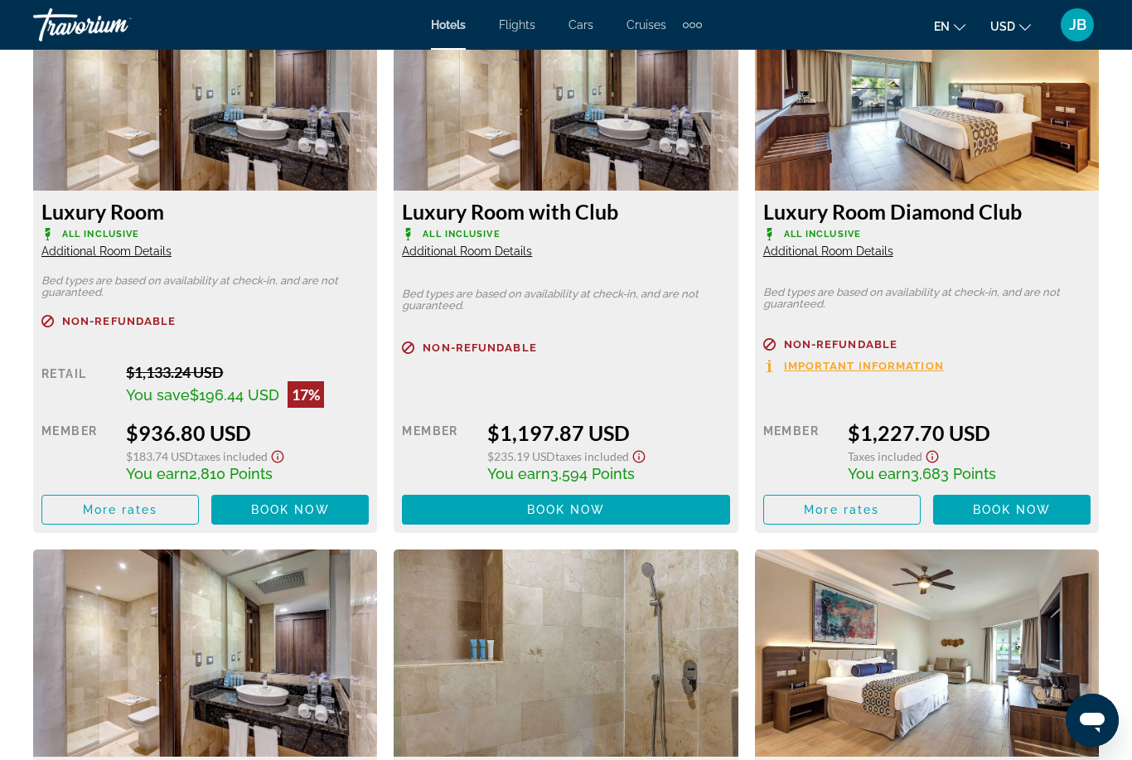
scroll to position [2650, 0]
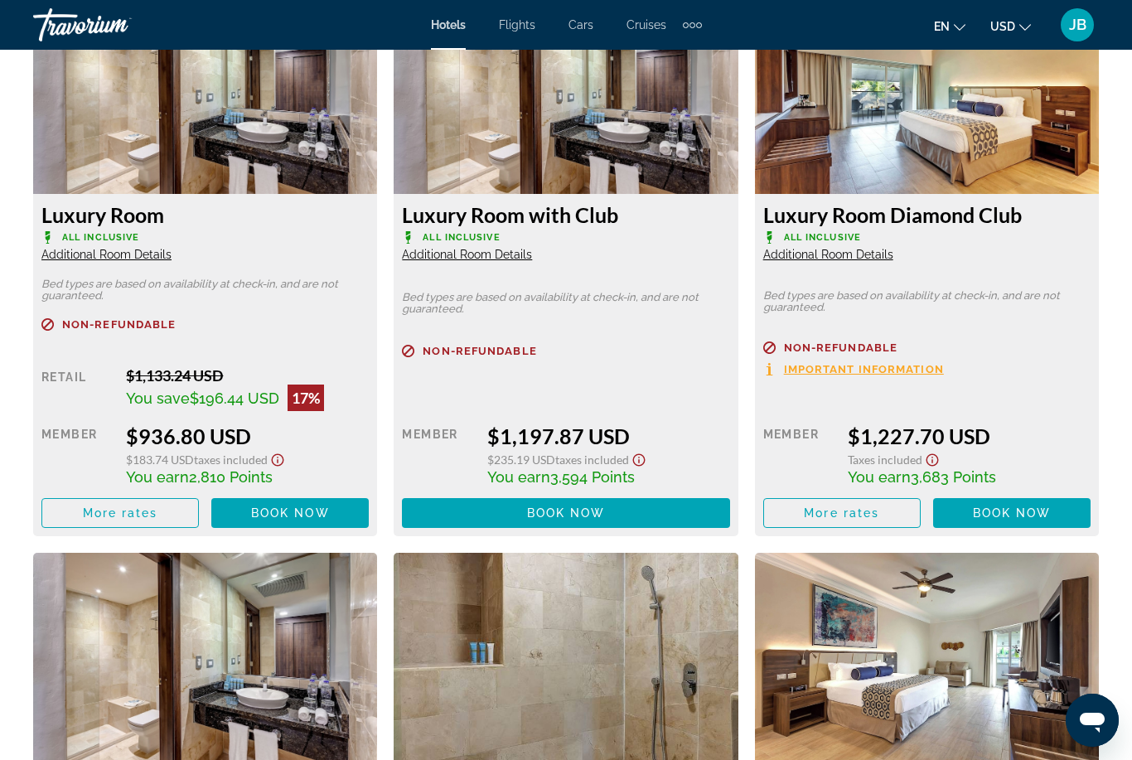
click at [415, 260] on span "Additional Room Details" at bounding box center [467, 254] width 130 height 13
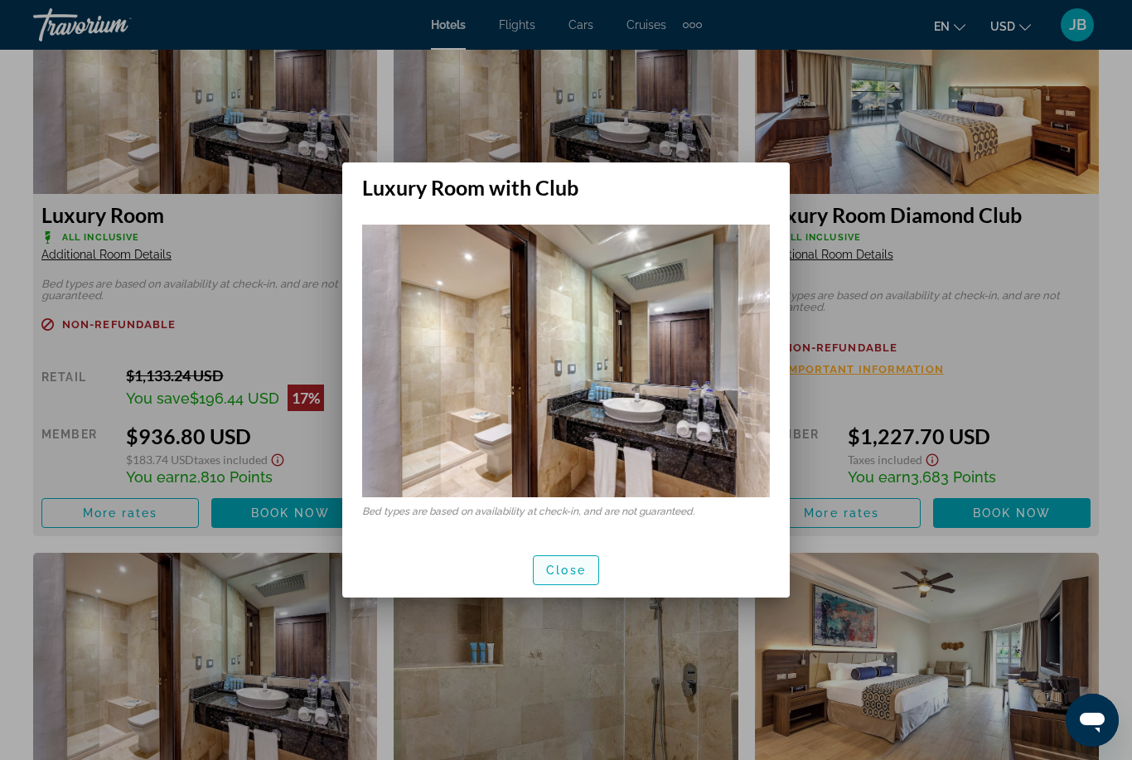
click at [555, 581] on span "button" at bounding box center [566, 570] width 65 height 40
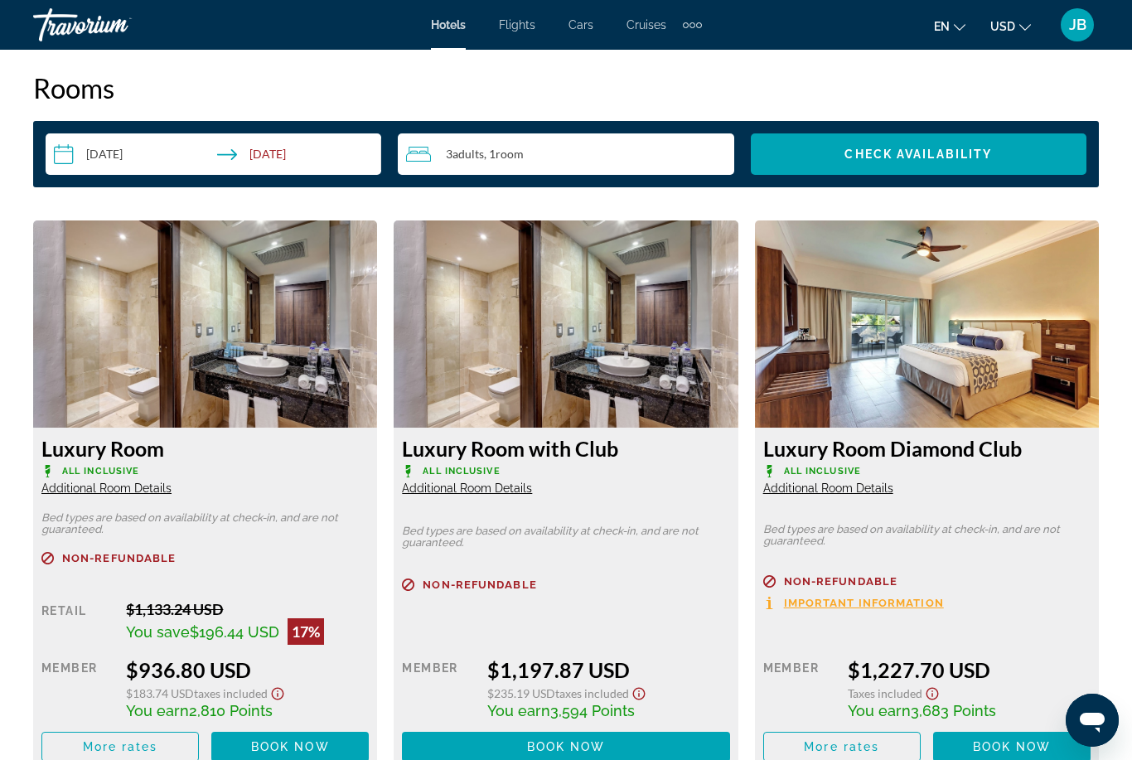
scroll to position [2415, 0]
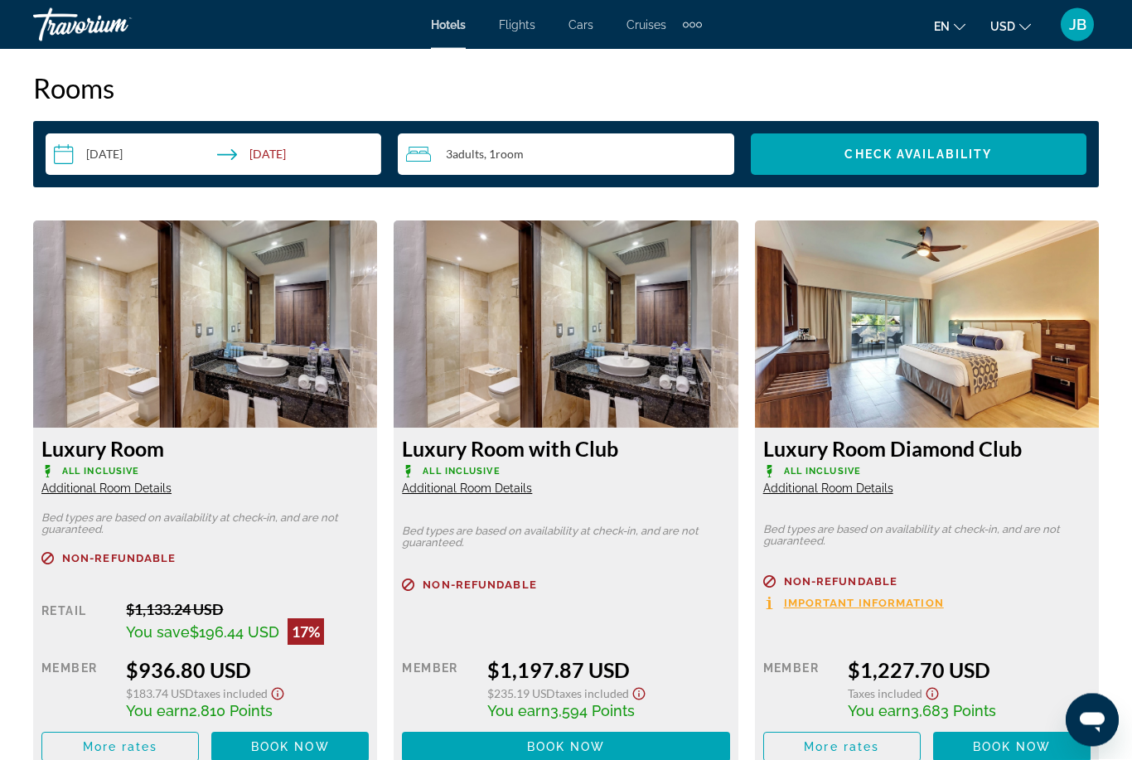
click at [453, 155] on span "3 Adult Adults" at bounding box center [465, 154] width 38 height 13
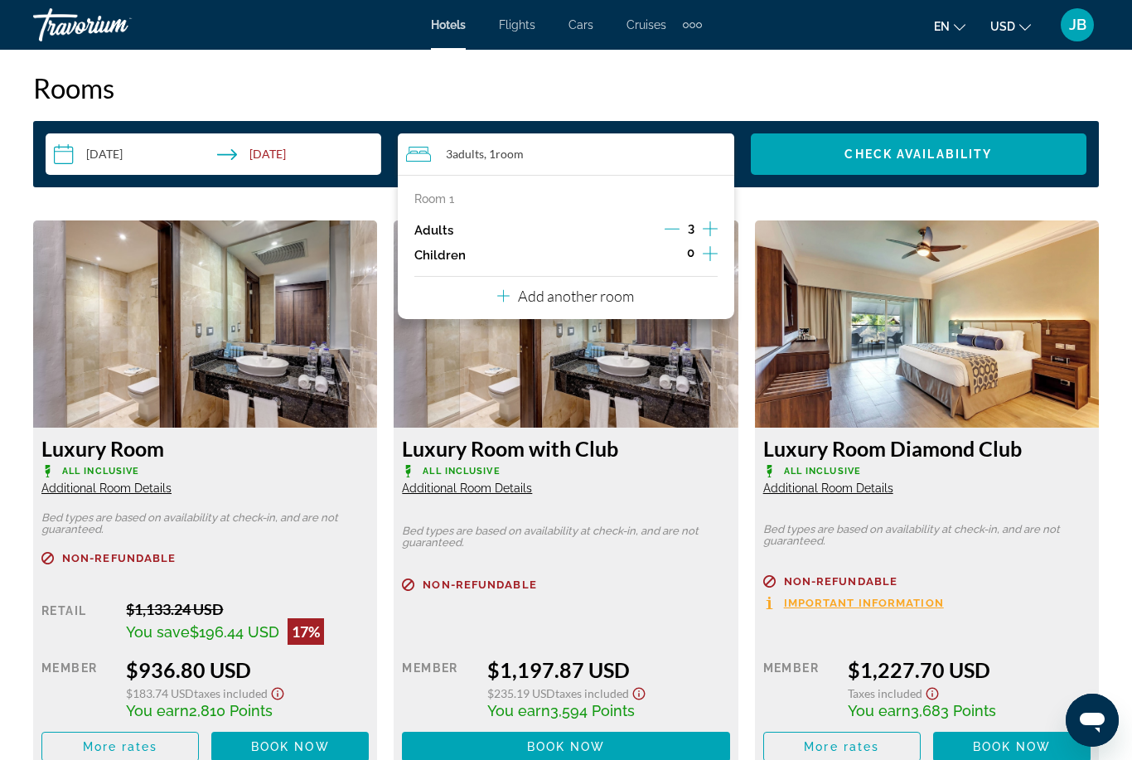
click at [542, 290] on p "Add another room" at bounding box center [576, 296] width 116 height 18
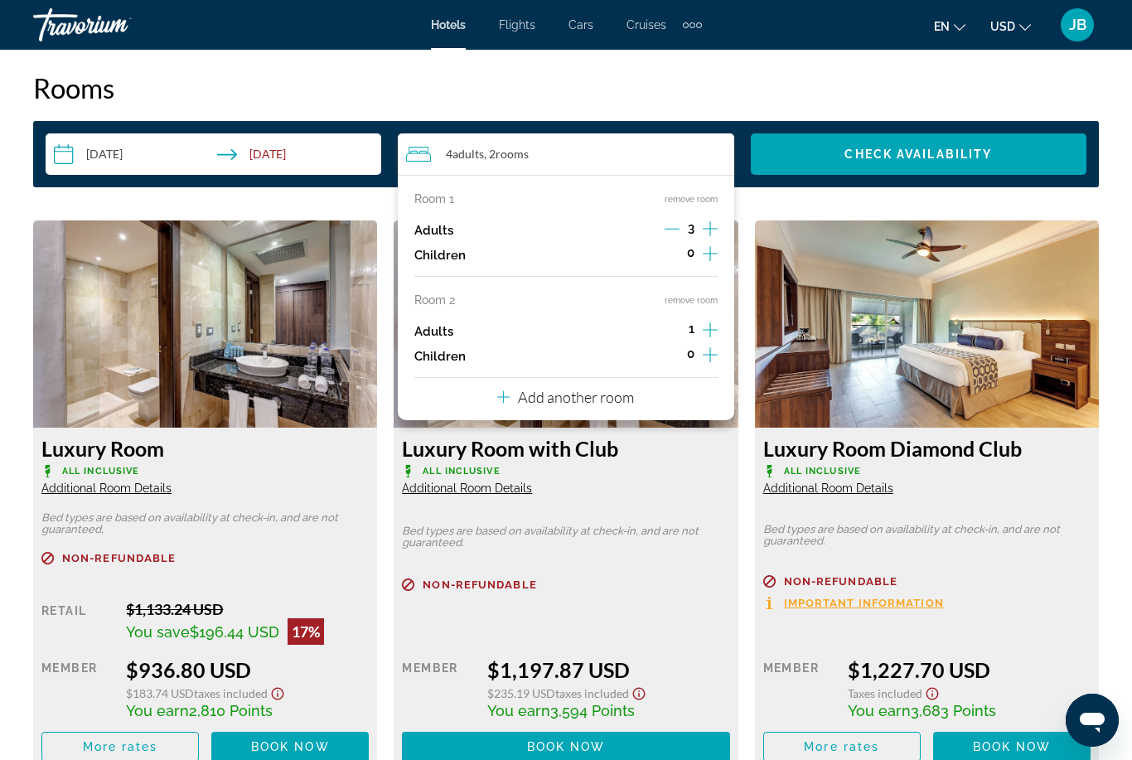
click at [656, 223] on div "Adults 3" at bounding box center [565, 230] width 303 height 25
click at [659, 230] on div "Adults 3" at bounding box center [565, 230] width 303 height 25
click at [672, 235] on icon "Decrement adults" at bounding box center [672, 228] width 15 height 15
click at [824, 172] on span "Search widget" at bounding box center [919, 154] width 336 height 40
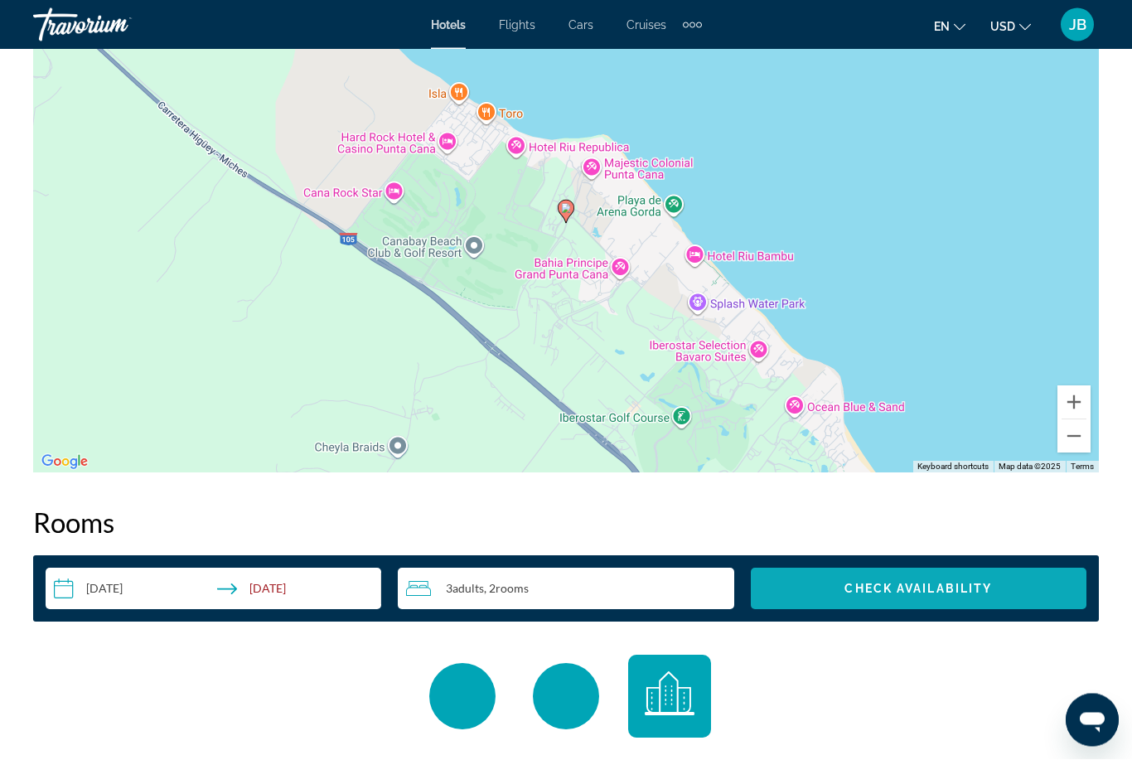
scroll to position [1982, 0]
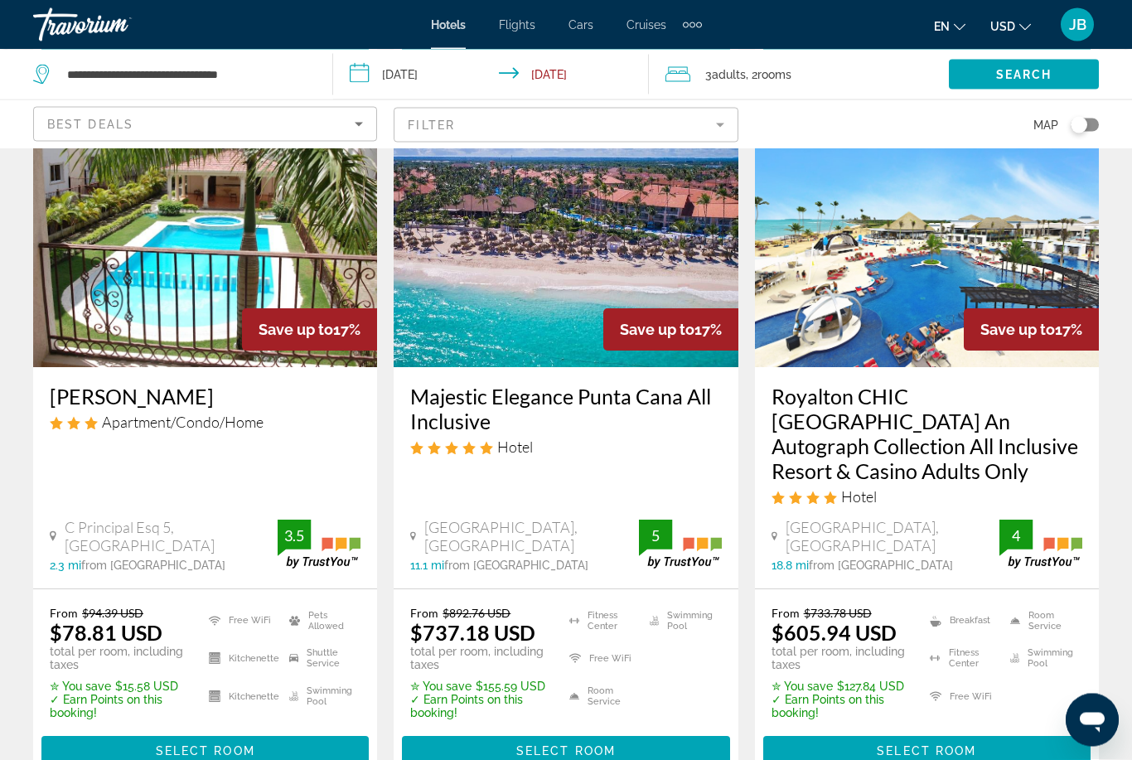
scroll to position [2158, 0]
click at [822, 384] on h3 "Royalton CHIC [GEOGRAPHIC_DATA] An Autograph Collection All Inclusive Resort & …" at bounding box center [927, 433] width 311 height 99
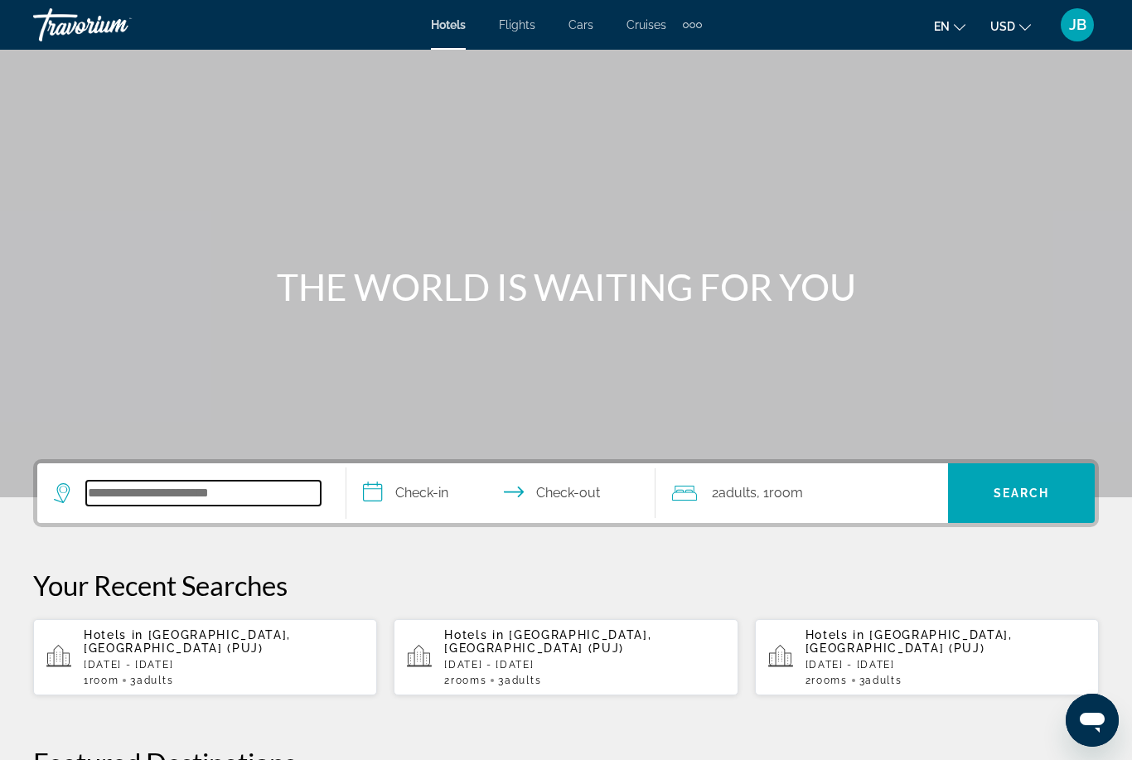
click at [159, 498] on input "Search widget" at bounding box center [203, 493] width 235 height 25
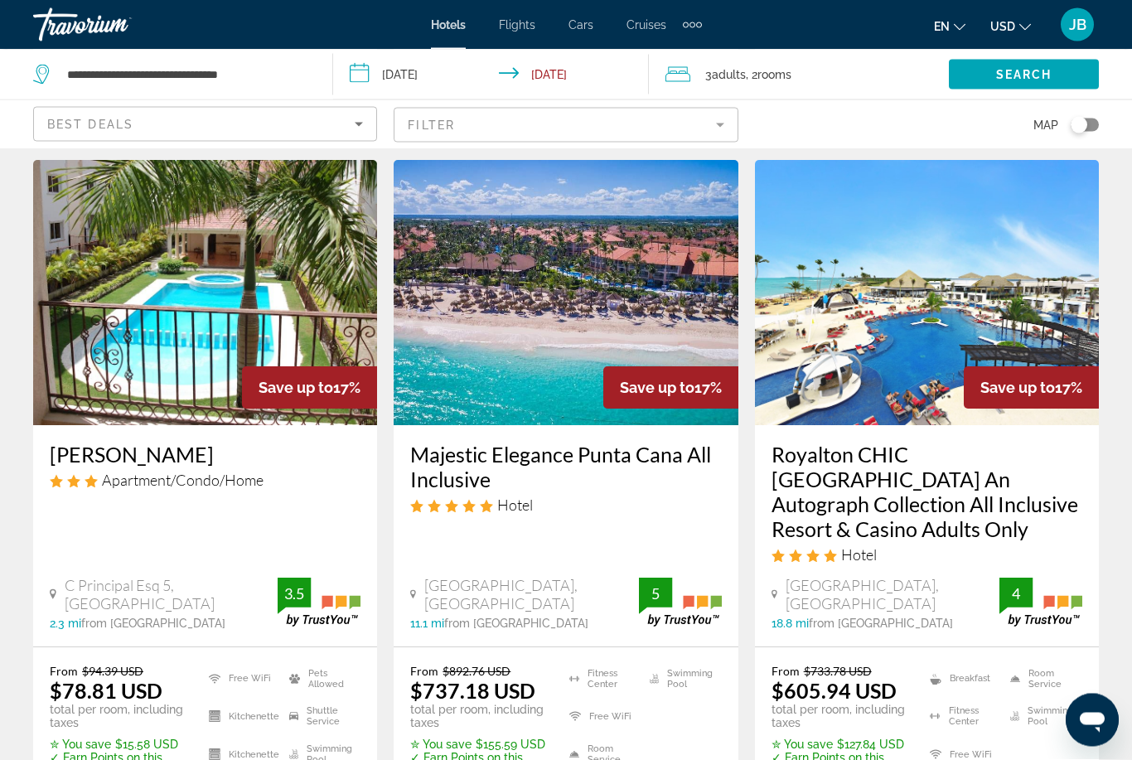
click at [831, 453] on h3 "Royalton CHIC [GEOGRAPHIC_DATA] An Autograph Collection All Inclusive Resort & …" at bounding box center [927, 492] width 311 height 99
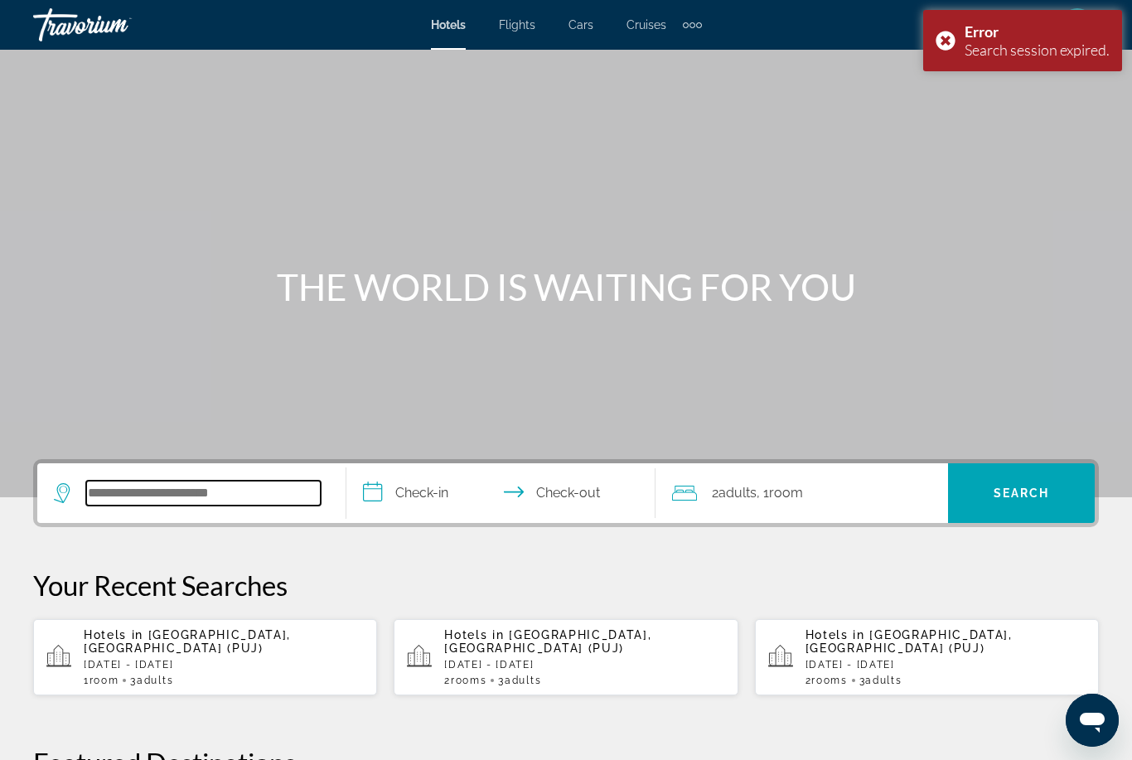
click at [134, 493] on input "Search widget" at bounding box center [203, 493] width 235 height 25
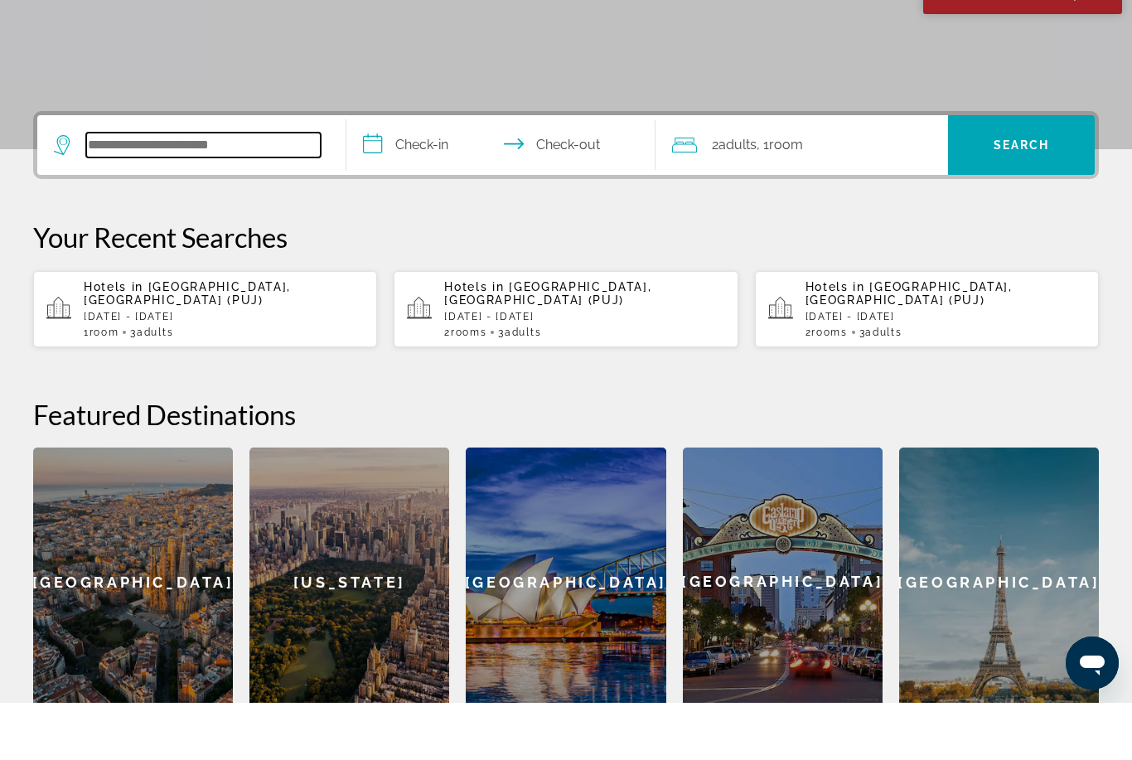
scroll to position [348, 0]
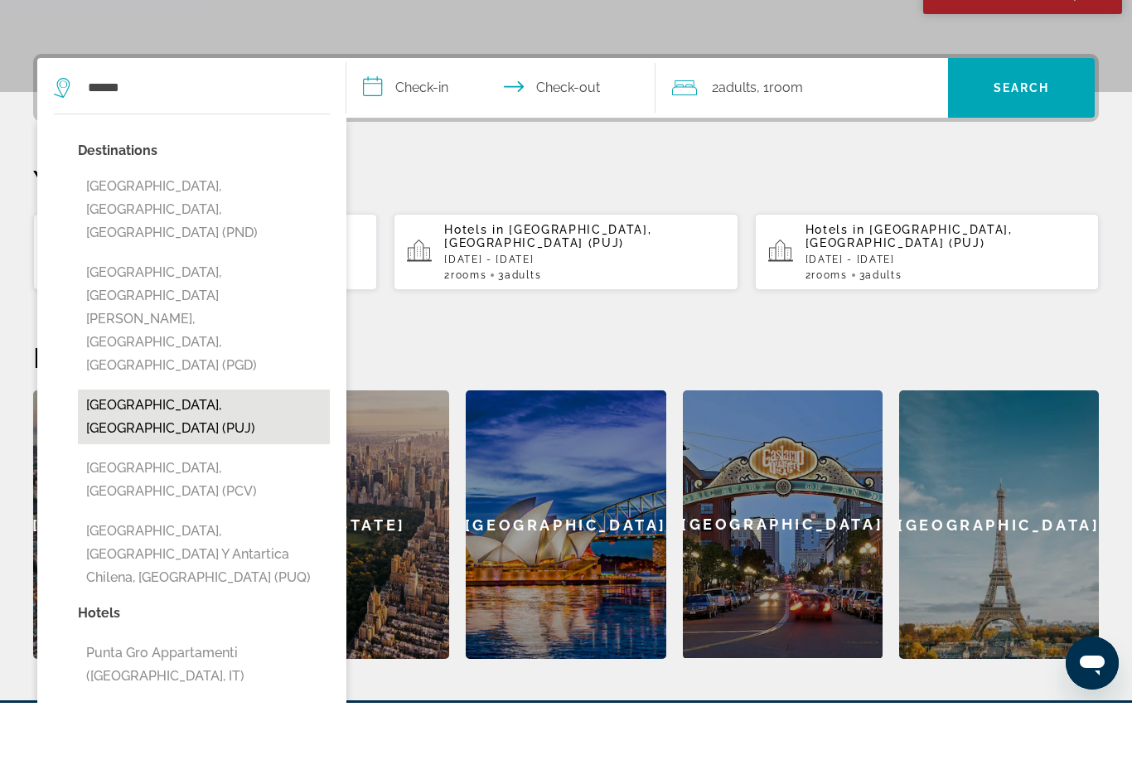
click at [102, 447] on button "[GEOGRAPHIC_DATA], [GEOGRAPHIC_DATA] (PUJ)" at bounding box center [204, 474] width 252 height 55
type input "**********"
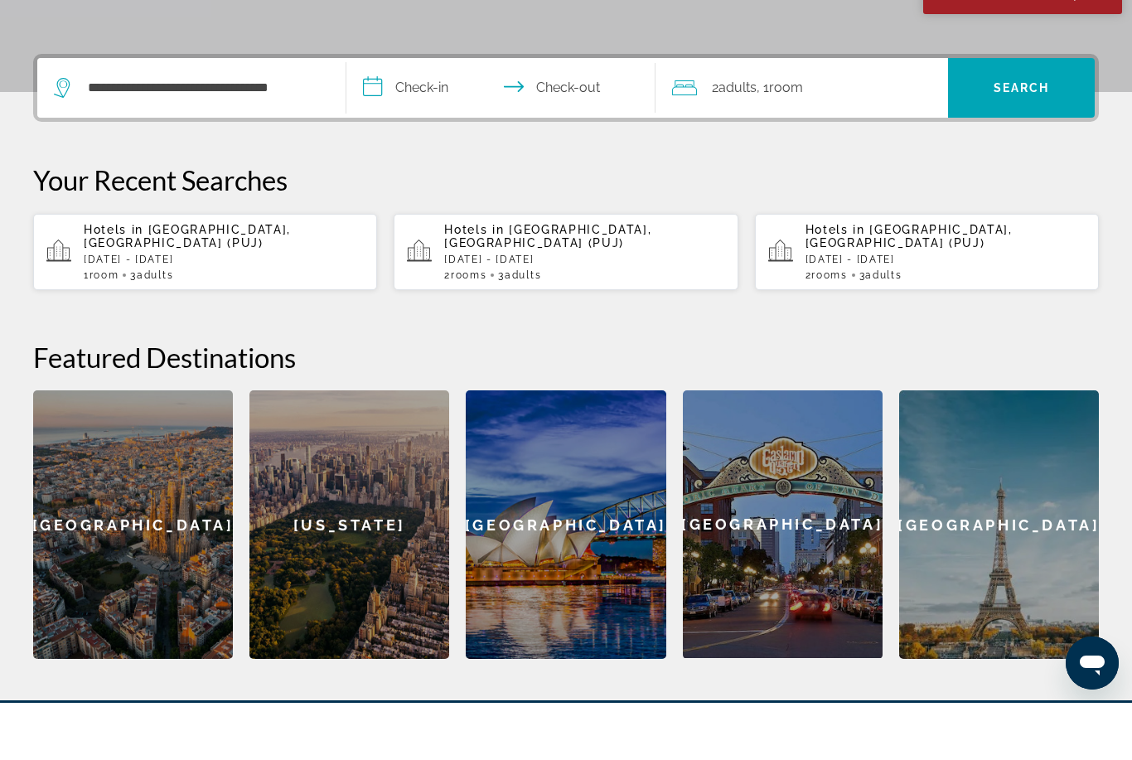
click at [421, 115] on input "**********" at bounding box center [504, 147] width 316 height 65
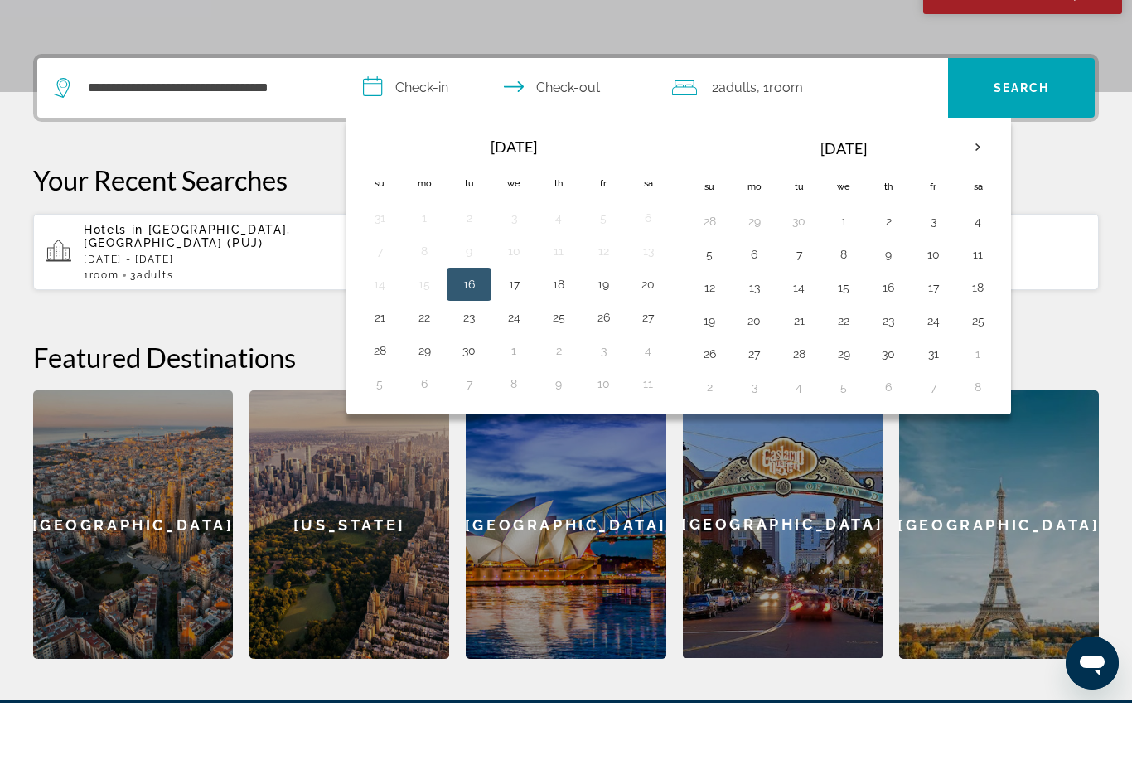
scroll to position [405, 0]
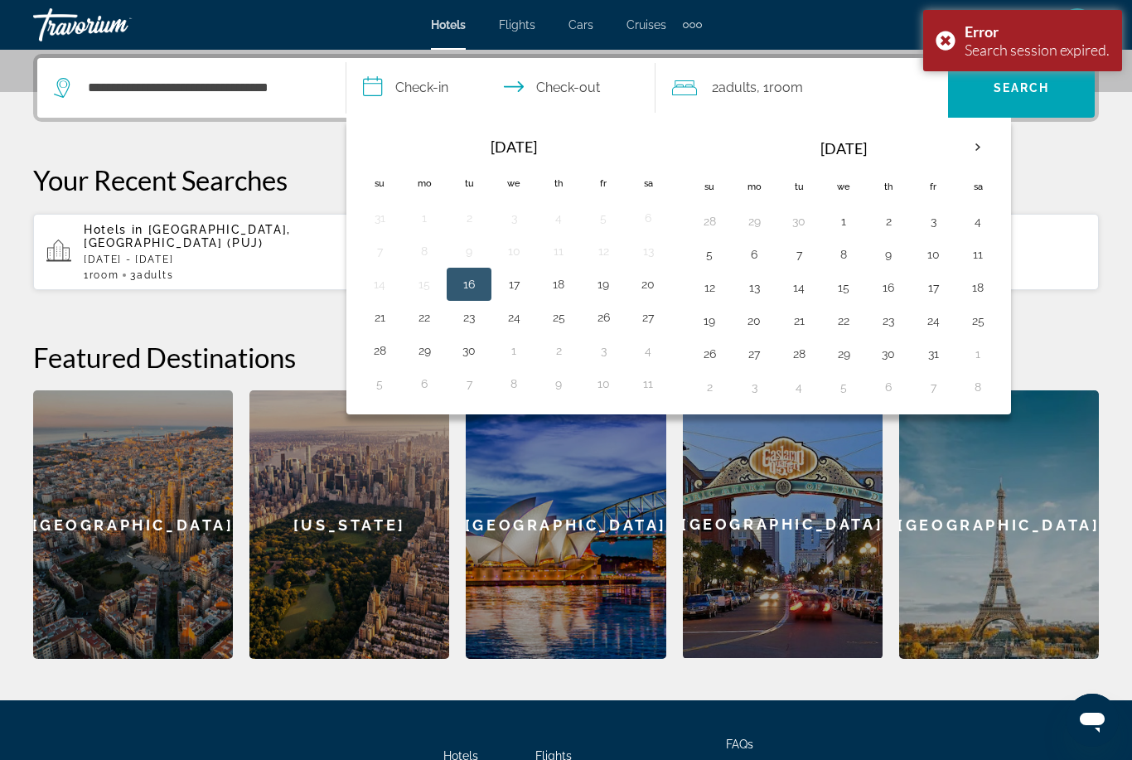
click at [468, 289] on button "16" at bounding box center [469, 284] width 27 height 23
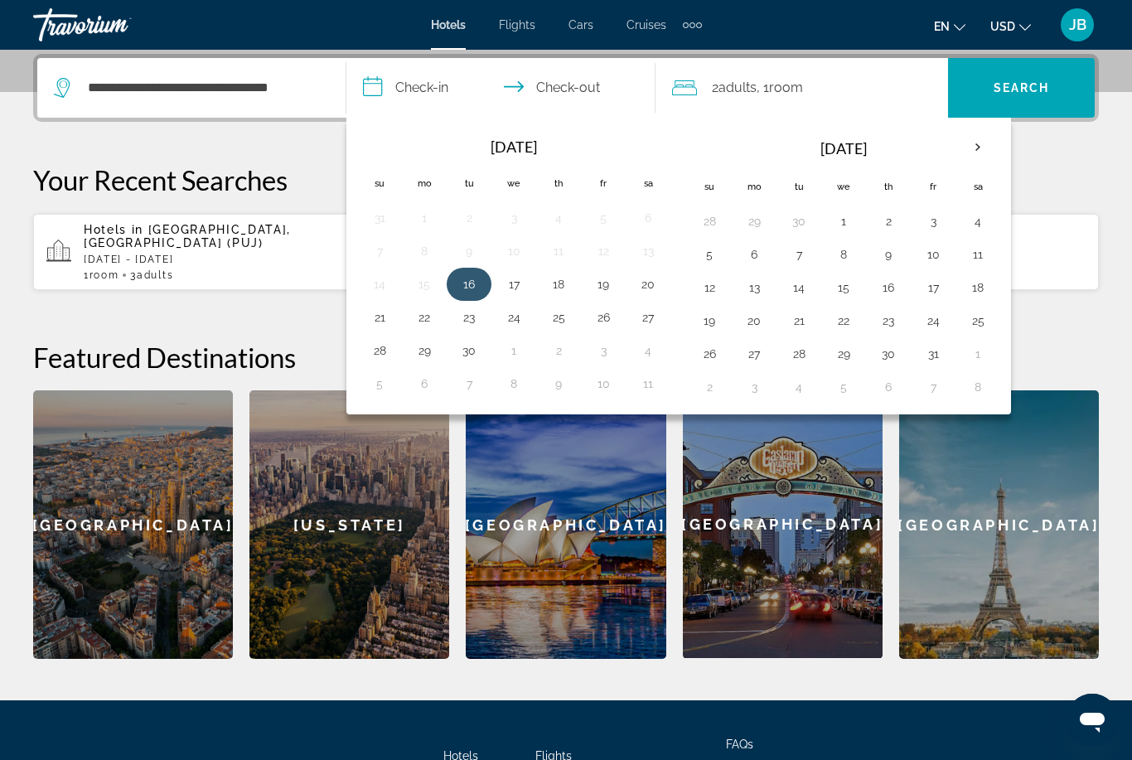
click at [463, 282] on button "16" at bounding box center [469, 284] width 27 height 23
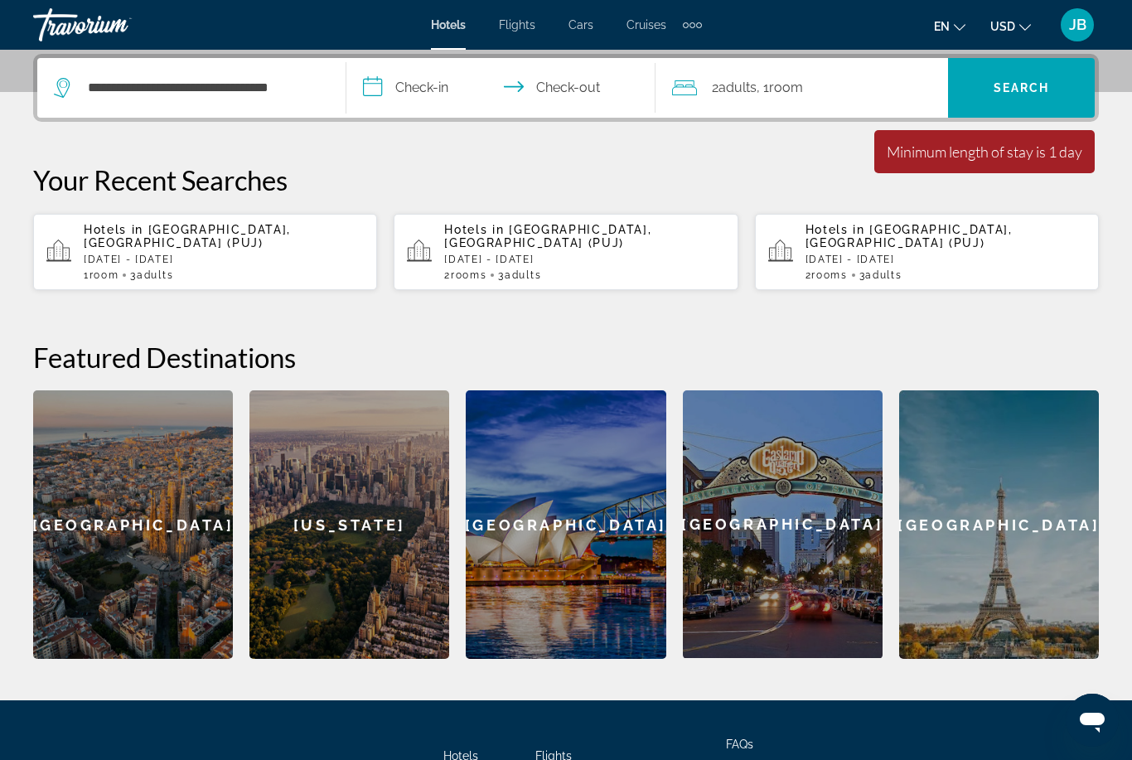
click at [395, 89] on input "**********" at bounding box center [504, 90] width 316 height 65
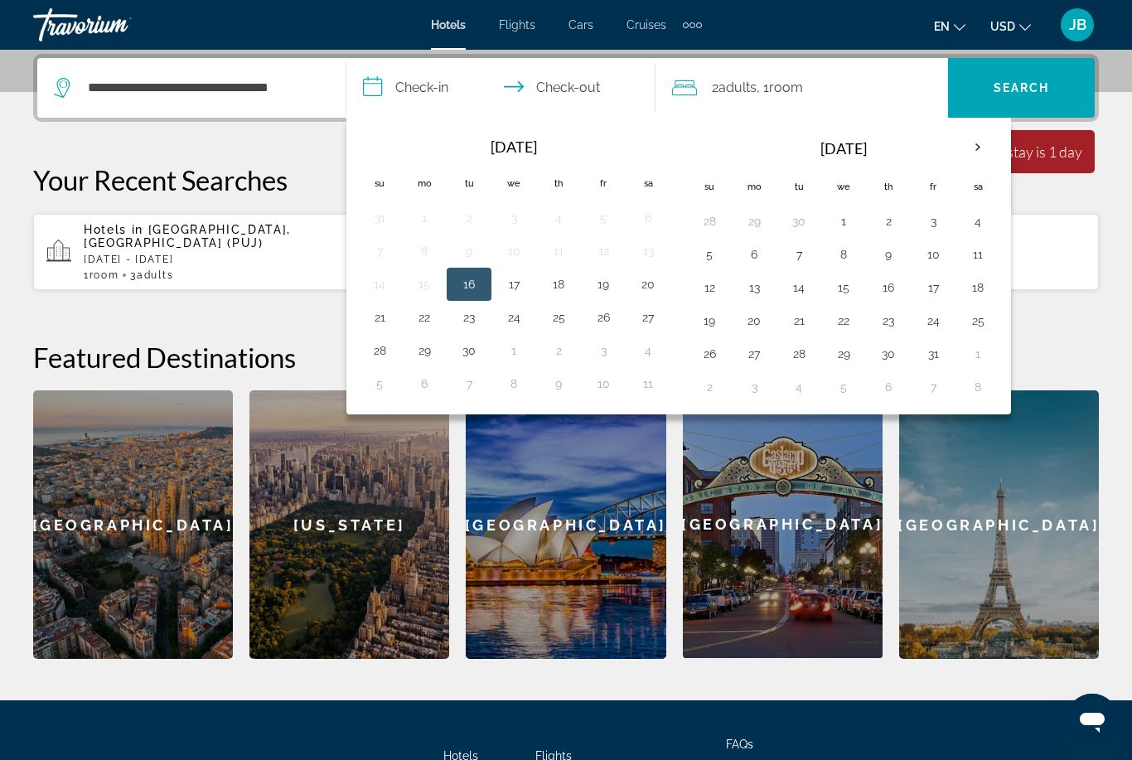
click at [462, 288] on button "16" at bounding box center [469, 284] width 27 height 23
click at [637, 285] on button "20" at bounding box center [648, 284] width 27 height 23
type input "**********"
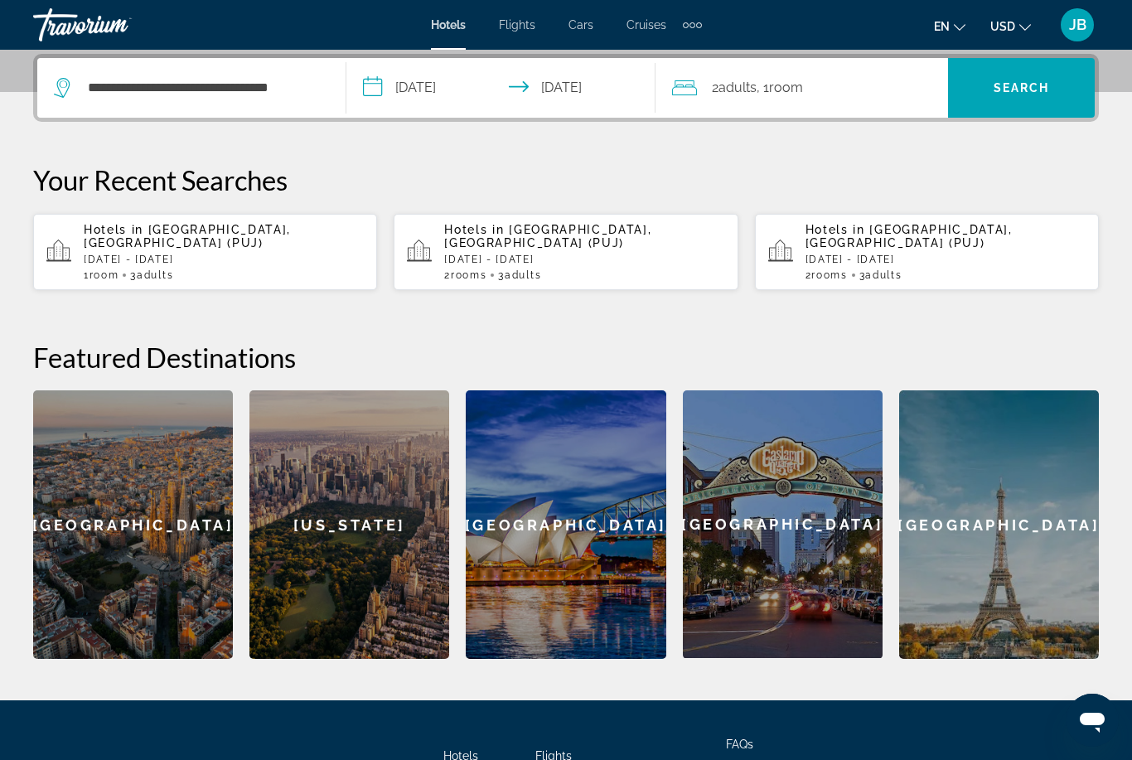
click at [810, 92] on div "2 Adult Adults , 1 Room rooms" at bounding box center [810, 87] width 276 height 23
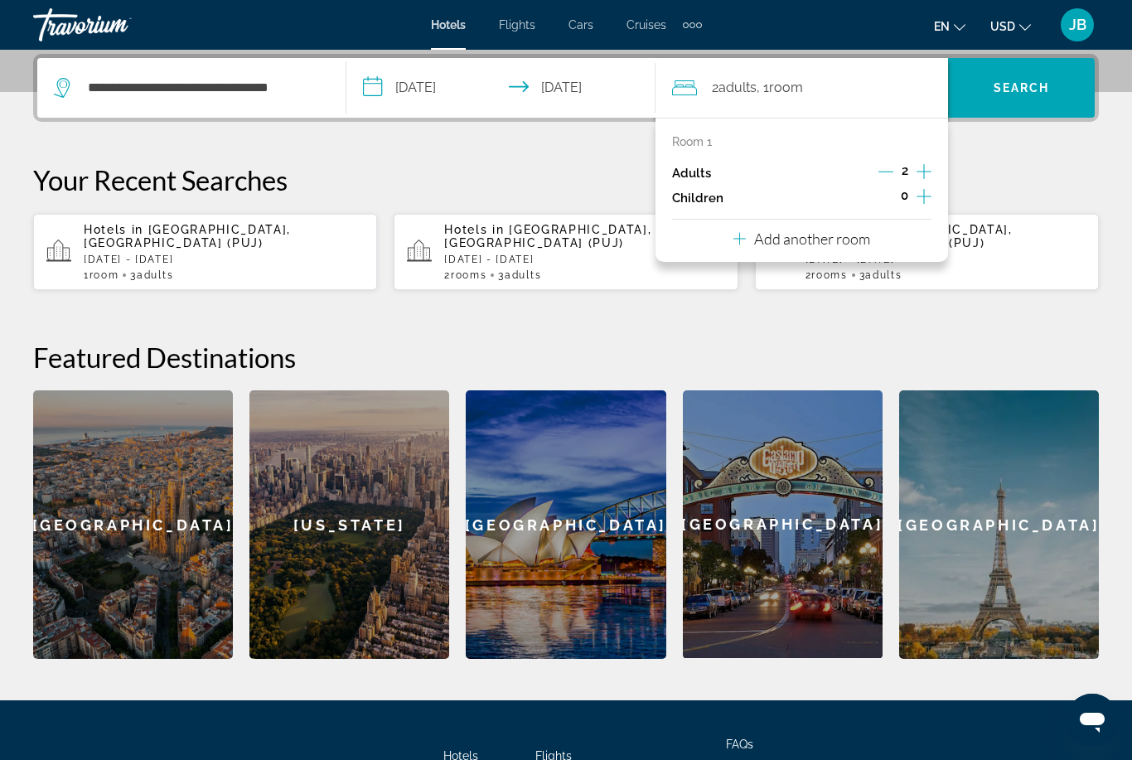
click at [763, 233] on p "Add another room" at bounding box center [812, 239] width 116 height 18
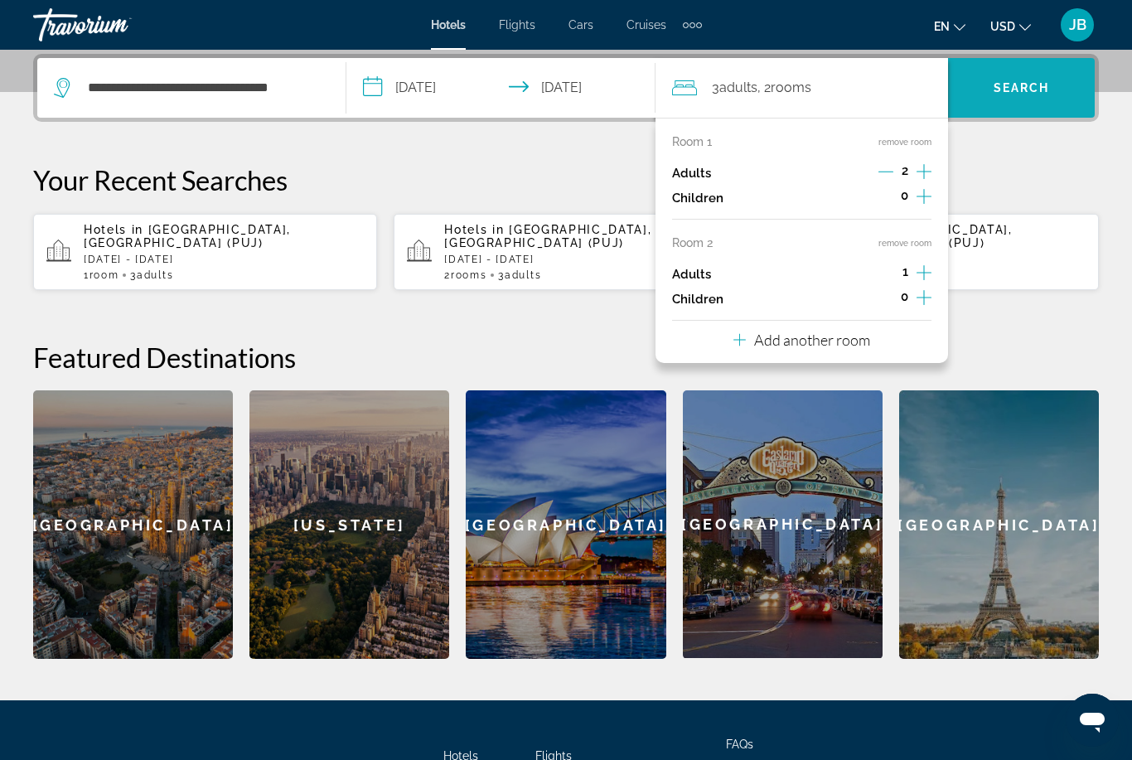
click at [1002, 92] on span "Search" at bounding box center [1022, 87] width 56 height 13
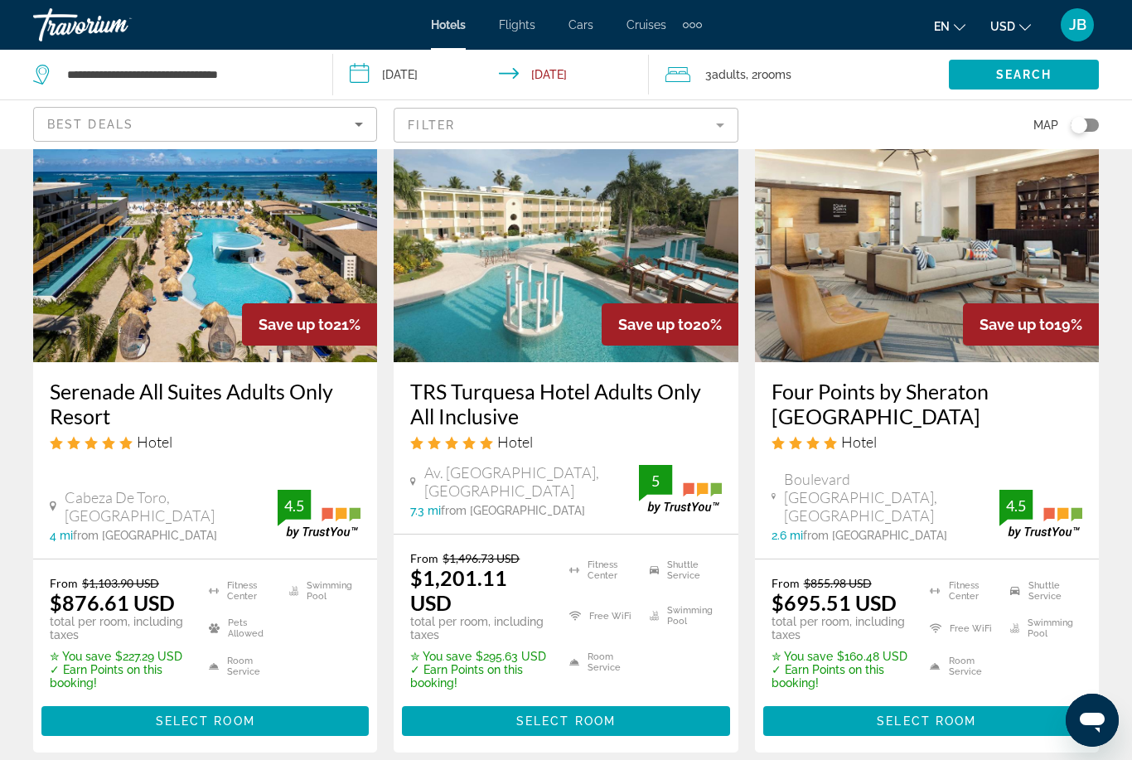
scroll to position [2348, 0]
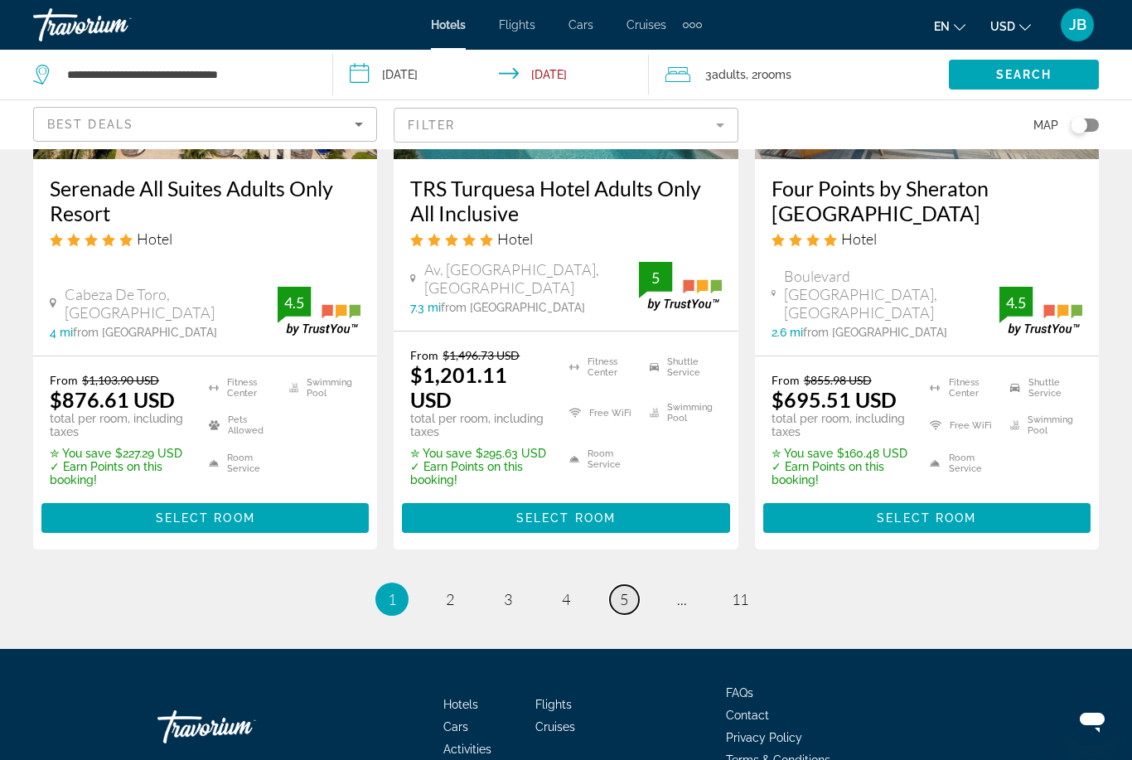
click at [616, 585] on link "page 5" at bounding box center [624, 599] width 29 height 29
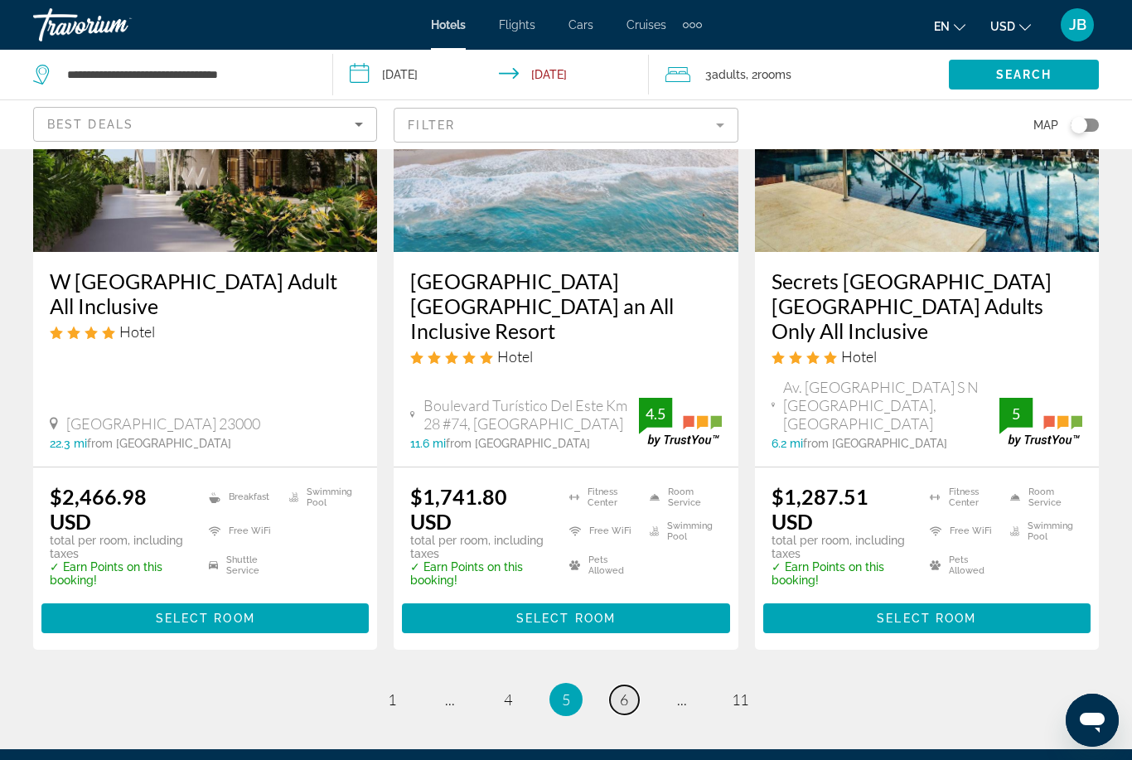
scroll to position [2141, 0]
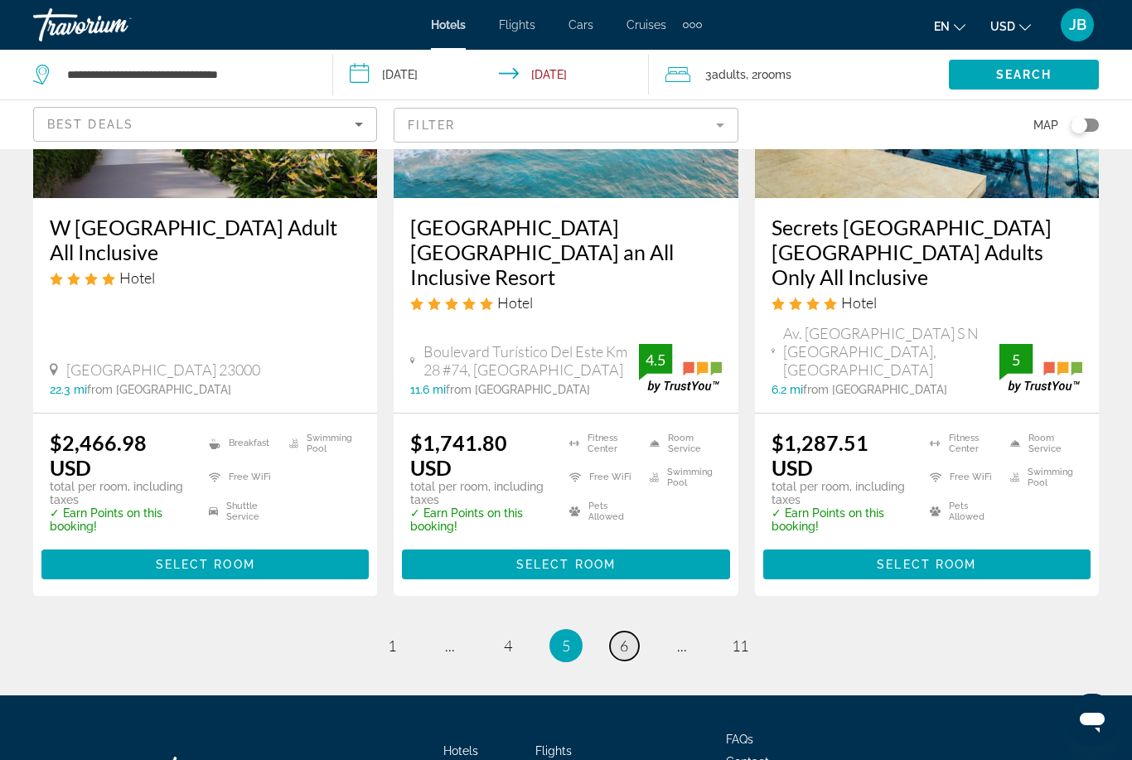
click at [620, 637] on span "6" at bounding box center [624, 646] width 8 height 18
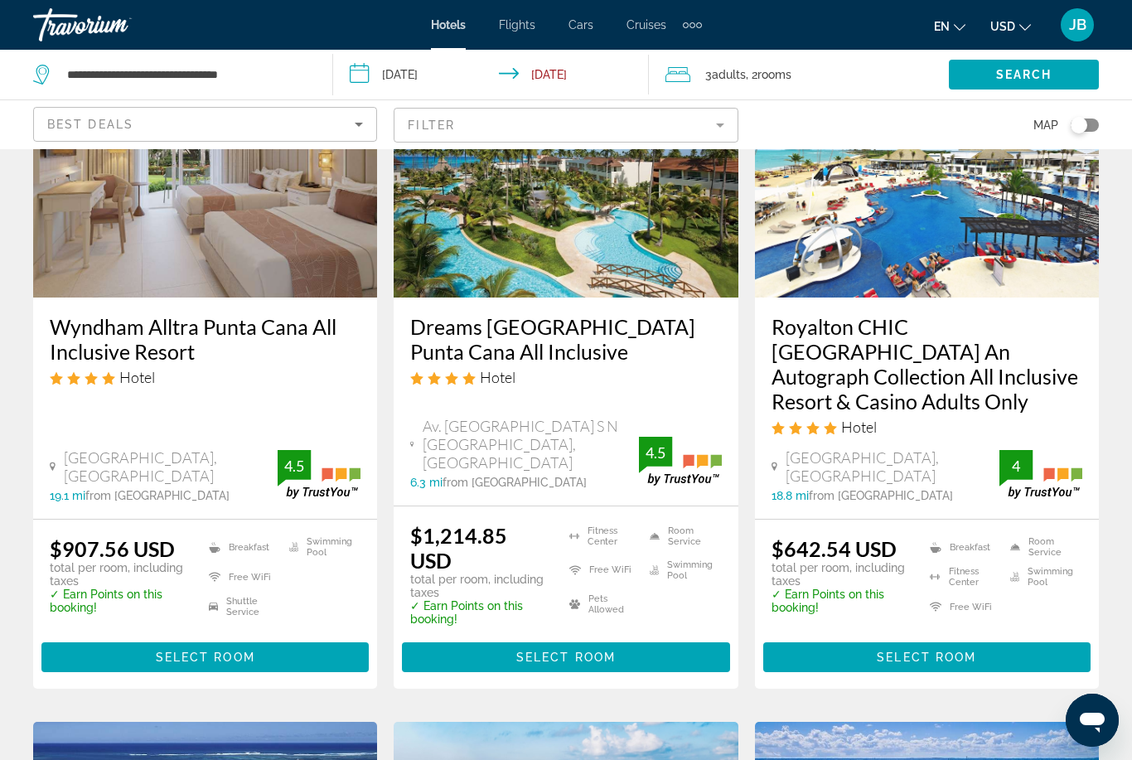
scroll to position [1545, 0]
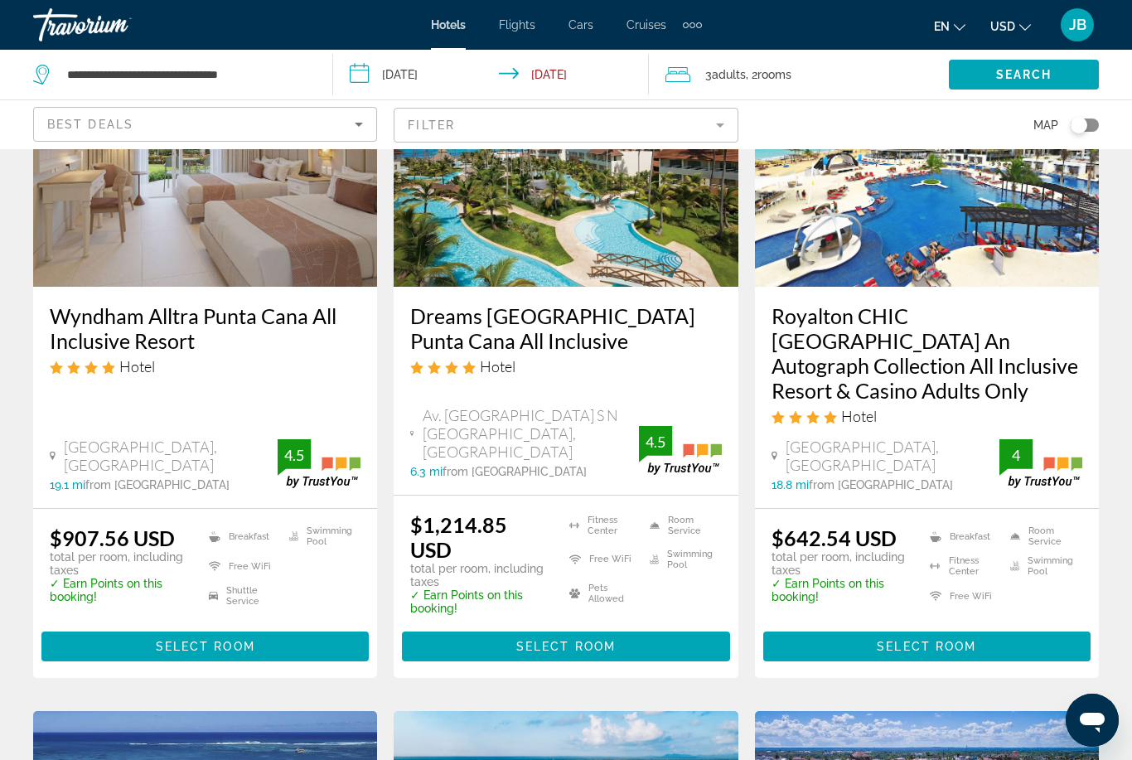
click at [792, 304] on h3 "Royalton CHIC [GEOGRAPHIC_DATA] An Autograph Collection All Inclusive Resort & …" at bounding box center [927, 352] width 311 height 99
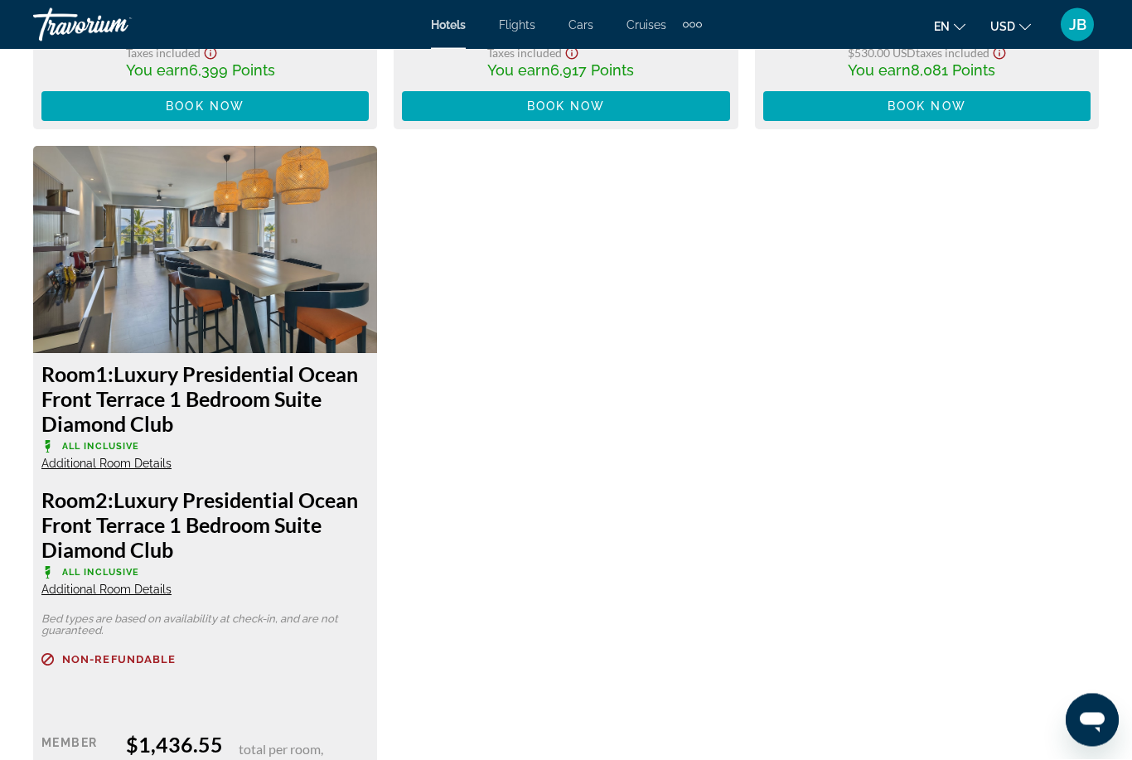
scroll to position [3872, 0]
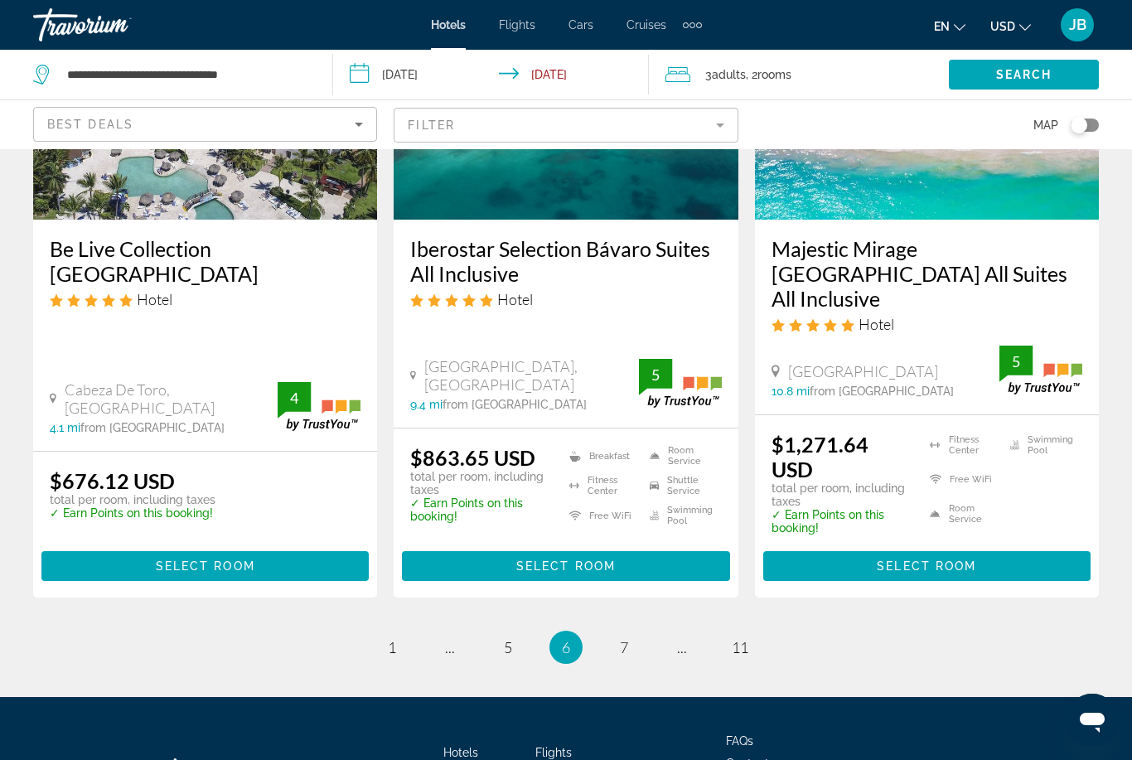
scroll to position [2303, 0]
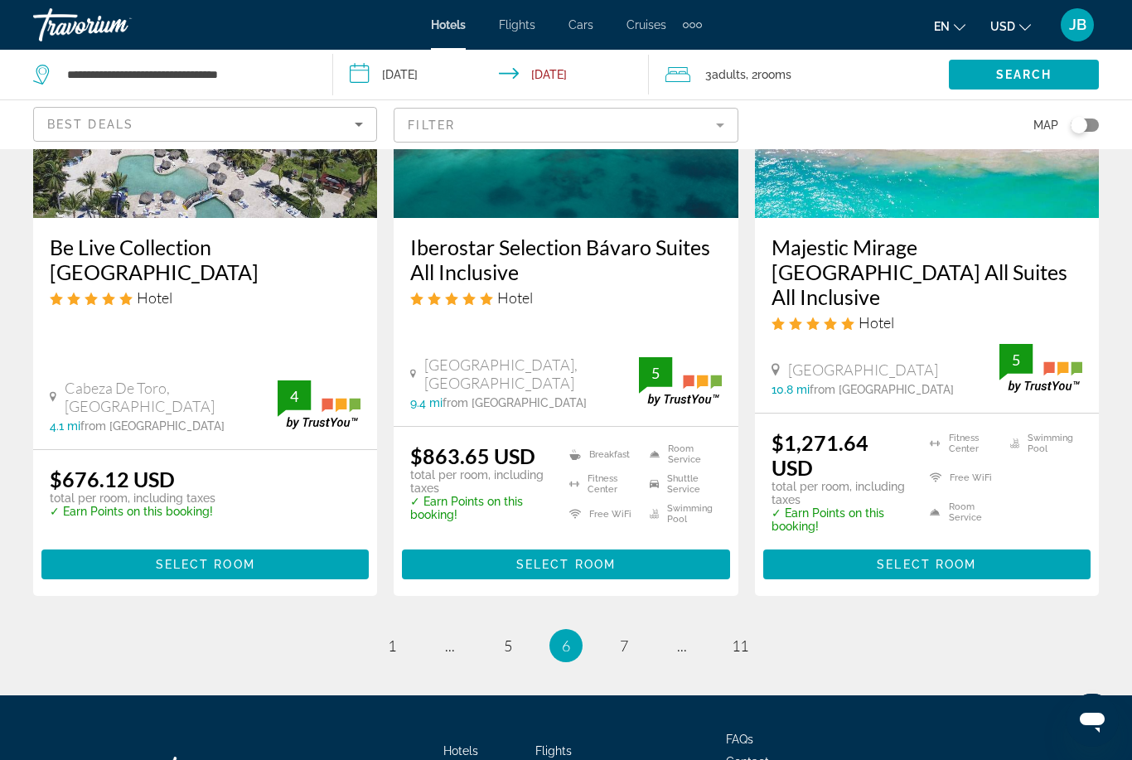
click at [608, 629] on ul "6 / 11 page 1 page ... page 5 You're on page 6 page 7 page ... page 11" at bounding box center [566, 645] width 1066 height 33
click at [608, 629] on li "page 7" at bounding box center [624, 645] width 33 height 33
click at [620, 632] on link "page 7" at bounding box center [624, 646] width 29 height 29
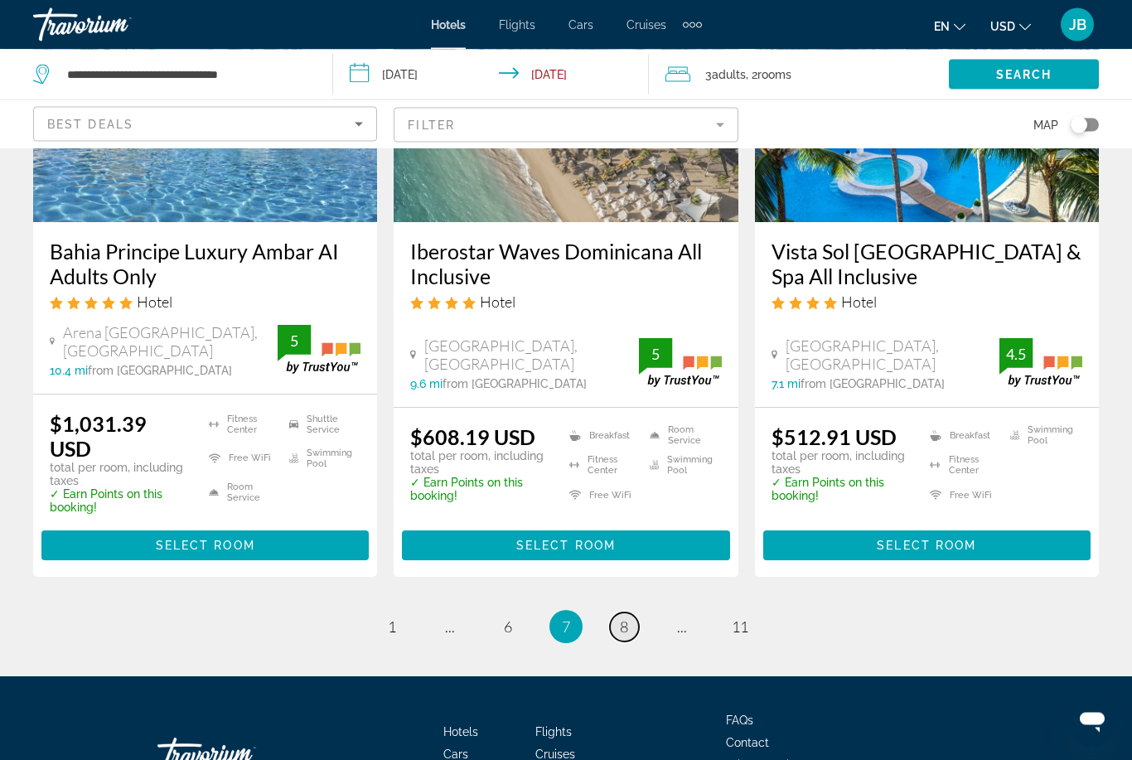
scroll to position [2250, 0]
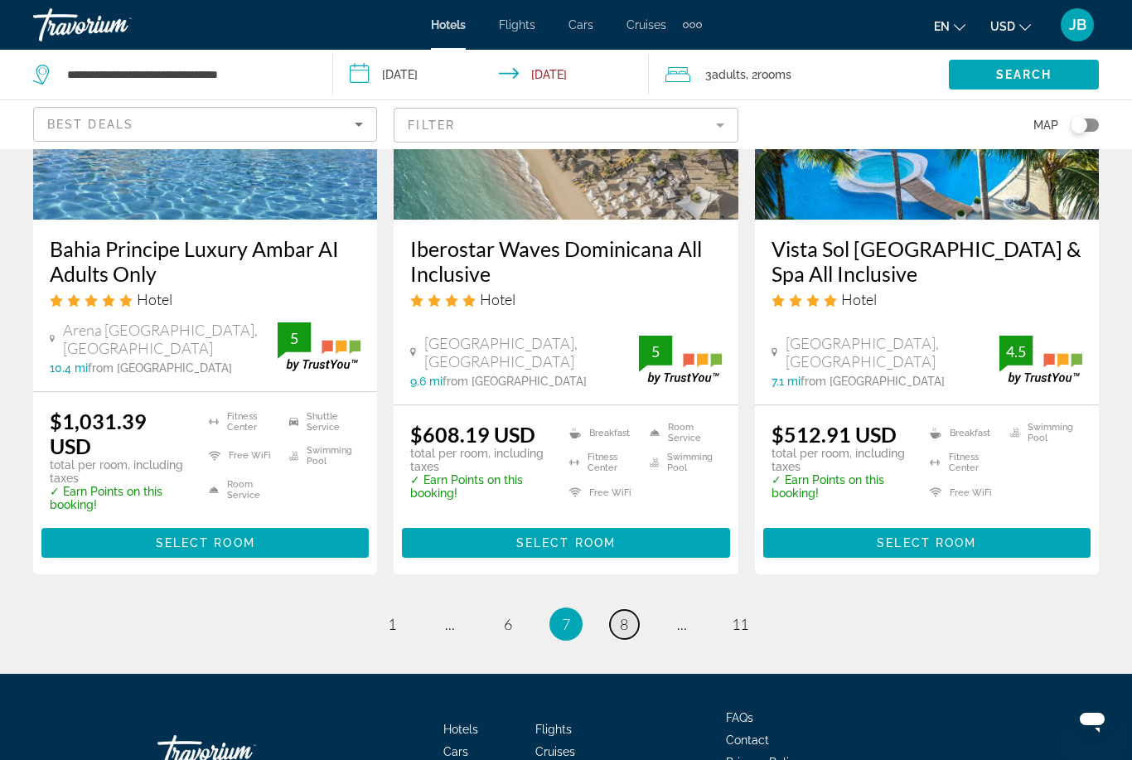
click at [634, 610] on link "page 8" at bounding box center [624, 624] width 29 height 29
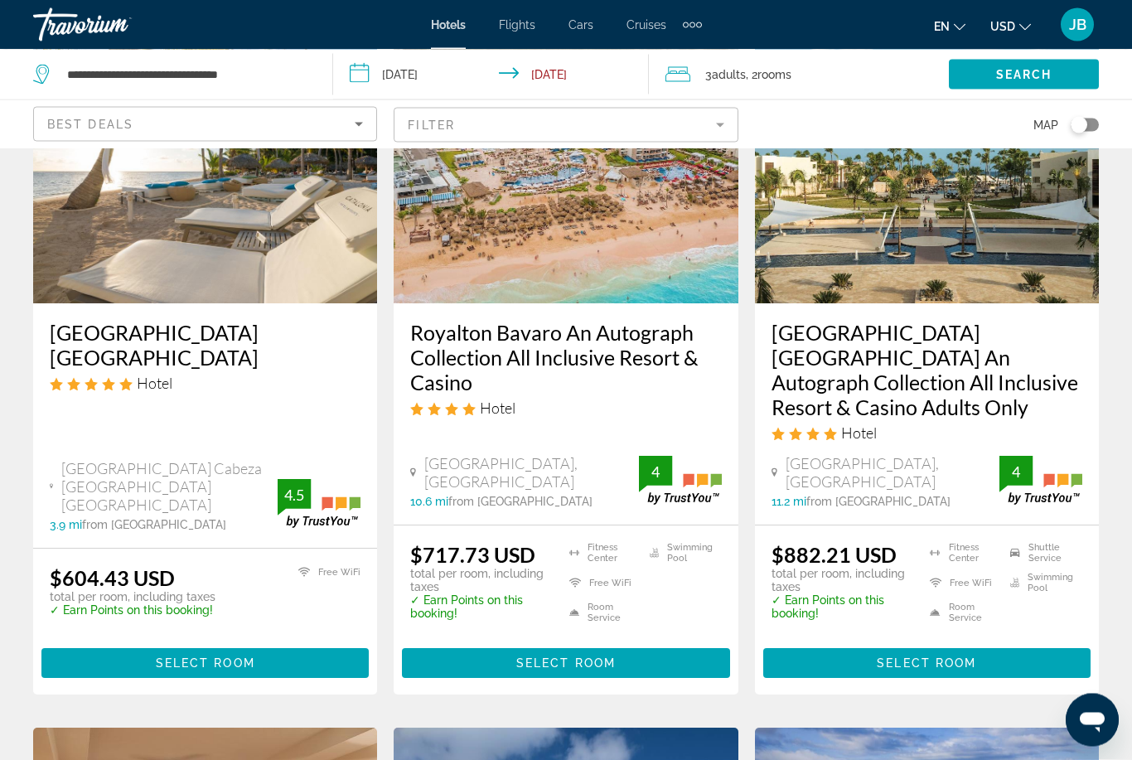
scroll to position [834, 0]
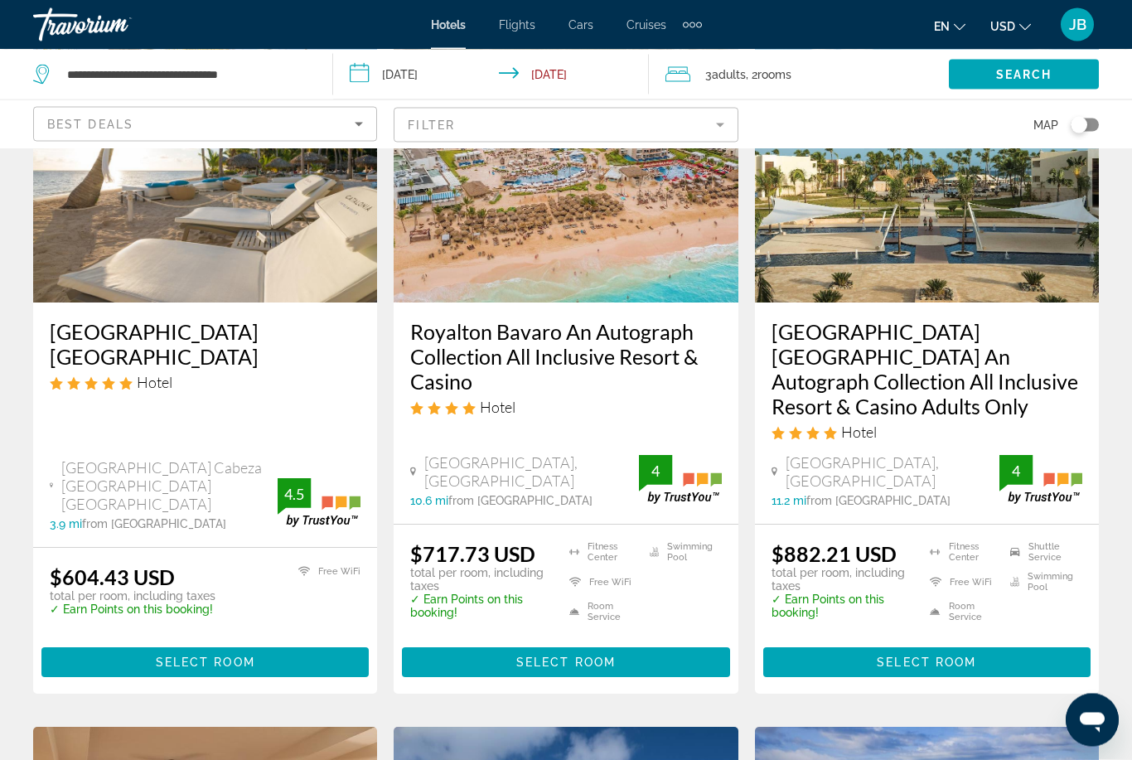
click at [543, 71] on input "**********" at bounding box center [494, 77] width 323 height 55
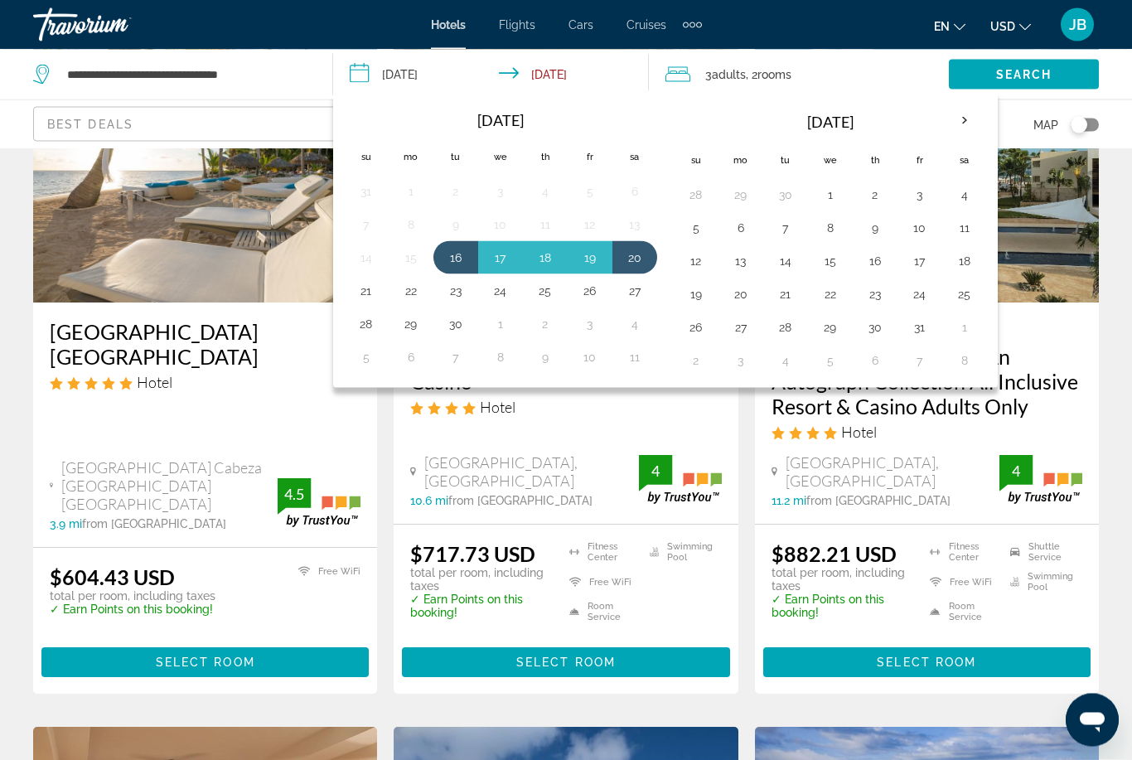
scroll to position [835, 0]
click at [596, 261] on button "19" at bounding box center [590, 257] width 27 height 23
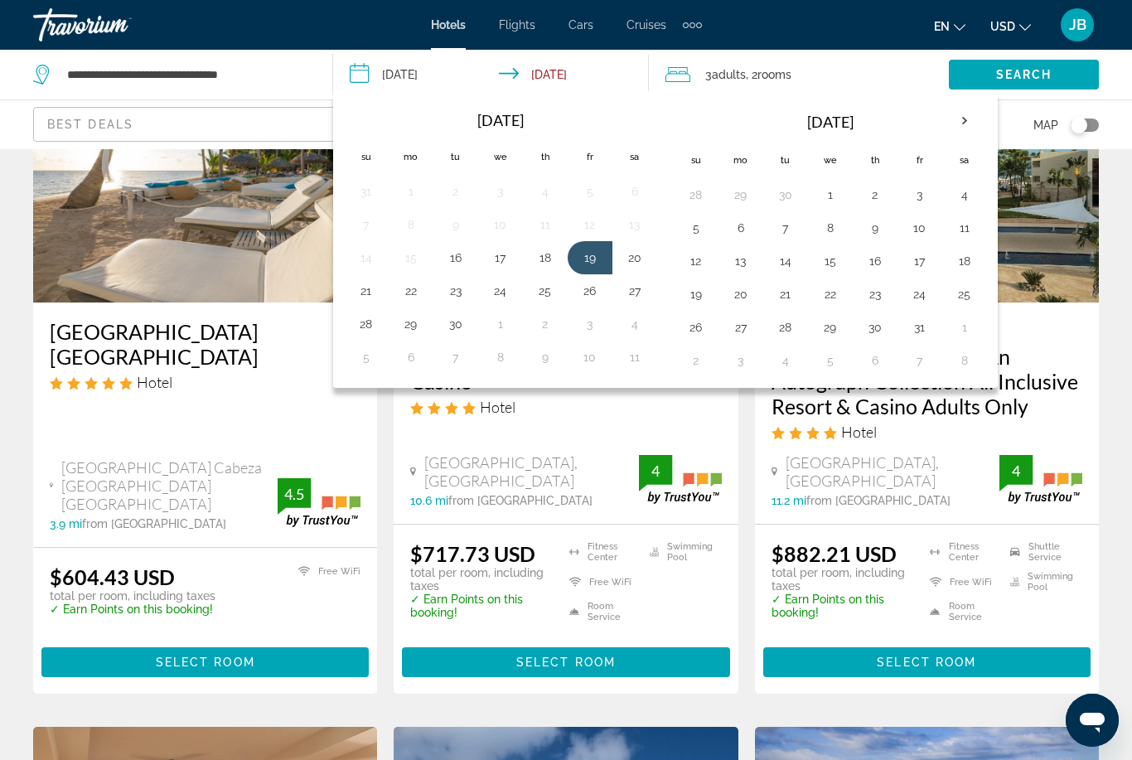
click at [395, 74] on input "**********" at bounding box center [494, 77] width 323 height 55
click at [456, 267] on button "16" at bounding box center [456, 257] width 27 height 23
type input "**********"
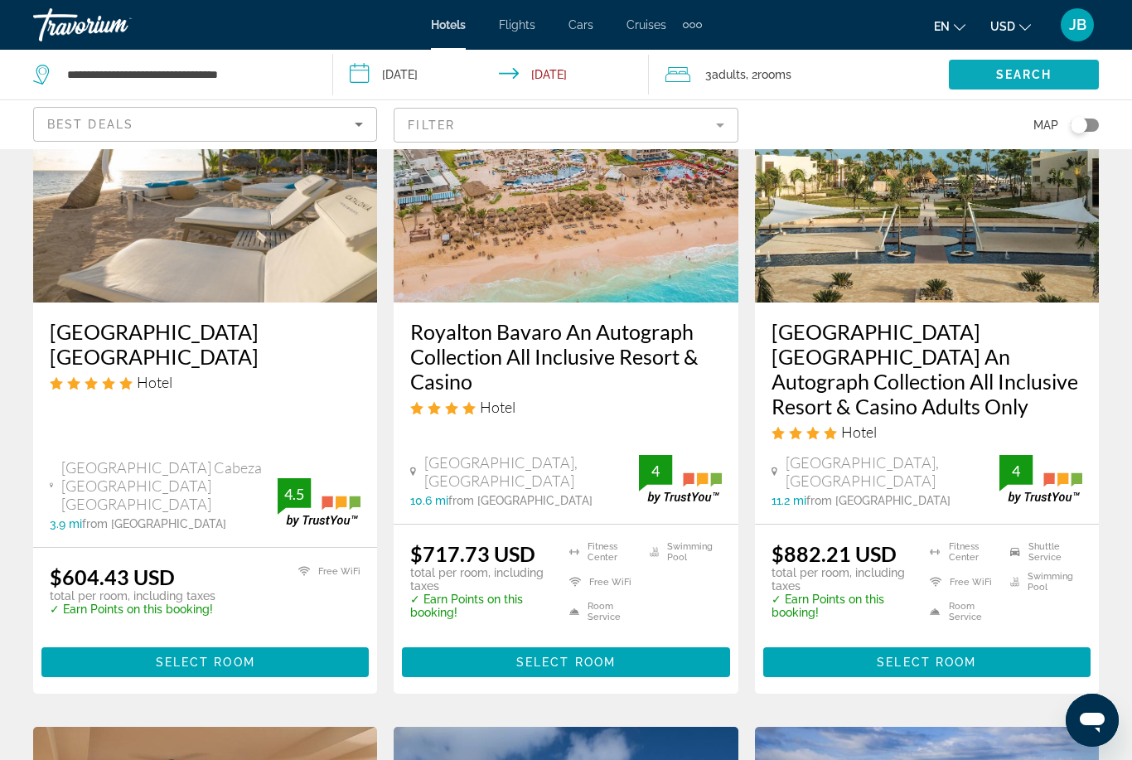
click at [1009, 69] on span "Search" at bounding box center [1024, 74] width 56 height 13
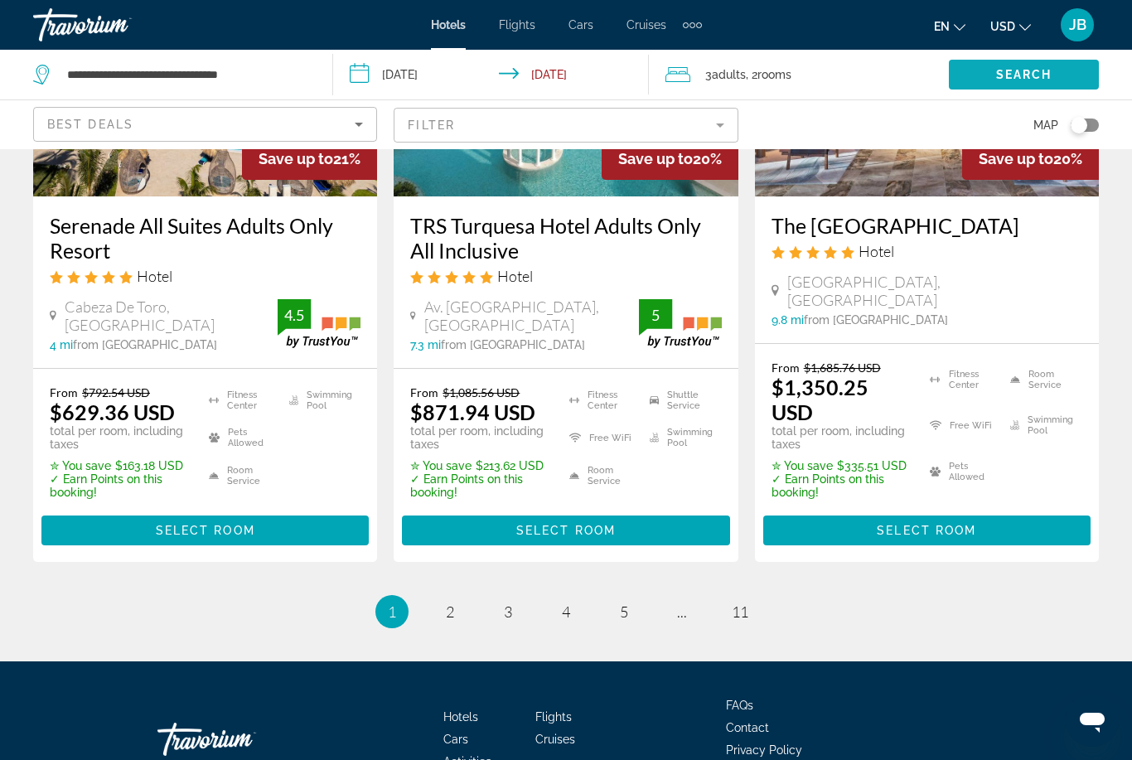
scroll to position [2315, 0]
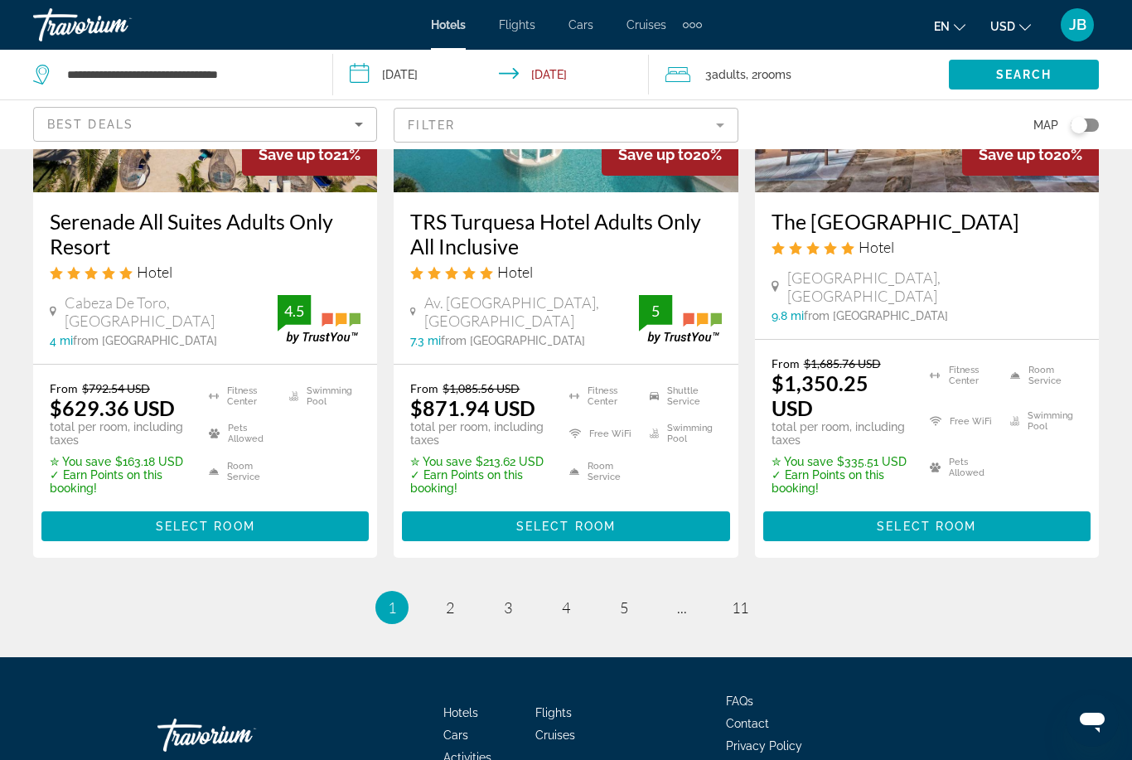
click at [490, 591] on ul "1 / 11 You're on page 1 page 2 page 3 page 4 page 5 page ... page 11" at bounding box center [566, 607] width 1066 height 33
click at [501, 593] on link "page 3" at bounding box center [508, 607] width 29 height 29
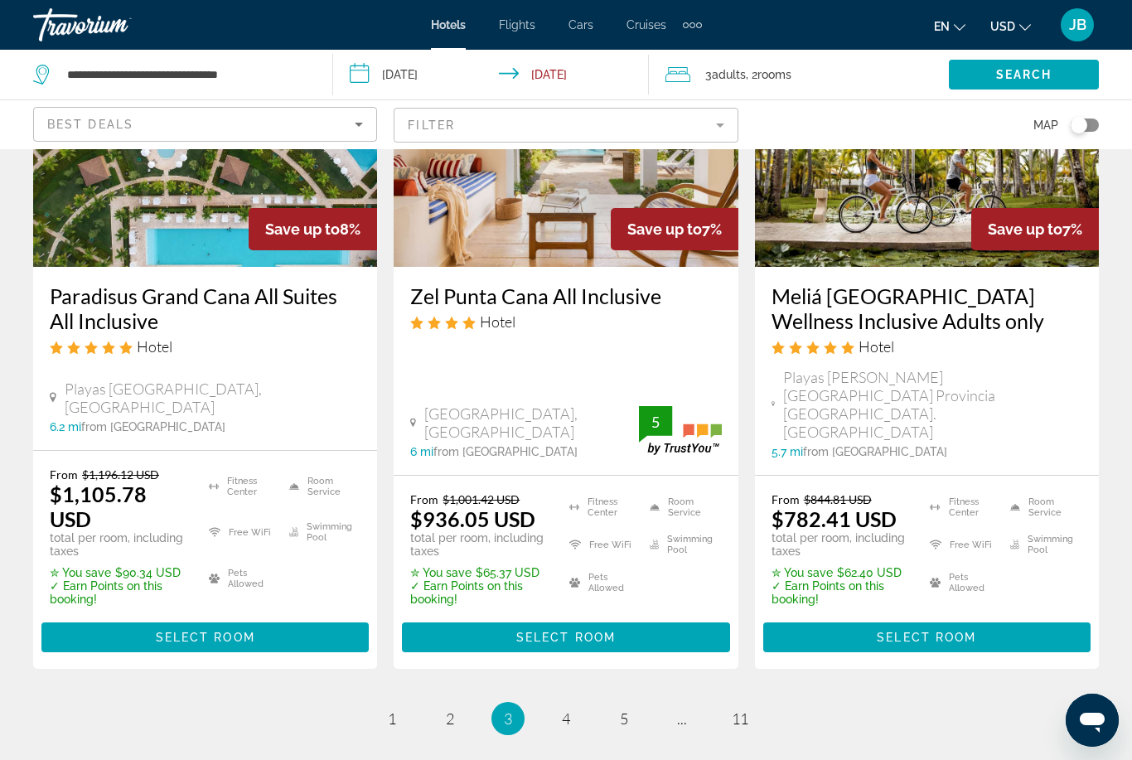
scroll to position [2245, 0]
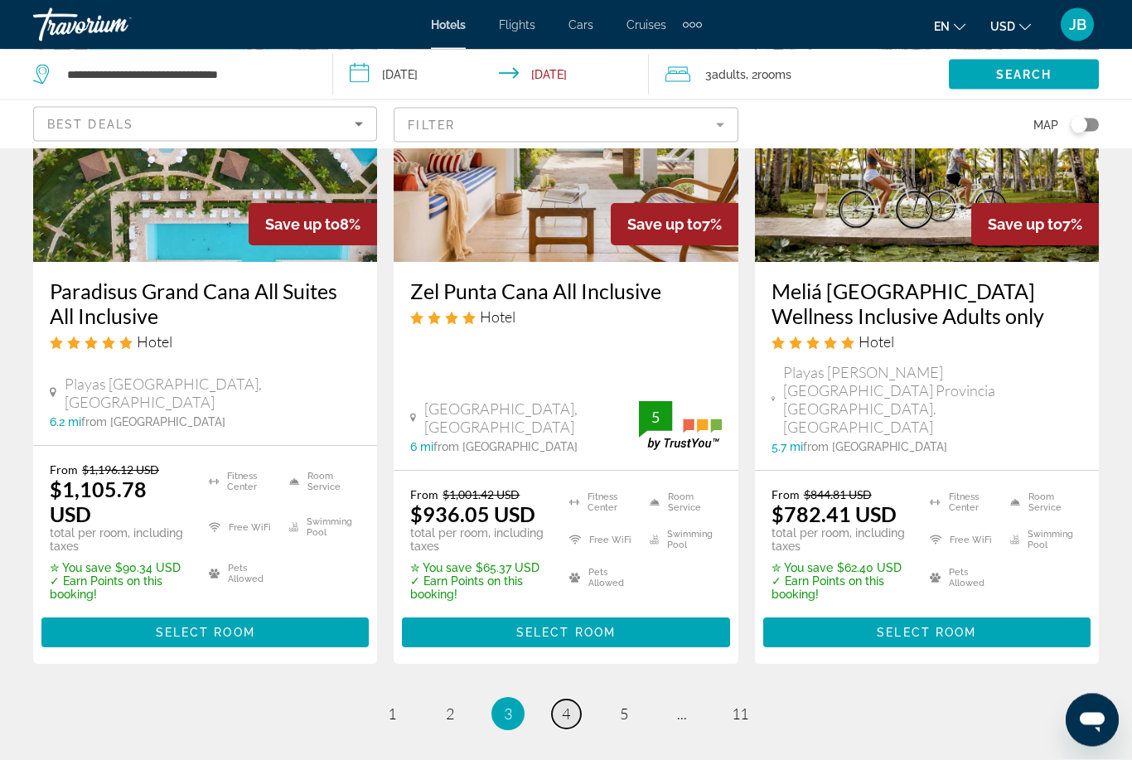
click at [566, 705] on span "4" at bounding box center [566, 714] width 8 height 18
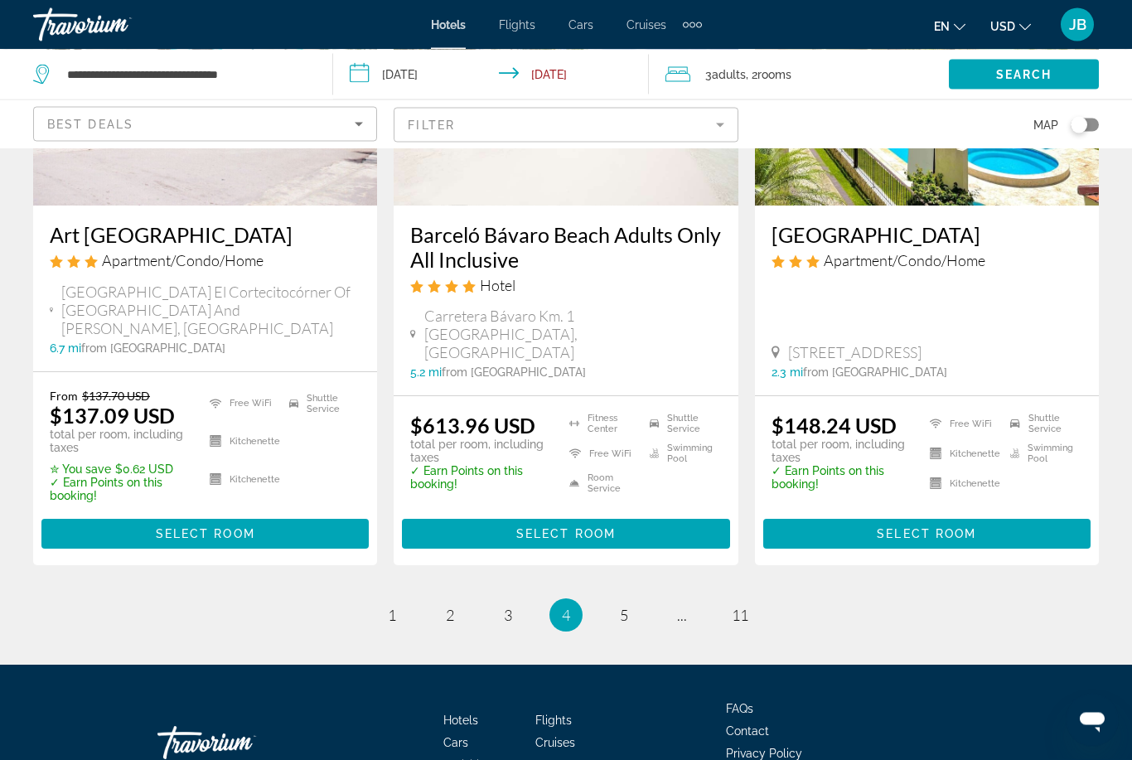
scroll to position [2253, 0]
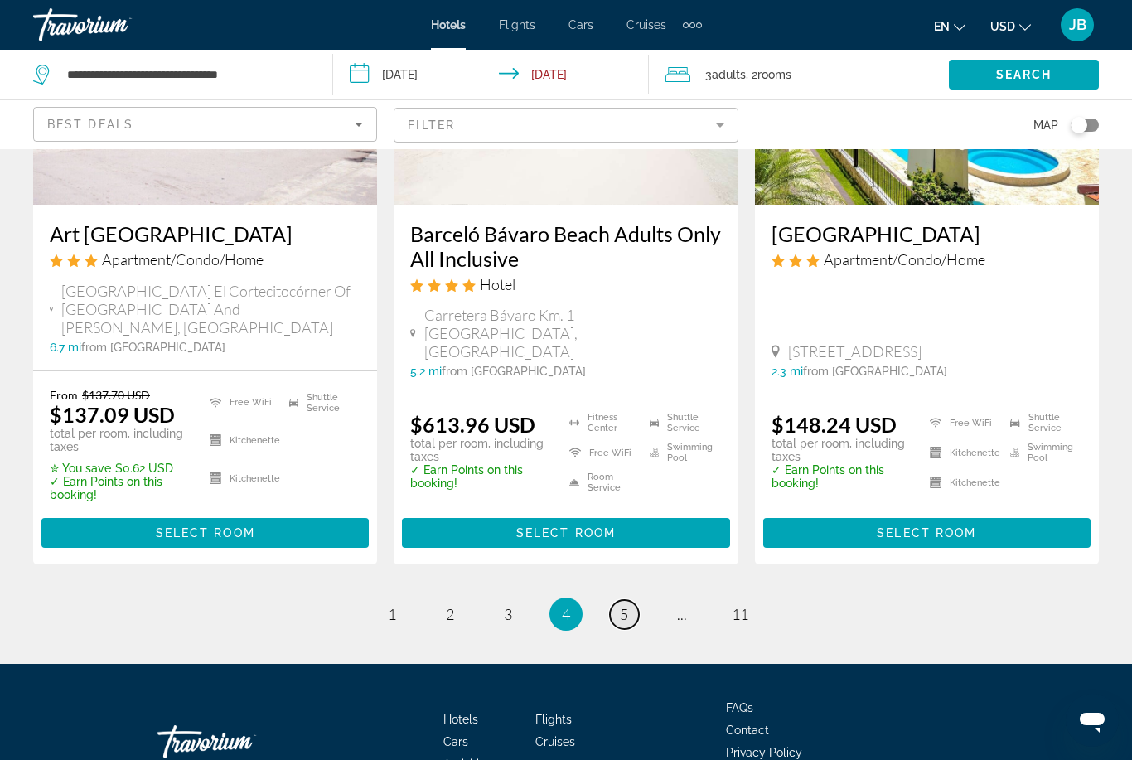
click at [616, 600] on link "page 5" at bounding box center [624, 614] width 29 height 29
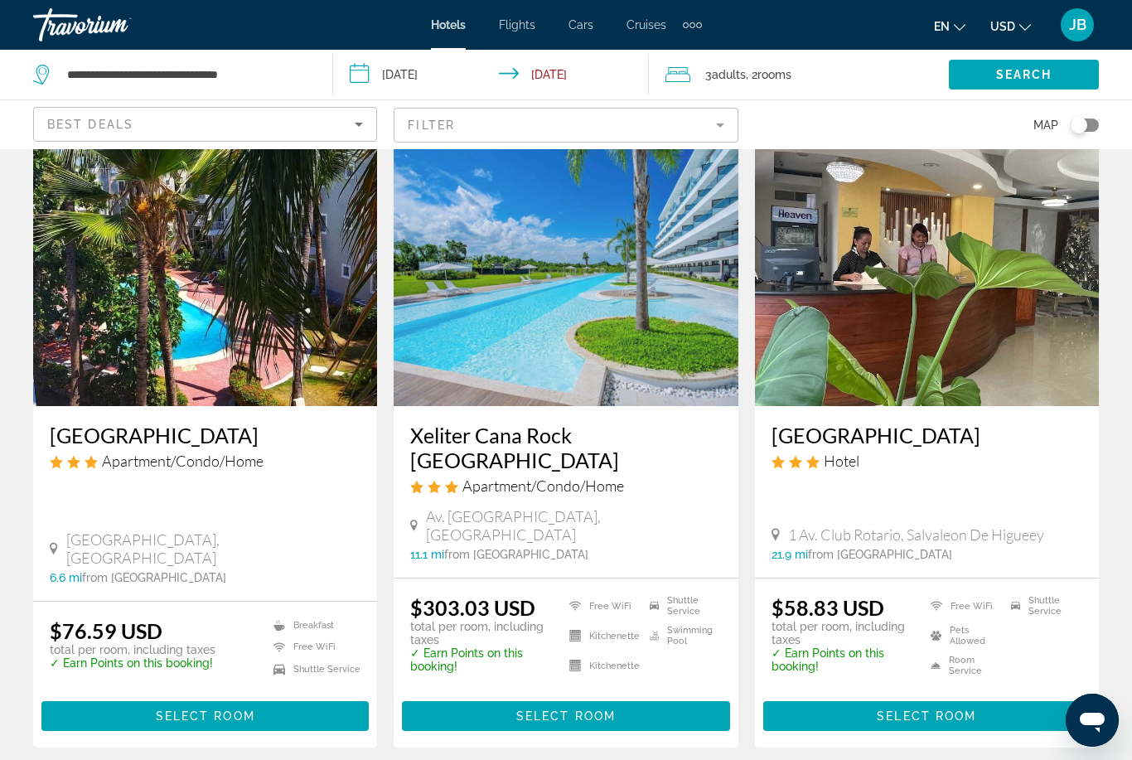
scroll to position [2113, 0]
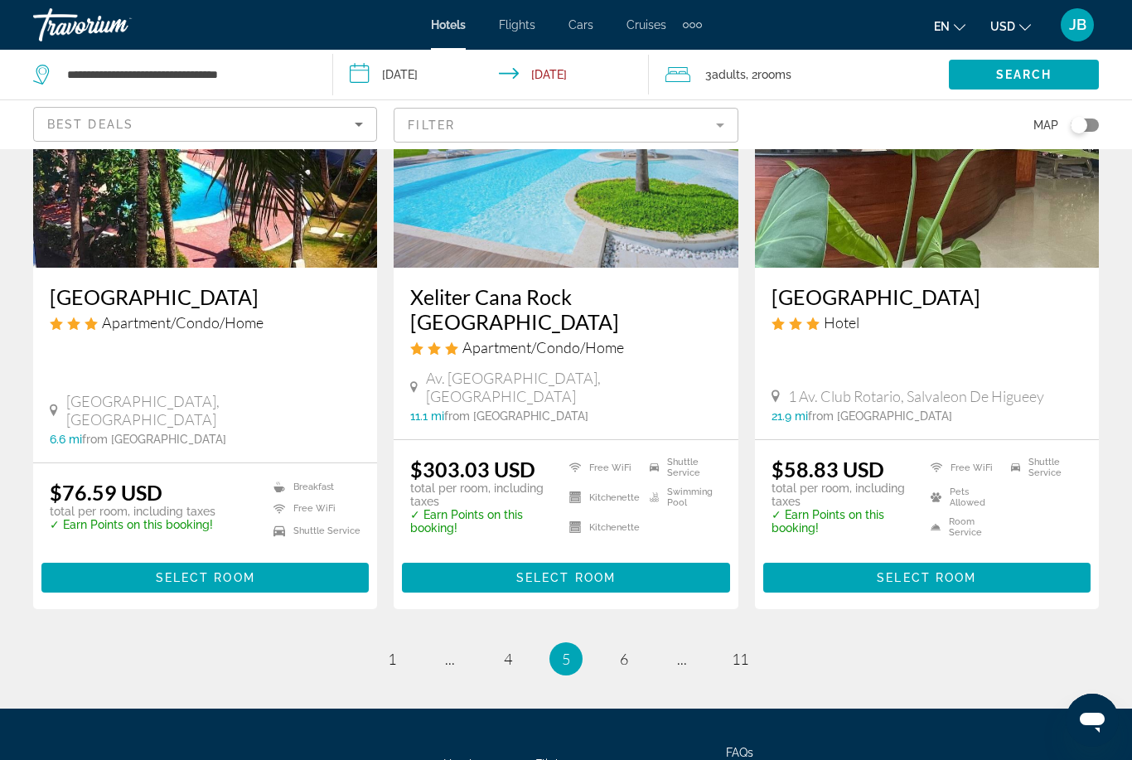
click at [605, 642] on ul "5 / 11 page 1 page ... page 4 You're on page 5 page 6 page ... page 11" at bounding box center [566, 658] width 1066 height 33
click at [623, 650] on span "6" at bounding box center [624, 659] width 8 height 18
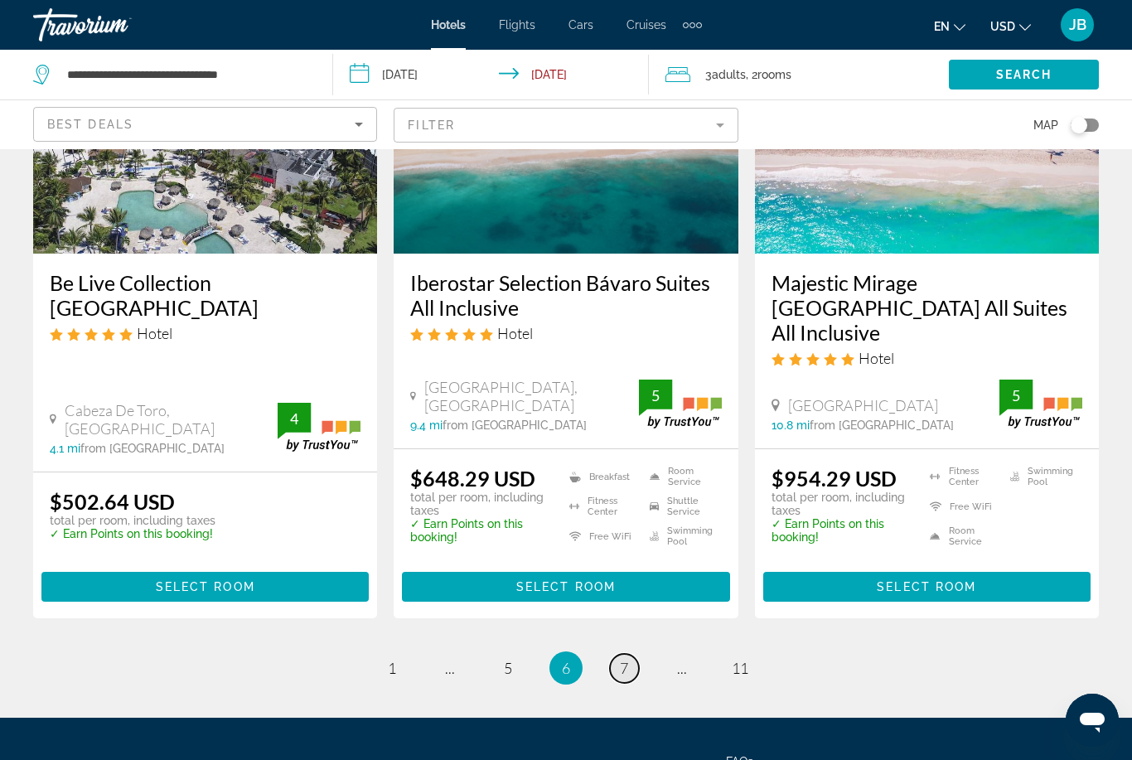
scroll to position [2255, 0]
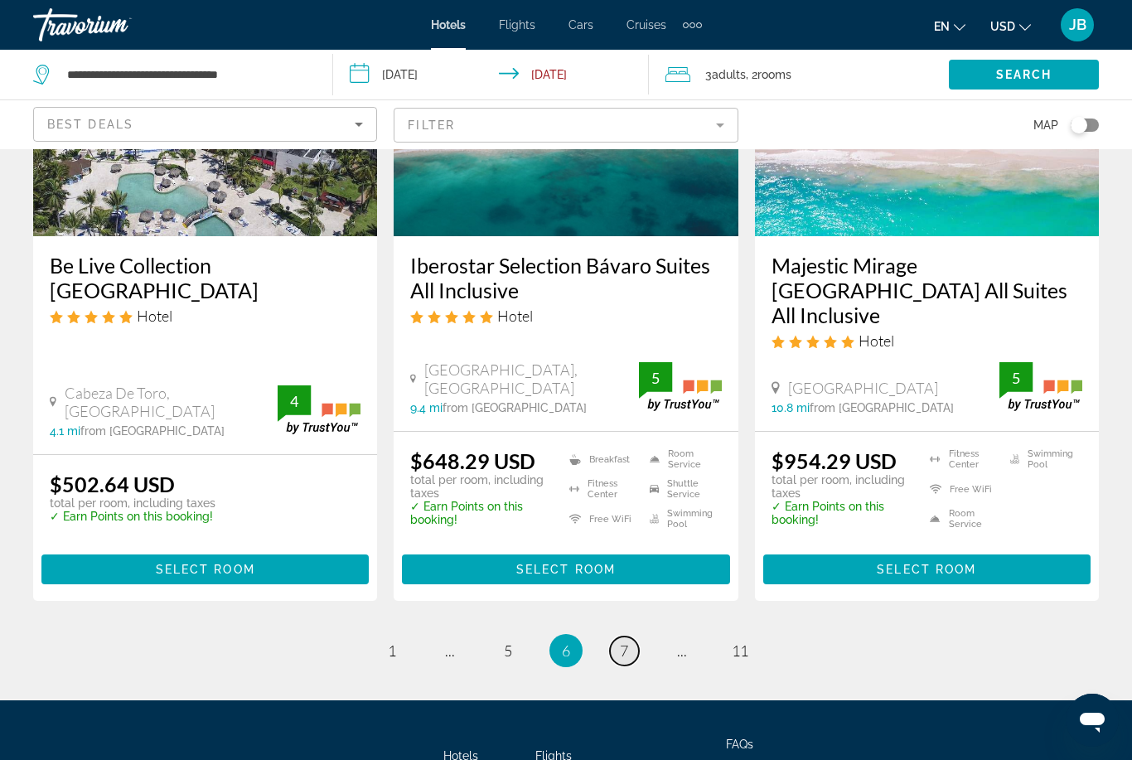
click at [621, 642] on span "7" at bounding box center [624, 651] width 8 height 18
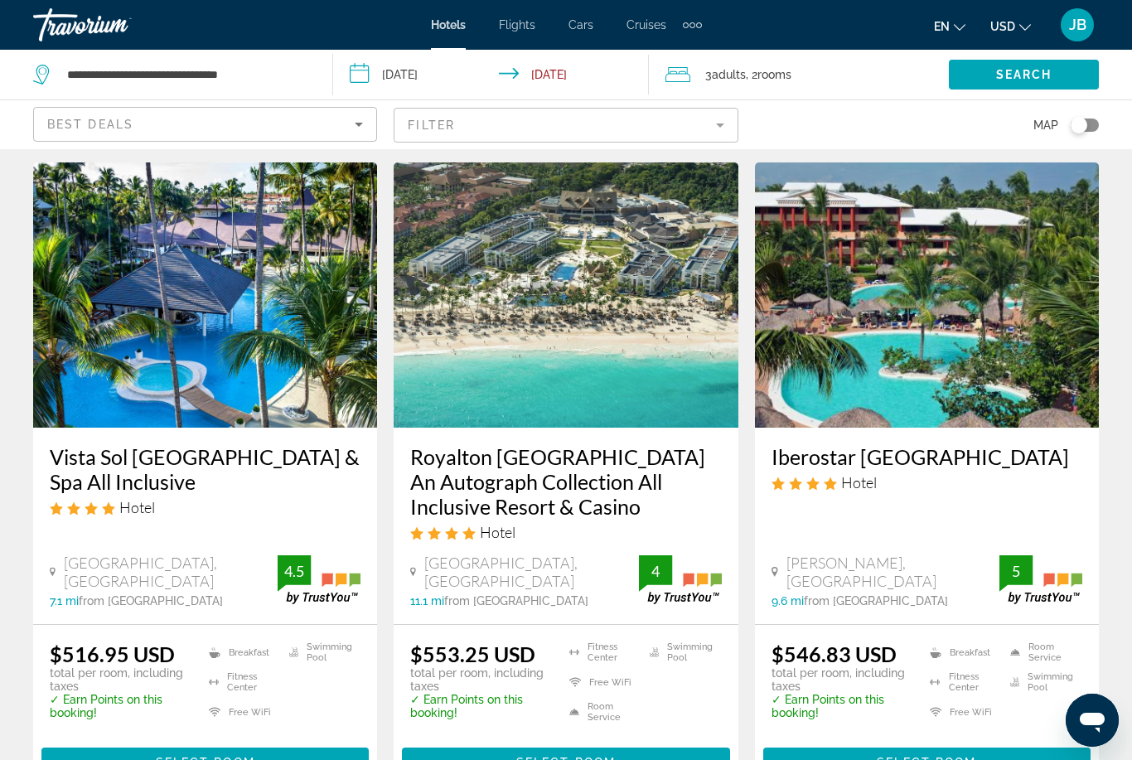
scroll to position [2041, 0]
click at [474, 445] on h3 "Royalton [GEOGRAPHIC_DATA] An Autograph Collection All Inclusive Resort & Casino" at bounding box center [565, 482] width 311 height 75
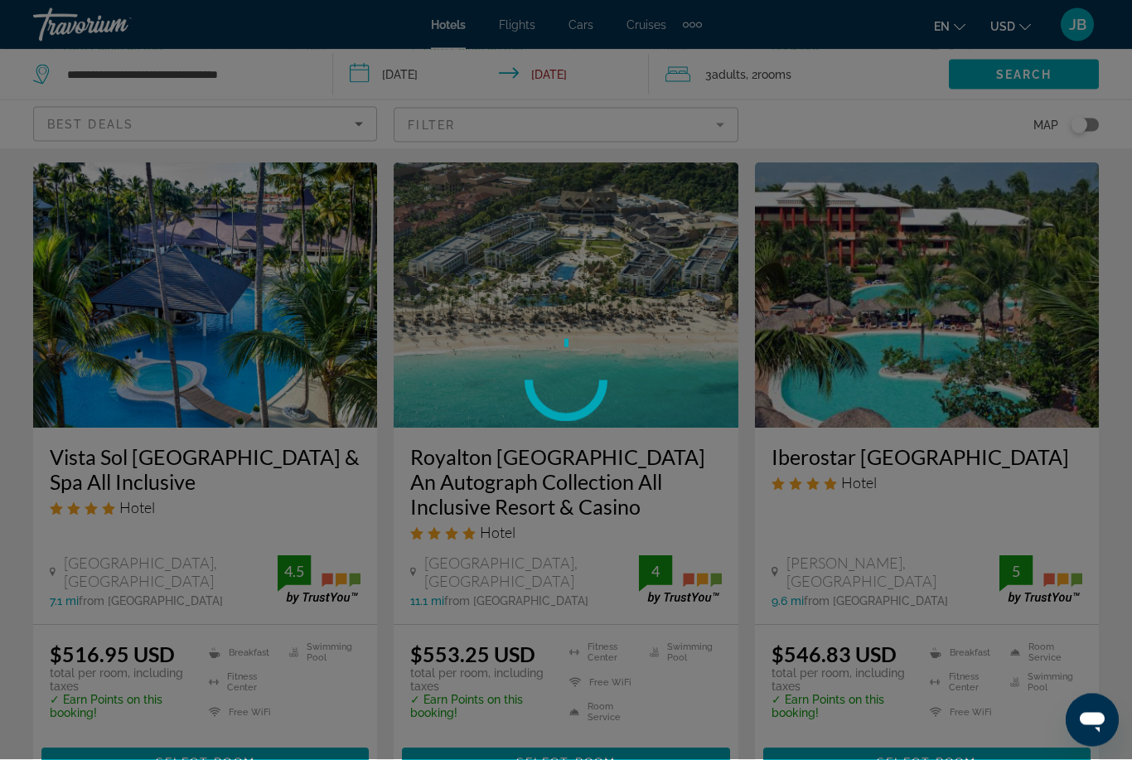
scroll to position [2042, 0]
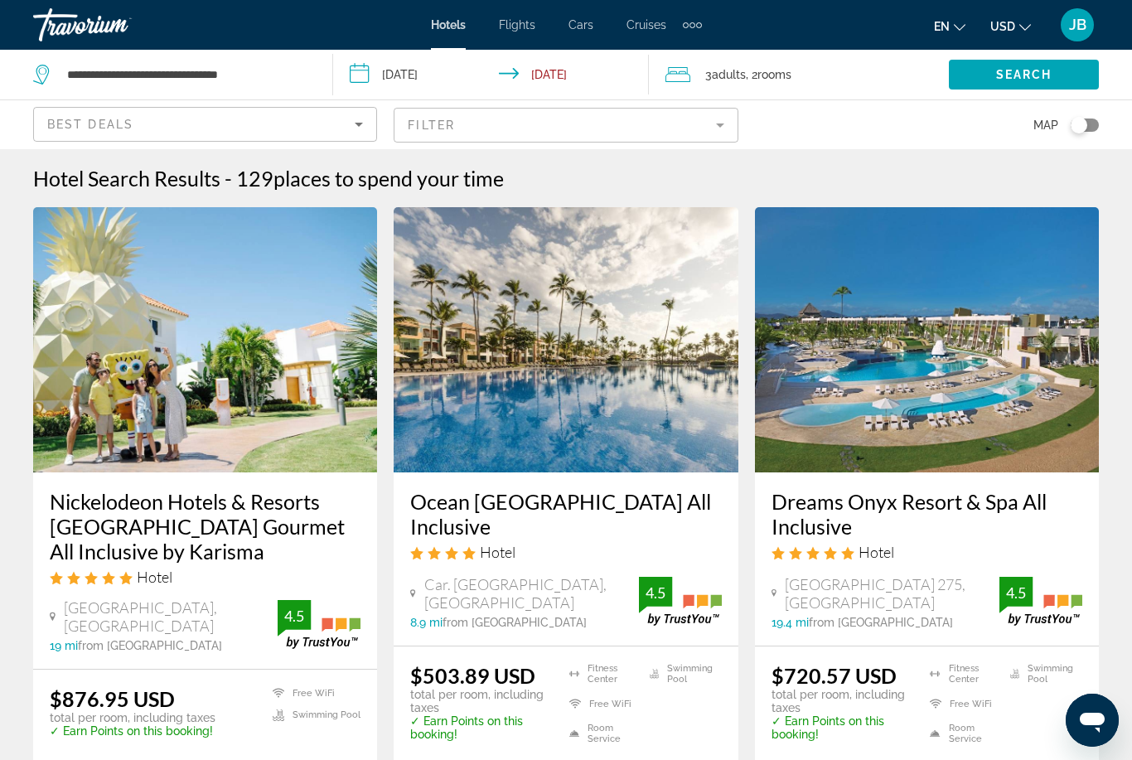
click at [545, 84] on input "**********" at bounding box center [494, 77] width 323 height 55
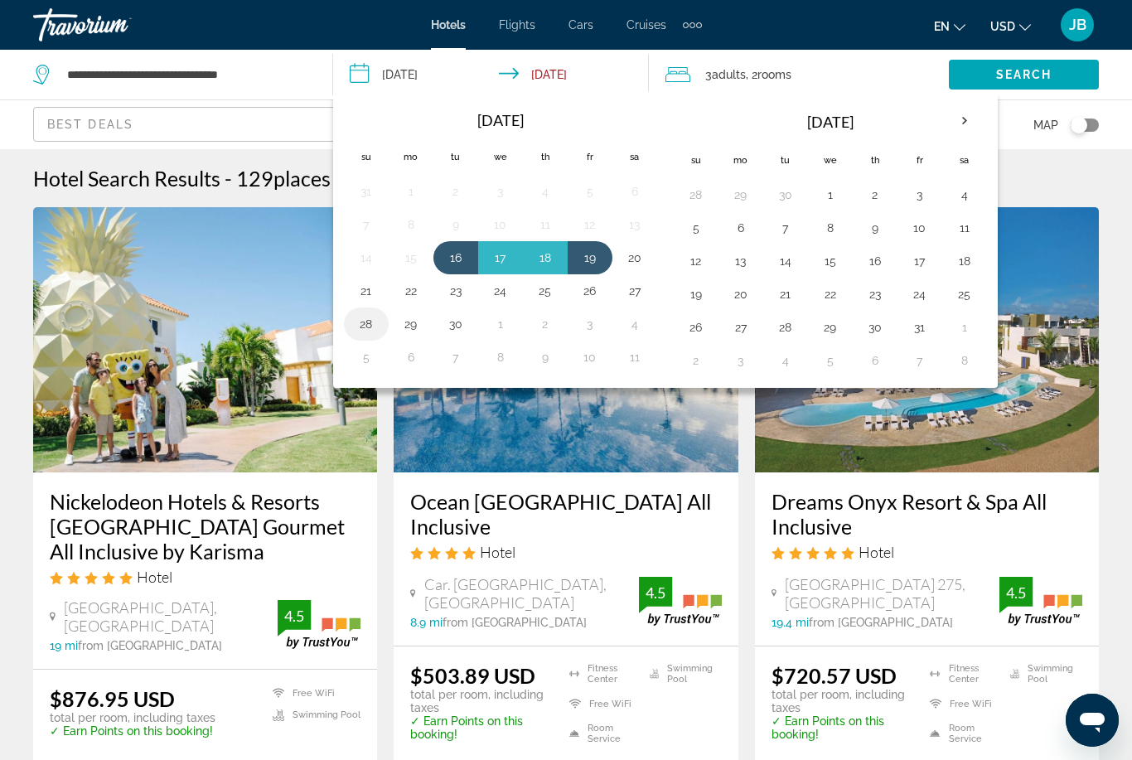
click at [356, 317] on button "28" at bounding box center [366, 323] width 27 height 23
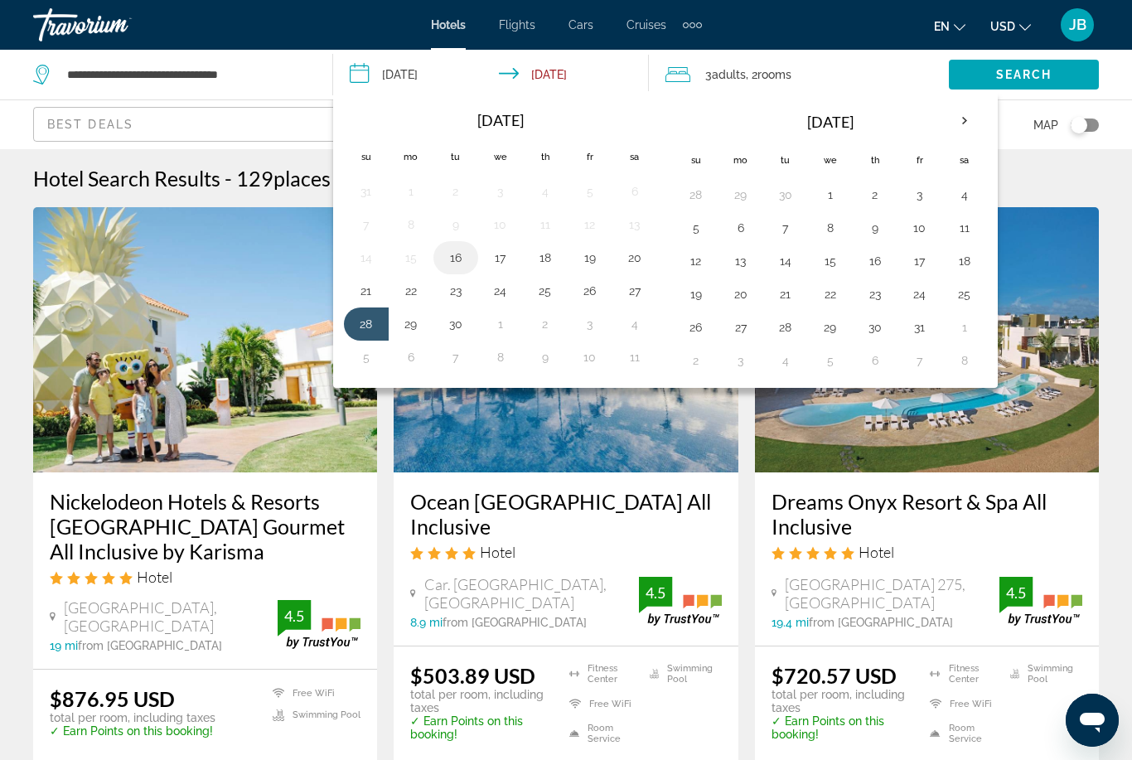
click at [447, 268] on button "16" at bounding box center [456, 257] width 27 height 23
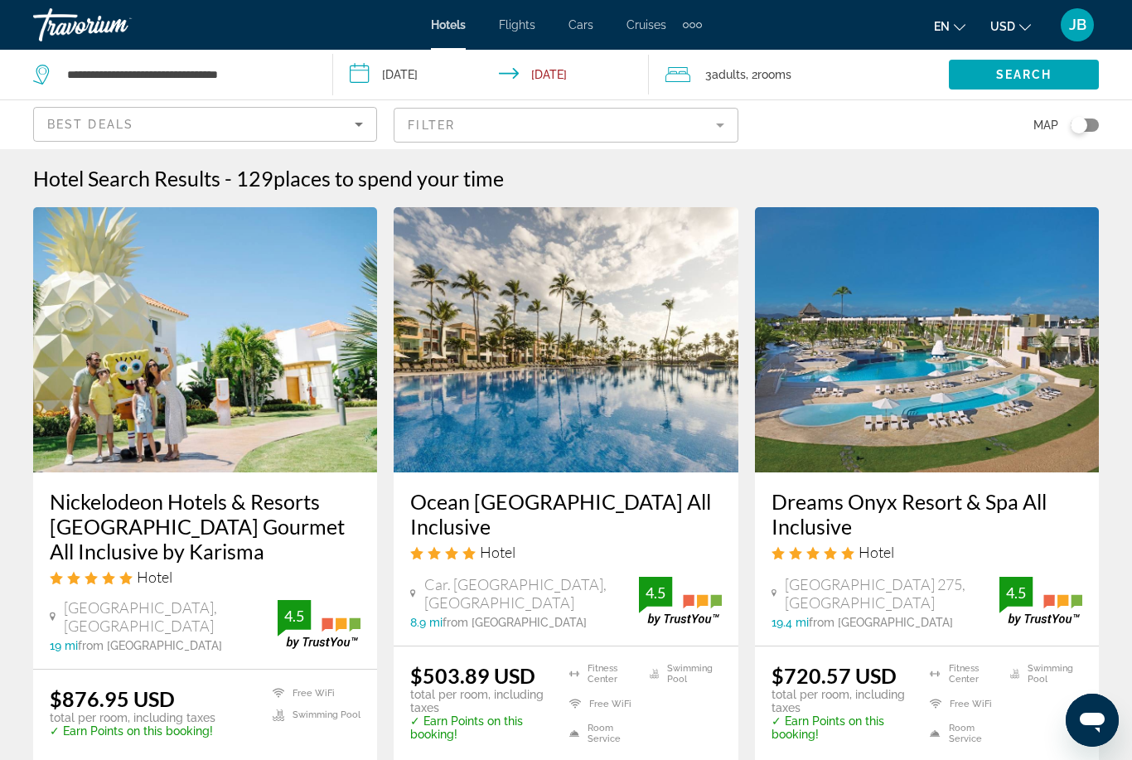
click at [535, 77] on input "**********" at bounding box center [494, 77] width 323 height 55
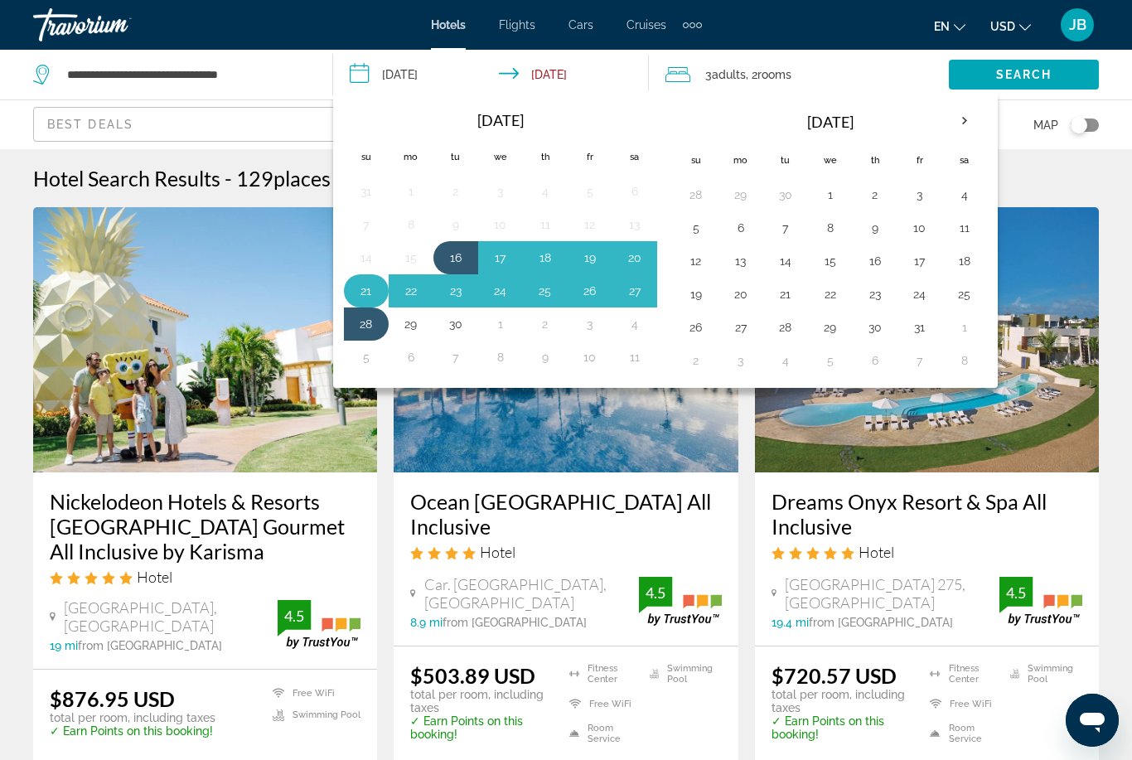
click at [355, 292] on button "21" at bounding box center [366, 290] width 27 height 23
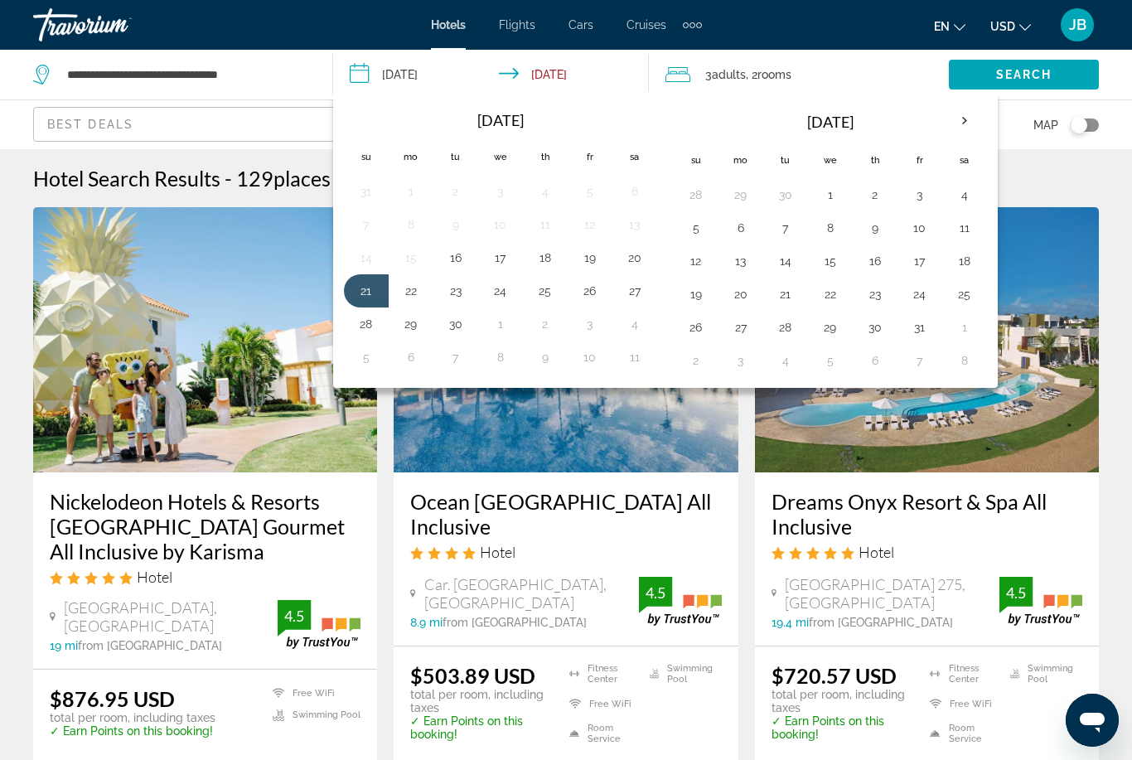
click at [385, 67] on input "**********" at bounding box center [494, 77] width 323 height 55
click at [445, 259] on button "16" at bounding box center [456, 257] width 27 height 23
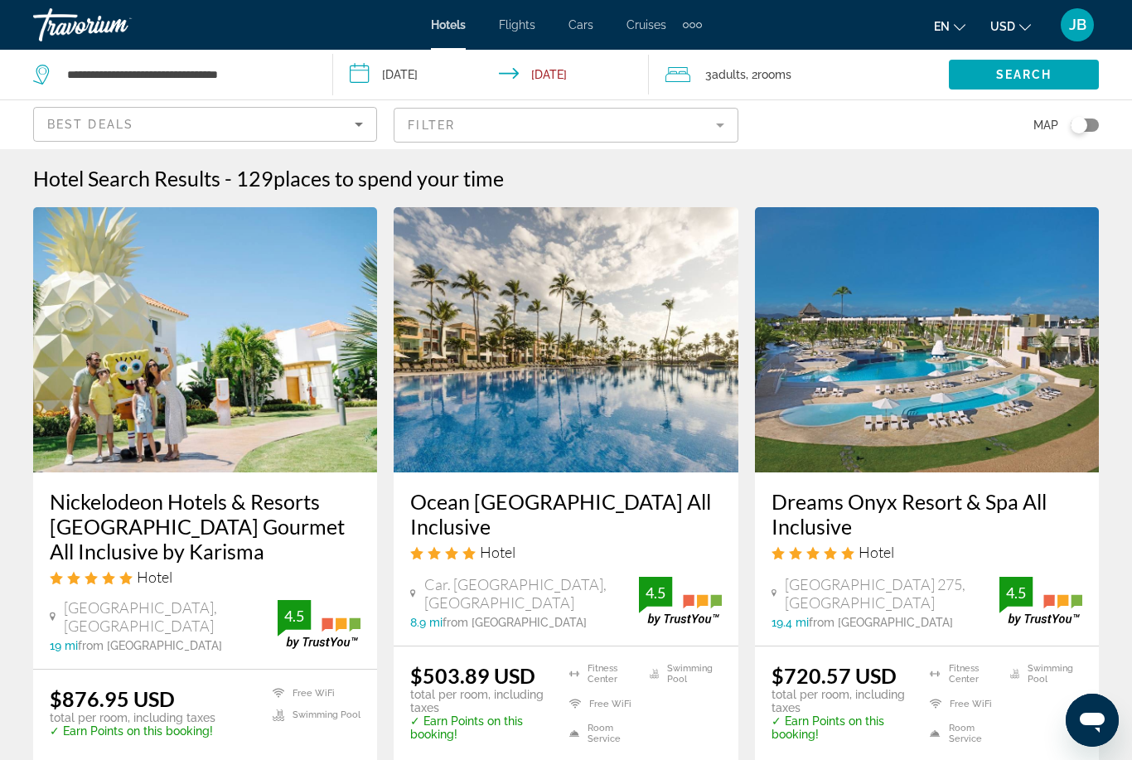
click at [544, 79] on input "**********" at bounding box center [494, 77] width 323 height 55
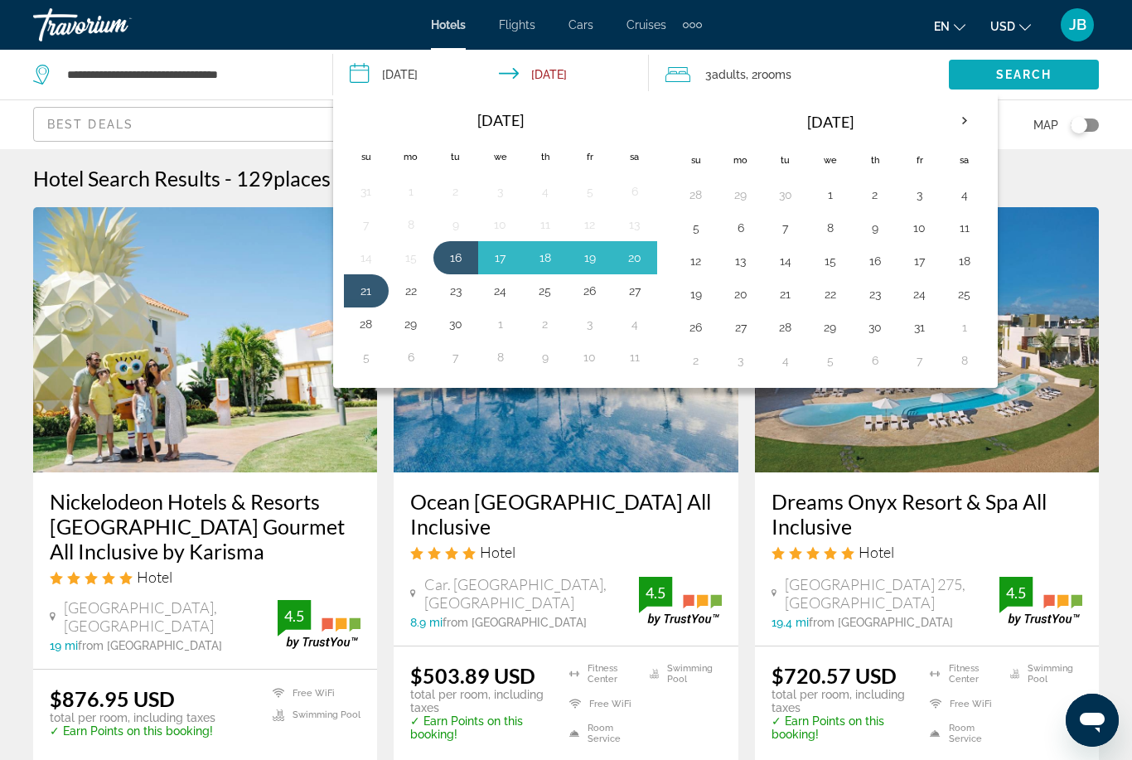
click at [1024, 85] on span "Search widget" at bounding box center [1024, 75] width 150 height 40
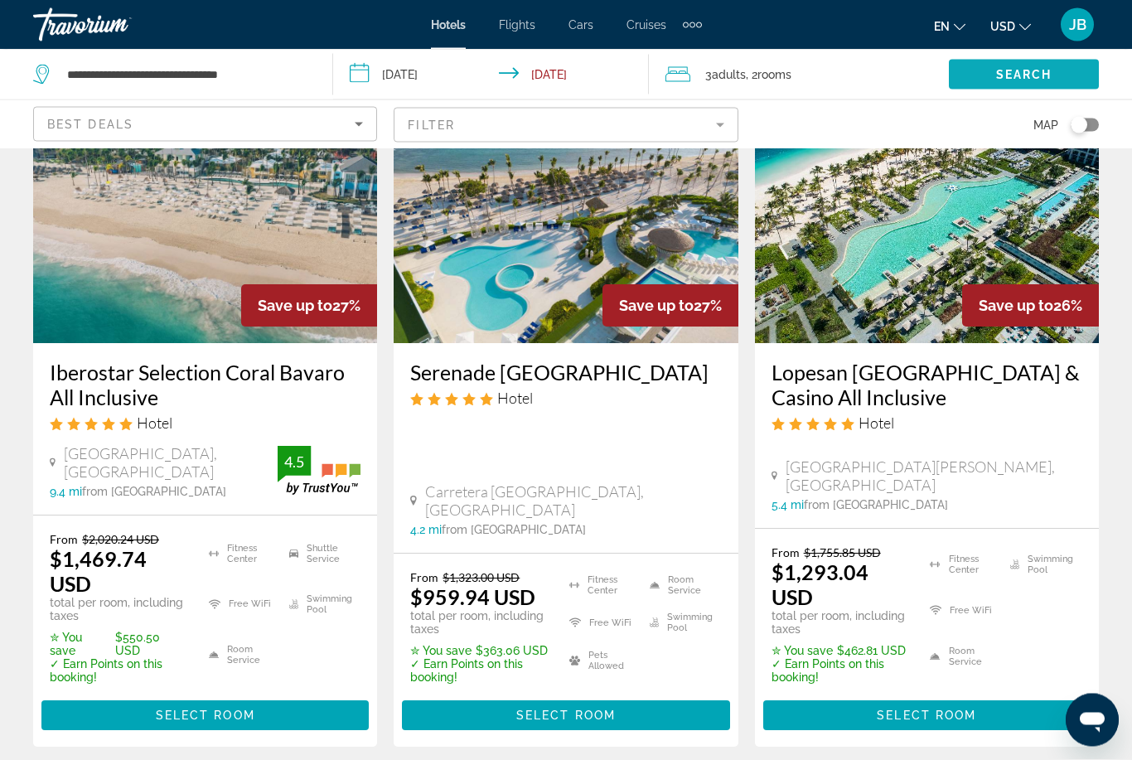
scroll to position [2201, 0]
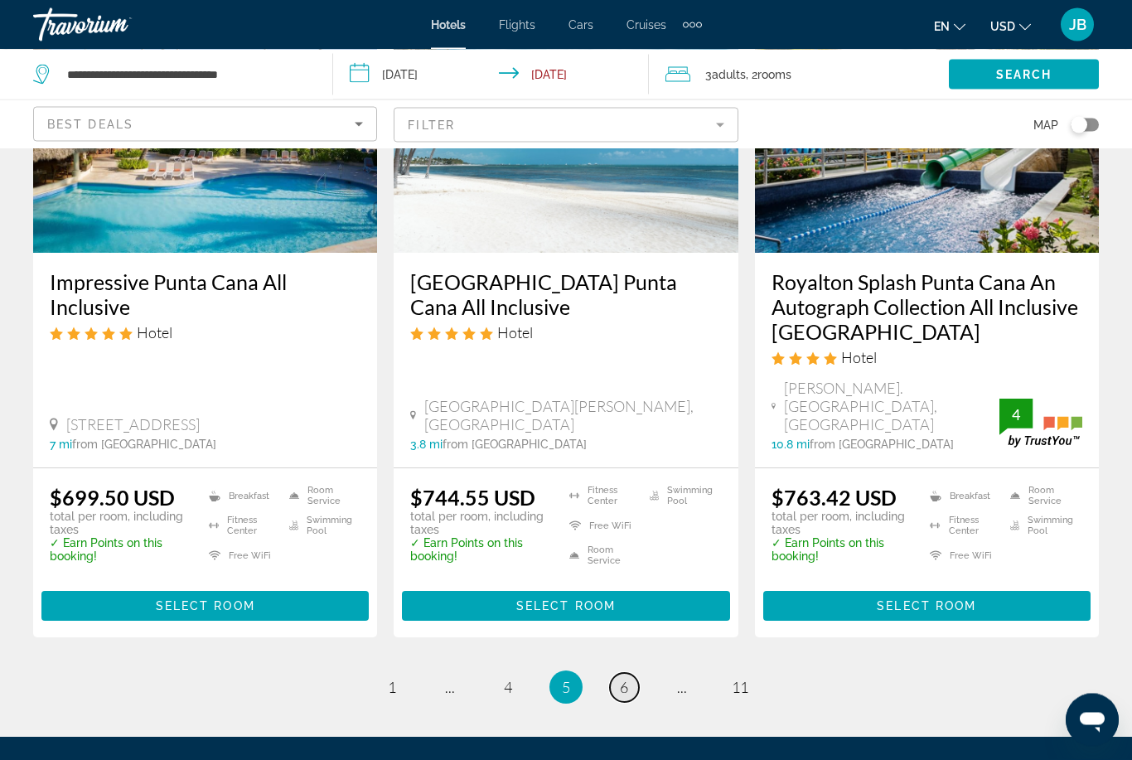
scroll to position [2214, 0]
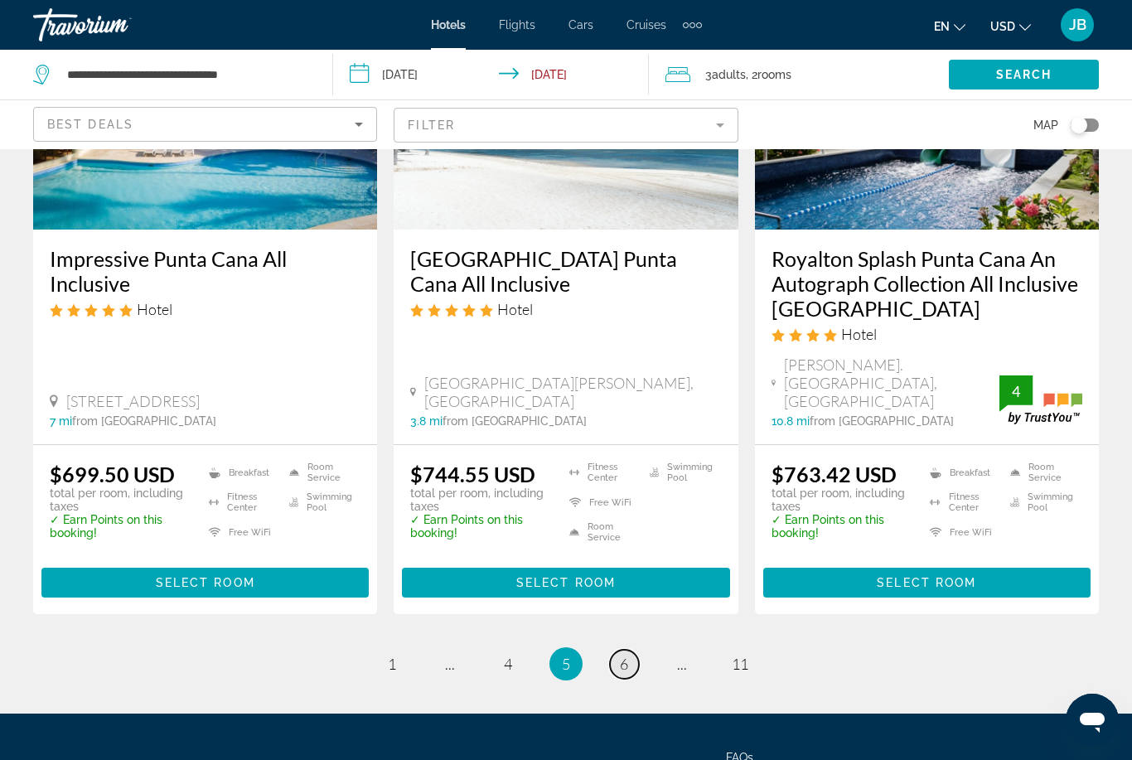
click at [626, 655] on span "6" at bounding box center [624, 664] width 8 height 18
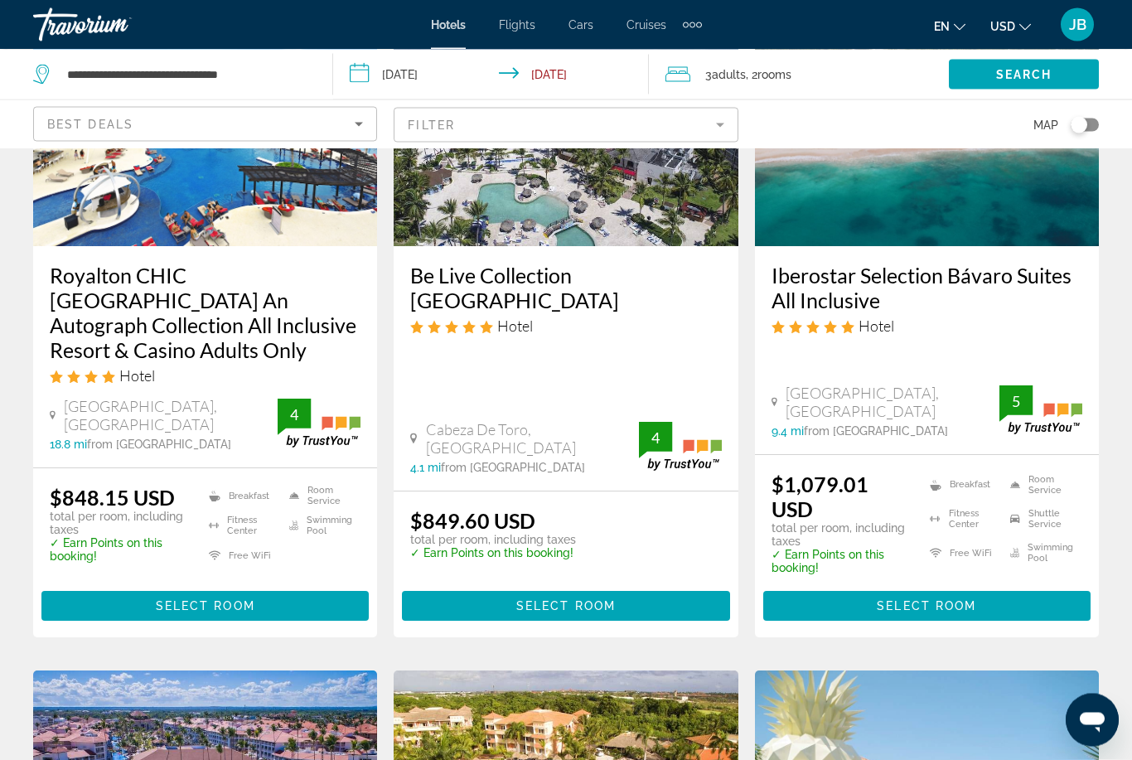
scroll to position [1587, 0]
click at [557, 78] on input "**********" at bounding box center [494, 77] width 323 height 55
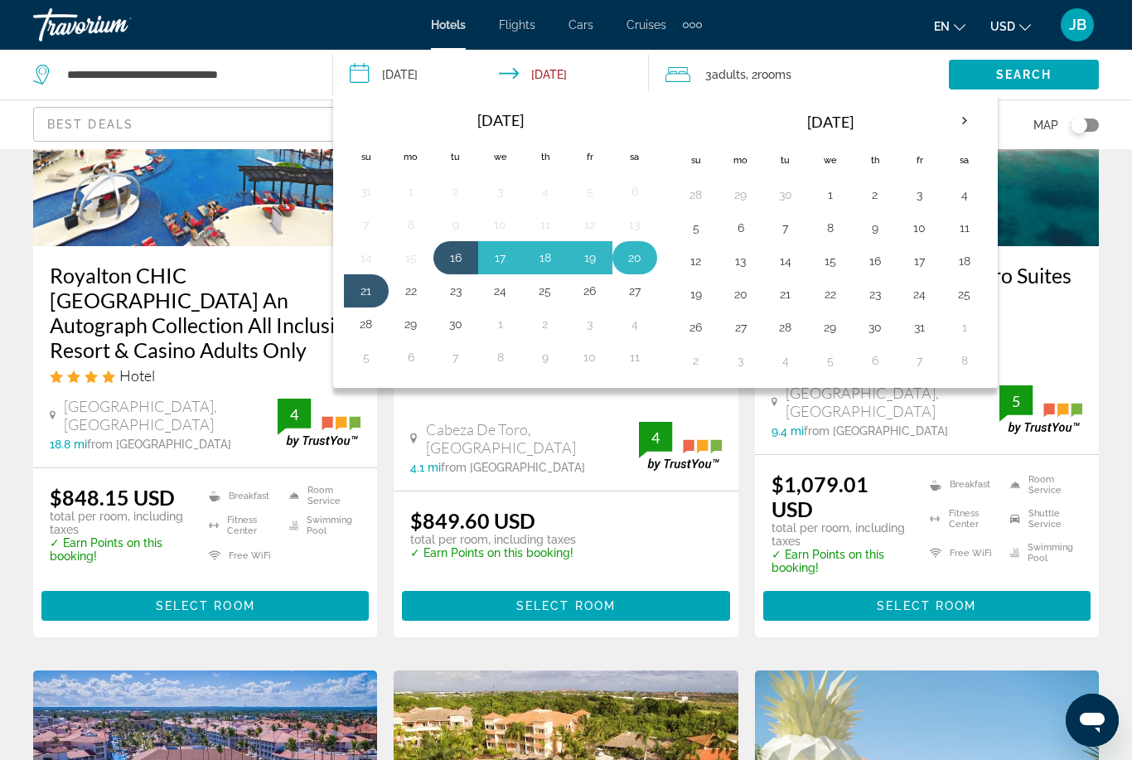
click at [630, 257] on button "20" at bounding box center [635, 257] width 27 height 23
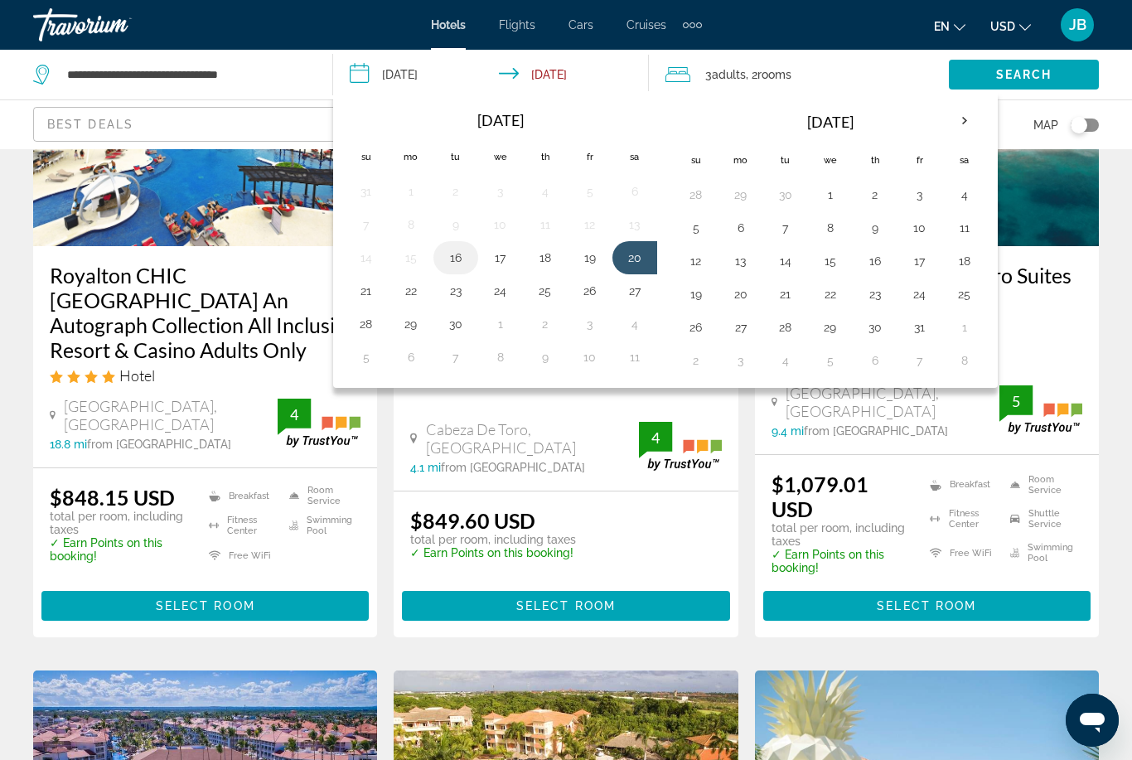
click at [459, 264] on button "16" at bounding box center [456, 257] width 27 height 23
type input "**********"
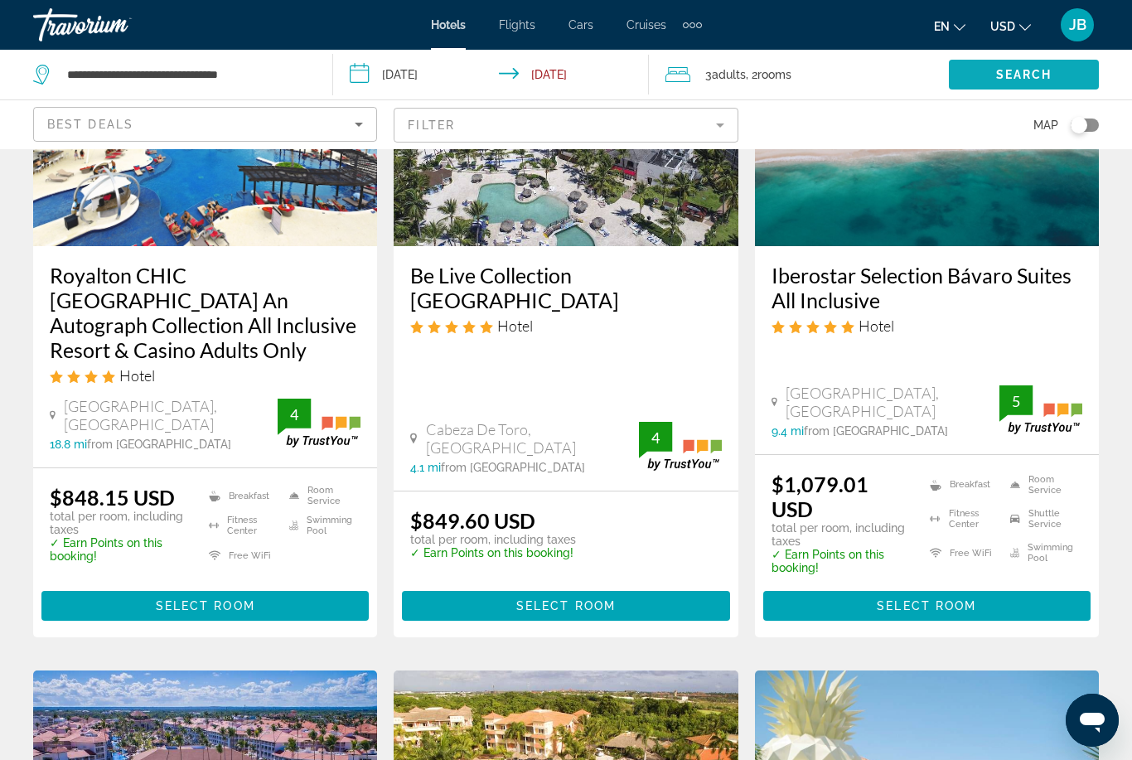
click at [974, 77] on span "Search widget" at bounding box center [1024, 75] width 150 height 40
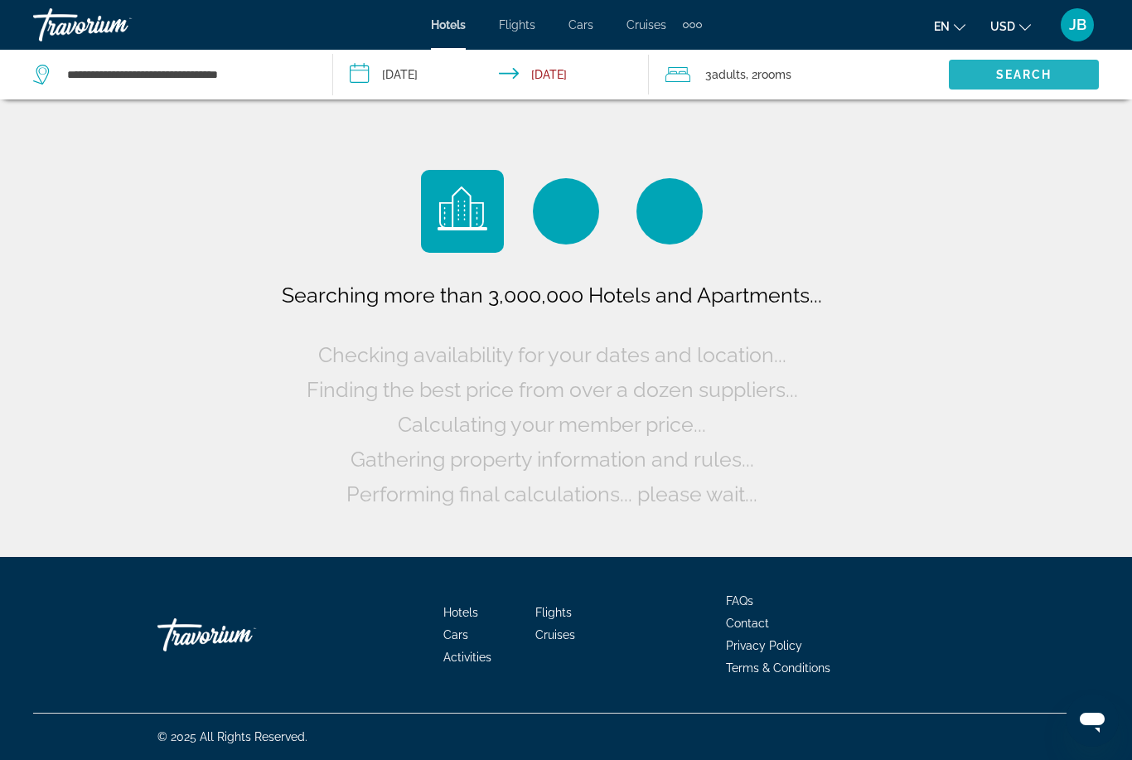
scroll to position [0, 0]
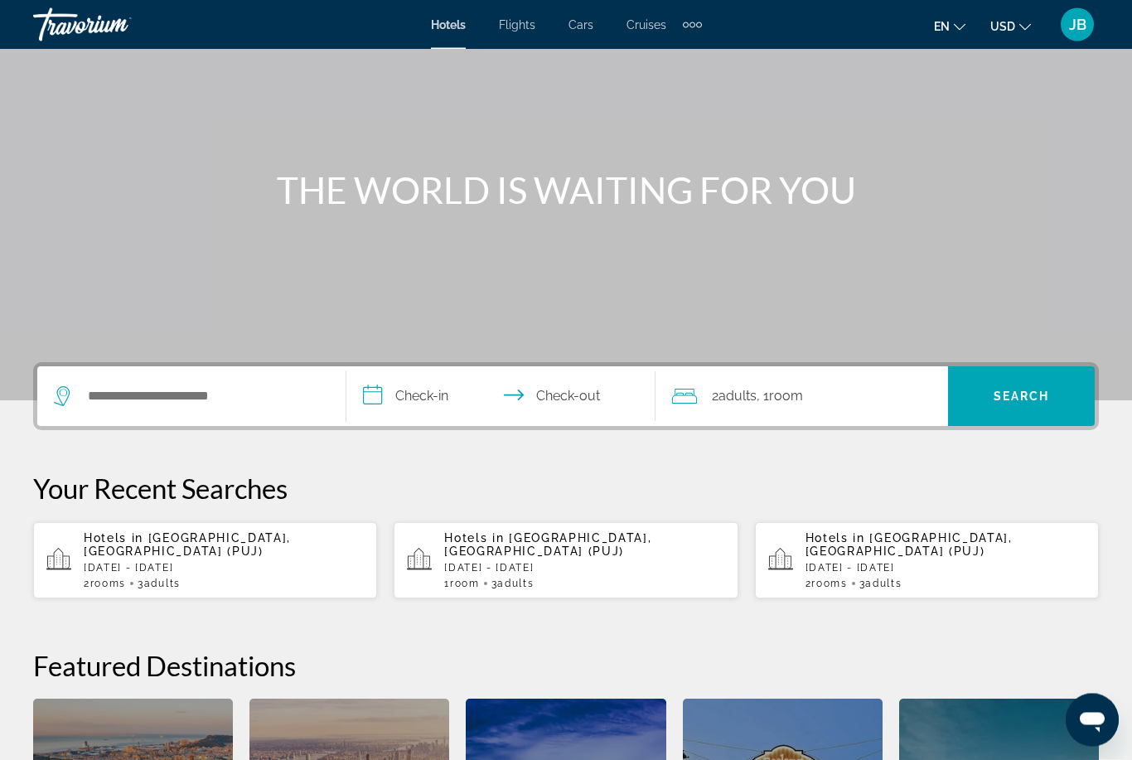
scroll to position [86, 0]
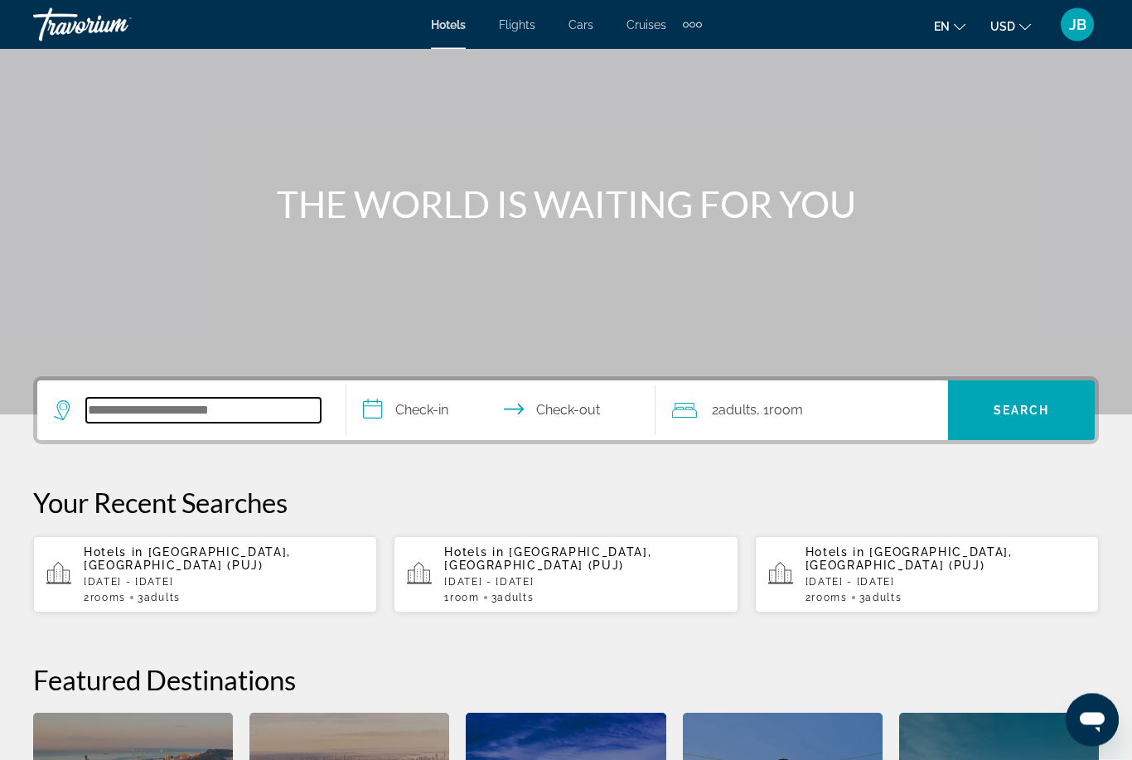
click at [103, 414] on input "Search widget" at bounding box center [203, 411] width 235 height 25
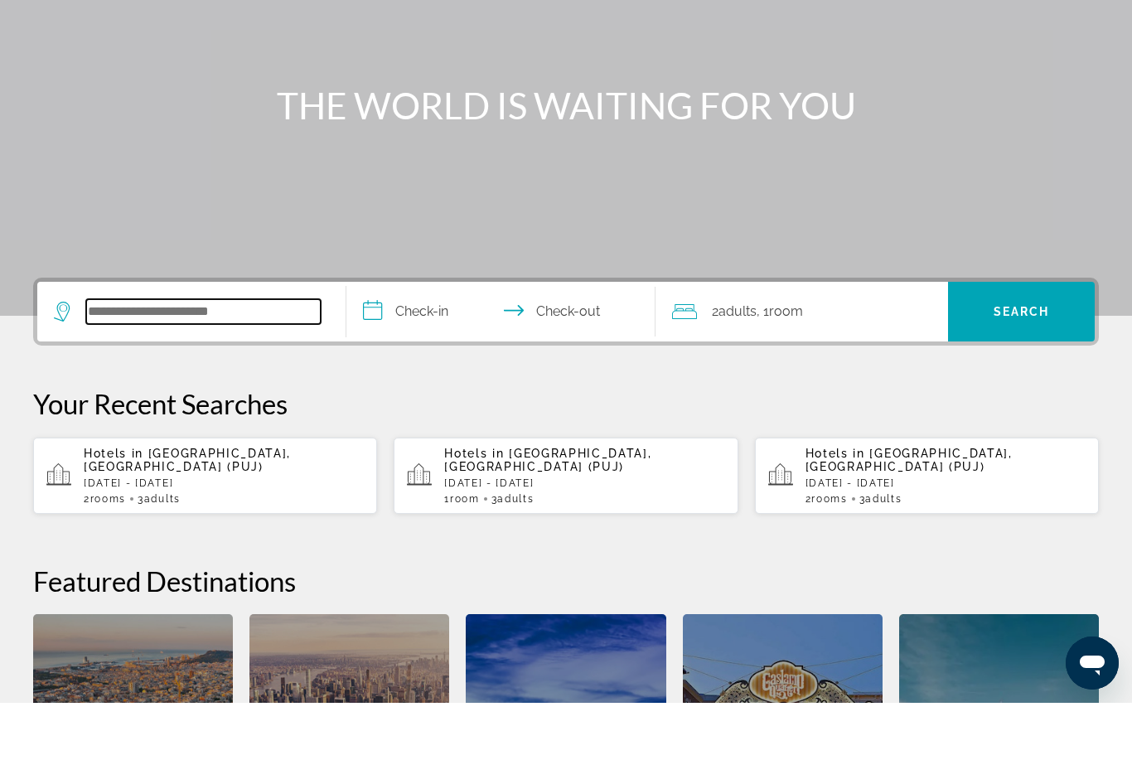
scroll to position [348, 0]
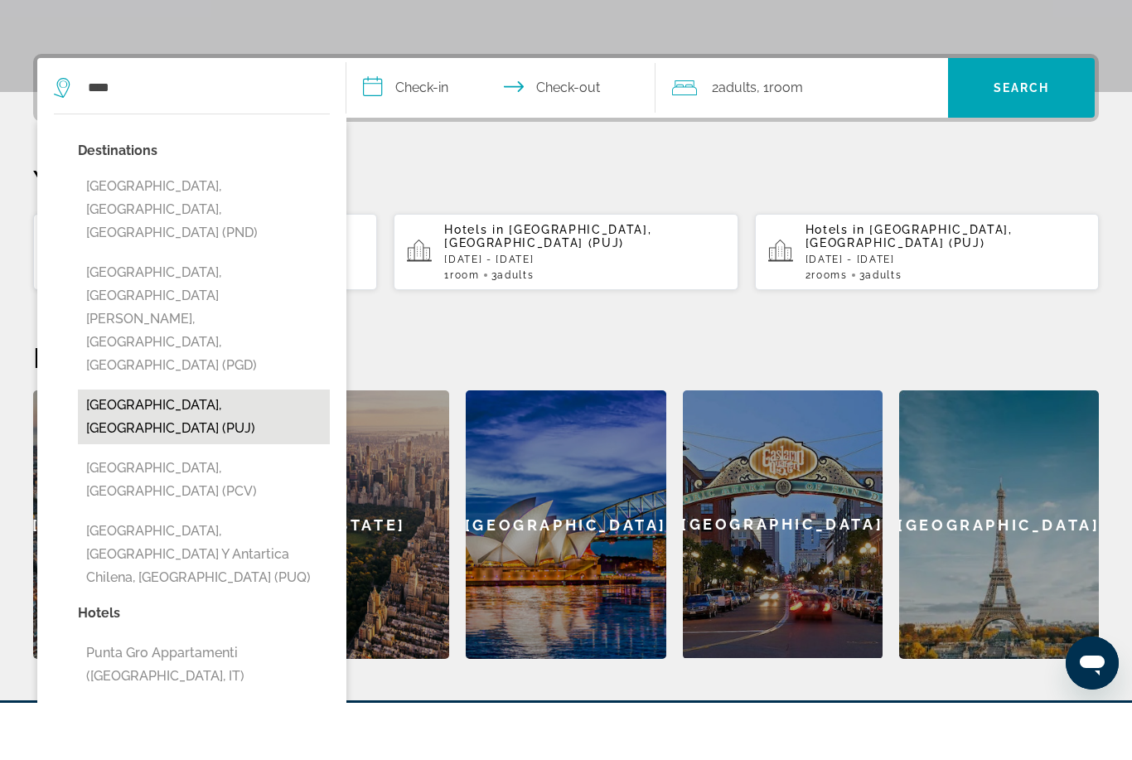
click at [276, 447] on button "[GEOGRAPHIC_DATA], [GEOGRAPHIC_DATA] (PUJ)" at bounding box center [204, 474] width 252 height 55
type input "**********"
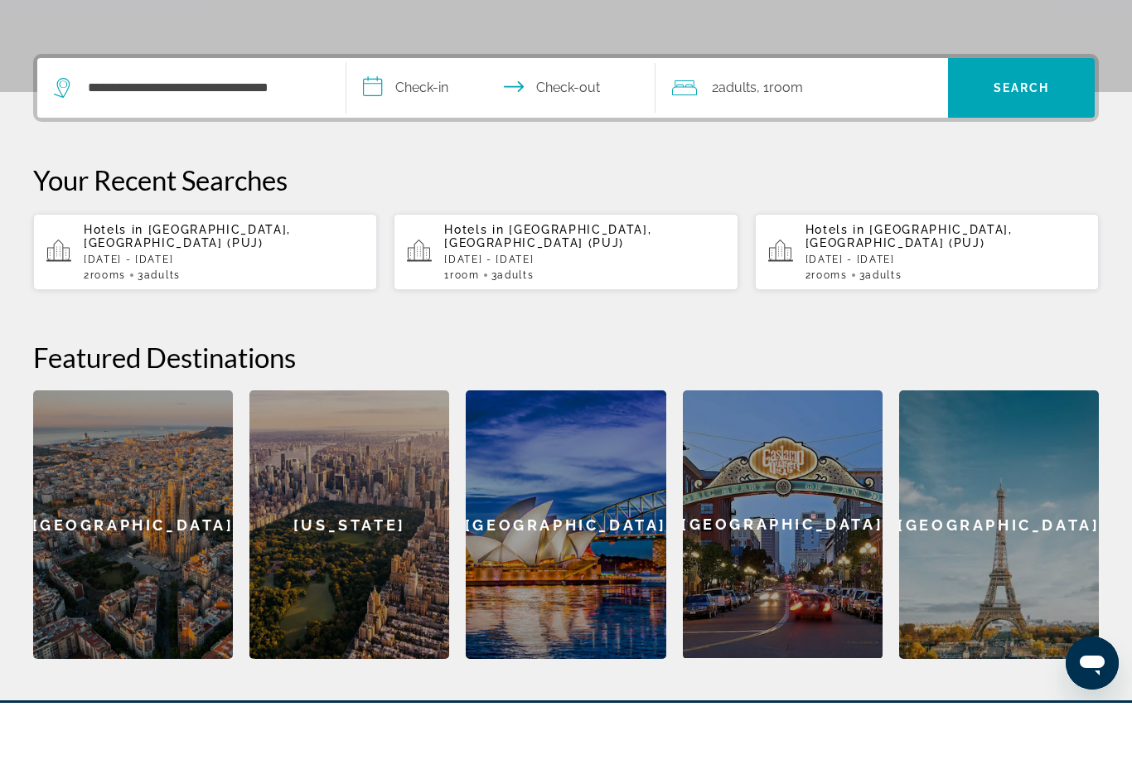
click at [438, 115] on input "**********" at bounding box center [504, 147] width 316 height 65
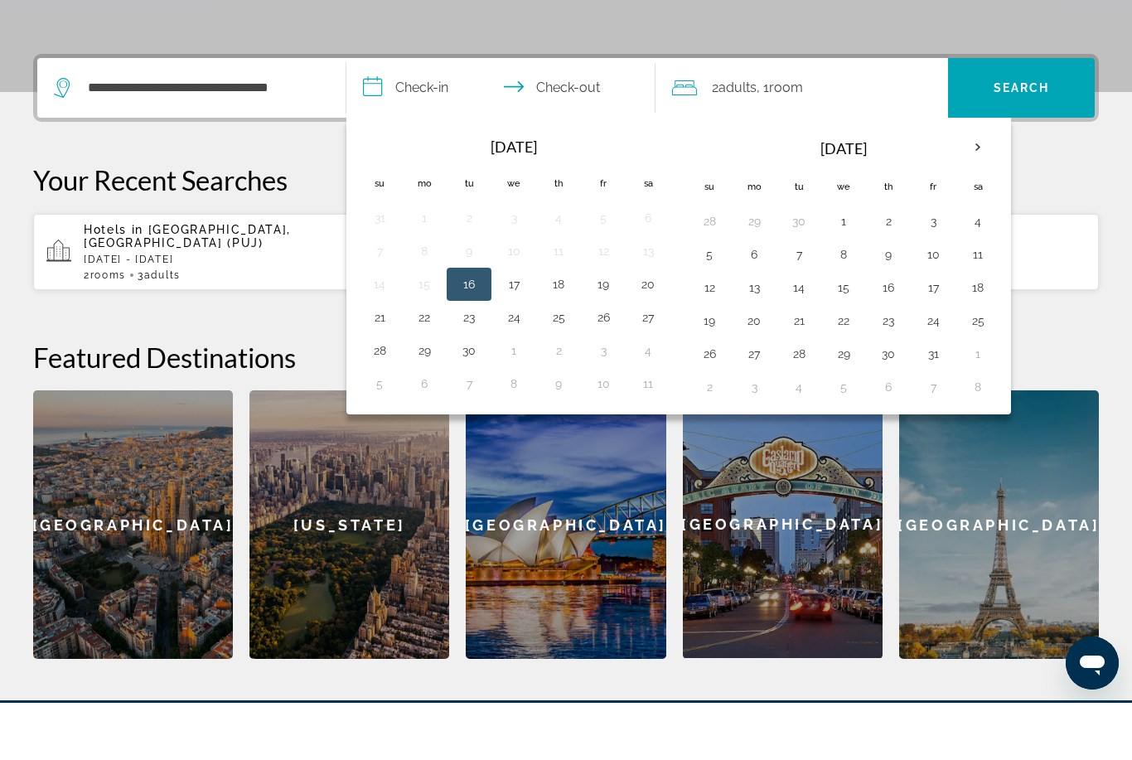
scroll to position [405, 0]
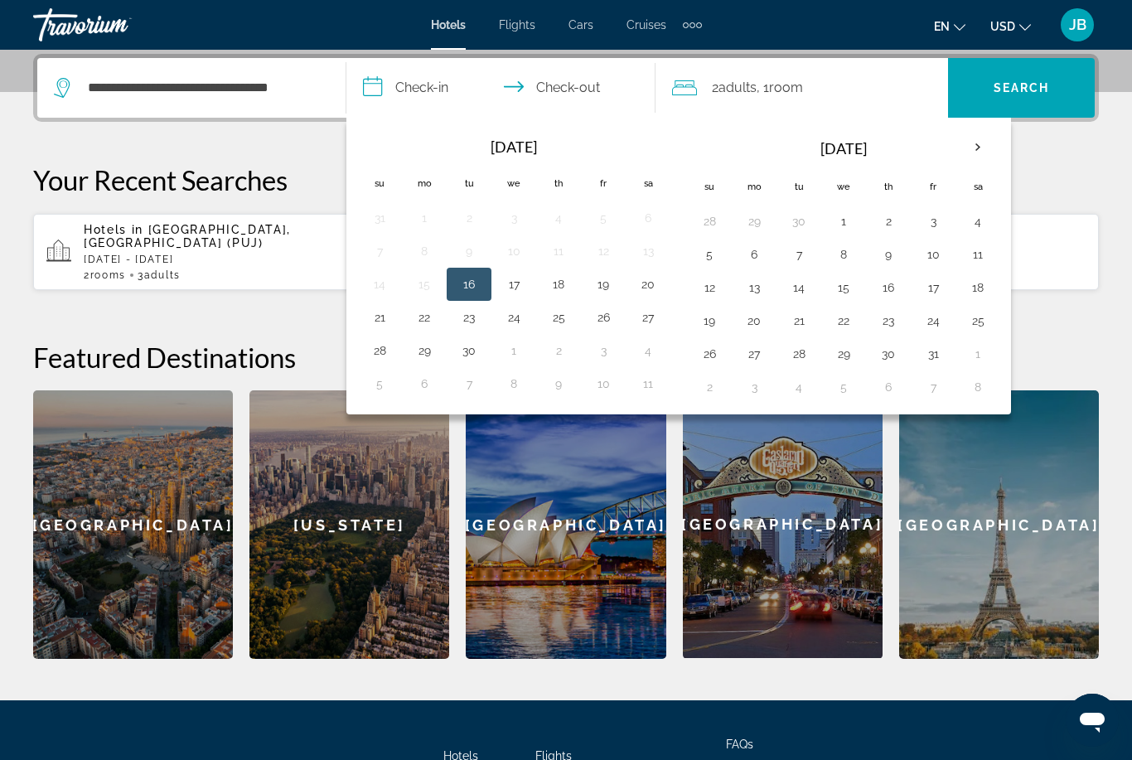
click at [474, 291] on button "16" at bounding box center [469, 284] width 27 height 23
click at [482, 286] on button "16" at bounding box center [469, 284] width 27 height 23
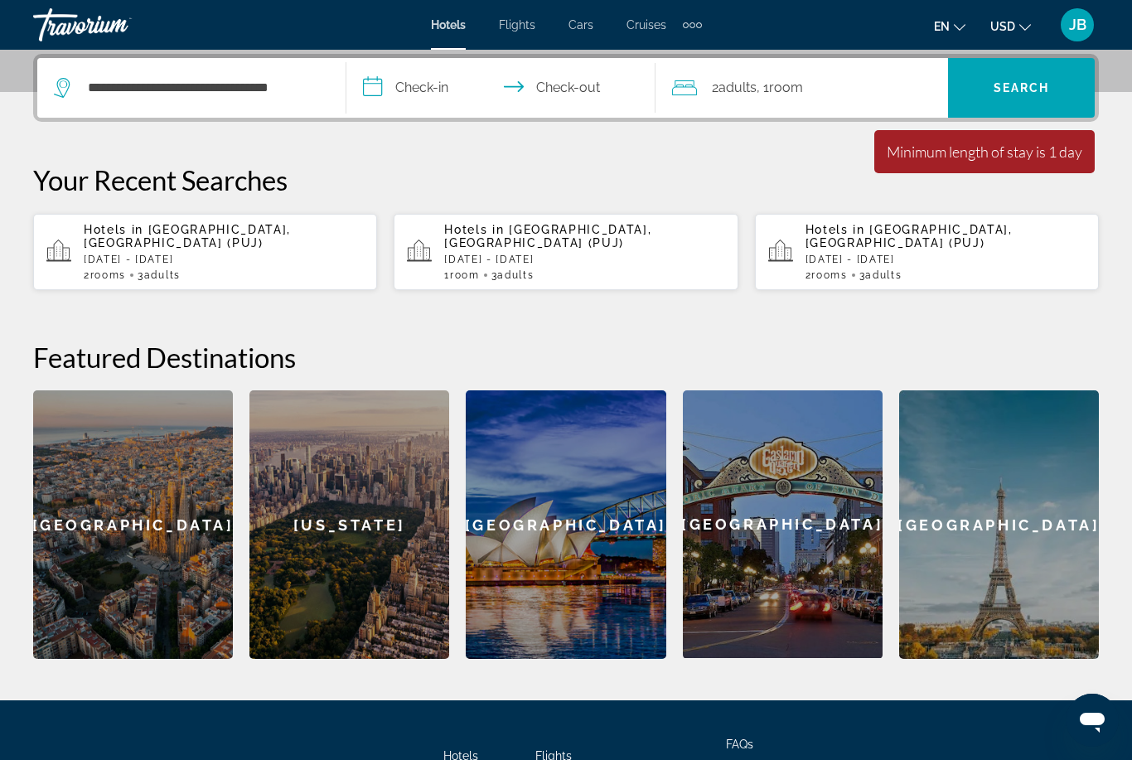
click at [442, 96] on input "**********" at bounding box center [504, 90] width 316 height 65
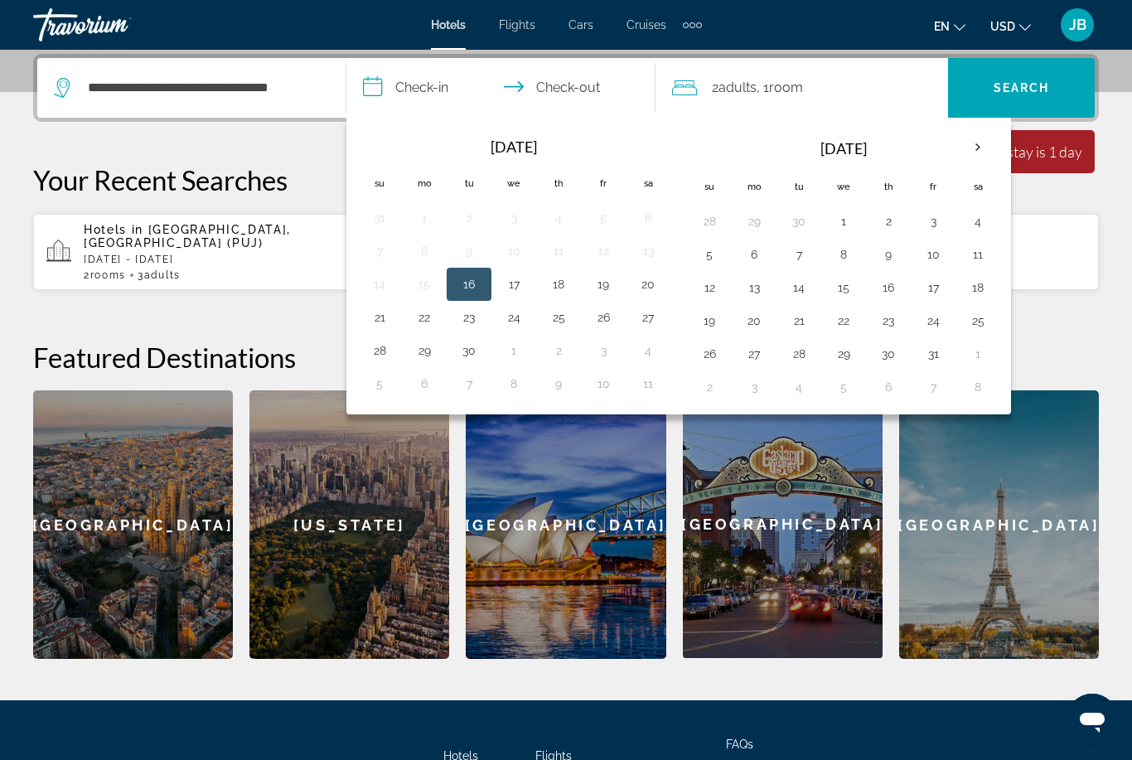
click at [492, 281] on td "16" at bounding box center [469, 284] width 45 height 33
click at [653, 293] on button "20" at bounding box center [648, 284] width 27 height 23
click at [473, 284] on button "16" at bounding box center [469, 284] width 27 height 23
type input "**********"
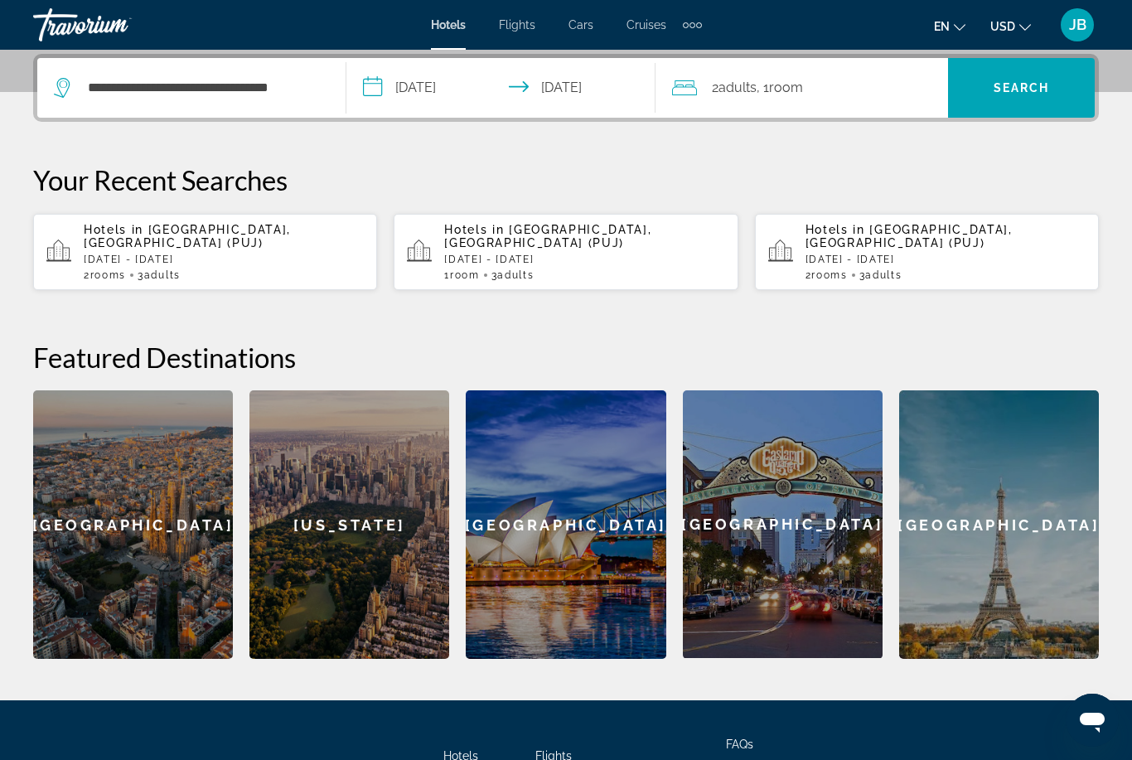
click at [870, 100] on div "2 Adult Adults , 1 Room rooms" at bounding box center [810, 88] width 276 height 60
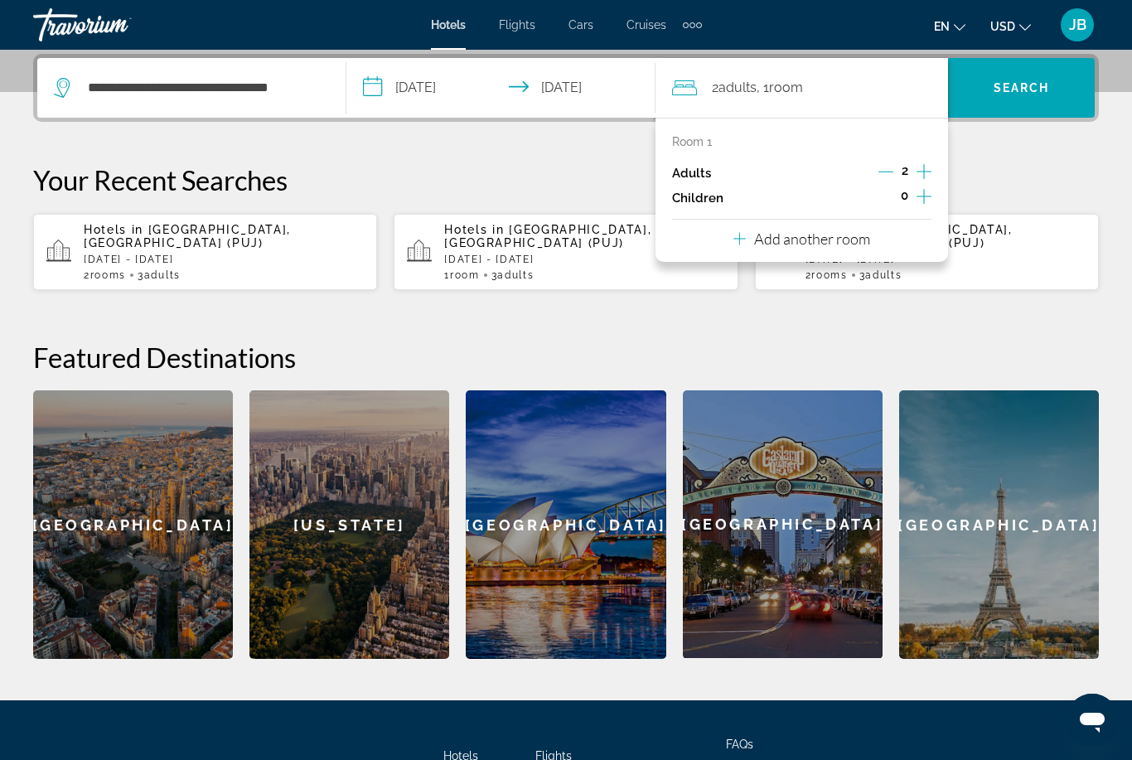
click at [823, 243] on p "Add another room" at bounding box center [812, 239] width 116 height 18
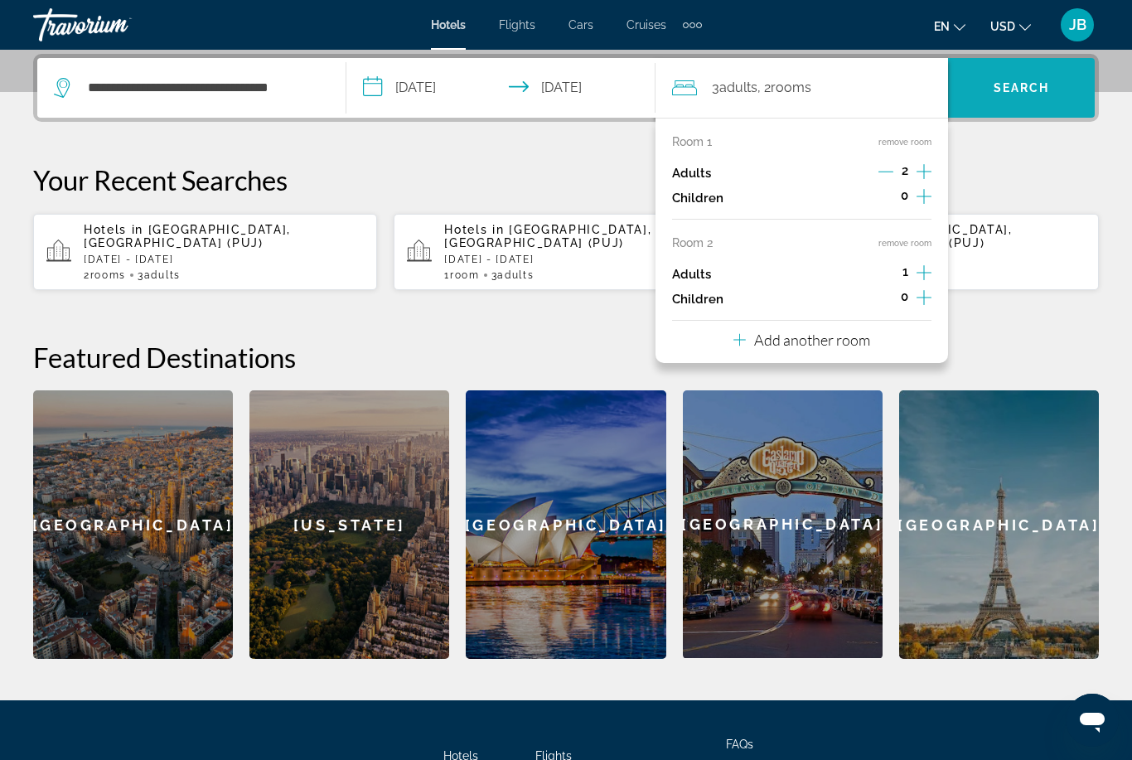
click at [1052, 92] on span "Search widget" at bounding box center [1021, 88] width 147 height 40
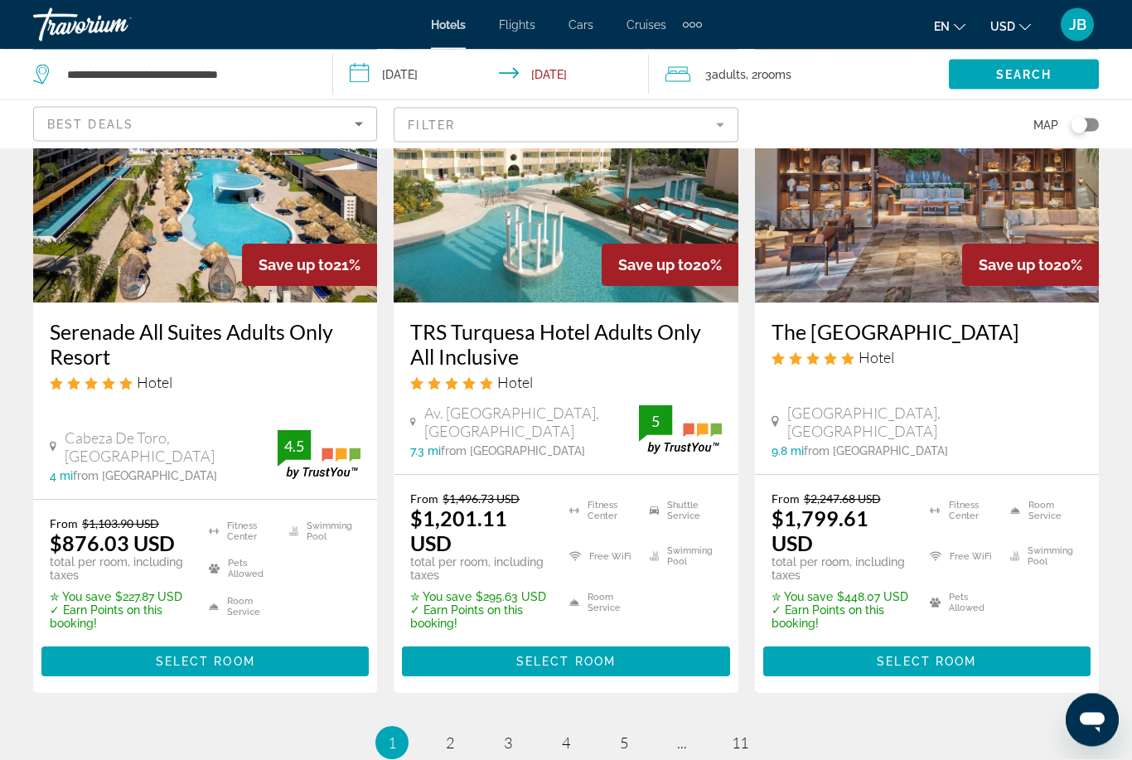
scroll to position [2348, 0]
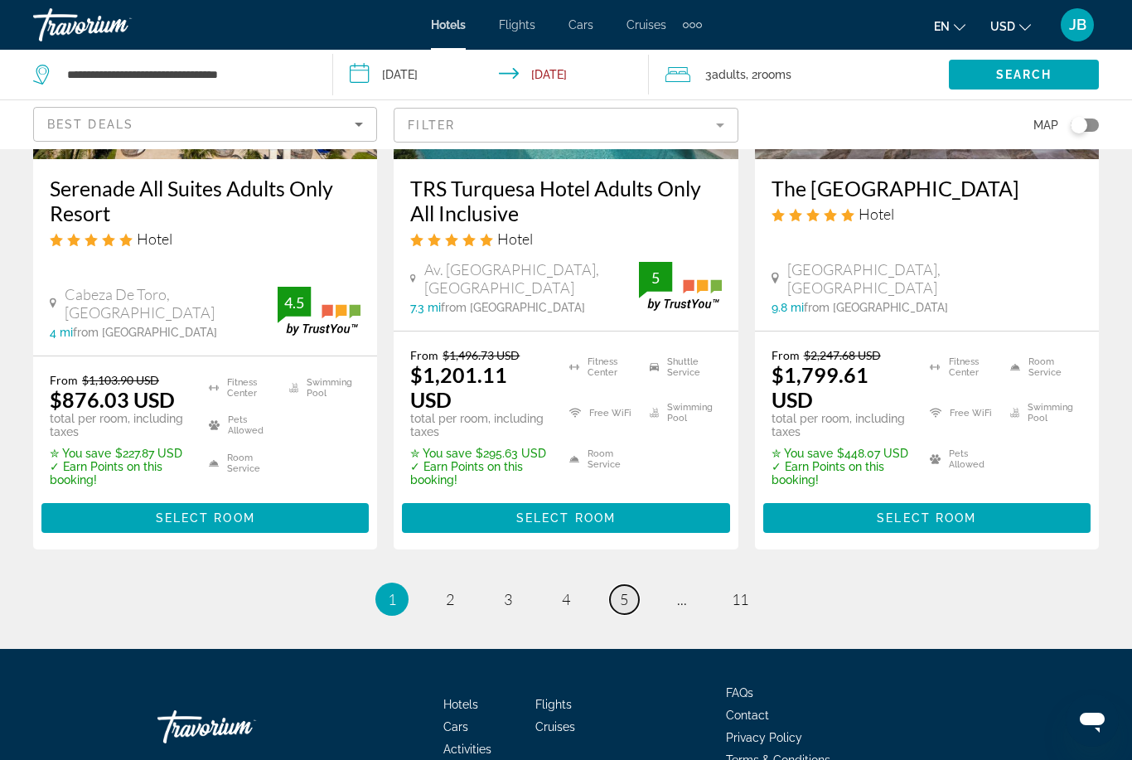
click at [631, 585] on link "page 5" at bounding box center [624, 599] width 29 height 29
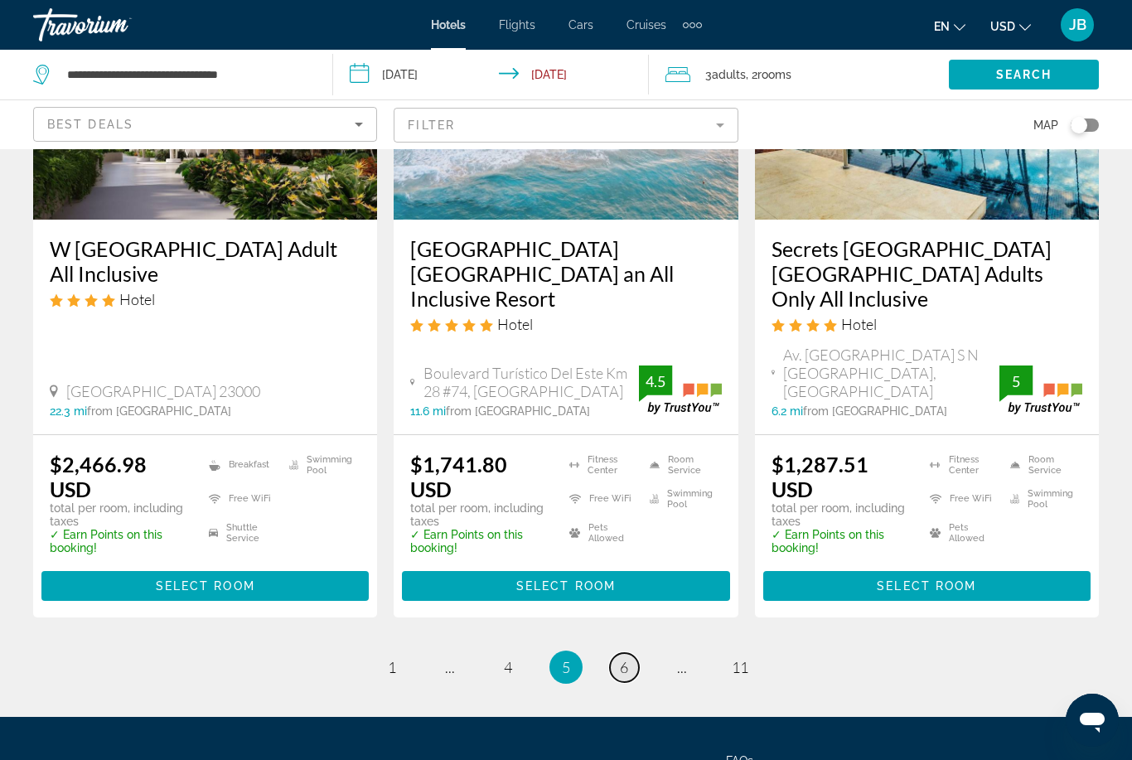
scroll to position [2111, 0]
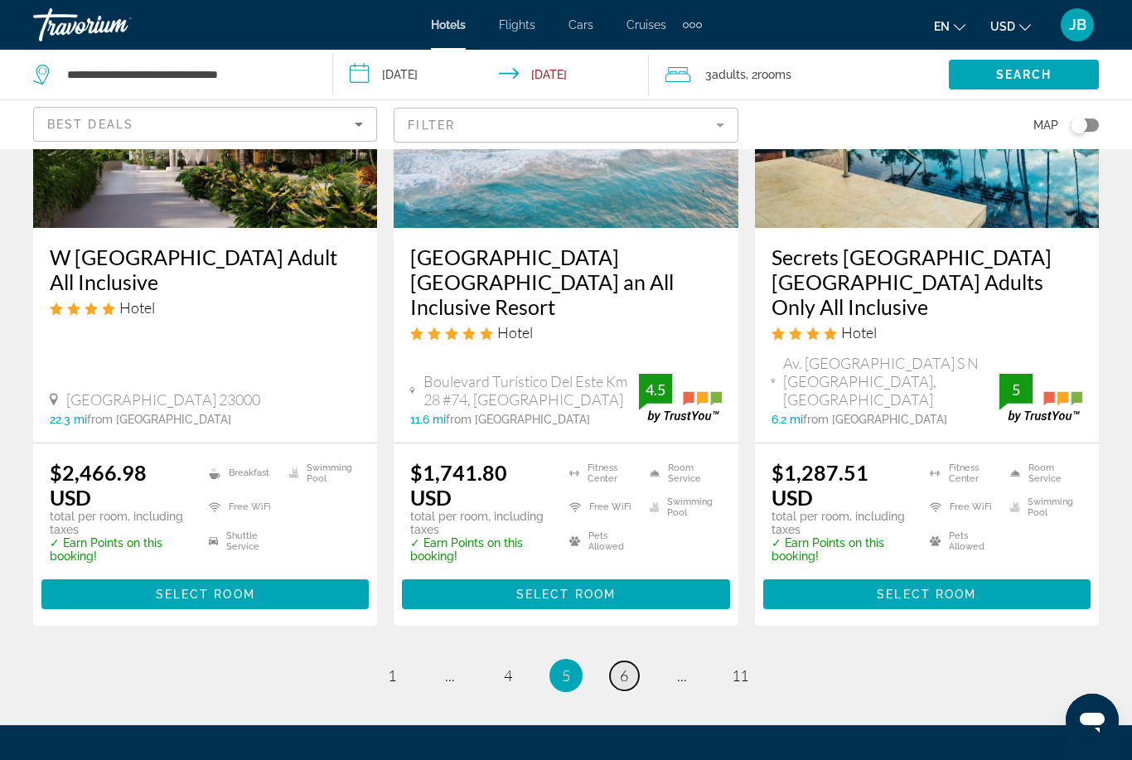
click at [626, 661] on link "page 6" at bounding box center [624, 675] width 29 height 29
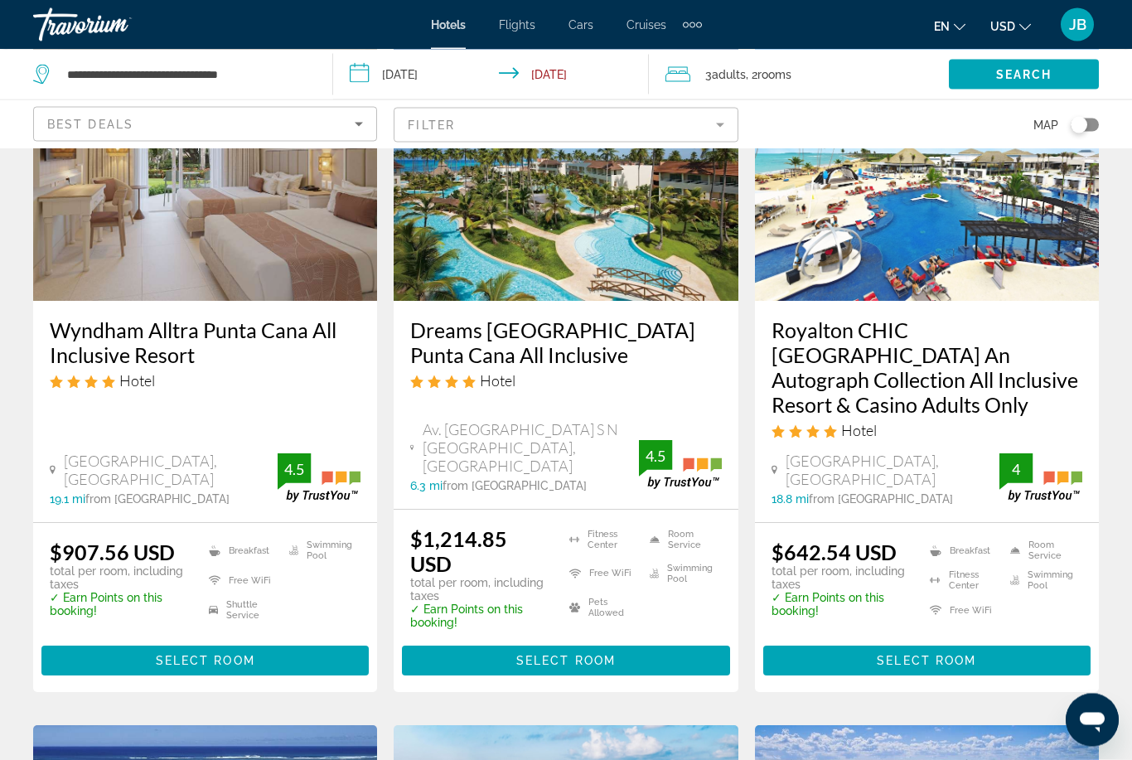
scroll to position [1531, 0]
click at [1015, 322] on h3 "Royalton CHIC [GEOGRAPHIC_DATA] An Autograph Collection All Inclusive Resort & …" at bounding box center [927, 366] width 311 height 99
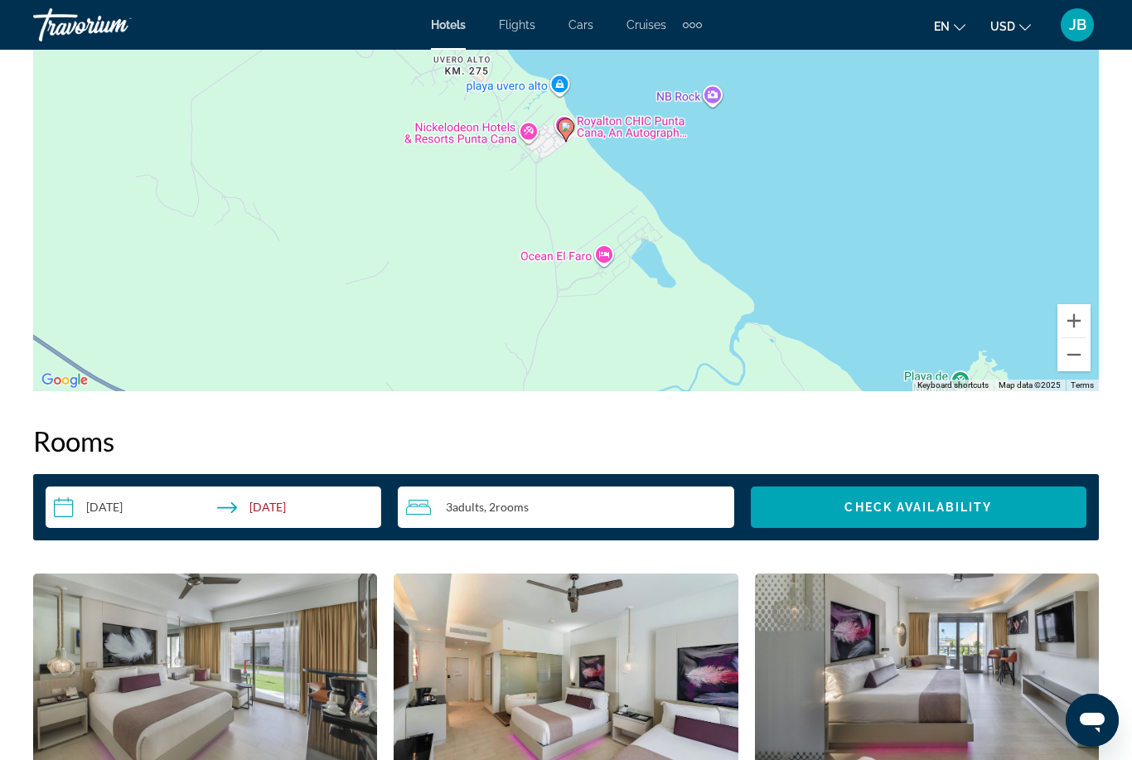
scroll to position [2034, 0]
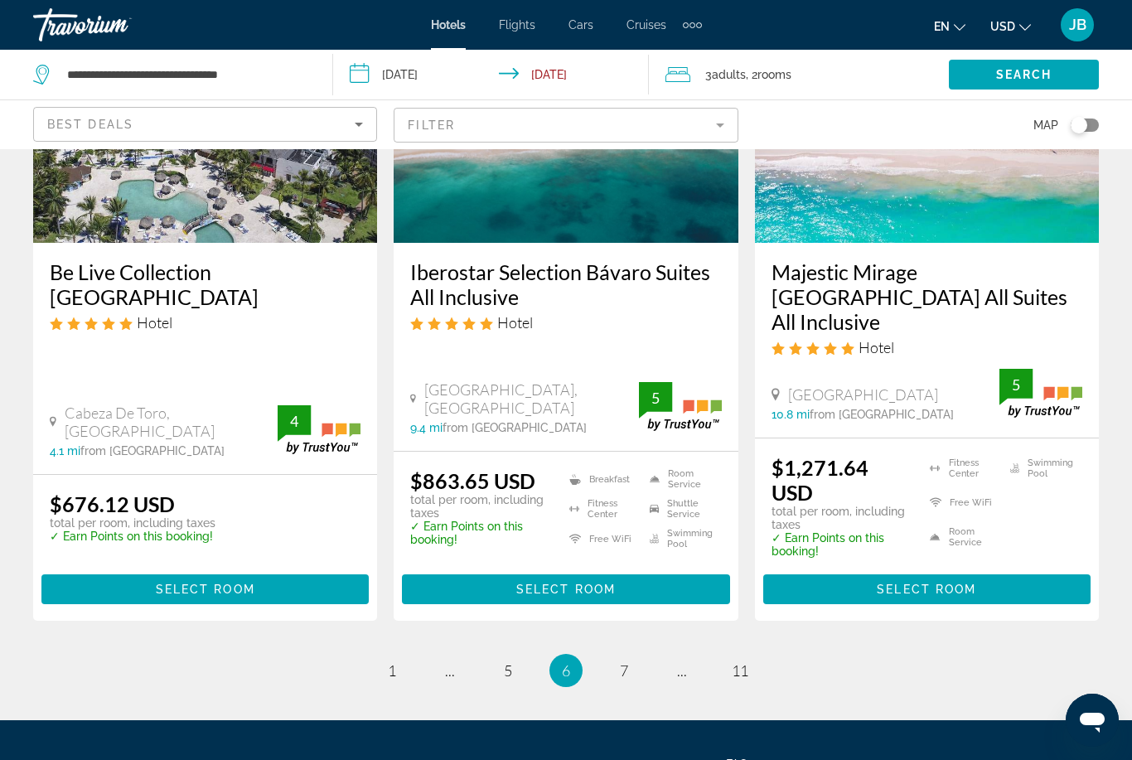
scroll to position [2303, 0]
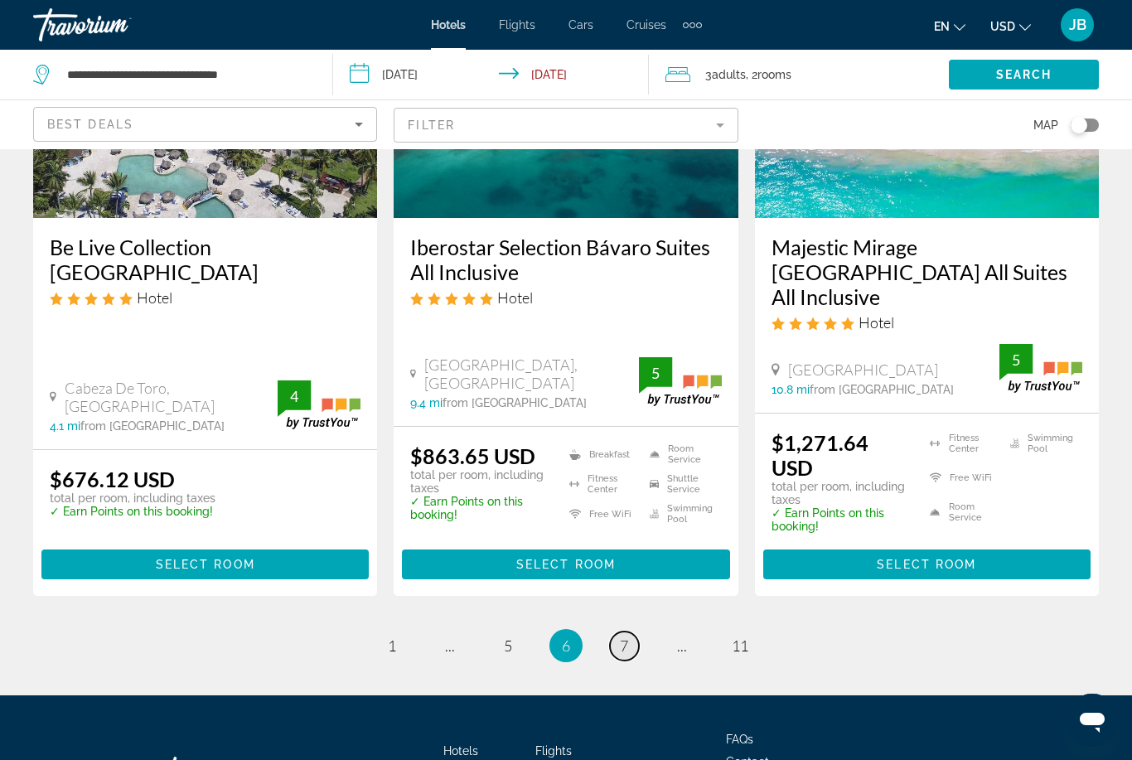
click at [630, 632] on link "page 7" at bounding box center [624, 646] width 29 height 29
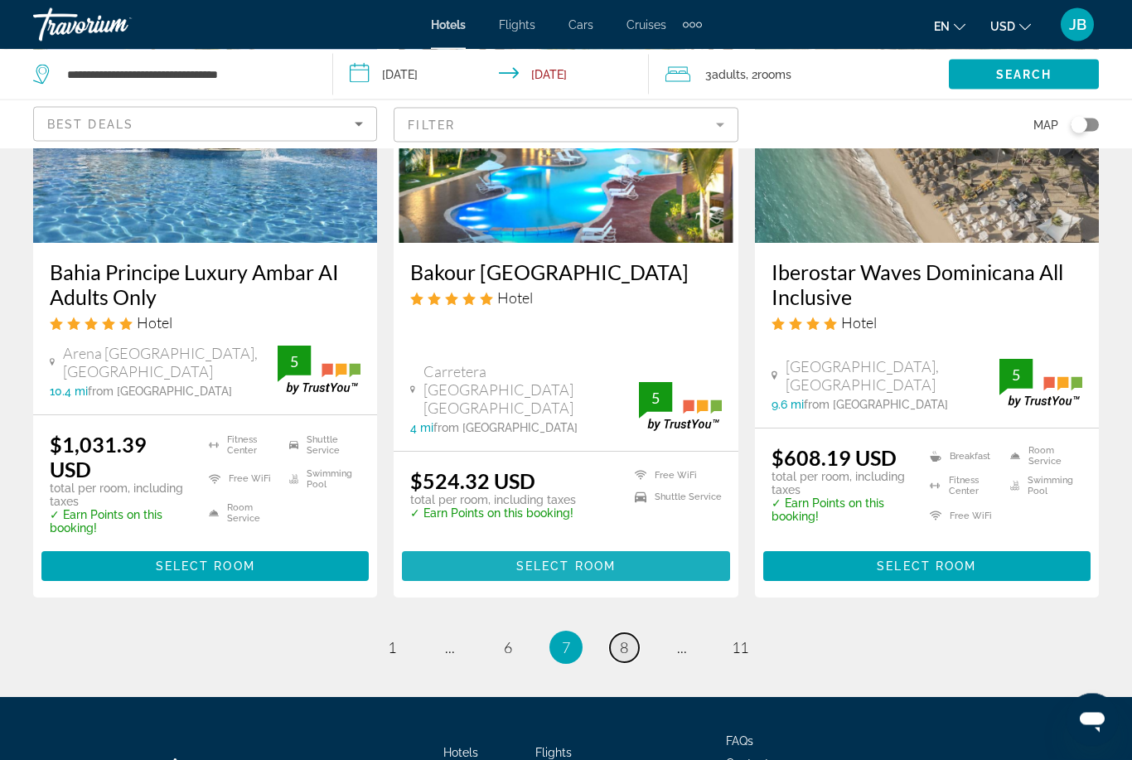
scroll to position [2227, 0]
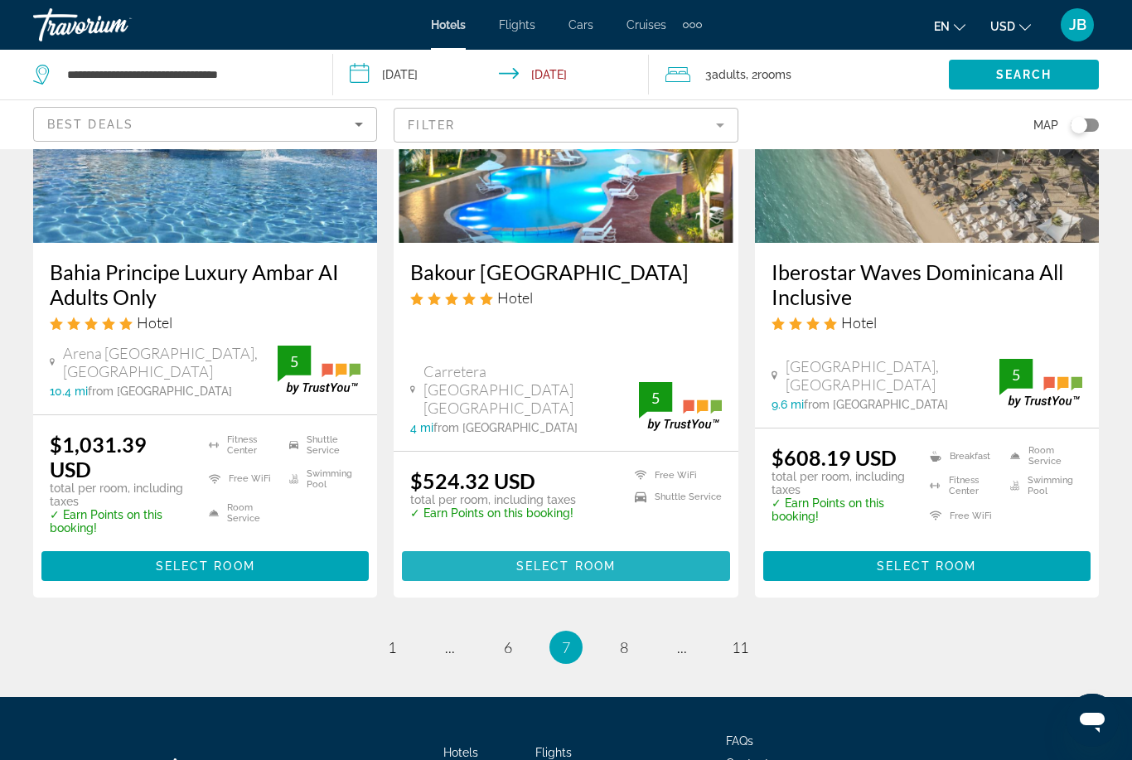
click at [688, 546] on span "Main content" at bounding box center [565, 566] width 327 height 40
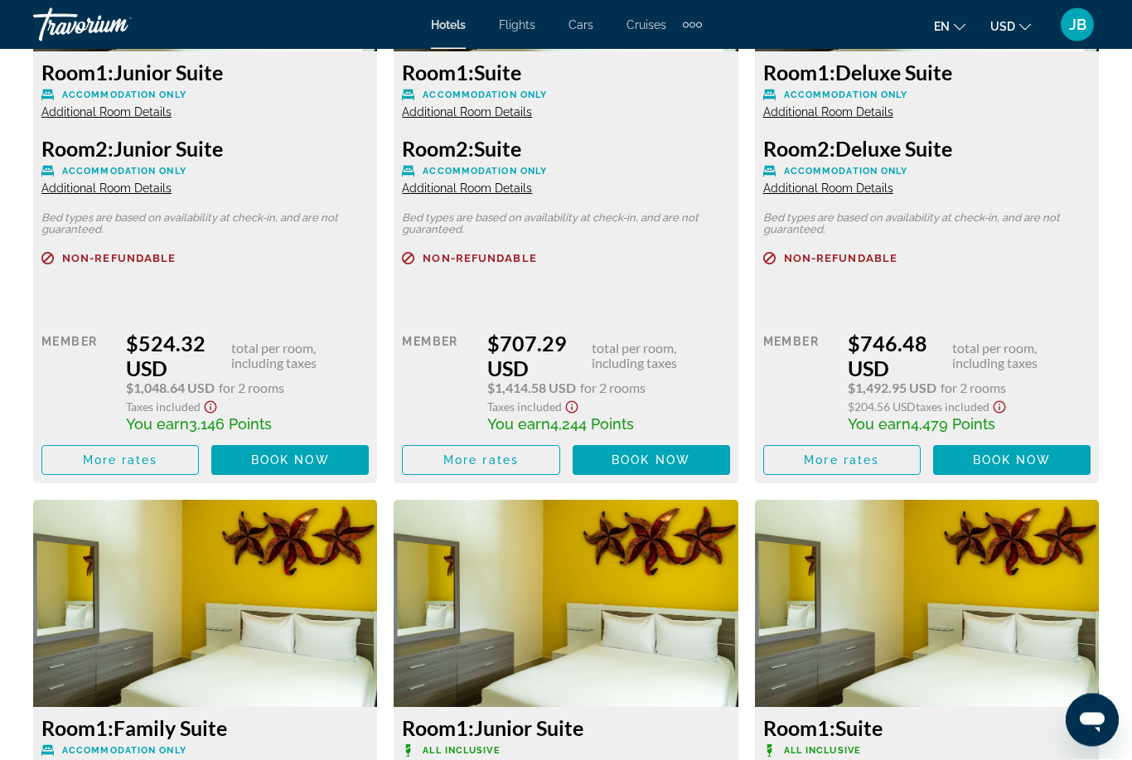
scroll to position [2792, 0]
click at [504, 465] on span "More rates" at bounding box center [480, 459] width 75 height 13
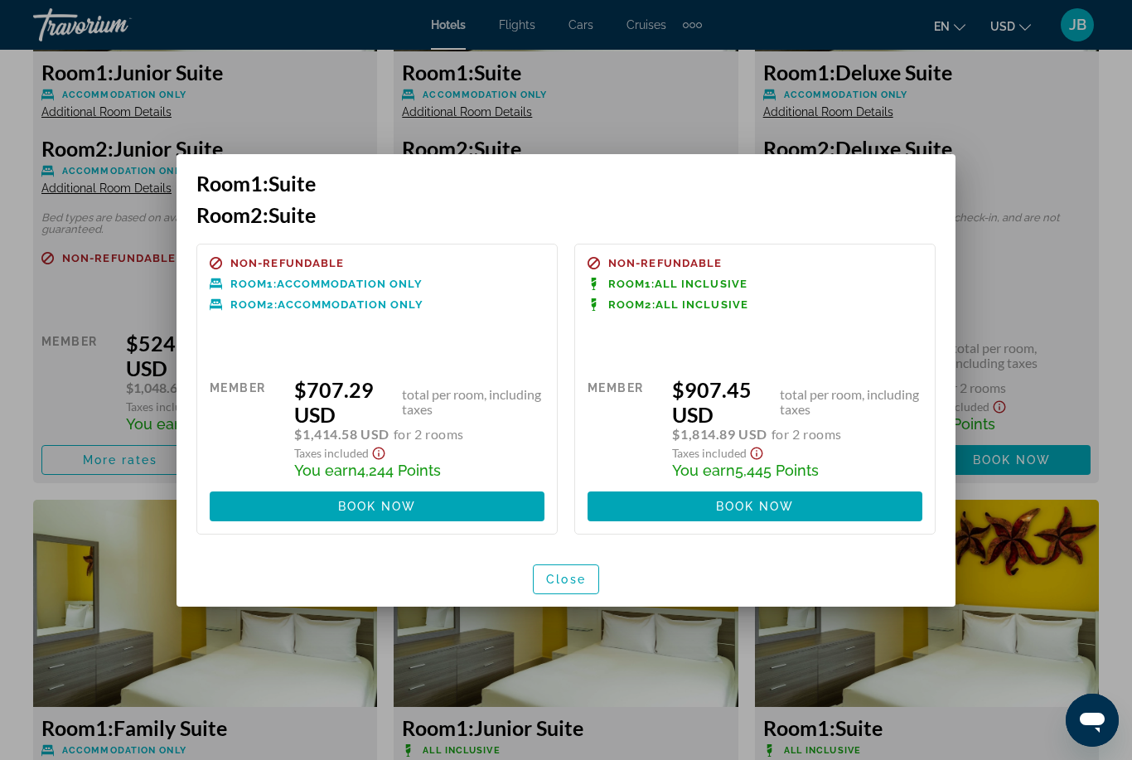
click at [1082, 172] on div at bounding box center [566, 380] width 1132 height 760
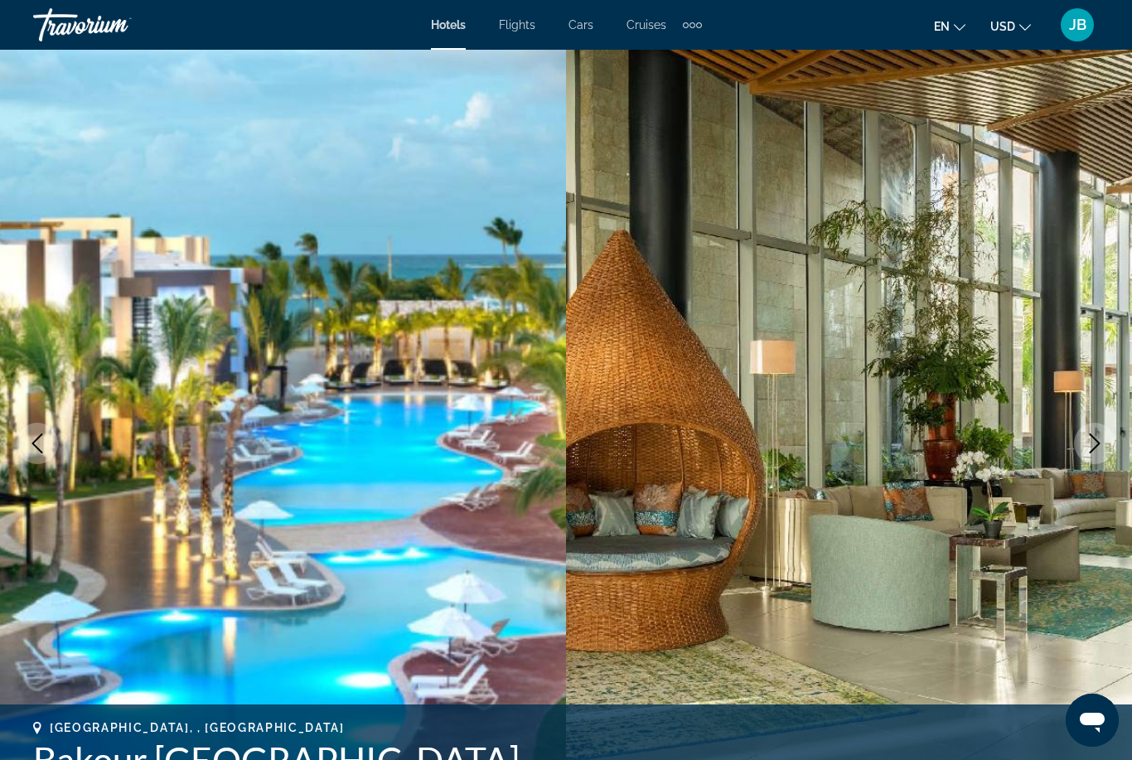
scroll to position [2792, 0]
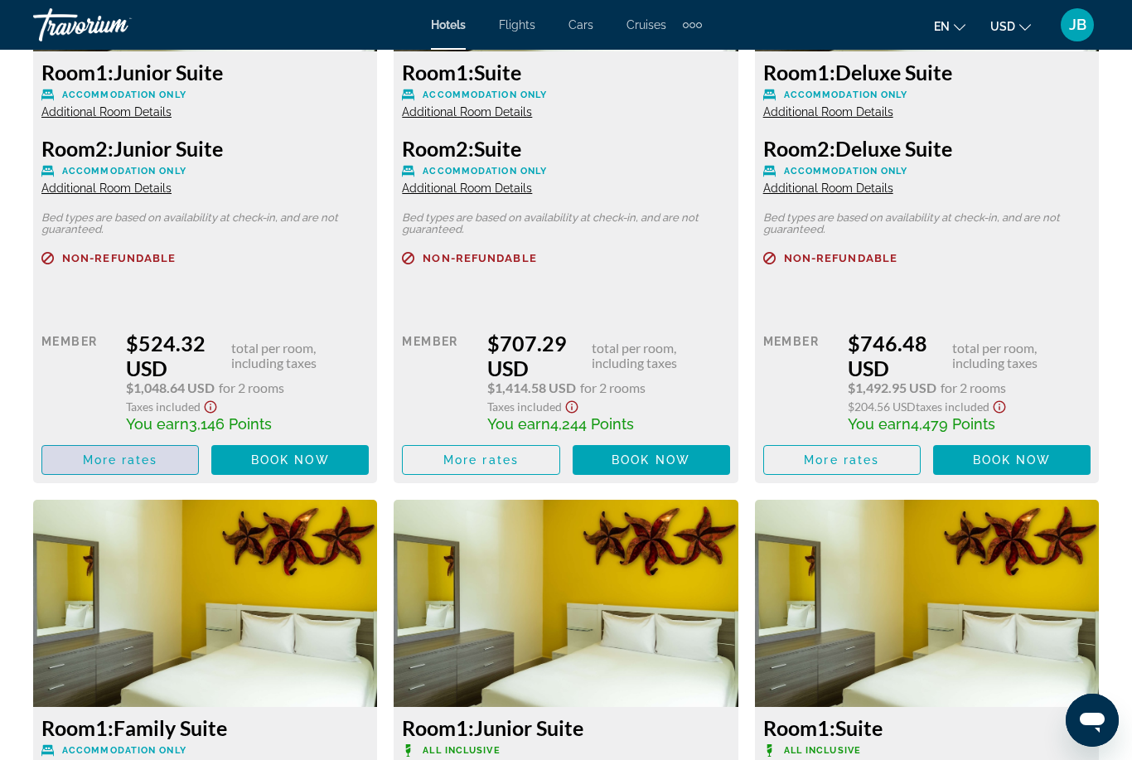
click at [128, 465] on span "More rates" at bounding box center [120, 459] width 75 height 13
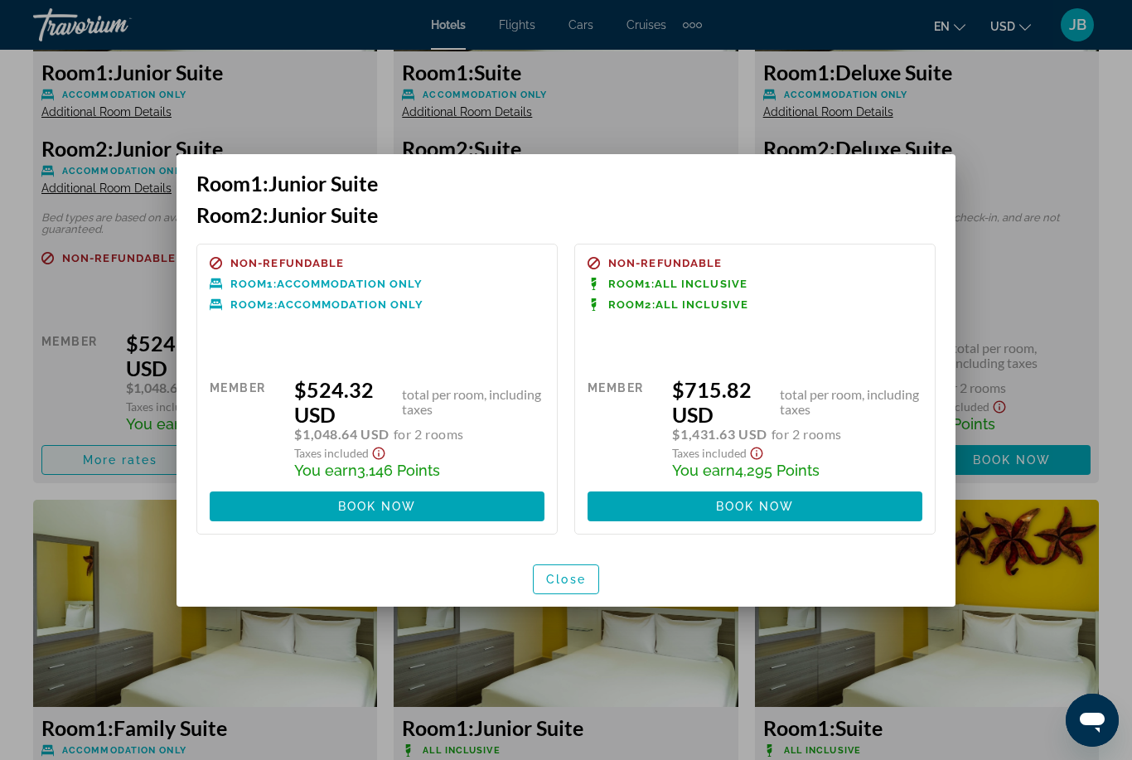
scroll to position [0, 0]
click at [1072, 182] on div at bounding box center [566, 380] width 1132 height 760
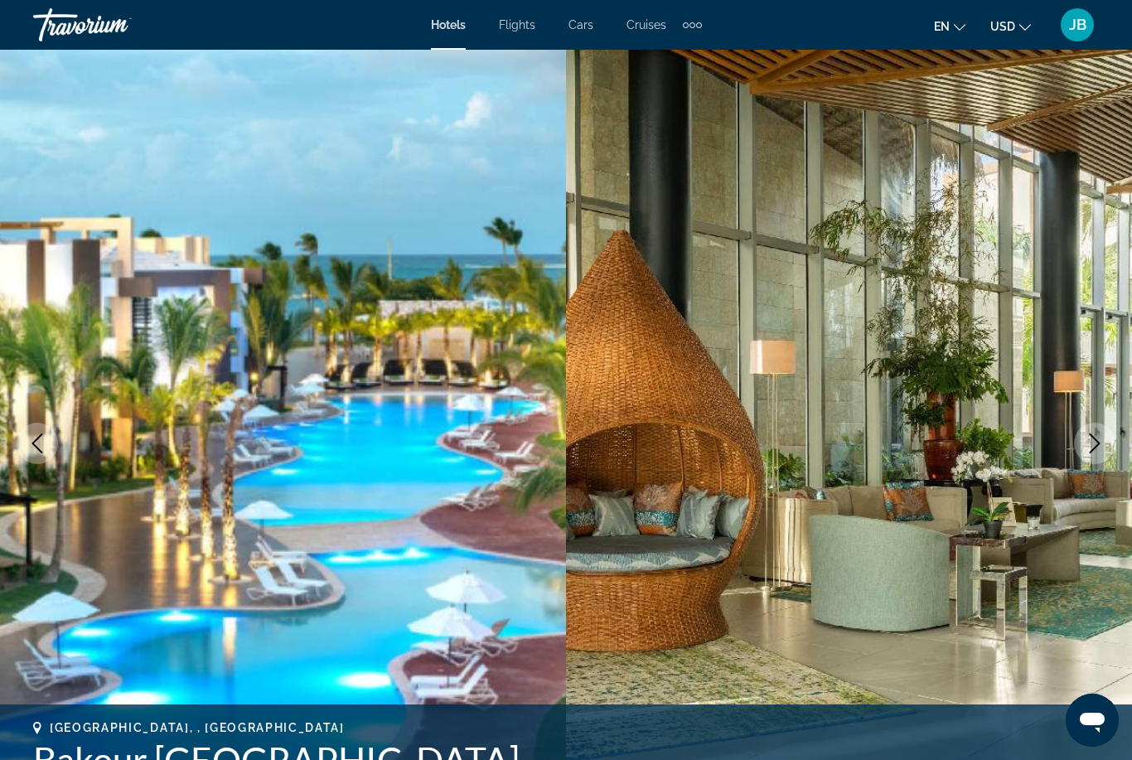
scroll to position [2792, 0]
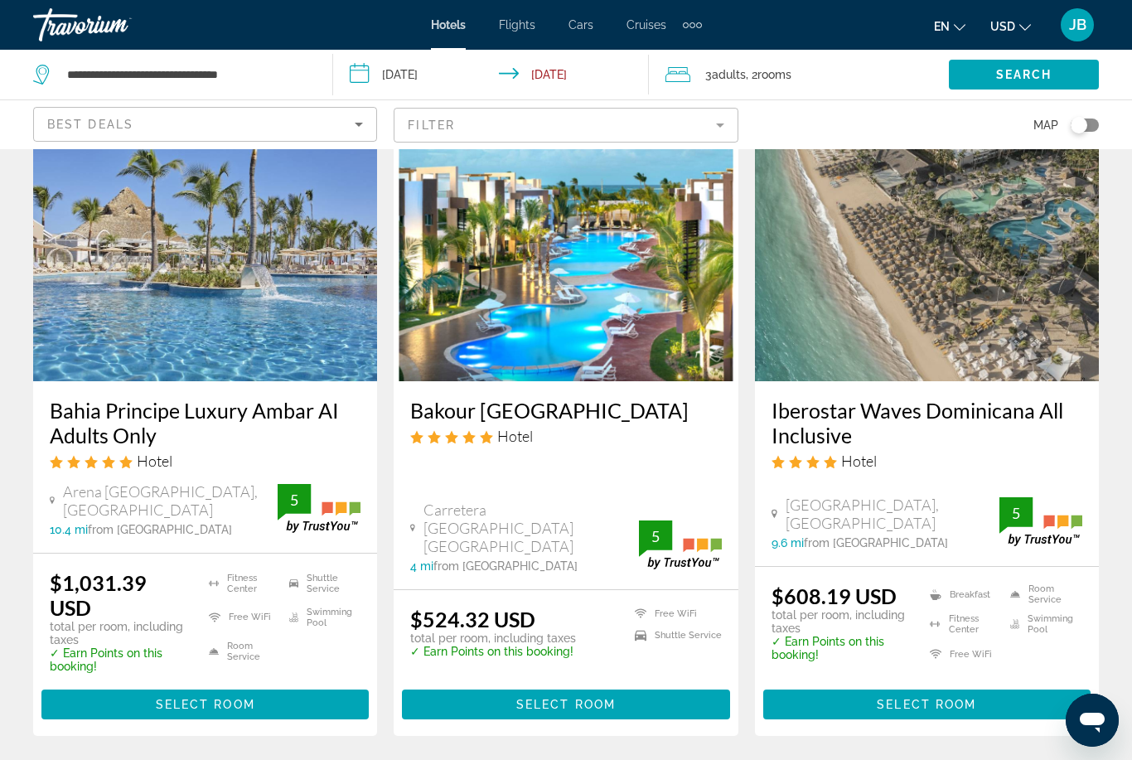
scroll to position [2097, 0]
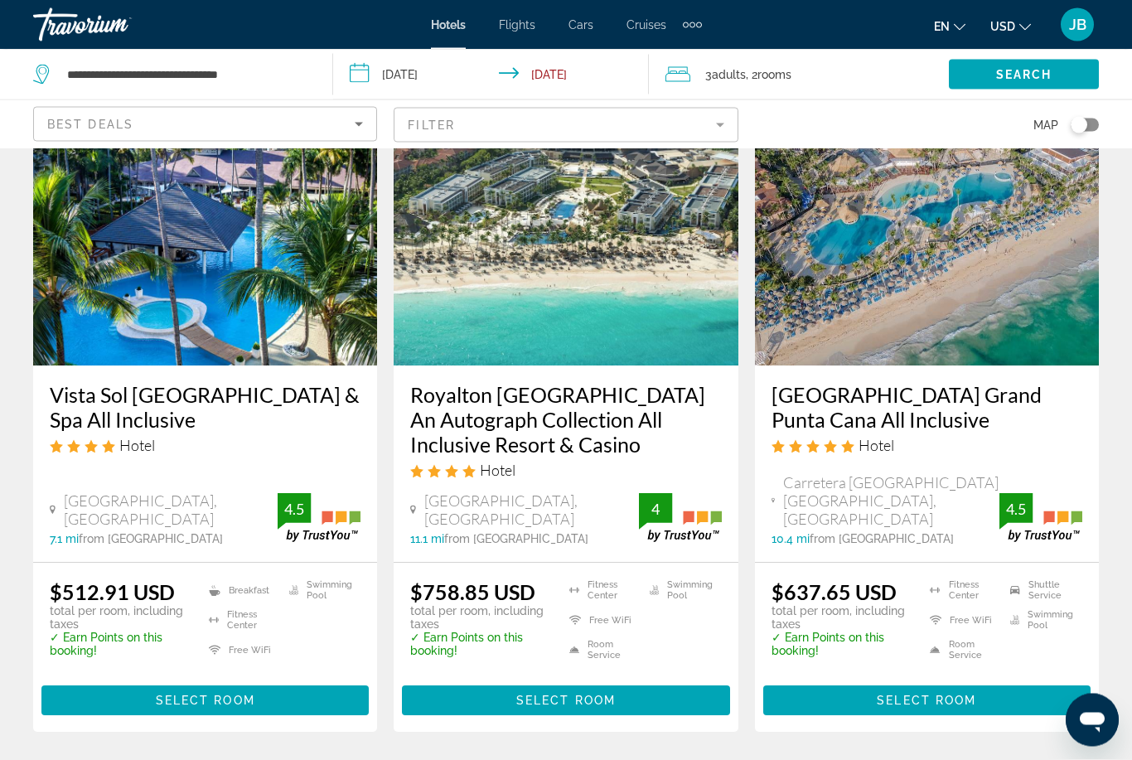
scroll to position [109, 0]
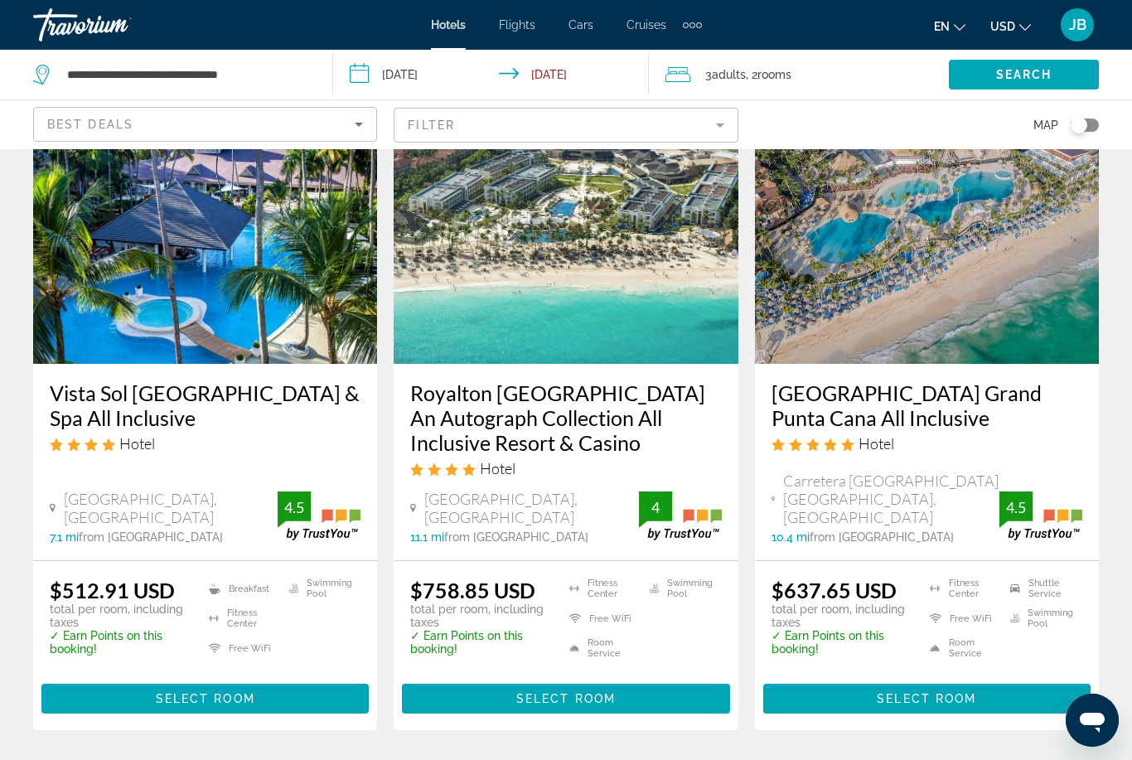
click at [598, 416] on h3 "Royalton [GEOGRAPHIC_DATA] An Autograph Collection All Inclusive Resort & Casino" at bounding box center [565, 417] width 311 height 75
